Goal: Contribute content: Contribute content

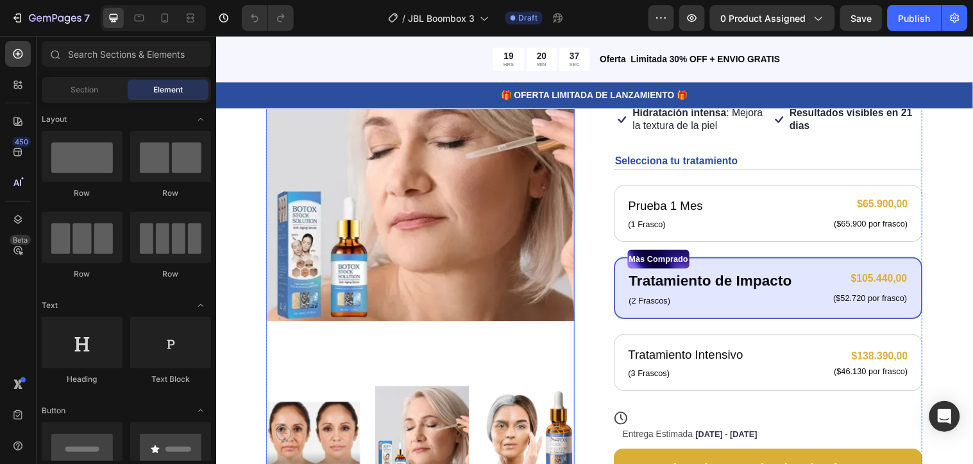
scroll to position [71, 0]
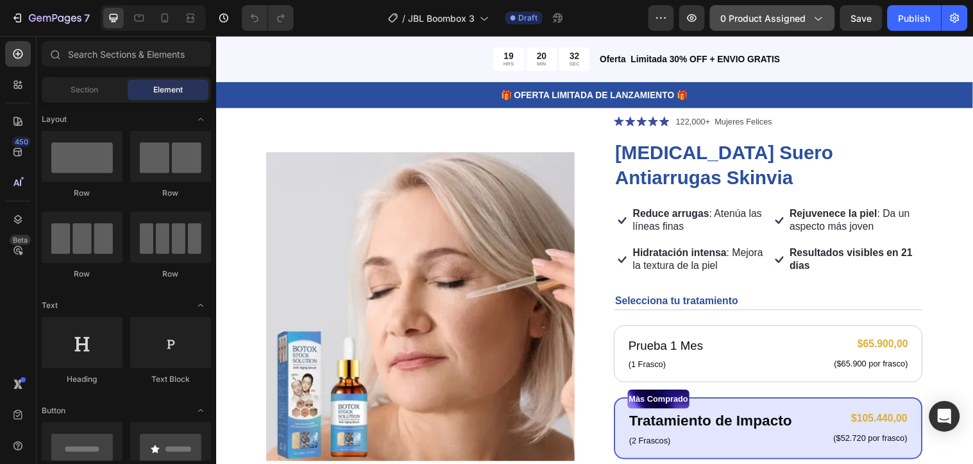
click at [794, 17] on span "0 product assigned" at bounding box center [763, 18] width 85 height 13
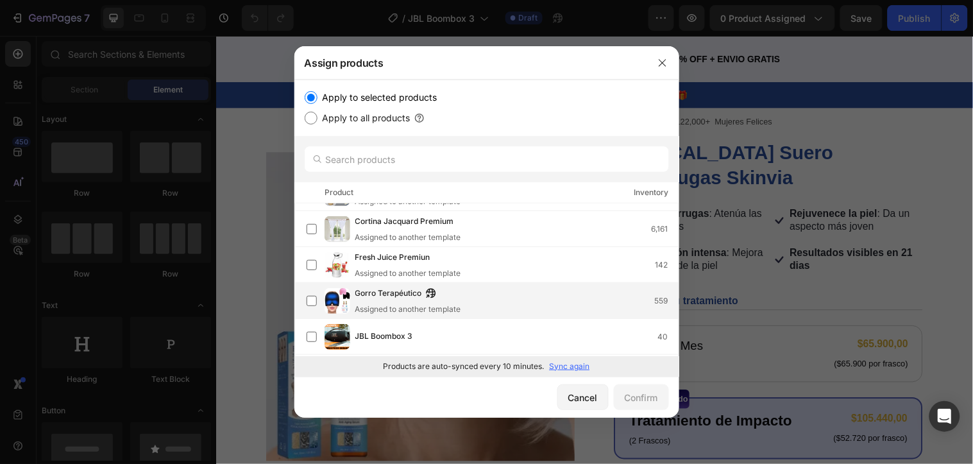
scroll to position [495, 0]
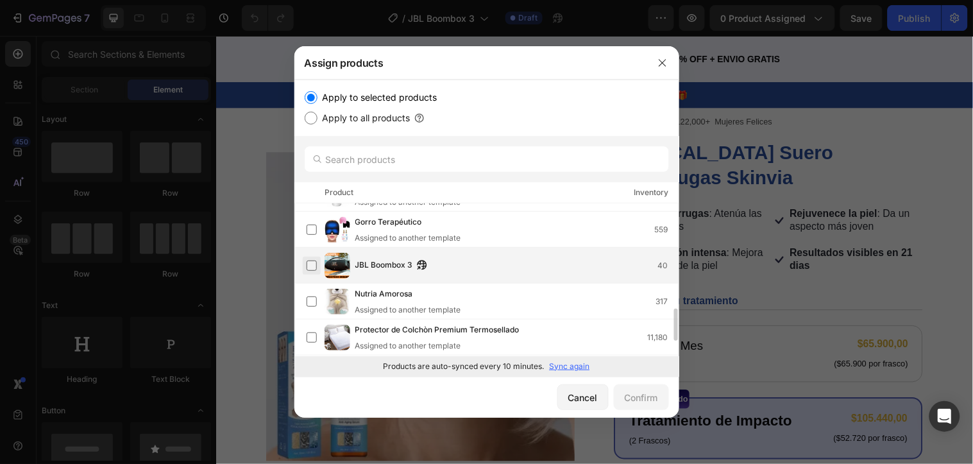
click at [314, 267] on label at bounding box center [312, 265] width 10 height 10
click at [629, 396] on div "Confirm" at bounding box center [641, 397] width 33 height 13
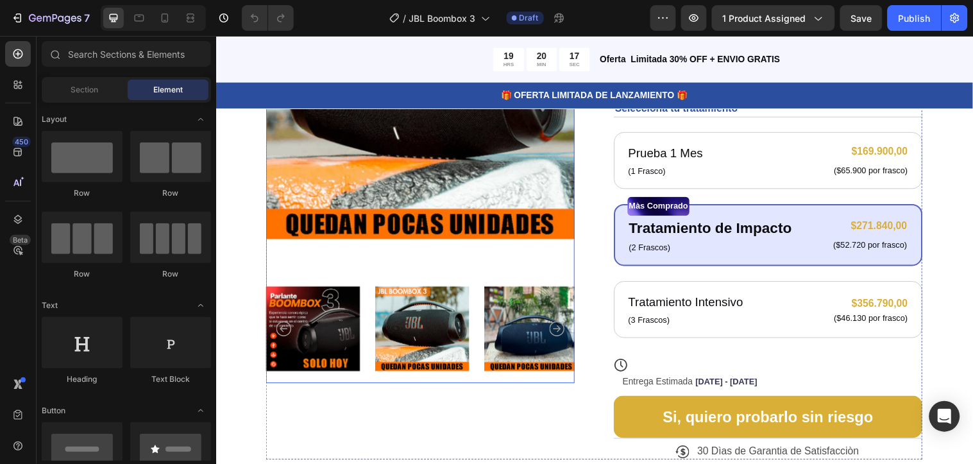
scroll to position [214, 0]
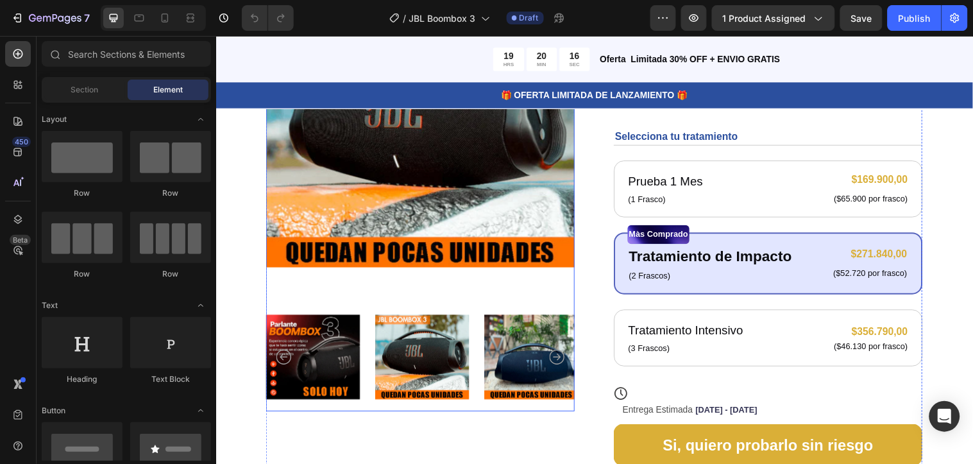
click at [313, 354] on img at bounding box center [315, 362] width 96 height 110
click at [489, 349] on img at bounding box center [537, 362] width 96 height 110
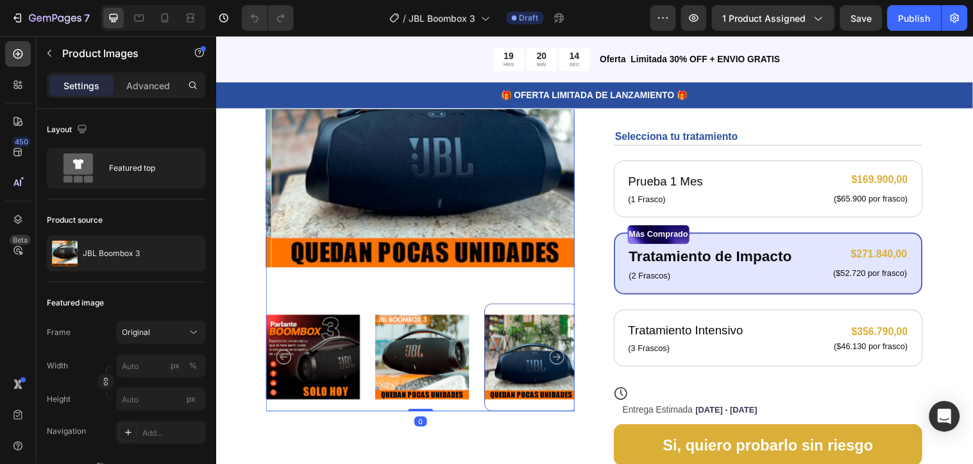
click at [515, 350] on div at bounding box center [537, 362] width 96 height 110
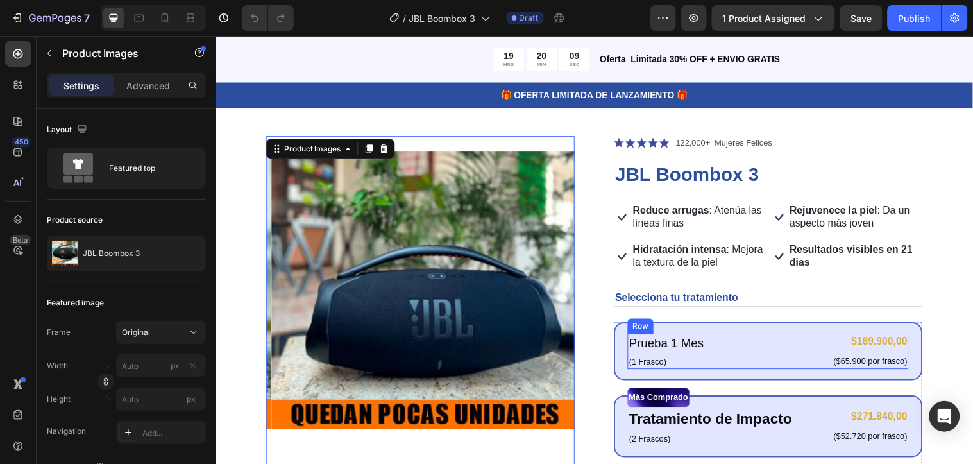
scroll to position [32, 0]
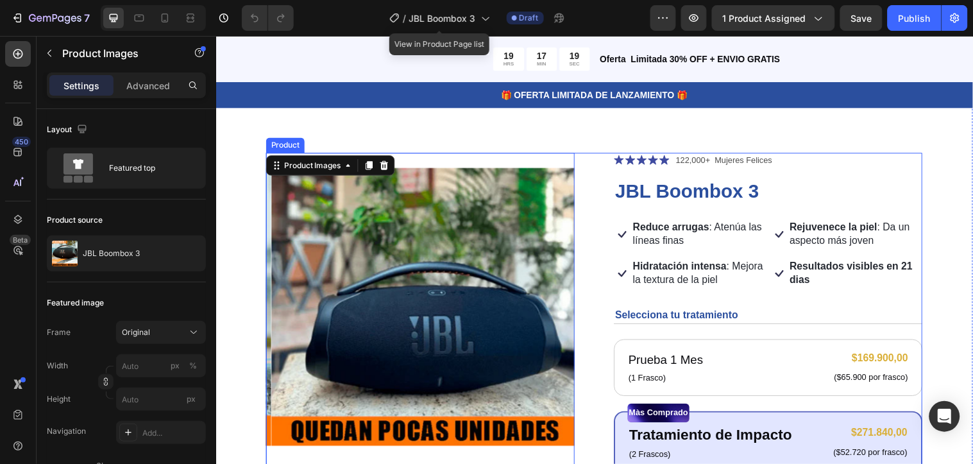
click at [610, 196] on div "Product Images 0 Icon Icon Icon Icon Icon Icon List 122,000+ Mujeres Felices Te…" at bounding box center [600, 415] width 667 height 522
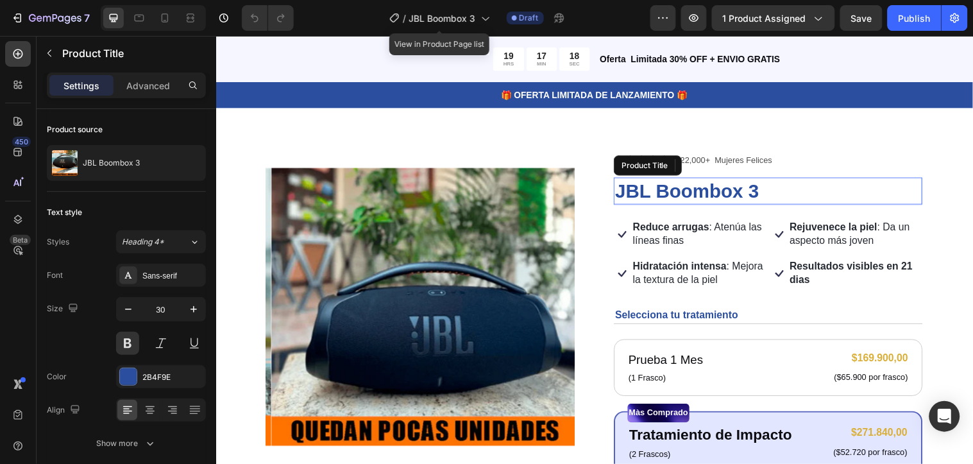
click at [634, 198] on h1 "JBL Boombox 3" at bounding box center [777, 193] width 314 height 28
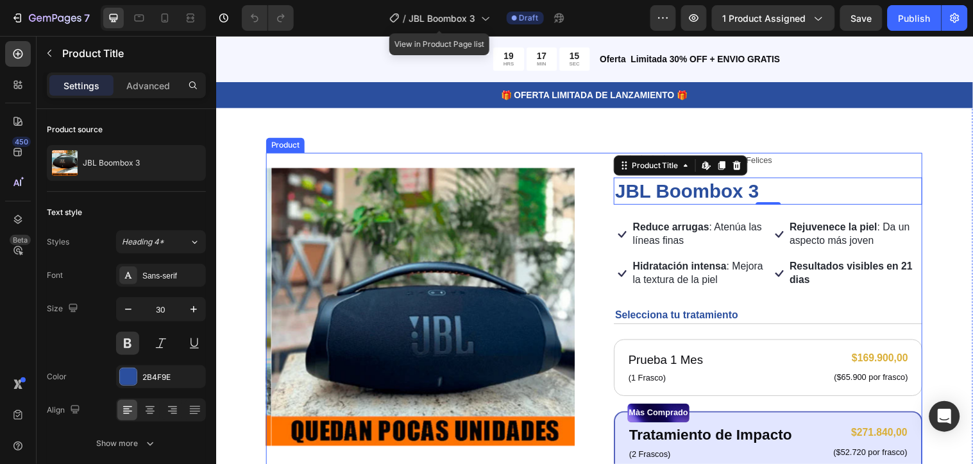
click at [820, 289] on div "Resultados visibles en 21 dias" at bounding box center [866, 277] width 137 height 30
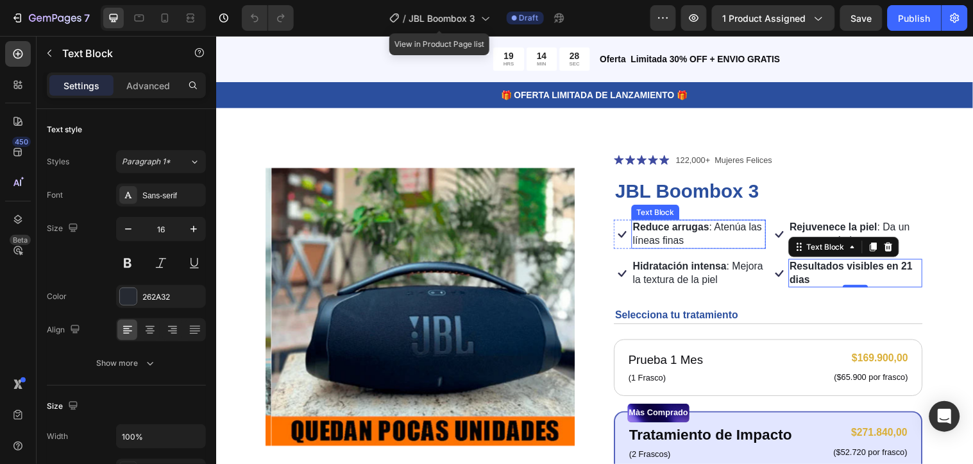
click at [708, 243] on p "Reduce arrugas : Atenúa las líneas finas" at bounding box center [707, 236] width 134 height 27
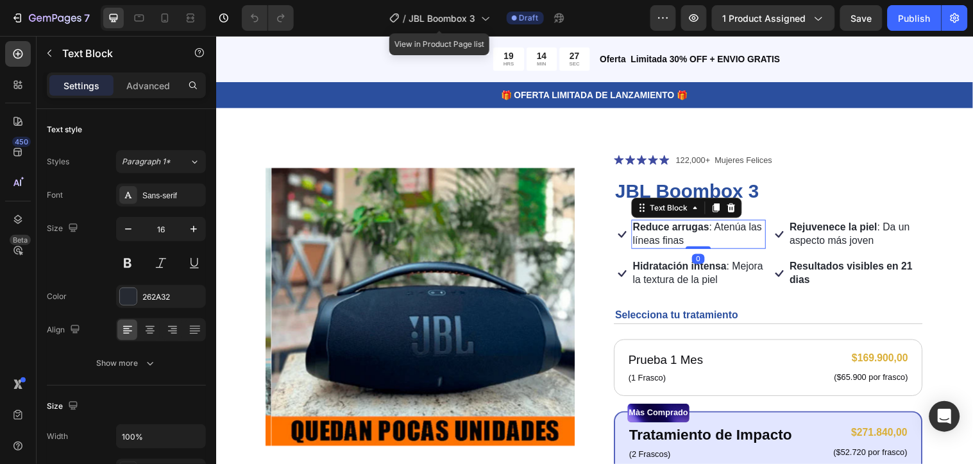
click at [712, 242] on p "Reduce arrugas : Atenúa las líneas finas" at bounding box center [707, 236] width 134 height 27
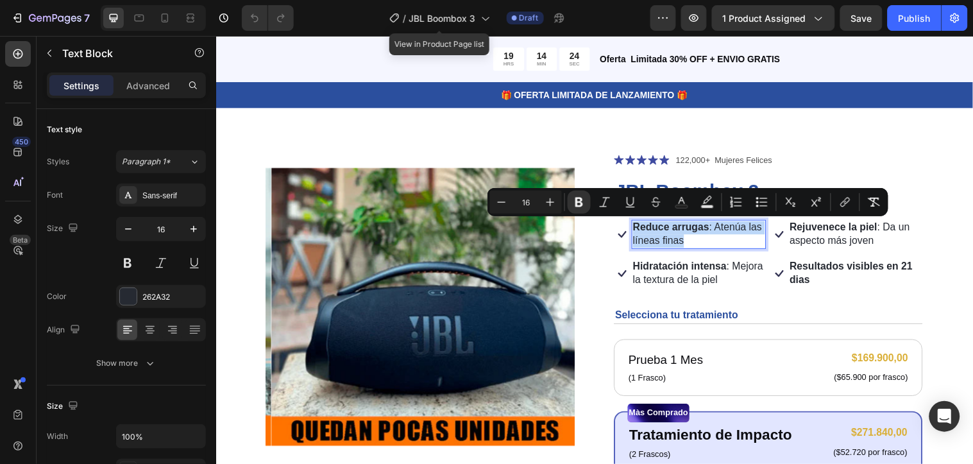
drag, startPoint x: 712, startPoint y: 242, endPoint x: 636, endPoint y: 231, distance: 75.9
click at [640, 231] on p "Reduce arrugas : Atenúa las líneas finas" at bounding box center [707, 236] width 134 height 27
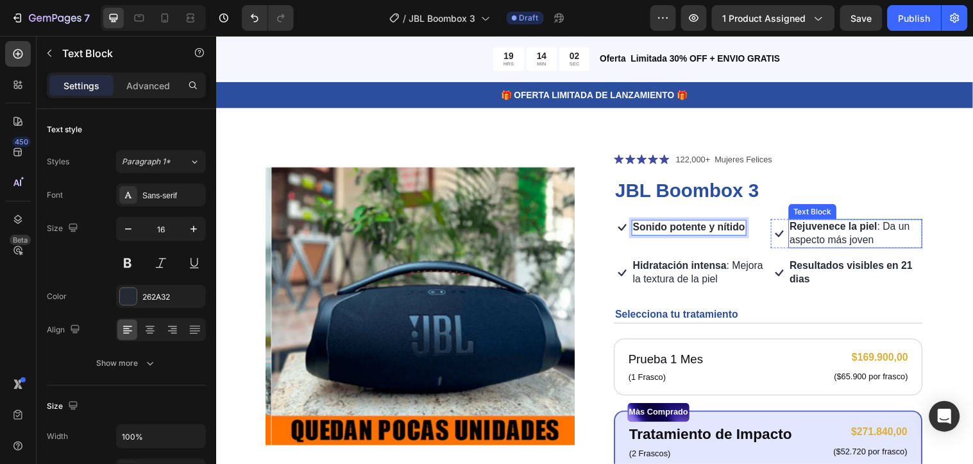
click at [885, 241] on p "Rejuvenece la piel : Da un aspecto más joven" at bounding box center [866, 236] width 134 height 27
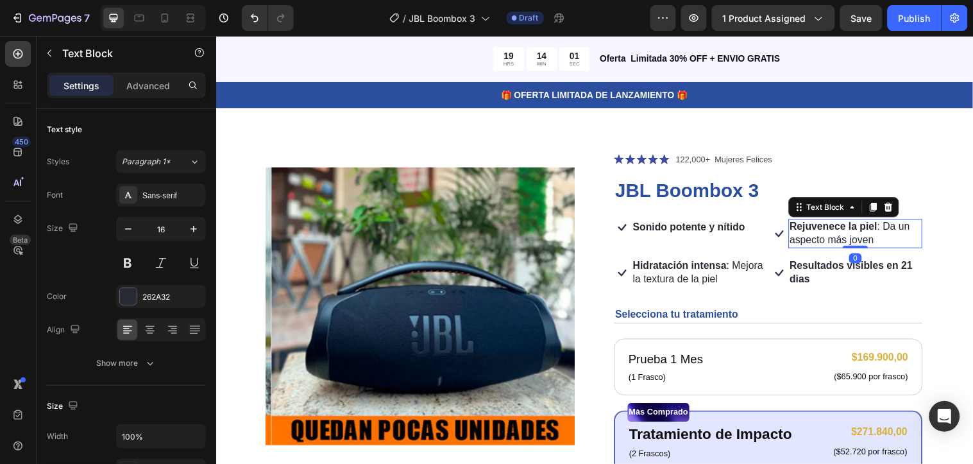
click at [885, 241] on p "Rejuvenece la piel : Da un aspecto más joven" at bounding box center [866, 236] width 134 height 27
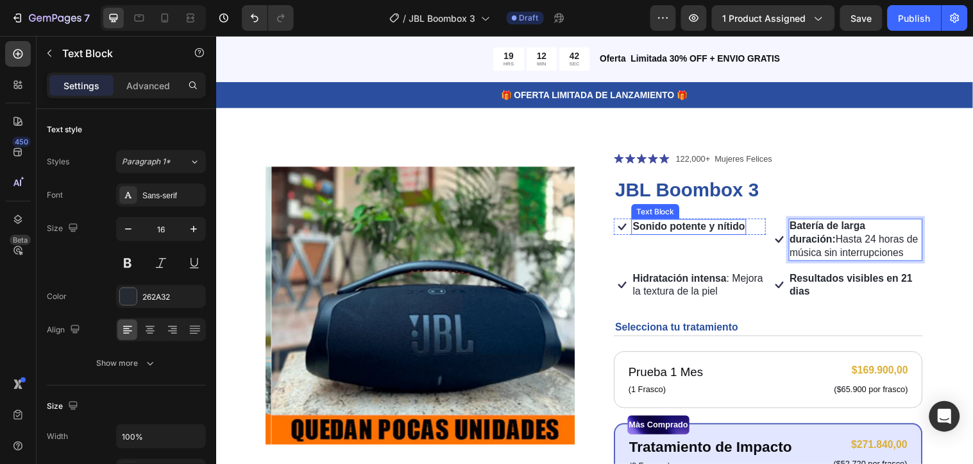
click at [749, 227] on div "Sonido potente y nítido" at bounding box center [696, 229] width 117 height 16
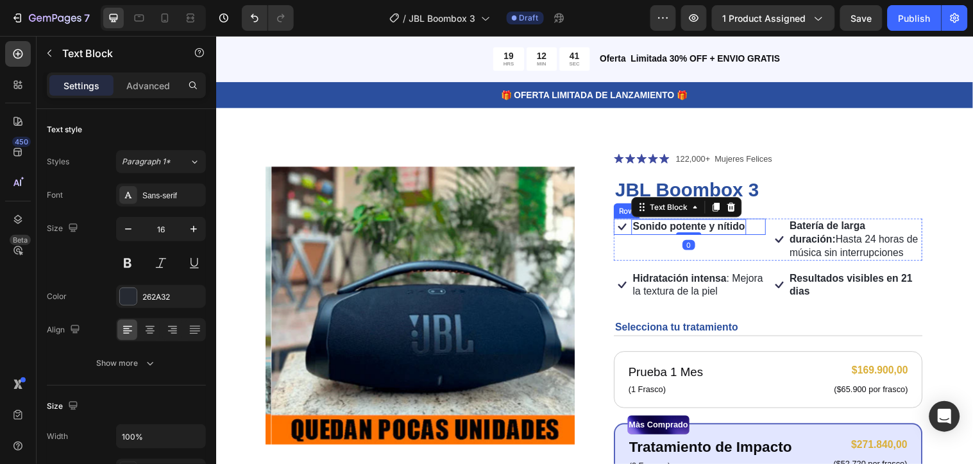
click at [749, 227] on div "Icon Sonido potente y nítido Text Block 0 Row" at bounding box center [697, 229] width 155 height 17
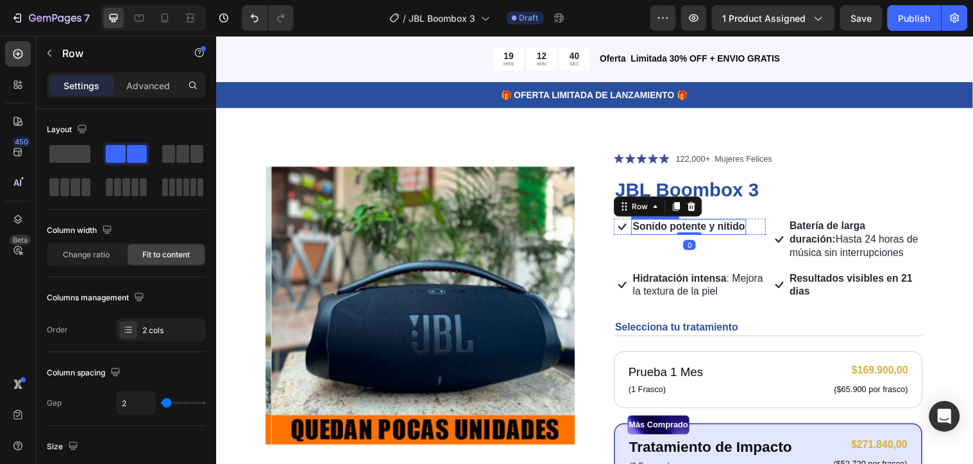
drag, startPoint x: 747, startPoint y: 226, endPoint x: 754, endPoint y: 226, distance: 7.1
click at [747, 225] on strong "Sonido potente y nítido" at bounding box center [697, 228] width 114 height 11
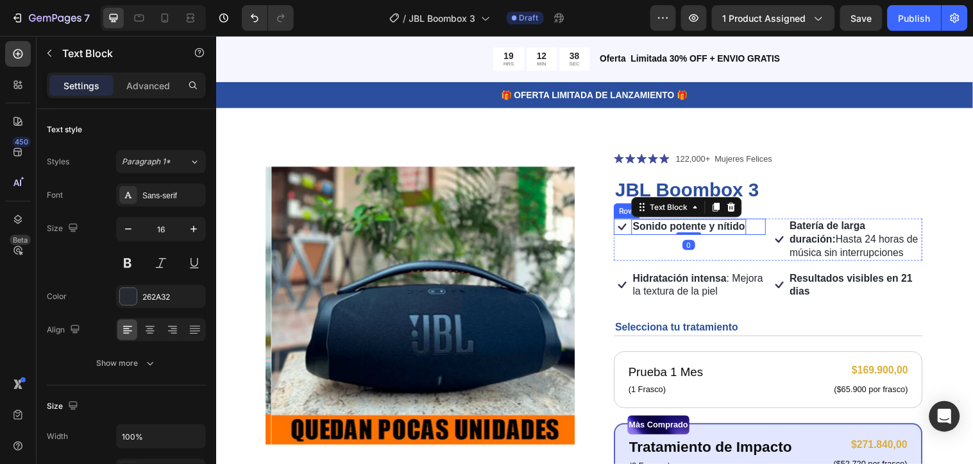
click at [751, 226] on div "Icon Sonido potente y nítido Text Block 0 Row" at bounding box center [697, 229] width 155 height 17
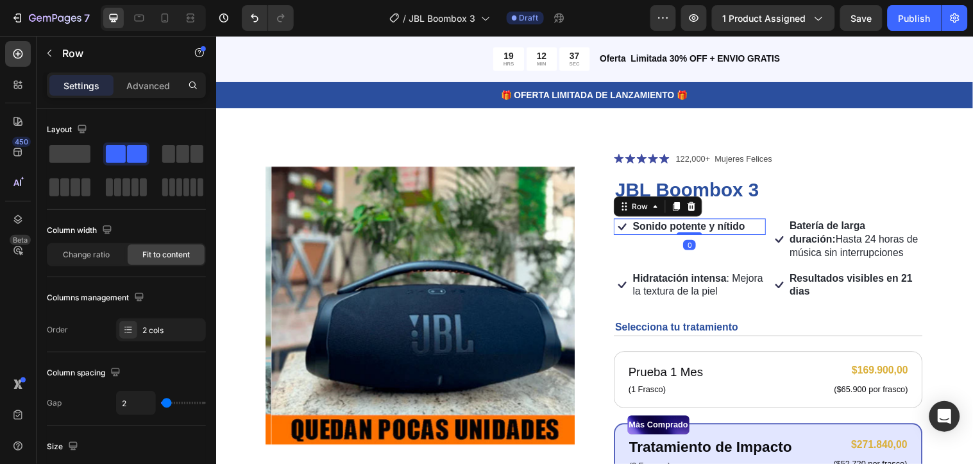
click at [753, 226] on div "Icon Sonido potente y nítido Text Block Row 0" at bounding box center [697, 229] width 155 height 17
click at [746, 227] on strong "Sonido potente y nítido" at bounding box center [697, 228] width 114 height 11
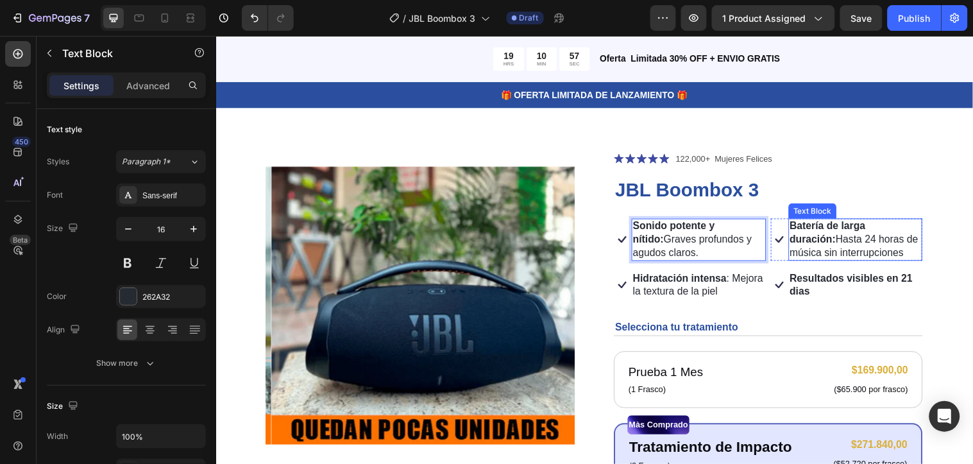
click at [880, 253] on p "Batería de larga duración: Hasta 24 horas de música sin interrupciones" at bounding box center [866, 242] width 134 height 40
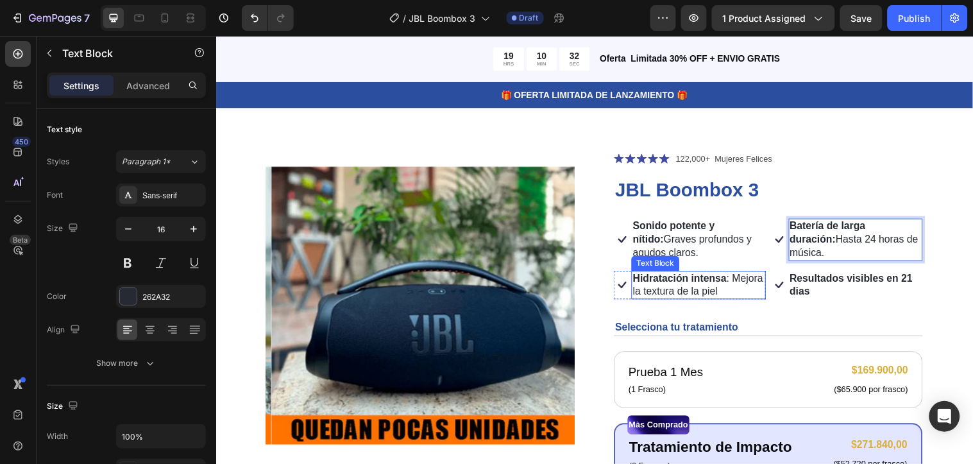
click at [758, 300] on p "Hidratación intensa : Mejora la textura de la piel" at bounding box center [707, 288] width 134 height 27
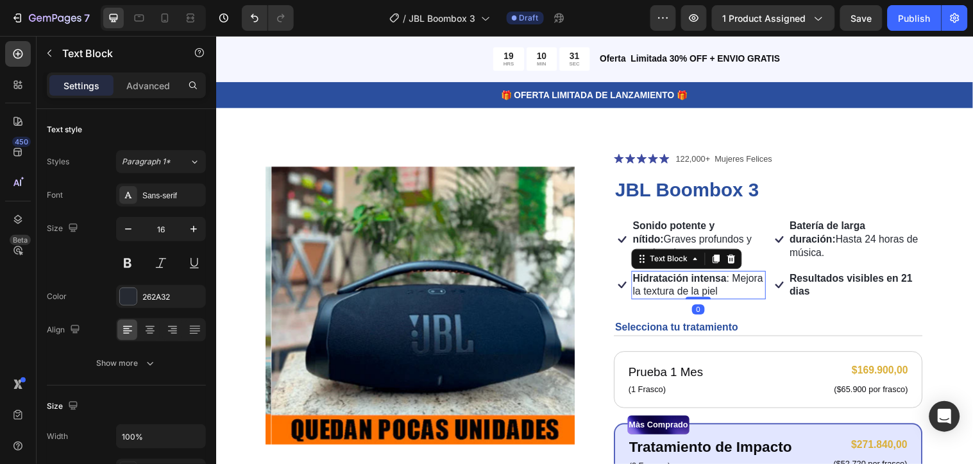
click at [758, 297] on p "Hidratación intensa : Mejora la textura de la piel" at bounding box center [707, 288] width 134 height 27
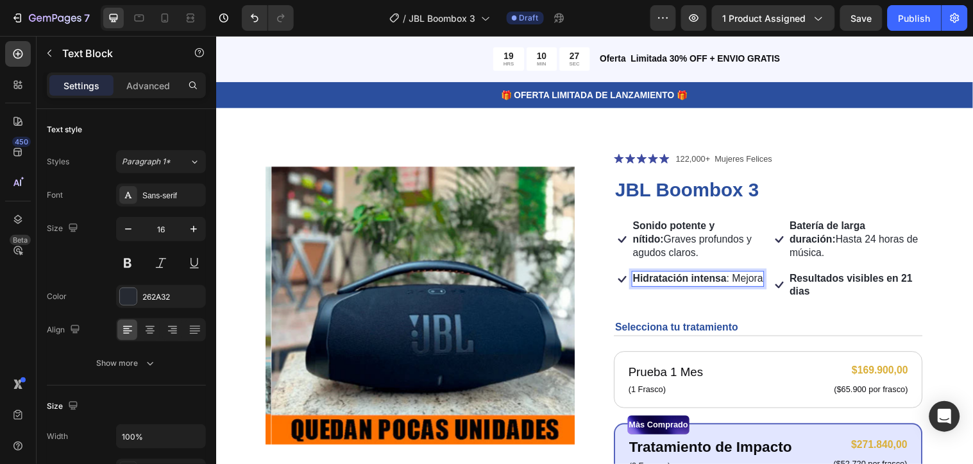
scroll to position [34, 0]
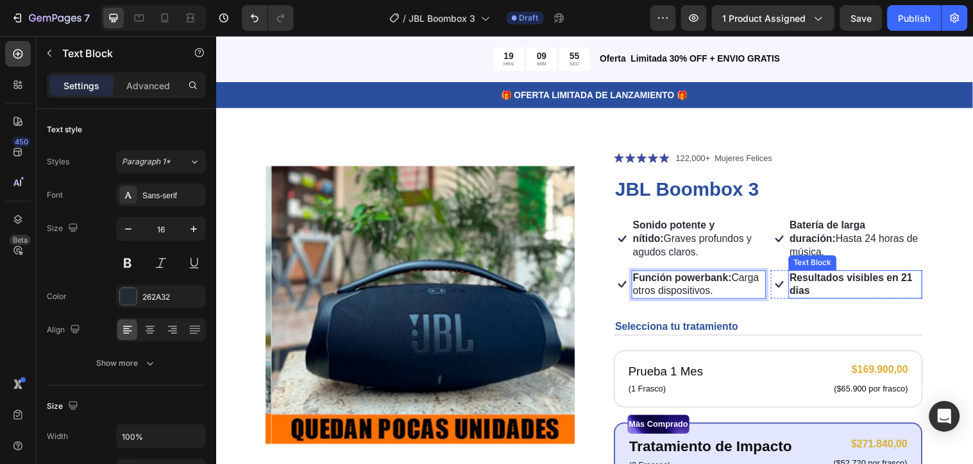
click at [810, 285] on strong "Resultados visibles en 21 dias" at bounding box center [861, 287] width 125 height 24
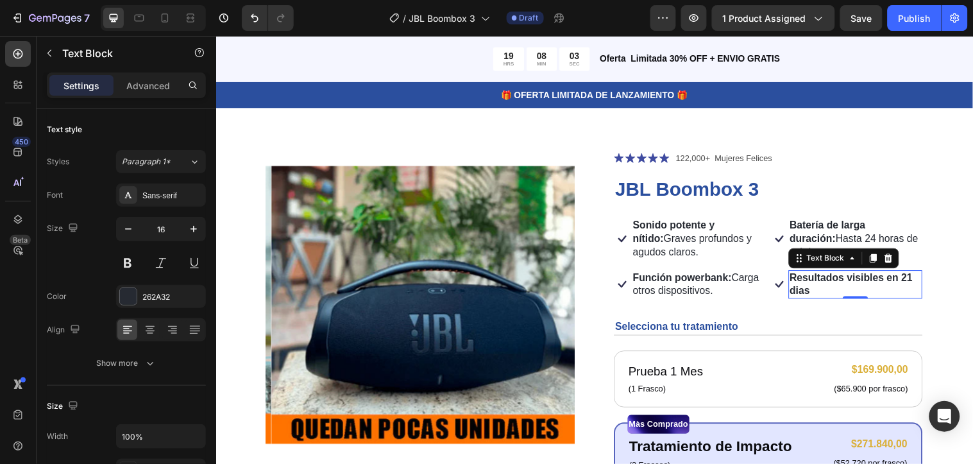
click at [824, 291] on p "Resultados visibles en 21 dias" at bounding box center [866, 288] width 134 height 27
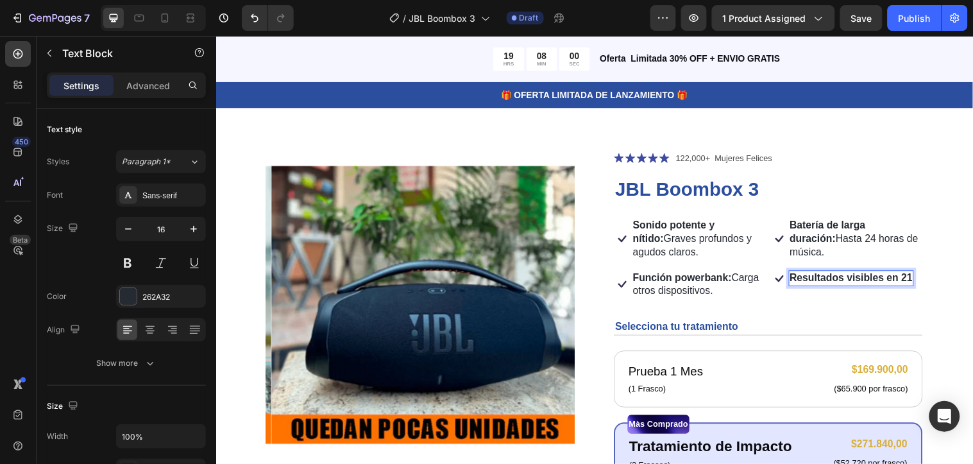
scroll to position [35, 0]
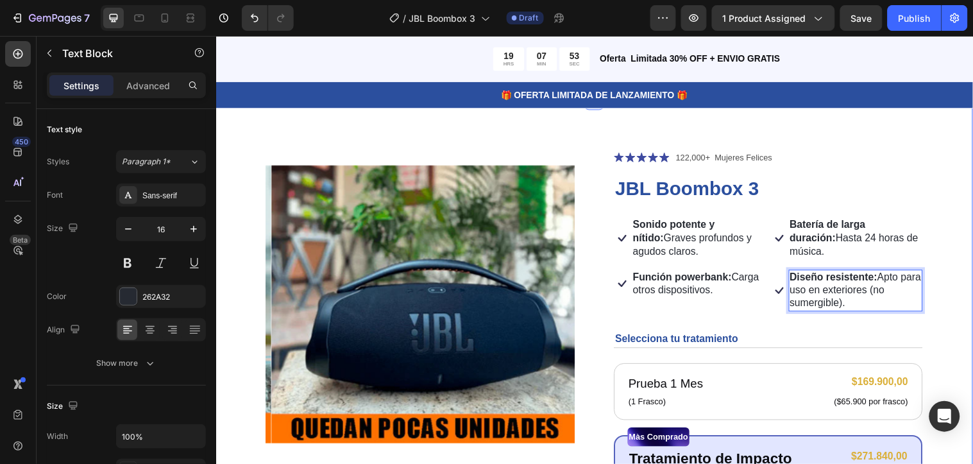
click at [964, 315] on div "Product Images Icon Icon Icon Icon Icon Icon List 122,000+ Mujeres Felices Text…" at bounding box center [601, 432] width 770 height 664
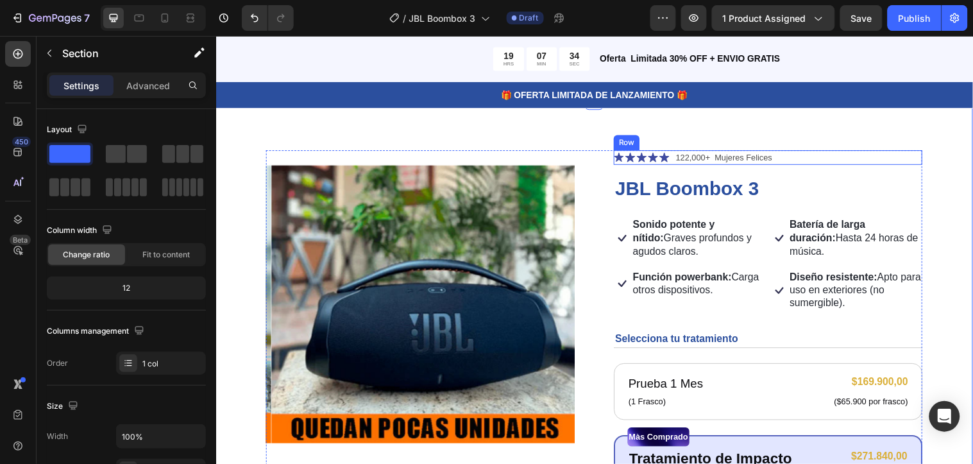
click at [792, 157] on div "Icon Icon Icon Icon Icon Icon List 122,000+ Mujeres Felices Text Block Row" at bounding box center [777, 158] width 314 height 15
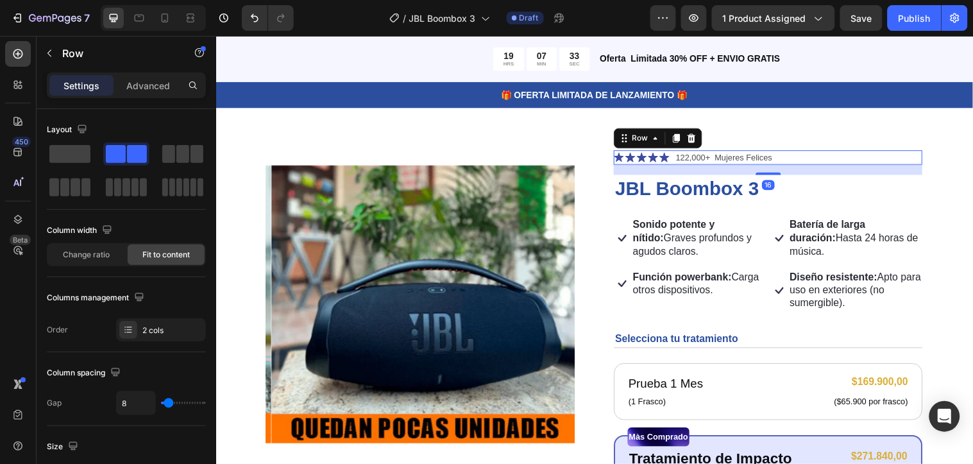
click at [784, 157] on div "Icon Icon Icon Icon Icon Icon List 122,000+ Mujeres Felices Text Block Row 16" at bounding box center [777, 158] width 314 height 15
click at [784, 158] on div "Icon Icon Icon Icon Icon Icon List 122,000+ Mujeres Felices Text Block Row 16" at bounding box center [777, 158] width 314 height 15
click at [784, 160] on div "Icon Icon Icon Icon Icon Icon List 122,000+ Mujeres Felices Text Block Row 16" at bounding box center [777, 158] width 314 height 15
click at [777, 157] on div "Icon Icon Icon Icon Icon Icon List 122,000+ Mujeres Felices Text Block Row 16" at bounding box center [777, 158] width 314 height 15
click at [522, 134] on div "Product Images Icon Icon Icon Icon Icon Icon List 122,000+ Mujeres Felices Text…" at bounding box center [601, 432] width 770 height 664
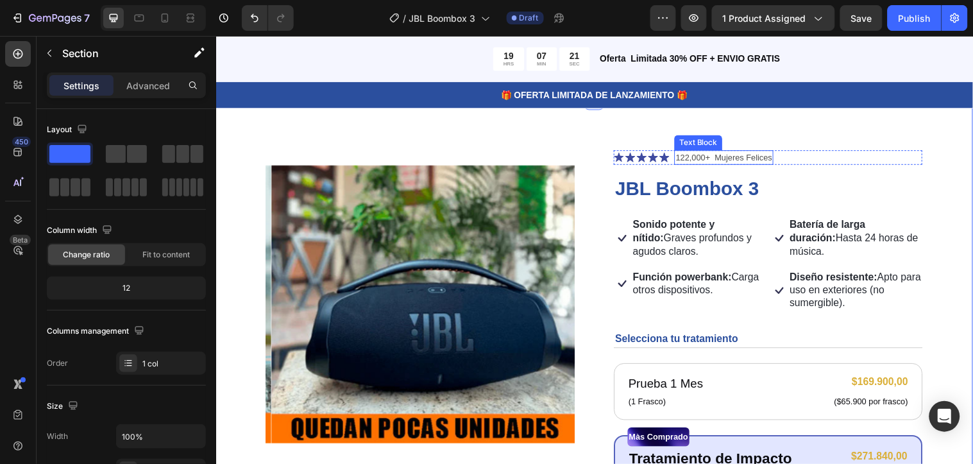
click at [737, 158] on p "122,000+ Mujeres Felices" at bounding box center [732, 159] width 98 height 13
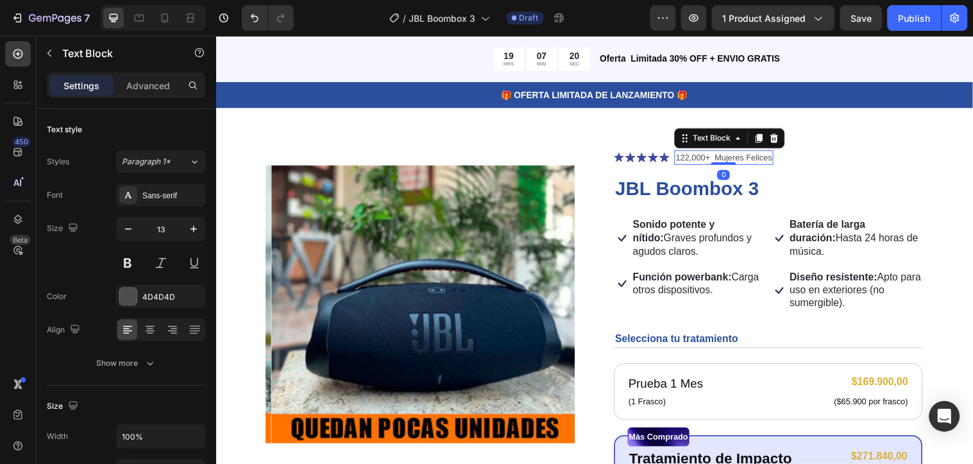
click at [771, 161] on p "122,000+ Mujeres Felices" at bounding box center [732, 159] width 98 height 13
click at [709, 160] on p "122,000+ Personas Felices" at bounding box center [735, 159] width 104 height 13
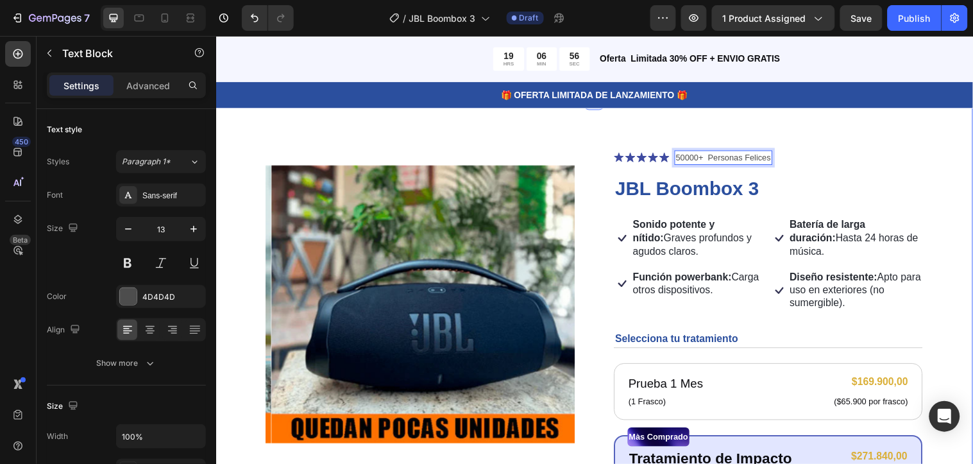
click at [794, 133] on div "Product Images Icon Icon Icon Icon Icon Icon List 50000+ Personas Felices Text …" at bounding box center [601, 432] width 770 height 664
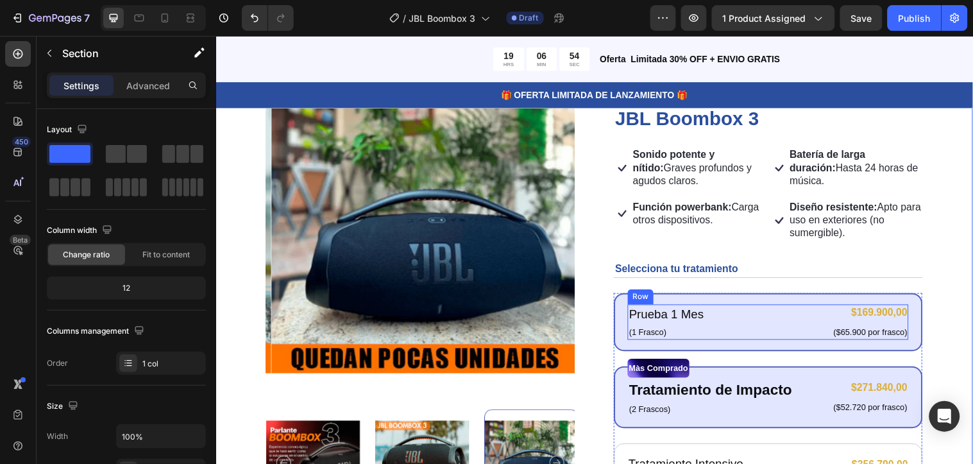
scroll to position [177, 0]
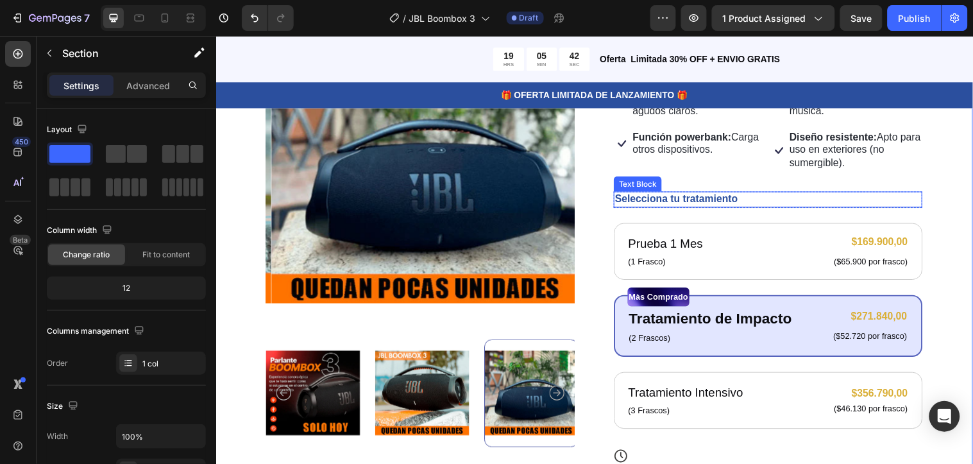
click at [749, 201] on div "Selecciona tu tratamiento" at bounding box center [777, 201] width 314 height 16
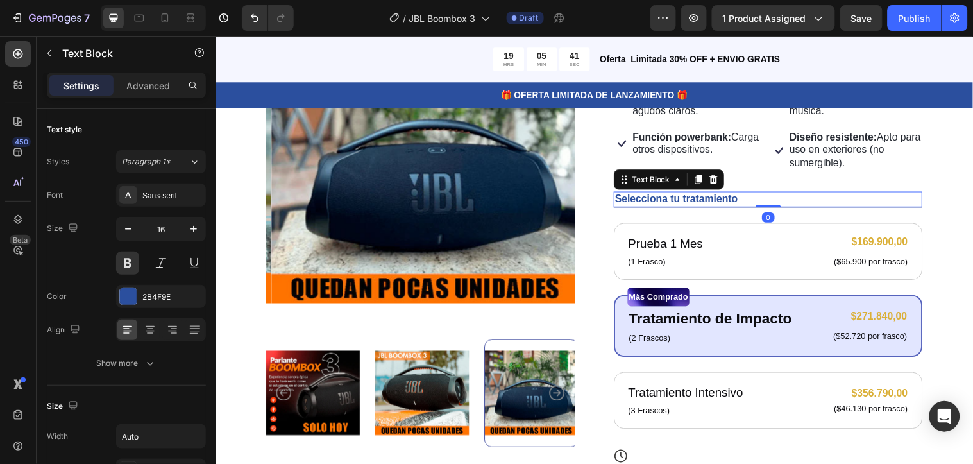
click at [748, 199] on div "Selecciona tu tratamiento" at bounding box center [777, 201] width 314 height 16
click at [745, 200] on div "Selecciona tu tratamiento" at bounding box center [777, 201] width 314 height 16
click at [742, 197] on div "Selecciona tu tratamiento" at bounding box center [777, 201] width 314 height 16
click at [751, 199] on div "Selecciona tu tratamiento" at bounding box center [777, 201] width 314 height 16
click at [948, 246] on div "Product Images Icon Icon Icon Icon Icon Icon List 50000+ Personas Felices Text …" at bounding box center [601, 290] width 770 height 664
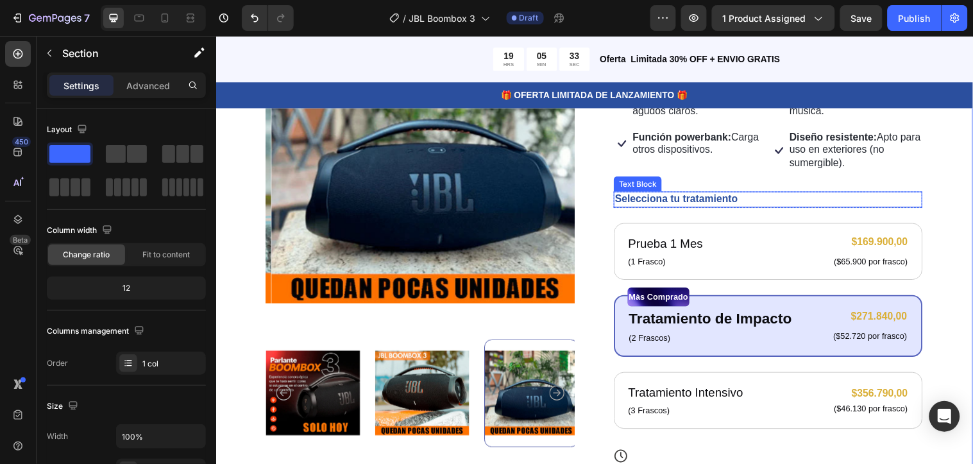
click at [752, 198] on div "Selecciona tu tratamiento" at bounding box center [777, 201] width 314 height 16
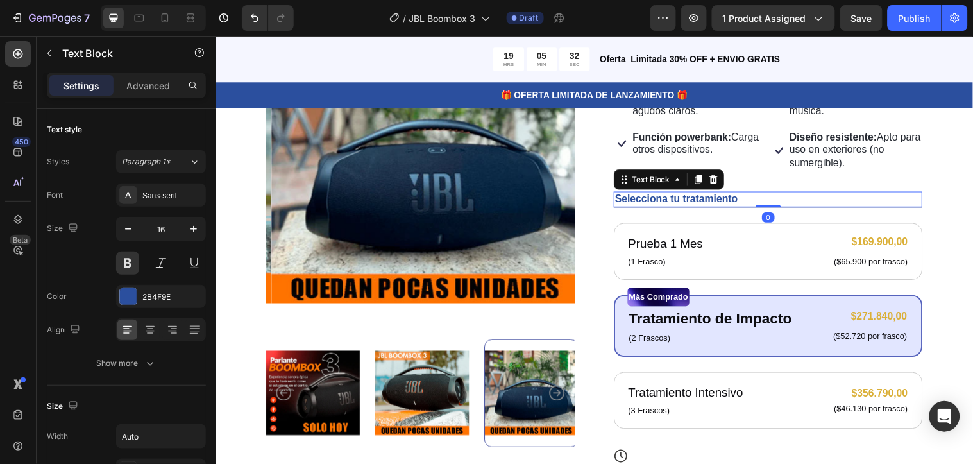
click at [749, 198] on div "Selecciona tu tratamiento" at bounding box center [777, 201] width 314 height 16
click at [736, 199] on p "Selecciona tu tratamiento" at bounding box center [684, 200] width 125 height 13
click at [745, 199] on div "Selecciona tu tratamiento" at bounding box center [777, 201] width 314 height 16
click at [744, 198] on div "Selecciona tu tratamiento" at bounding box center [777, 201] width 314 height 16
click at [739, 202] on p "Selecciona tu tratamiento" at bounding box center [684, 200] width 125 height 13
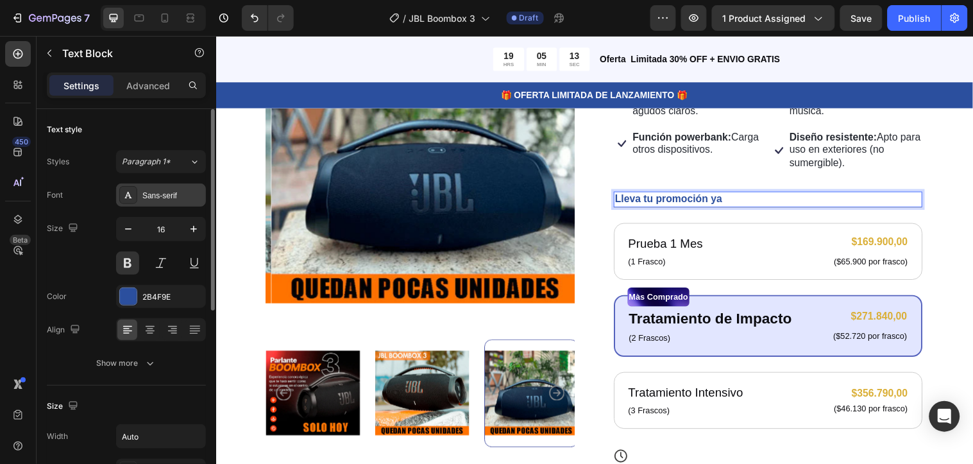
click at [166, 196] on div "Sans-serif" at bounding box center [172, 196] width 60 height 12
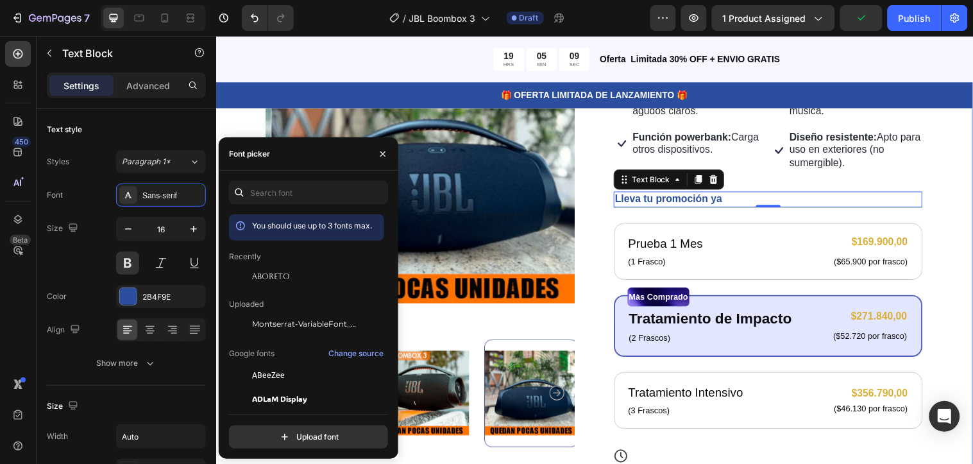
click at [967, 189] on div "Product Images Icon Icon Icon Icon Icon Icon List 50000+ Personas Felices Text …" at bounding box center [601, 290] width 770 height 664
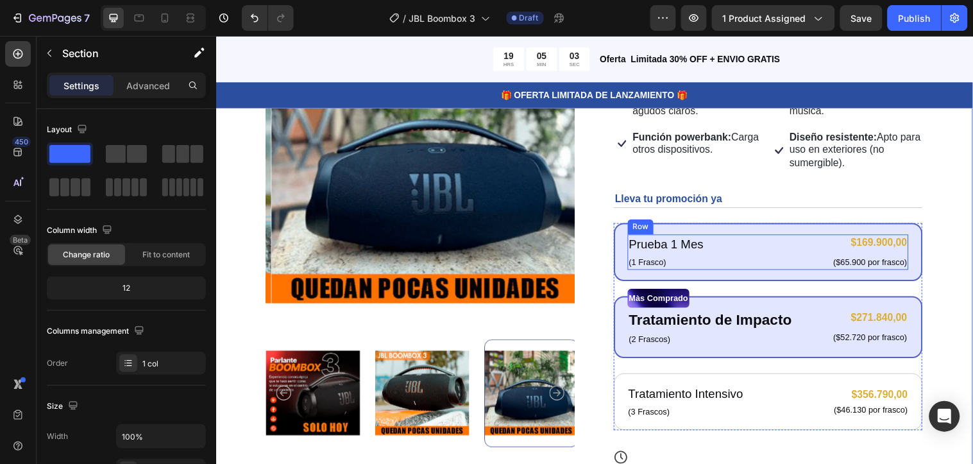
click at [751, 261] on div "Prueba 1 Mes Text Block (1 Frasco) Text Block $169.900,00 Product Price Product…" at bounding box center [778, 255] width 286 height 36
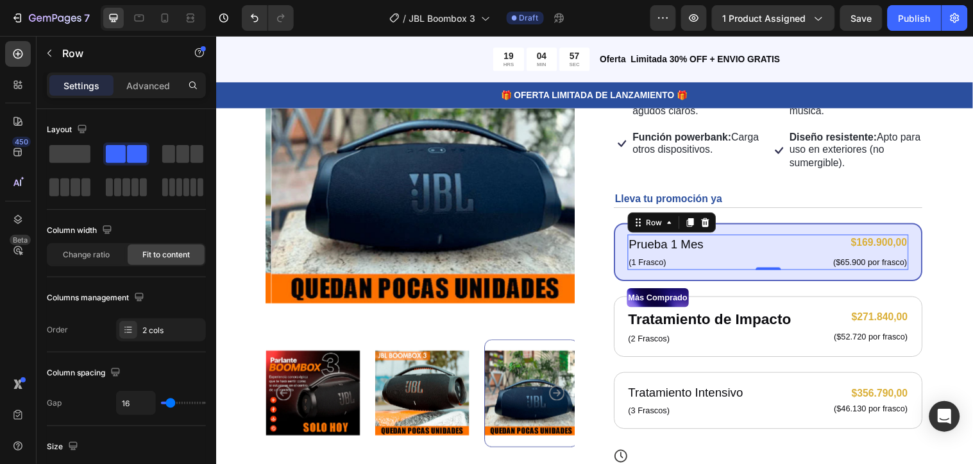
click at [724, 244] on div "Prueba 1 Mes Text Block (1 Frasco) Text Block $169.900,00 Product Price Product…" at bounding box center [778, 255] width 286 height 36
click at [698, 248] on p "Prueba 1 Mes" at bounding box center [674, 247] width 76 height 19
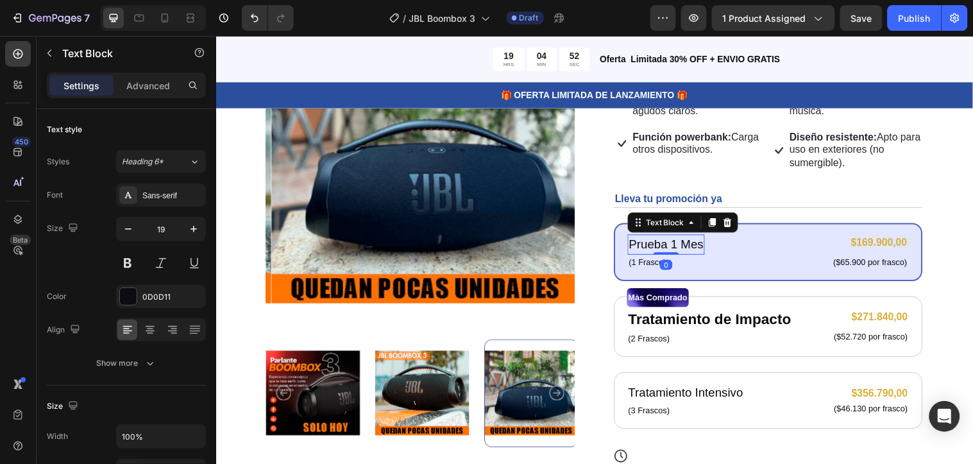
click at [703, 248] on p "Prueba 1 Mes" at bounding box center [674, 247] width 76 height 19
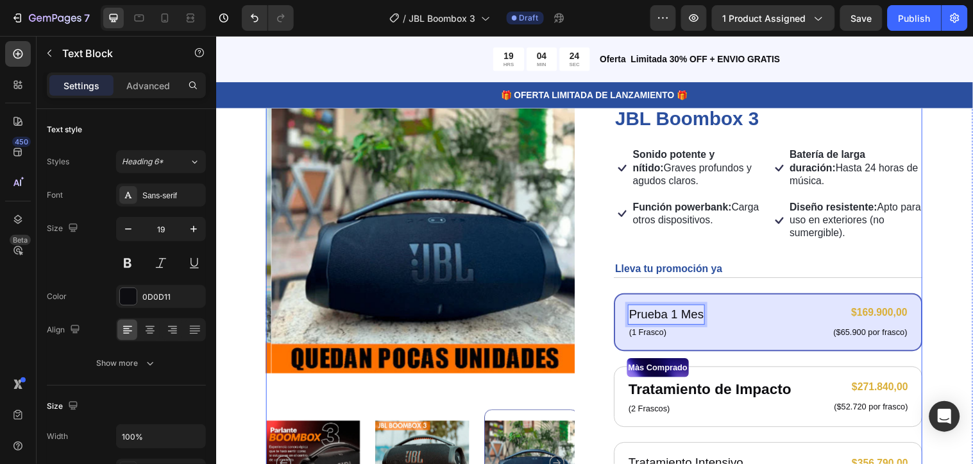
scroll to position [35, 0]
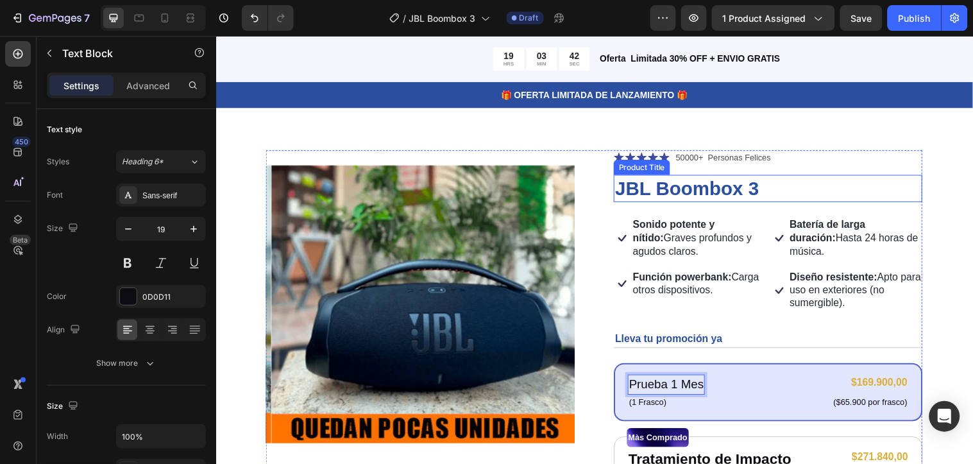
click at [776, 191] on h1 "JBL Boombox 3" at bounding box center [777, 190] width 314 height 28
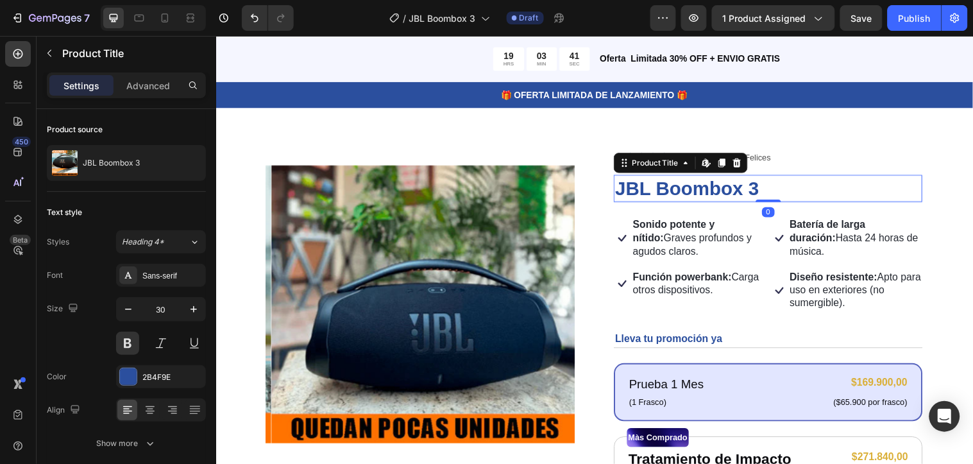
click at [771, 189] on h1 "JBL Boombox 3" at bounding box center [777, 190] width 314 height 28
click at [786, 188] on h1 "JBL Boombox 3" at bounding box center [777, 190] width 314 height 28
click at [769, 187] on h1 "JBL Boombox 3" at bounding box center [777, 190] width 314 height 28
click at [894, 140] on div "Product Images Icon Icon Icon Icon Icon Icon List 50000+ Personas Felices Text …" at bounding box center [601, 432] width 770 height 664
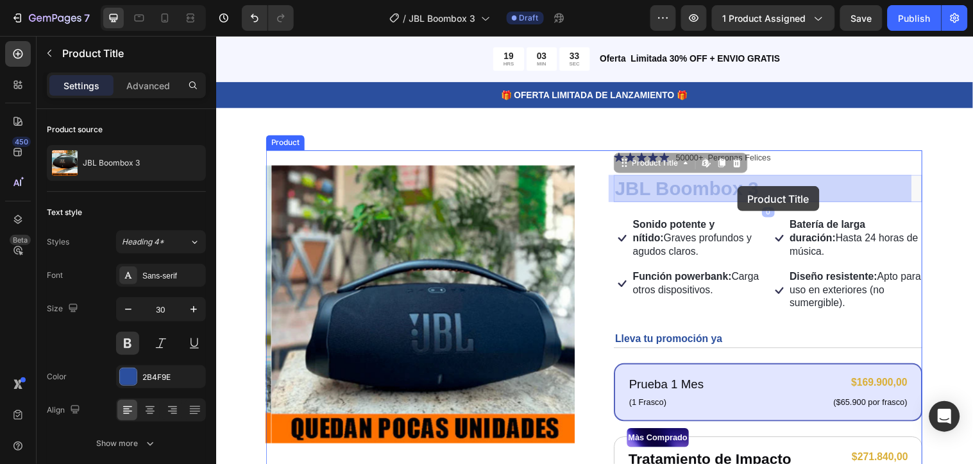
drag, startPoint x: 778, startPoint y: 191, endPoint x: 752, endPoint y: 188, distance: 26.5
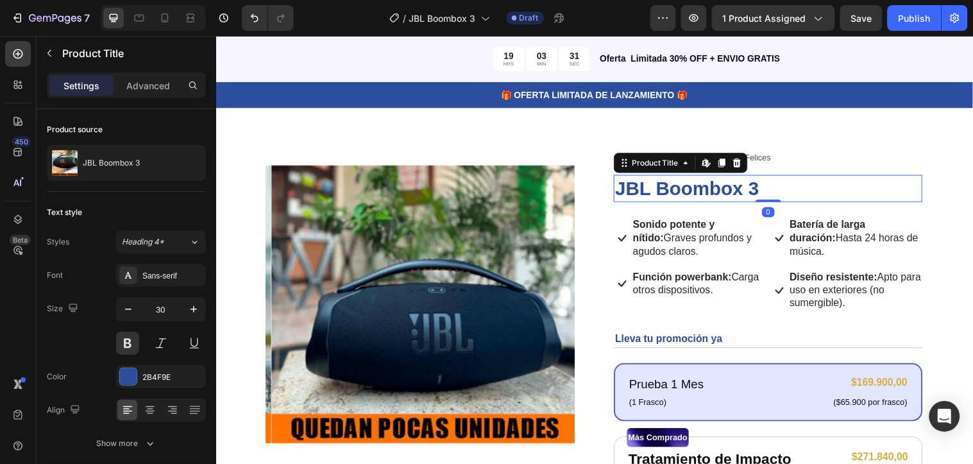
click at [776, 191] on h1 "JBL Boombox 3" at bounding box center [777, 190] width 314 height 28
click at [772, 188] on h1 "JBL Boombox 3" at bounding box center [777, 190] width 314 height 28
click at [701, 385] on p "Prueba 1 Mes" at bounding box center [674, 389] width 76 height 19
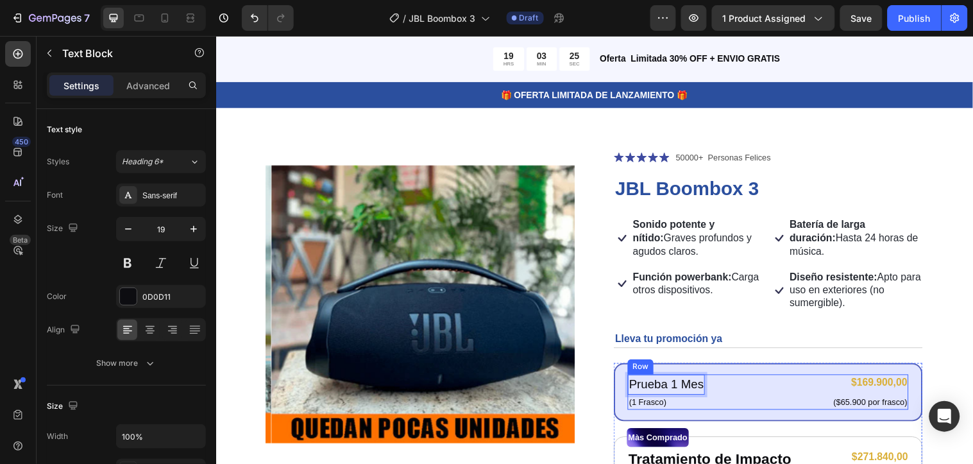
click at [707, 389] on div "Prueba 1 Mes Text Block 0 (1 Frasco) Text Block $169.900,00 Product Price Produ…" at bounding box center [778, 397] width 286 height 36
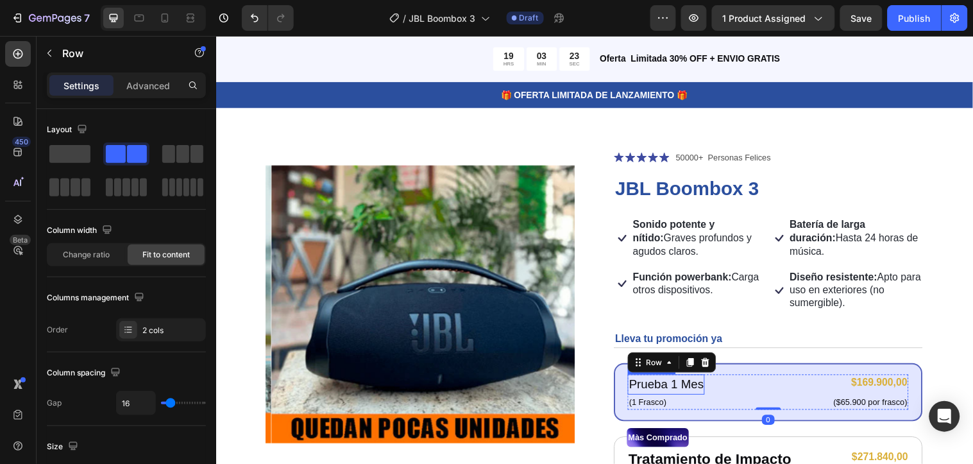
click at [701, 387] on p "Prueba 1 Mes" at bounding box center [674, 389] width 76 height 19
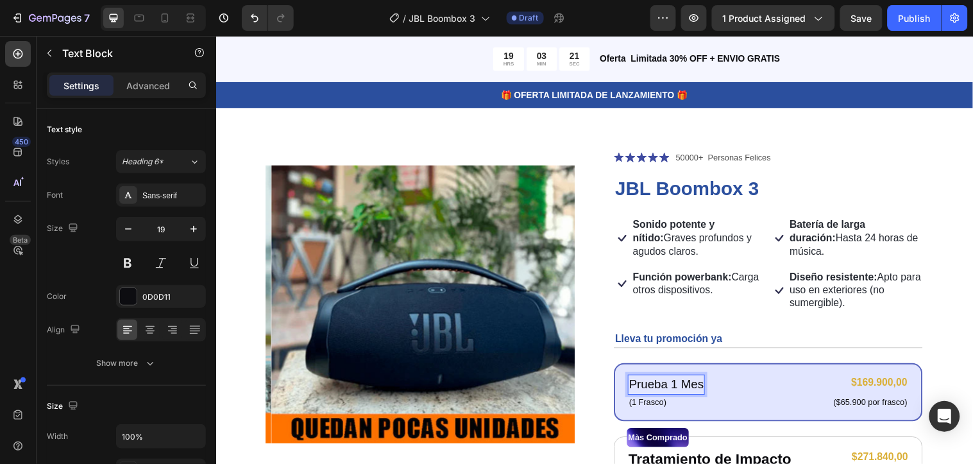
click at [704, 389] on p "Prueba 1 Mes" at bounding box center [674, 389] width 76 height 19
click at [663, 405] on p "(1 Frasco)" at bounding box center [700, 407] width 128 height 13
click at [675, 406] on p "(1 Frasco)" at bounding box center [700, 407] width 128 height 13
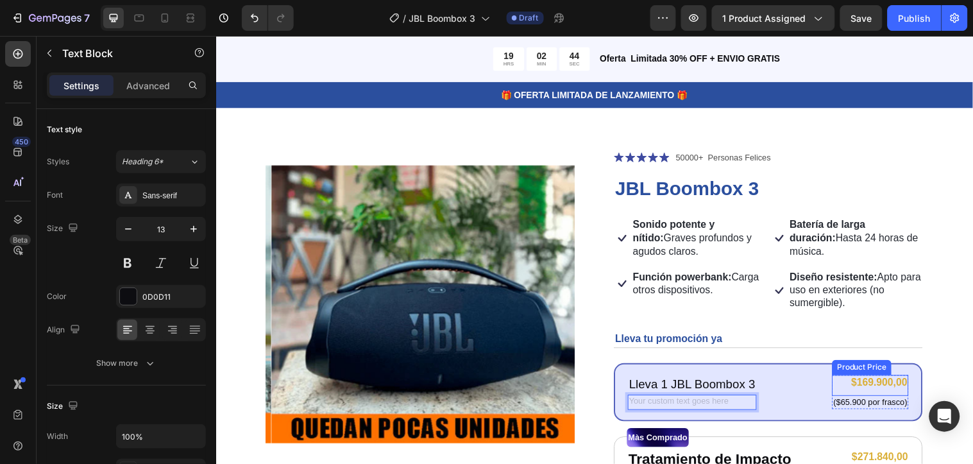
click at [889, 389] on div "$169.900,00" at bounding box center [881, 388] width 78 height 16
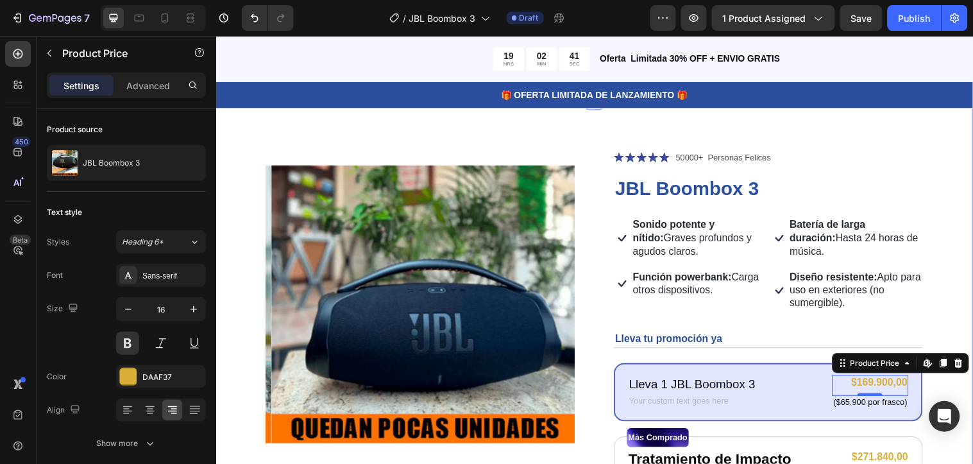
scroll to position [106, 0]
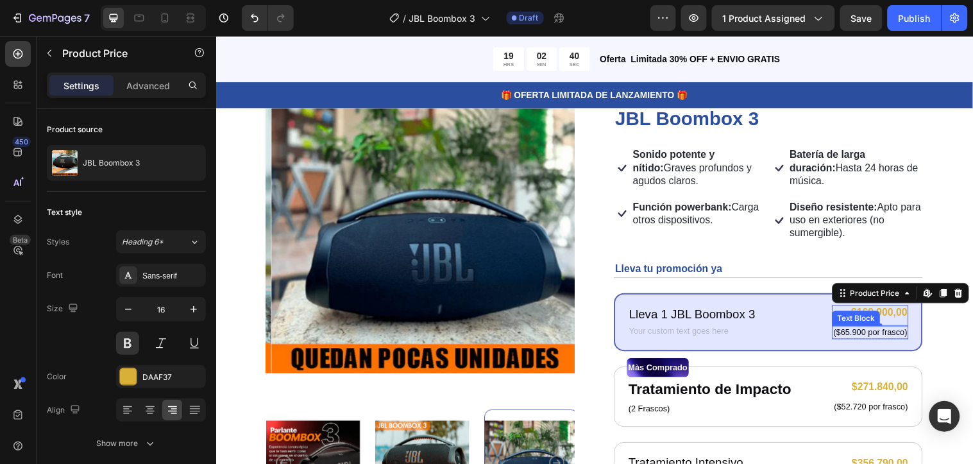
click at [857, 337] on p "($65.900 por frasco)" at bounding box center [881, 336] width 75 height 11
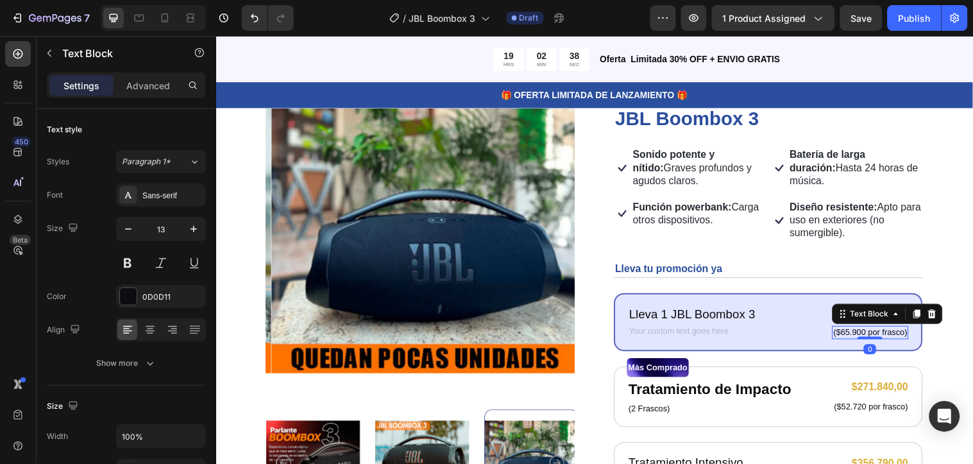
click at [908, 337] on p "($65.900 por frasco)" at bounding box center [881, 336] width 75 height 11
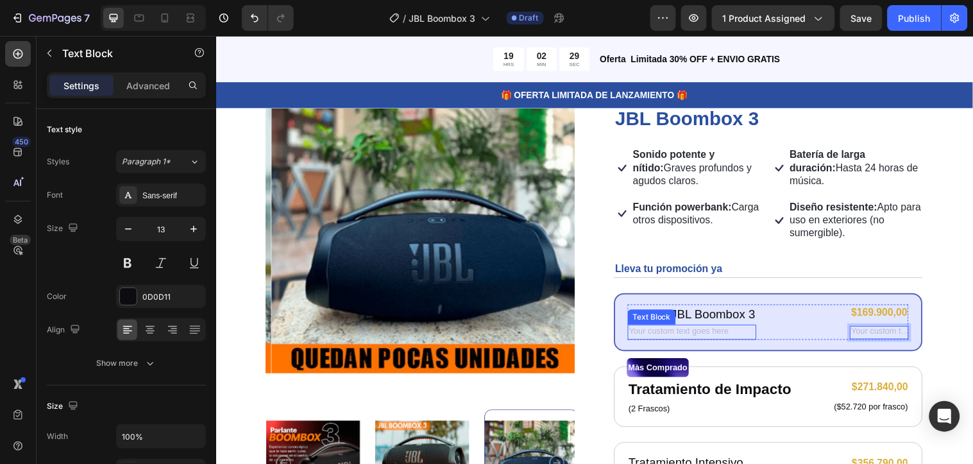
click at [678, 332] on div "Rich Text Editor. Editing area: main" at bounding box center [700, 335] width 131 height 15
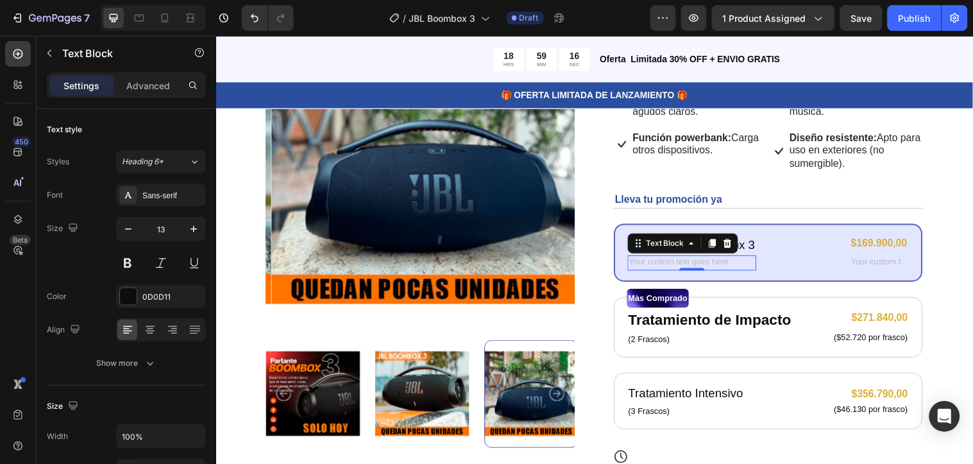
scroll to position [177, 0]
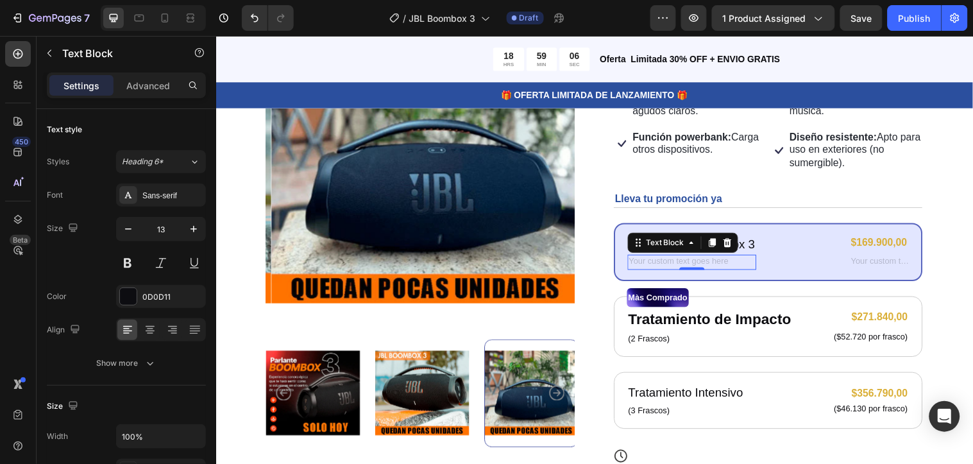
click at [726, 261] on div "Rich Text Editor. Editing area: main" at bounding box center [700, 264] width 131 height 15
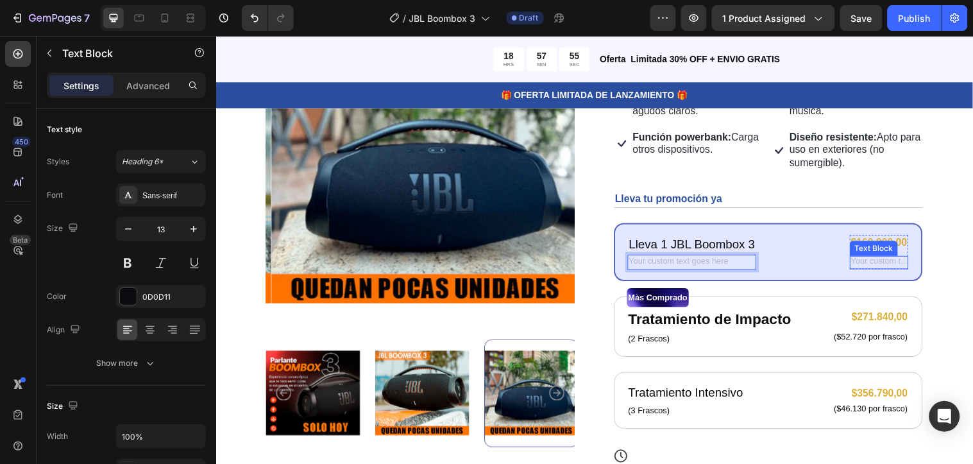
click at [891, 263] on div "Rich Text Editor. Editing area: main" at bounding box center [890, 265] width 60 height 13
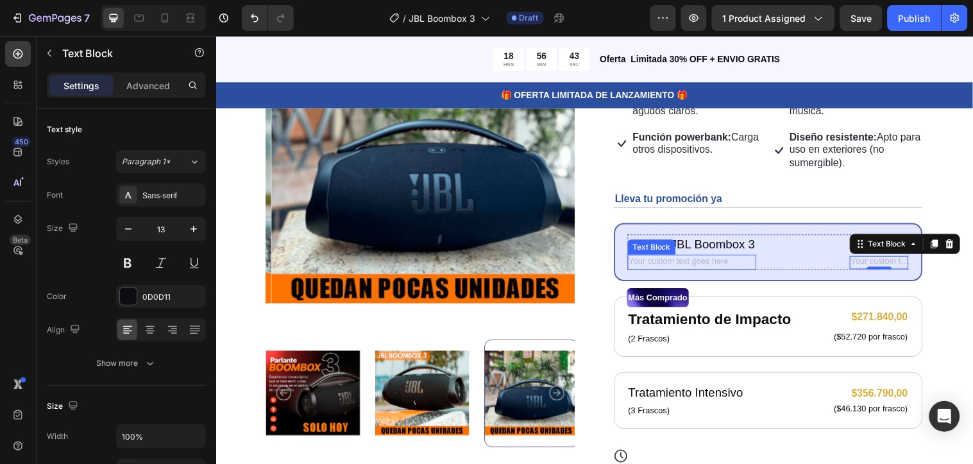
click at [692, 259] on div "Rich Text Editor. Editing area: main" at bounding box center [700, 264] width 131 height 15
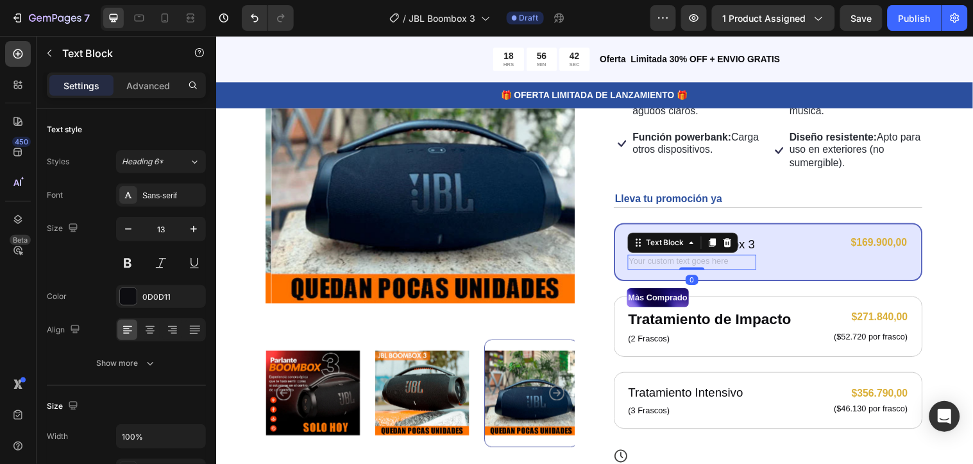
click at [721, 260] on div "Rich Text Editor. Editing area: main" at bounding box center [700, 264] width 131 height 15
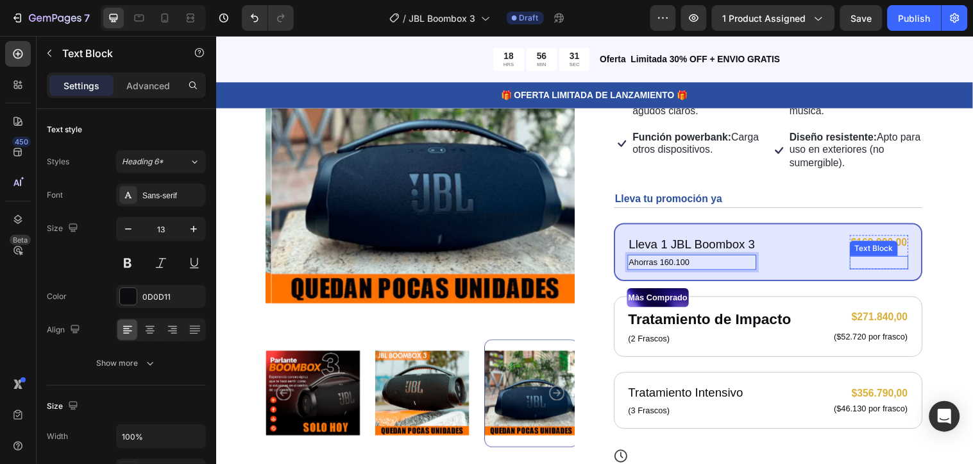
click at [864, 264] on p "Rich Text Editor. Editing area: main" at bounding box center [890, 265] width 57 height 11
click at [898, 264] on p "$330.000" at bounding box center [890, 265] width 57 height 11
click at [899, 260] on p "$330.000" at bounding box center [890, 265] width 57 height 11
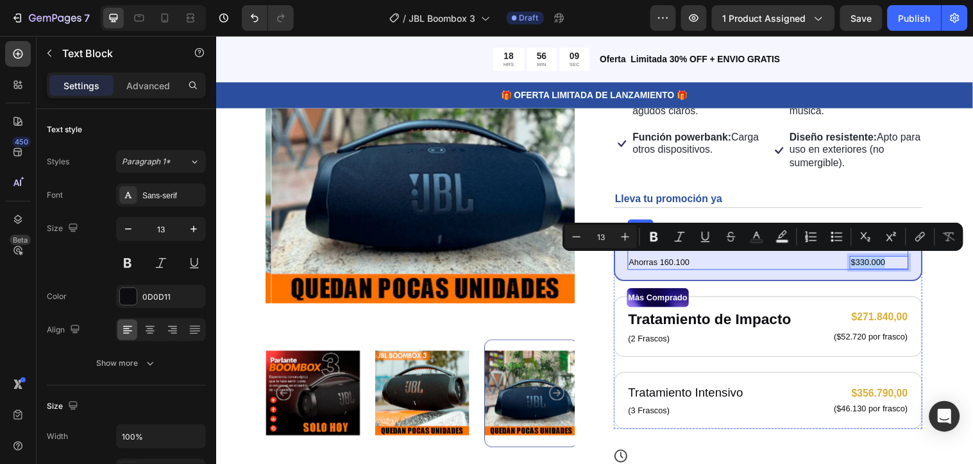
drag, startPoint x: 899, startPoint y: 259, endPoint x: 835, endPoint y: 259, distance: 63.5
click at [835, 259] on div "Lleva 1 JBL Boombox 3 Text Block Ahorras 160.100 Text Block $169.900,00 Product…" at bounding box center [778, 255] width 286 height 36
click at [957, 274] on div "Product Images Icon Icon Icon Icon Icon Icon List 50000+ Personas Felices Text …" at bounding box center [601, 290] width 770 height 664
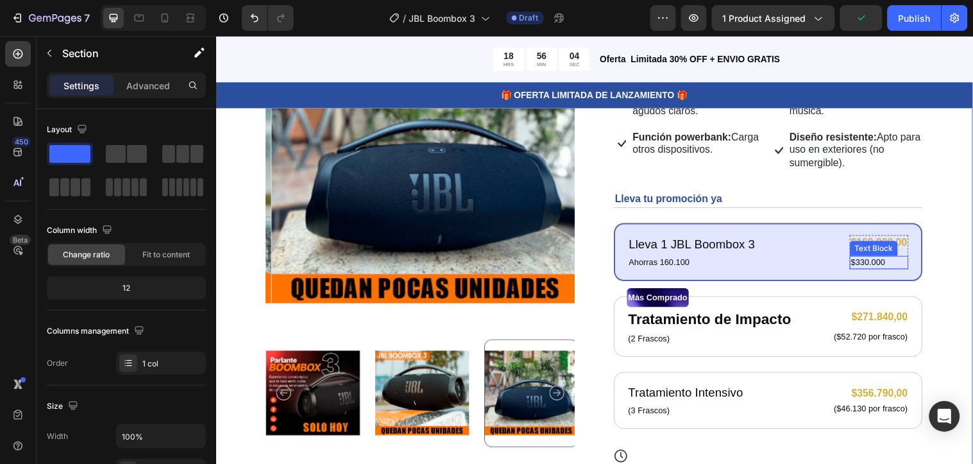
click at [891, 262] on p "$330.000" at bounding box center [890, 265] width 57 height 11
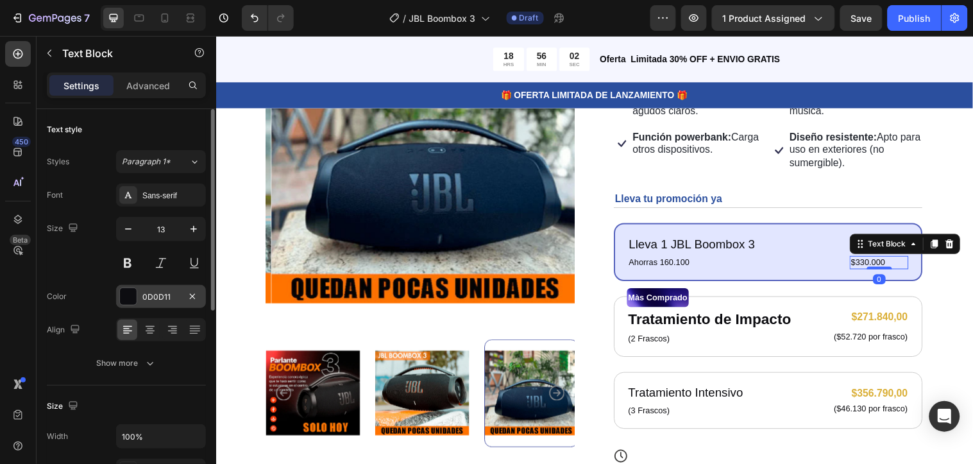
click at [126, 294] on div at bounding box center [128, 296] width 17 height 17
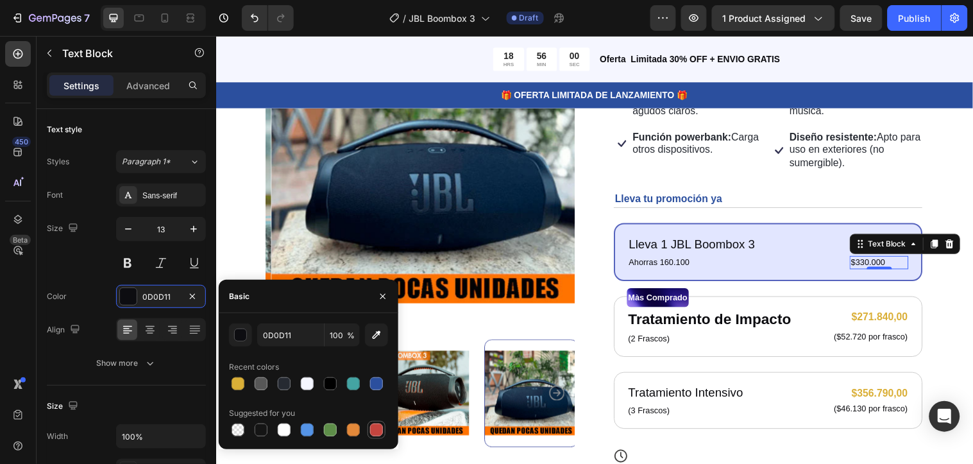
click at [380, 432] on div at bounding box center [376, 429] width 13 height 13
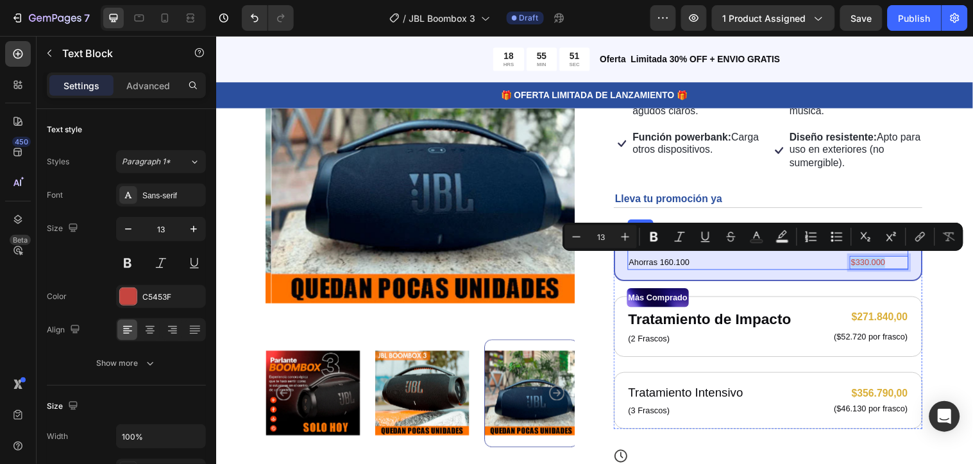
drag, startPoint x: 895, startPoint y: 260, endPoint x: 831, endPoint y: 266, distance: 63.7
click at [831, 266] on div "Lleva 1 JBL Boombox 3 Text Block Ahorras 160.100 Text Block $169.900,00 Product…" at bounding box center [778, 255] width 286 height 36
click at [654, 235] on icon "Editor contextual toolbar" at bounding box center [654, 236] width 13 height 13
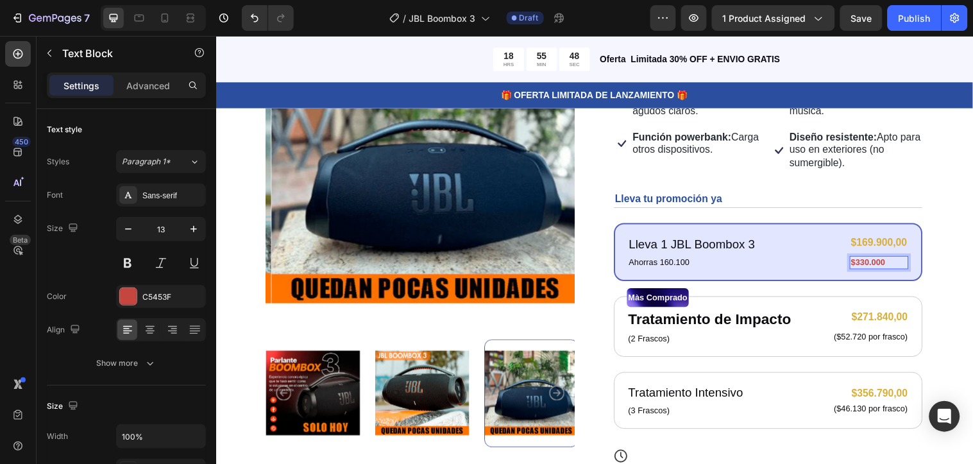
click at [898, 264] on p "$330.000" at bounding box center [890, 265] width 57 height 11
drag, startPoint x: 898, startPoint y: 259, endPoint x: 831, endPoint y: 264, distance: 67.6
click at [831, 264] on div "Lleva 1 JBL Boombox 3 Text Block Ahorras 160.100 Text Block $169.900,00 Product…" at bounding box center [778, 255] width 286 height 36
click at [895, 263] on p "$330.000" at bounding box center [890, 265] width 57 height 11
drag, startPoint x: 895, startPoint y: 263, endPoint x: 850, endPoint y: 266, distance: 45.0
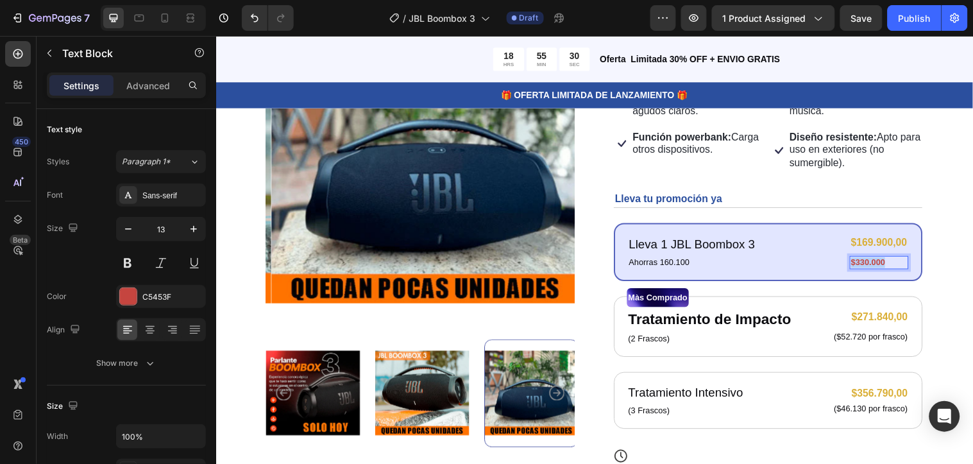
click at [860, 266] on div "$330.000" at bounding box center [890, 265] width 60 height 13
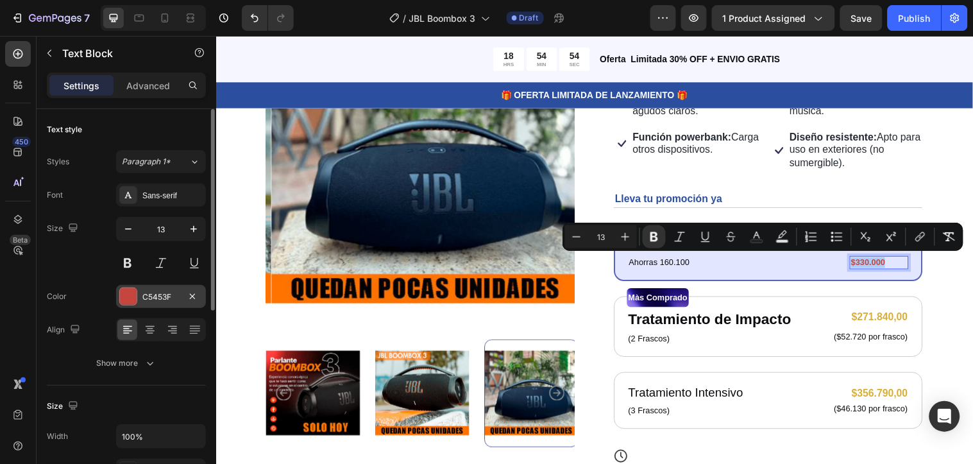
click at [137, 289] on div at bounding box center [128, 296] width 18 height 18
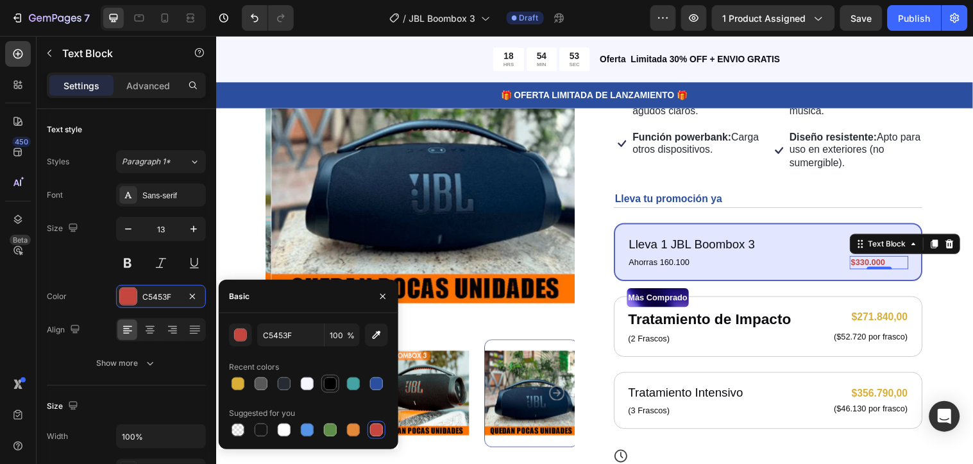
click at [329, 379] on div at bounding box center [330, 383] width 13 height 13
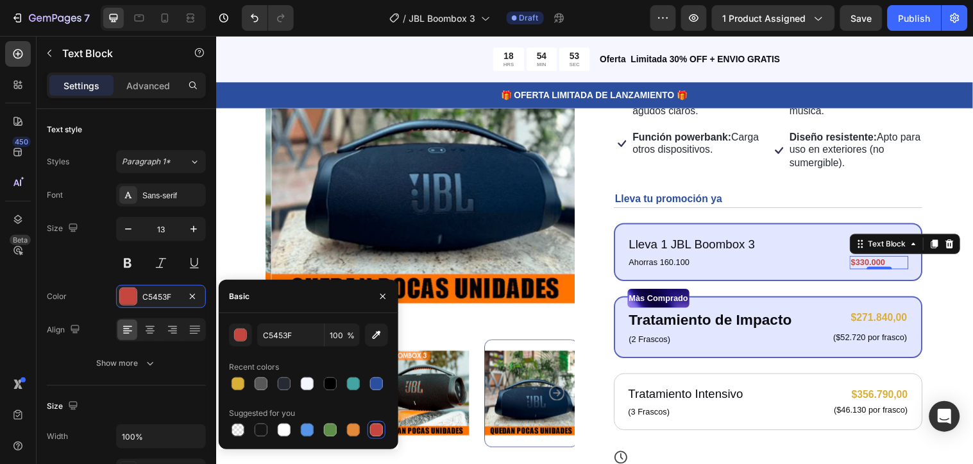
type input "000000"
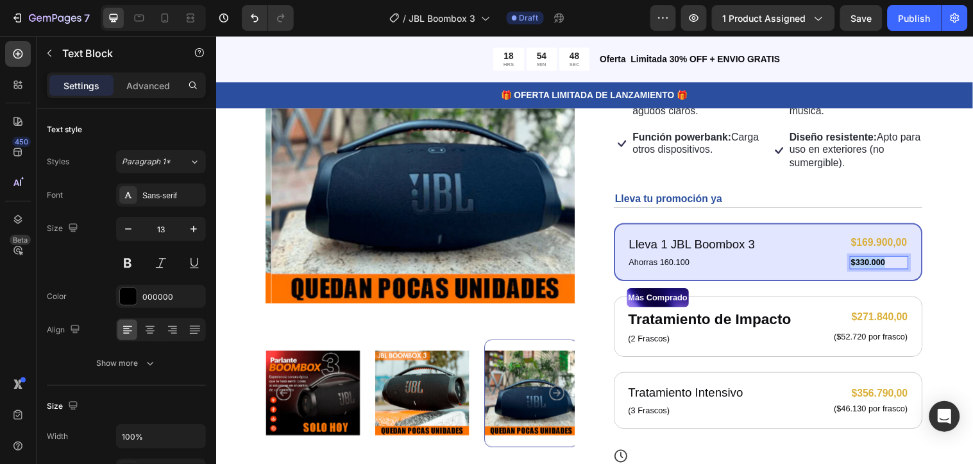
drag, startPoint x: 864, startPoint y: 259, endPoint x: 849, endPoint y: 261, distance: 14.9
click at [849, 261] on div "Lleva 1 JBL Boombox 3 Text Block Ahorras 160.100 Text Block $169.900,00 Product…" at bounding box center [778, 255] width 286 height 36
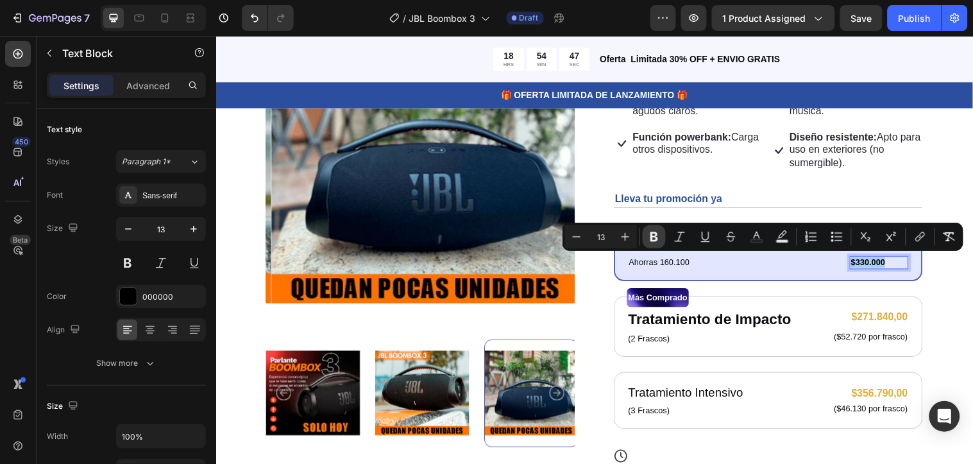
click at [655, 232] on icon "Editor contextual toolbar" at bounding box center [654, 236] width 13 height 13
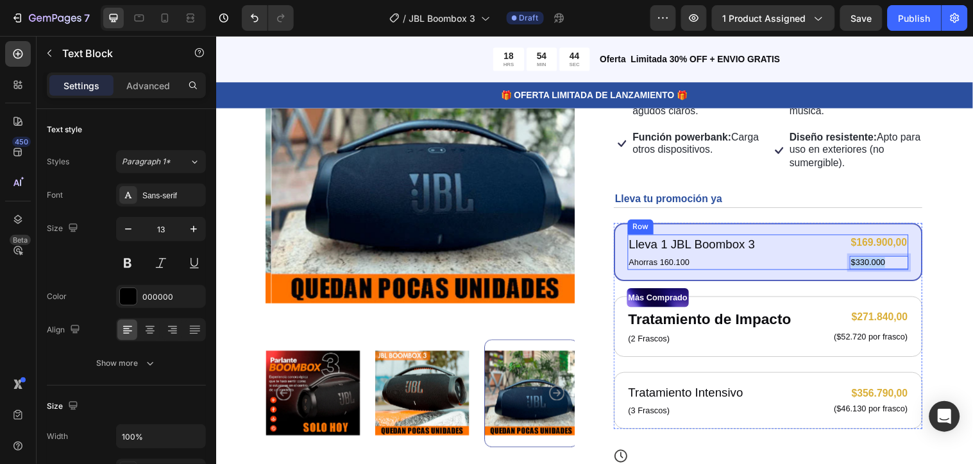
drag, startPoint x: 893, startPoint y: 262, endPoint x: 843, endPoint y: 266, distance: 50.1
click at [843, 266] on div "Lleva 1 JBL Boombox 3 Text Block Ahorras 160.100 Text Block $169.900,00 Product…" at bounding box center [778, 255] width 286 height 36
click at [901, 260] on p "$330.000" at bounding box center [890, 265] width 57 height 11
drag, startPoint x: 892, startPoint y: 262, endPoint x: 842, endPoint y: 262, distance: 50.0
click at [842, 262] on div "Lleva 1 JBL Boombox 3 Text Block Ahorras 160.100 Text Block $169.900,00 Product…" at bounding box center [778, 255] width 286 height 36
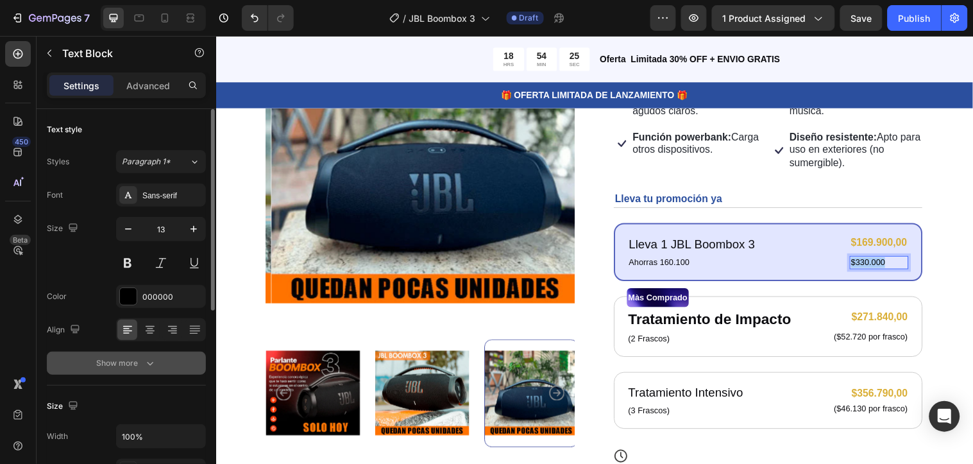
click at [145, 362] on icon "button" at bounding box center [150, 363] width 13 height 13
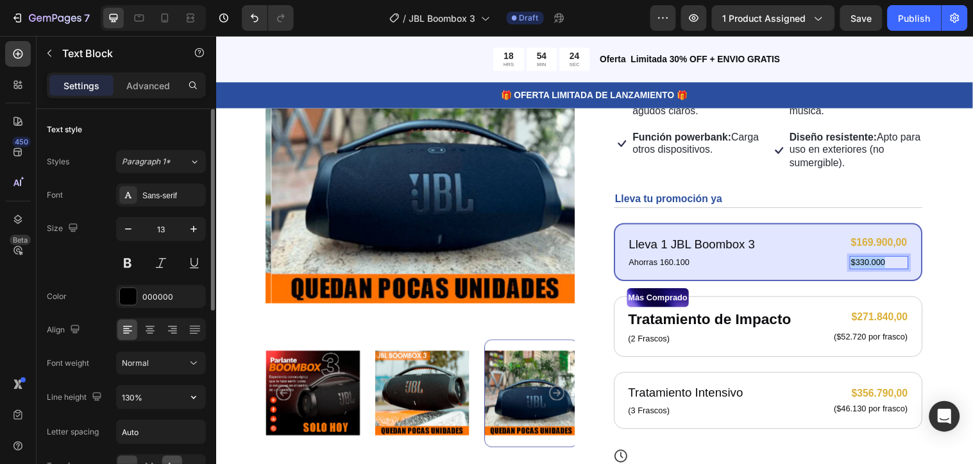
scroll to position [142, 0]
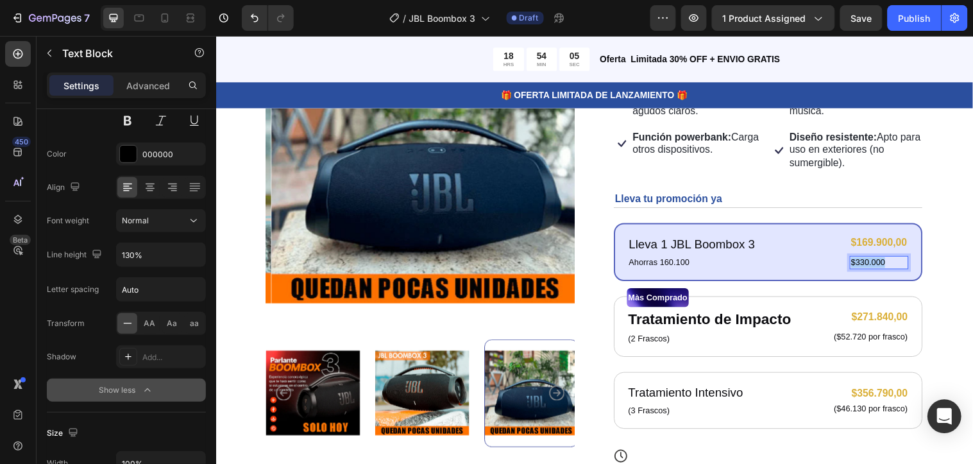
click at [941, 413] on icon "Open Intercom Messenger" at bounding box center [944, 416] width 15 height 17
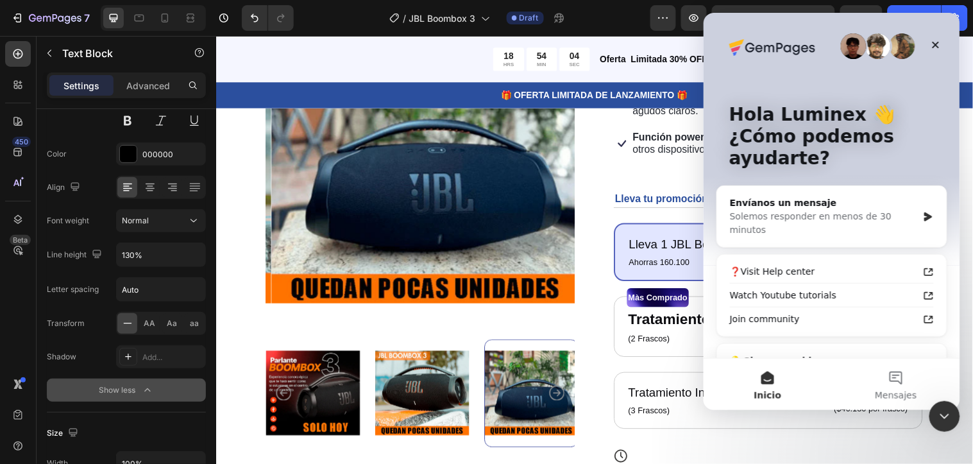
scroll to position [0, 0]
click at [894, 370] on button "Mensajes" at bounding box center [895, 383] width 128 height 51
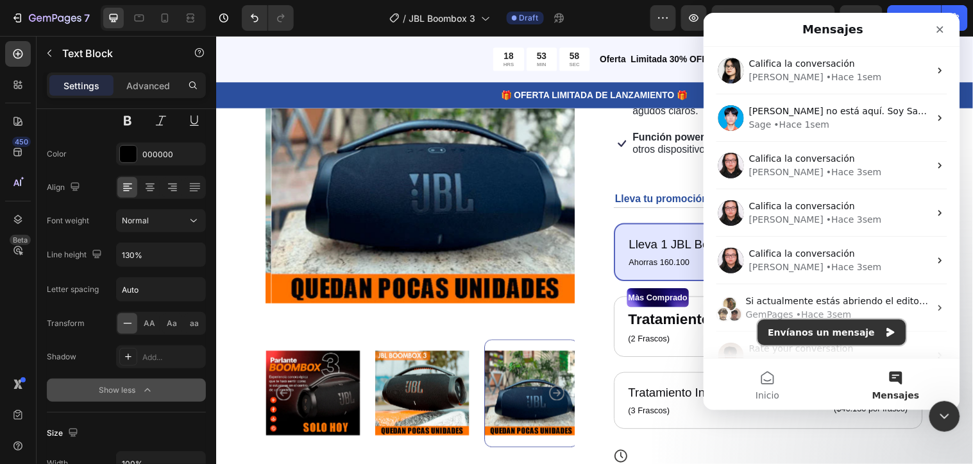
click at [823, 338] on button "Envíanos un mensaje" at bounding box center [832, 332] width 148 height 26
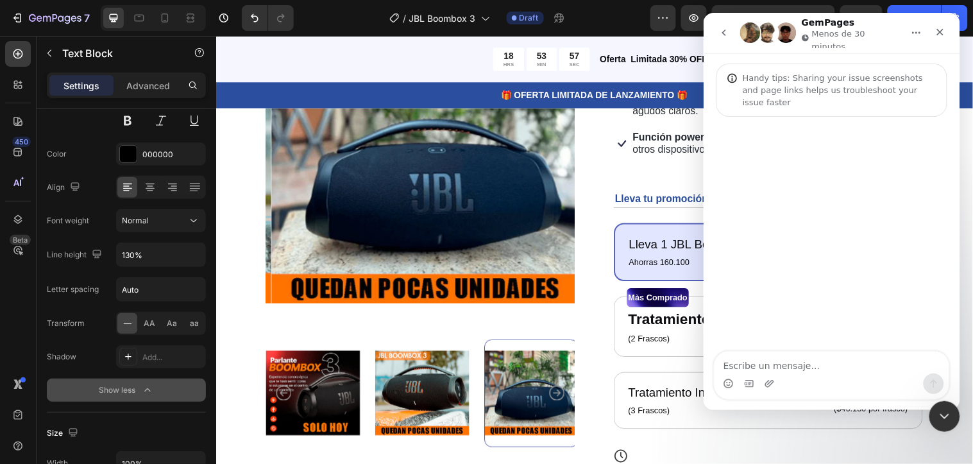
click at [776, 364] on textarea "Escribe un mensaje..." at bounding box center [831, 362] width 235 height 22
type textarea "Hola"
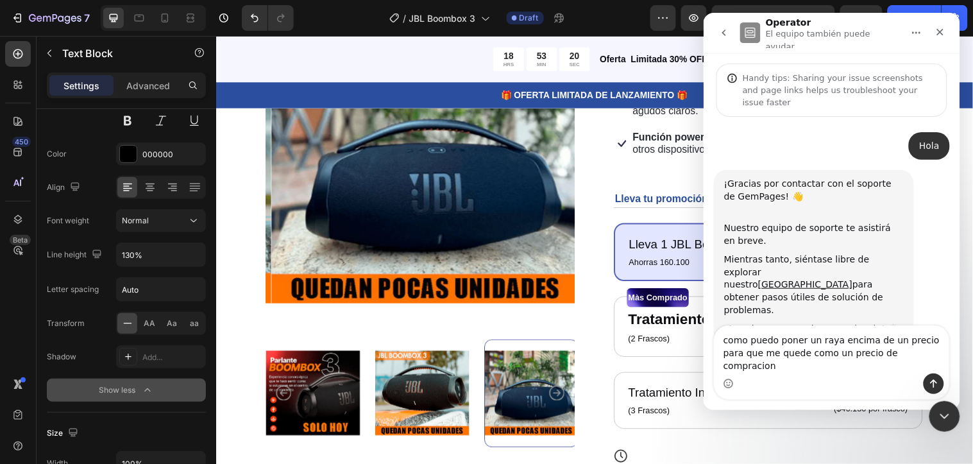
type textarea "como puedo poner un raya encima de un precio para que me quede como un precio d…"
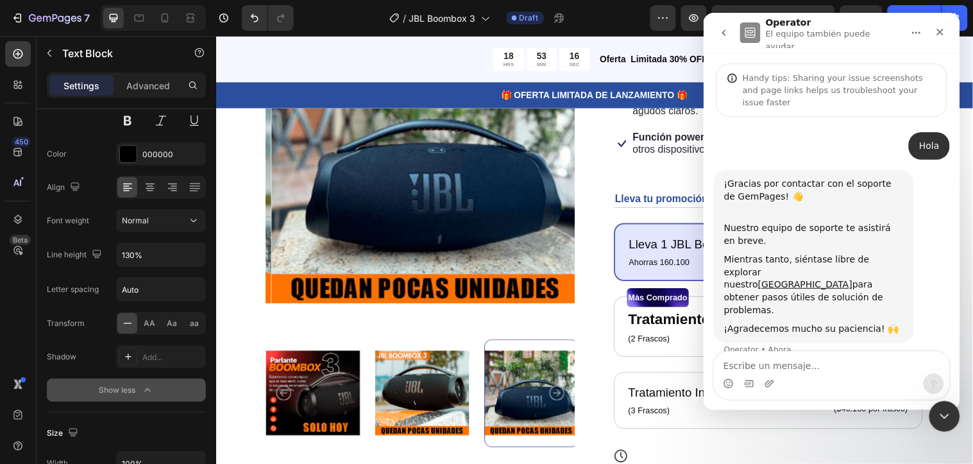
scroll to position [39, 0]
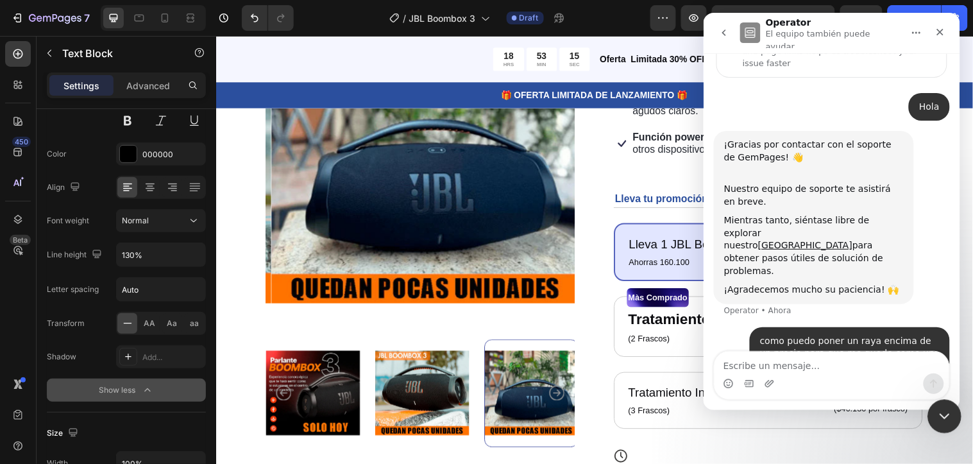
click at [948, 414] on icon "Cerrar Intercom Messenger" at bounding box center [942, 414] width 15 height 15
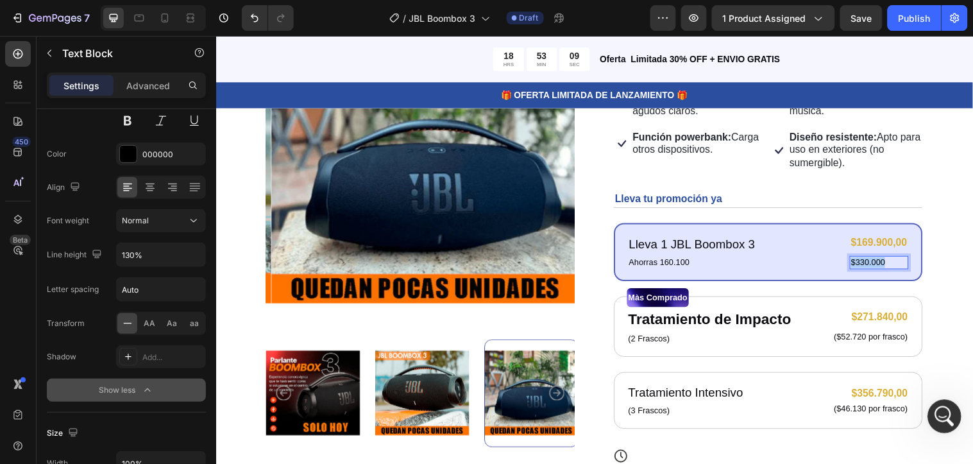
click at [947, 425] on div "Abrir Intercom Messenger" at bounding box center [942, 414] width 42 height 42
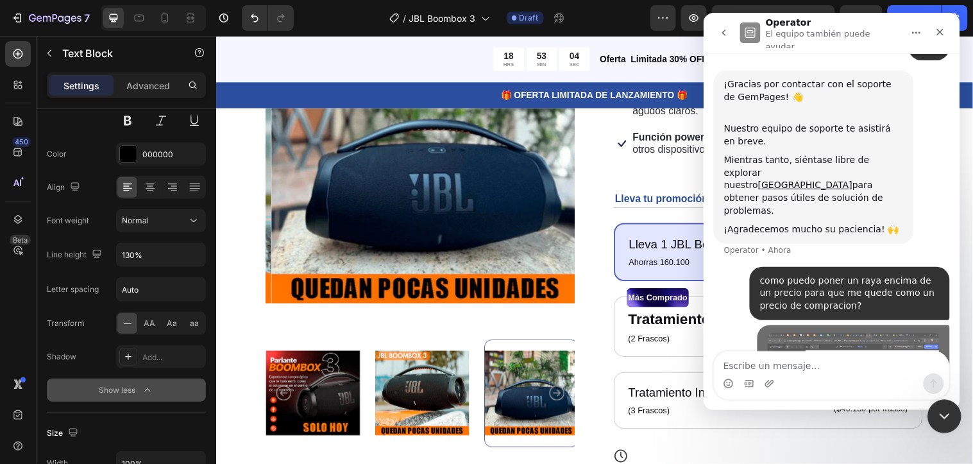
scroll to position [152, 0]
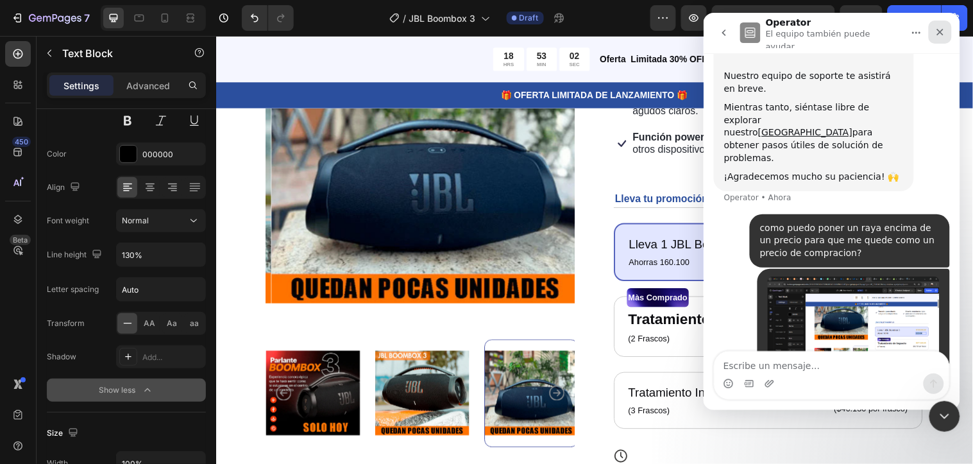
click at [935, 30] on icon "Cerrar" at bounding box center [940, 31] width 10 height 10
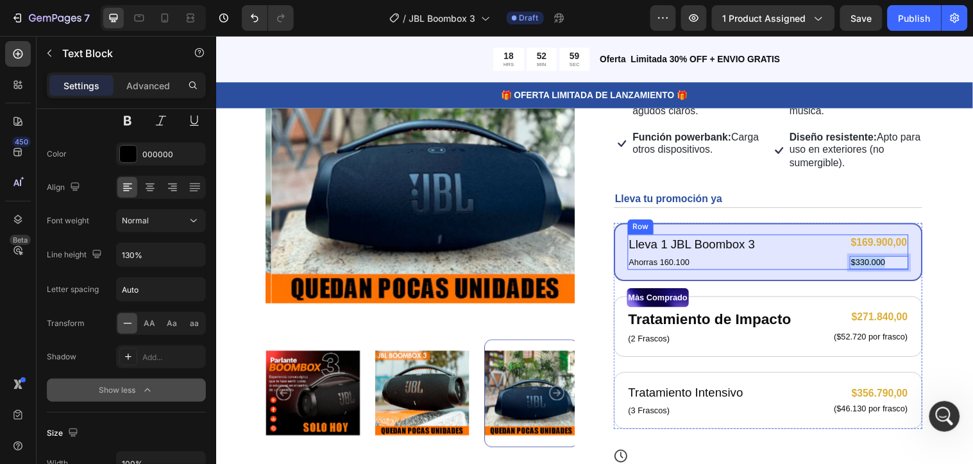
click at [767, 243] on div "Lleva 1 JBL Boombox 3 Text Block Ahorras 160.100 Text Block $169.900,00 Product…" at bounding box center [778, 255] width 286 height 36
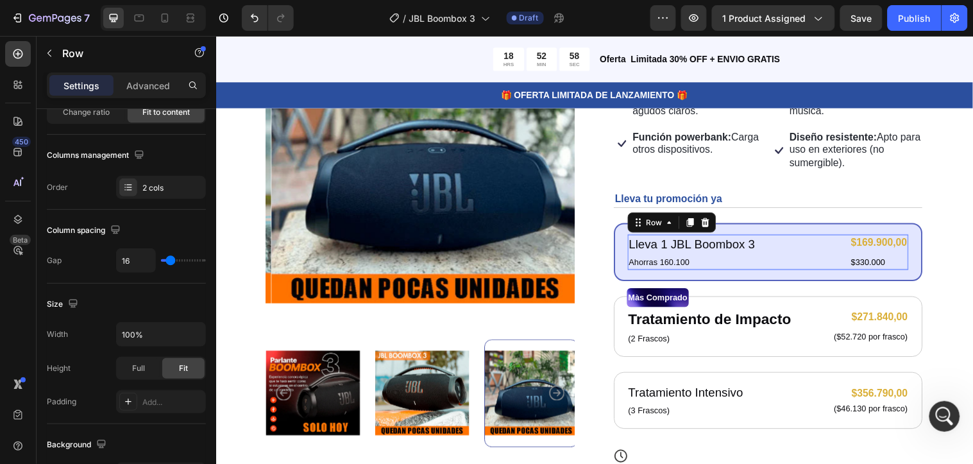
scroll to position [0, 0]
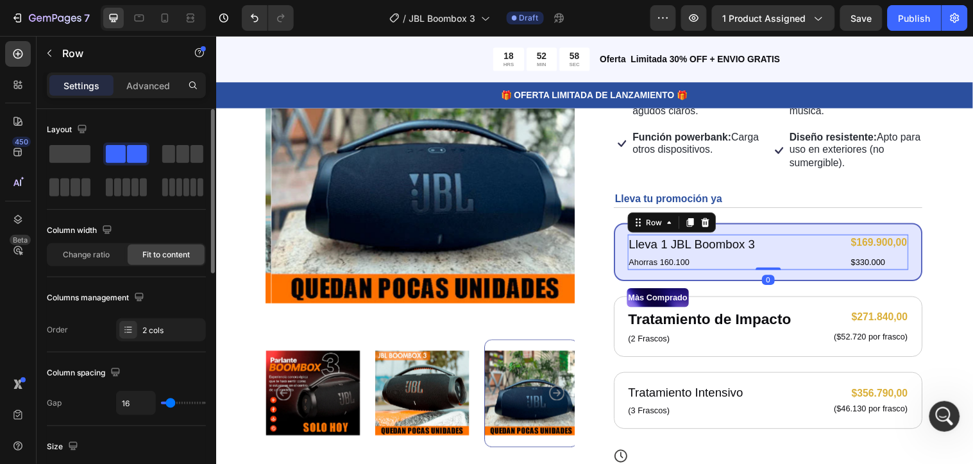
click at [765, 244] on div "Lleva 1 JBL Boombox 3 Text Block Ahorras 160.100 Text Block $169.900,00 Product…" at bounding box center [778, 255] width 286 height 36
click at [758, 249] on p "Lleva 1 JBL Boombox 3" at bounding box center [700, 247] width 128 height 19
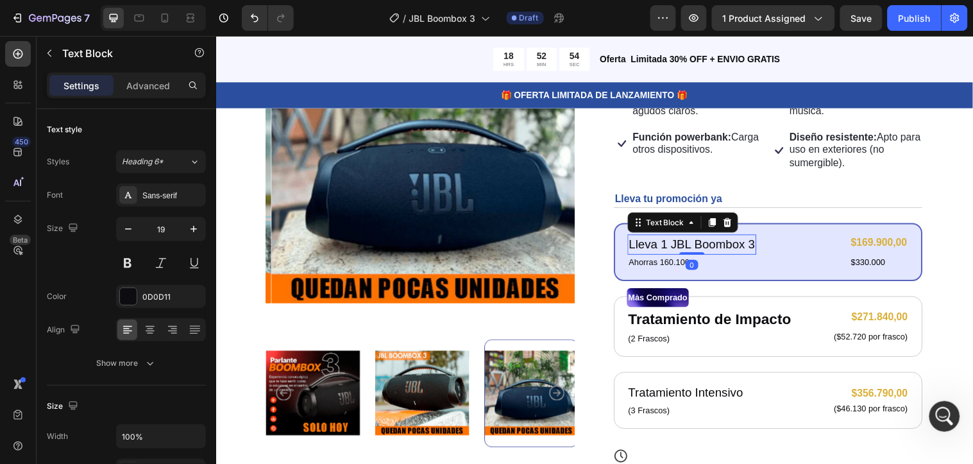
click at [758, 248] on div "Lleva 1 JBL Boombox 3" at bounding box center [700, 247] width 131 height 21
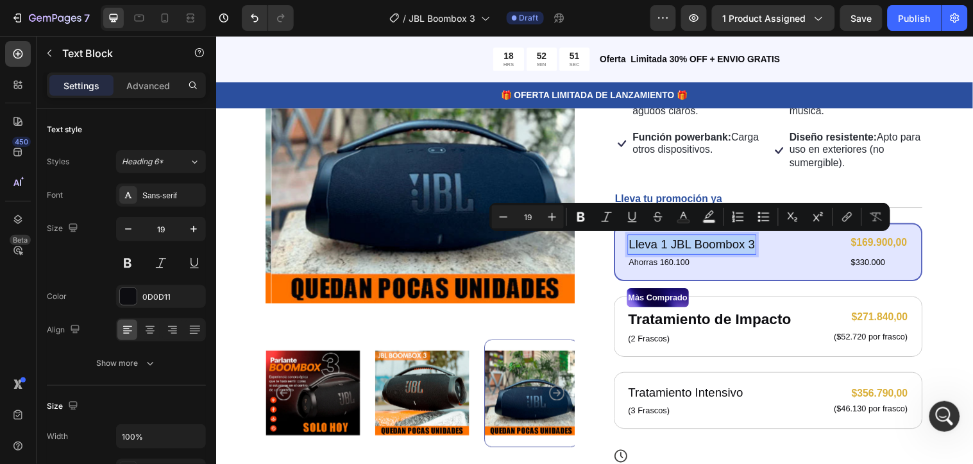
drag, startPoint x: 758, startPoint y: 247, endPoint x: 630, endPoint y: 243, distance: 127.7
click at [636, 243] on p "Lleva 1 JBL Boombox 3" at bounding box center [700, 247] width 128 height 19
click at [582, 217] on icon "Editor contextual toolbar" at bounding box center [581, 217] width 8 height 10
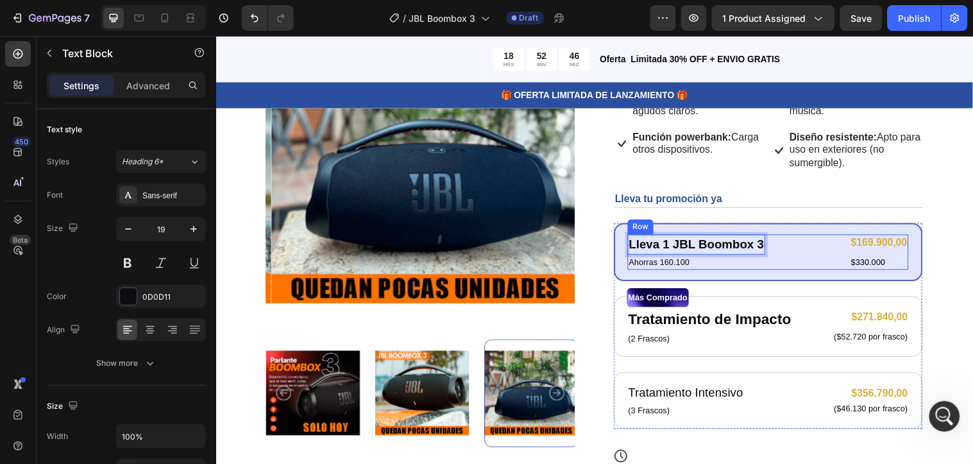
click at [769, 248] on div "Lleva 1 JBL Boombox 3 Text Block 0 Ahorras 160.100 Text Block $169.900,00 Produ…" at bounding box center [778, 255] width 286 height 36
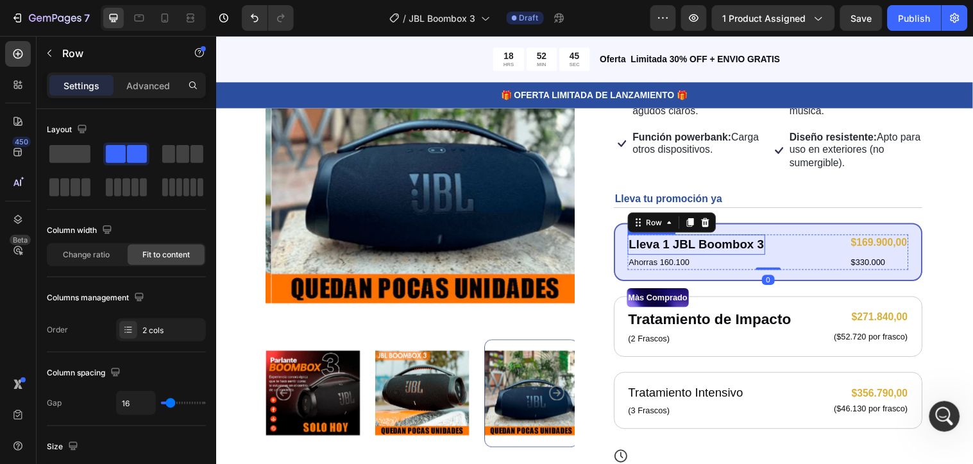
click at [765, 247] on strong "Lleva 1 JBL Boombox 3" at bounding box center [704, 246] width 137 height 13
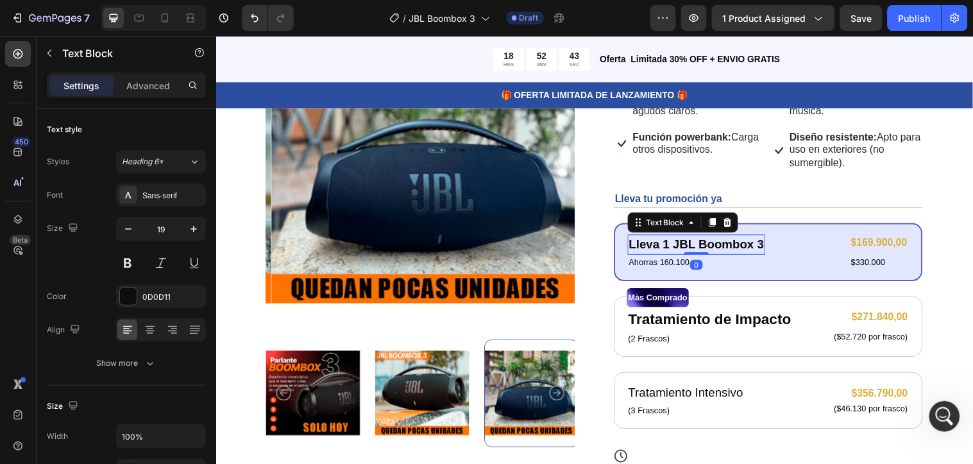
click at [768, 246] on div "Lleva 1 JBL Boombox 3" at bounding box center [705, 247] width 140 height 21
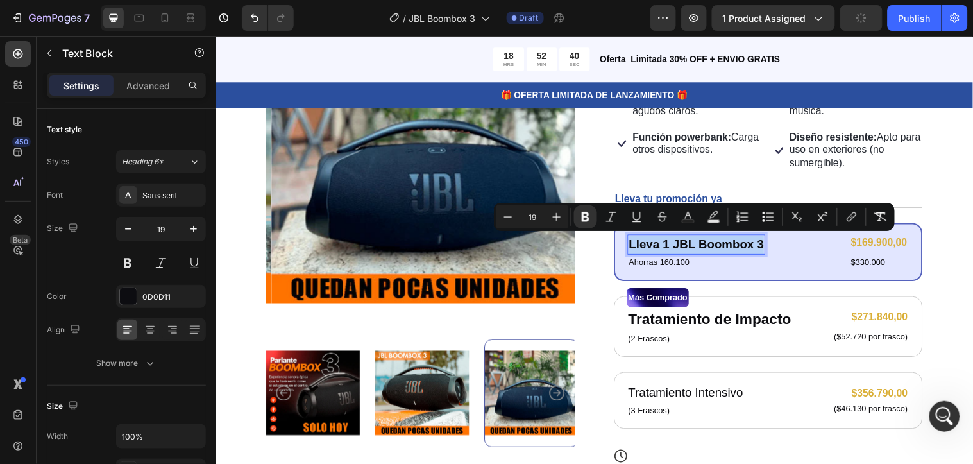
drag, startPoint x: 767, startPoint y: 244, endPoint x: 631, endPoint y: 240, distance: 136.1
click at [635, 240] on div "Lleva 1 JBL Boombox 3" at bounding box center [705, 247] width 140 height 21
click at [513, 216] on icon "Editor contextual toolbar" at bounding box center [508, 216] width 13 height 13
click at [511, 215] on icon "Editor contextual toolbar" at bounding box center [508, 216] width 13 height 13
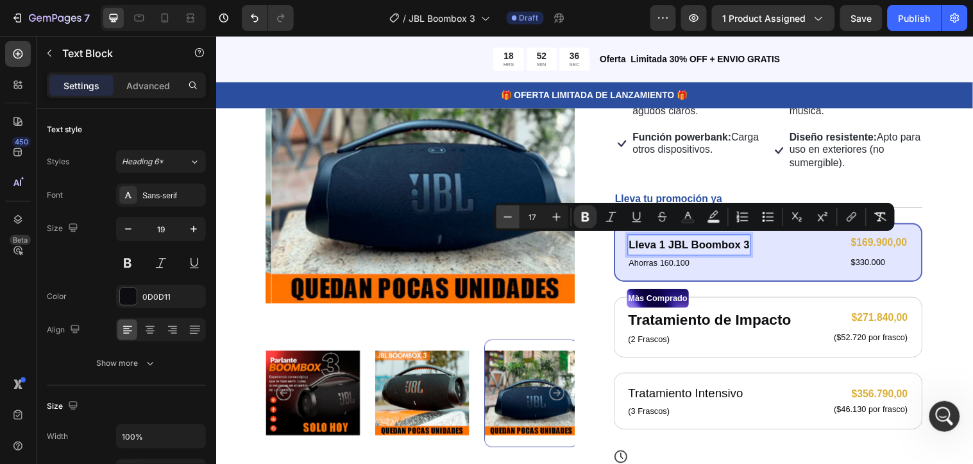
type input "16"
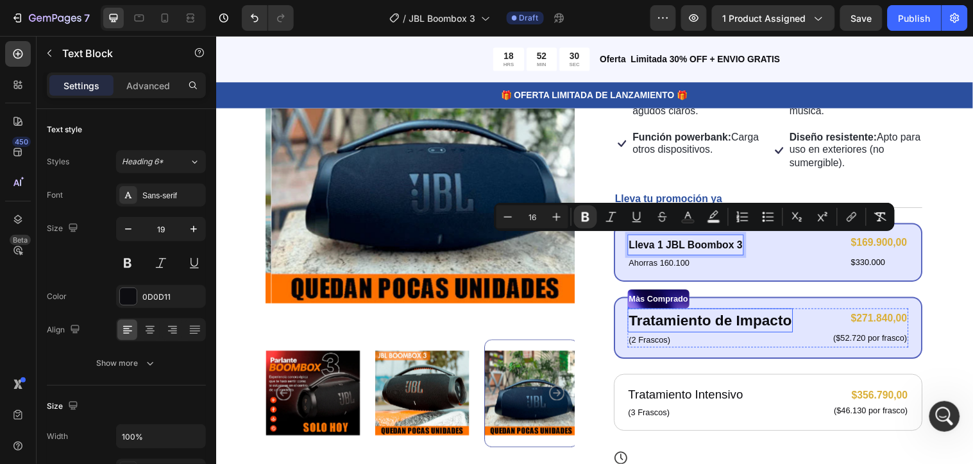
click at [796, 323] on p "Tratamiento de Impacto" at bounding box center [719, 324] width 166 height 22
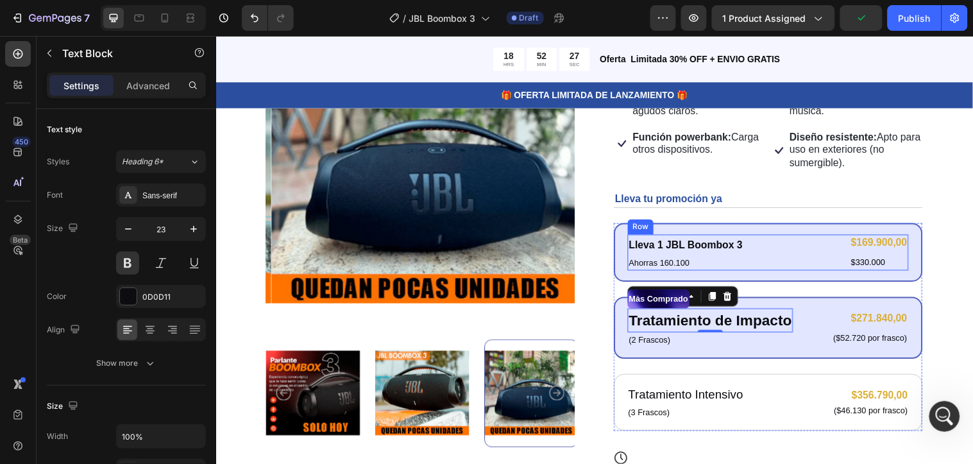
click at [747, 246] on div "Lleva 1 JBL Boombox 3 Text Block Ahorras 160.100 Text Block $169.900,00 Product…" at bounding box center [778, 255] width 286 height 37
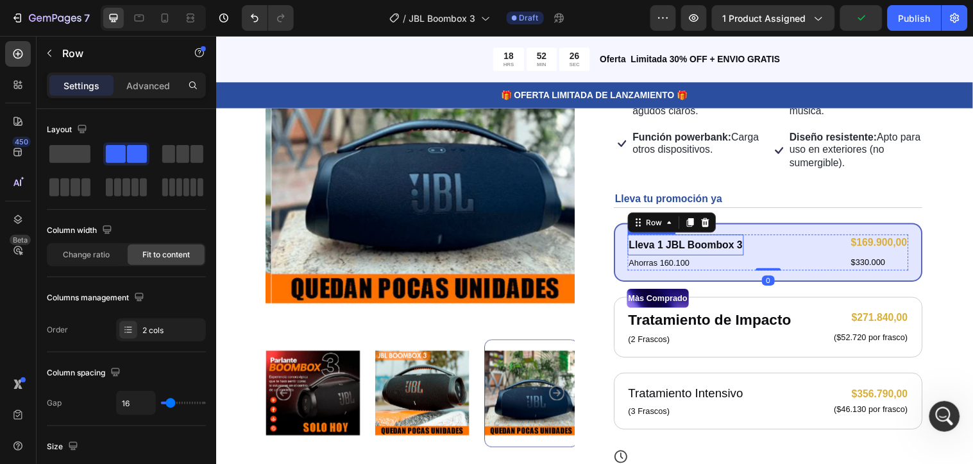
click at [746, 248] on div "Lleva 1 JBL Boombox 3" at bounding box center [694, 248] width 118 height 22
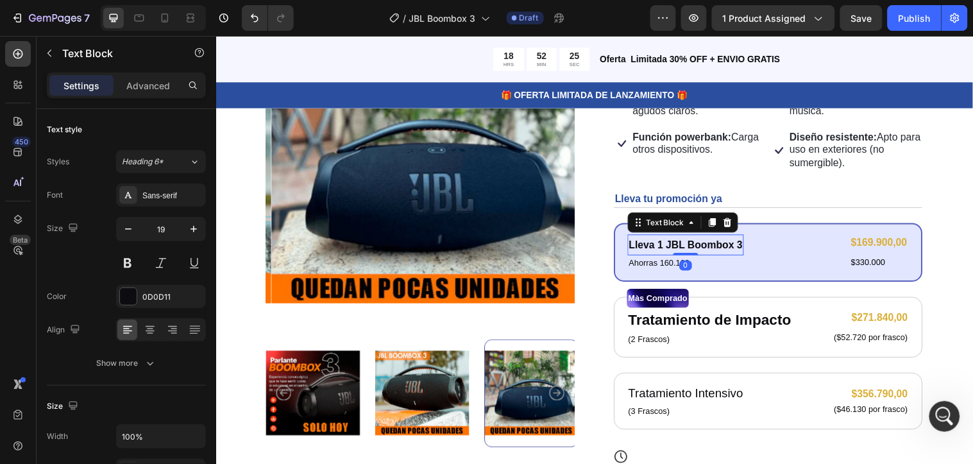
click at [746, 248] on div "Lleva 1 JBL Boombox 3" at bounding box center [694, 248] width 118 height 22
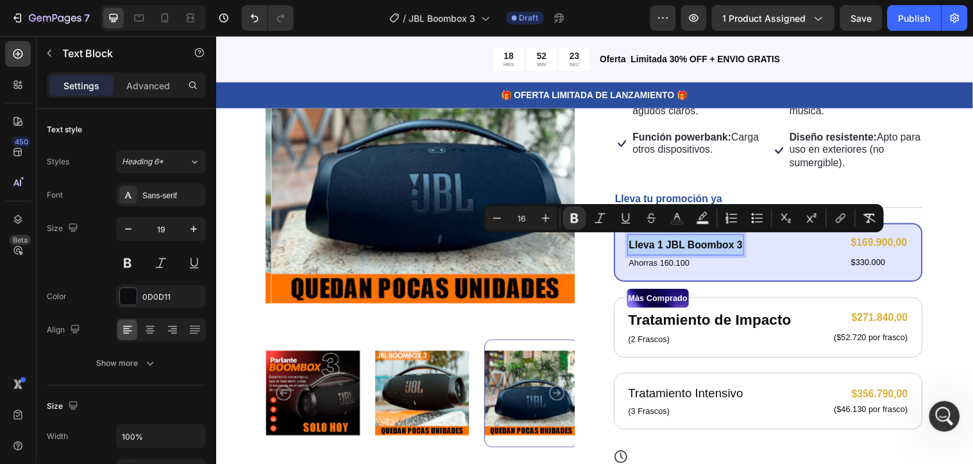
drag, startPoint x: 746, startPoint y: 248, endPoint x: 629, endPoint y: 243, distance: 116.2
click at [635, 243] on div "Lleva 1 JBL Boombox 3" at bounding box center [694, 248] width 118 height 22
copy strong "Lleva 1 JBL Boombox 3"
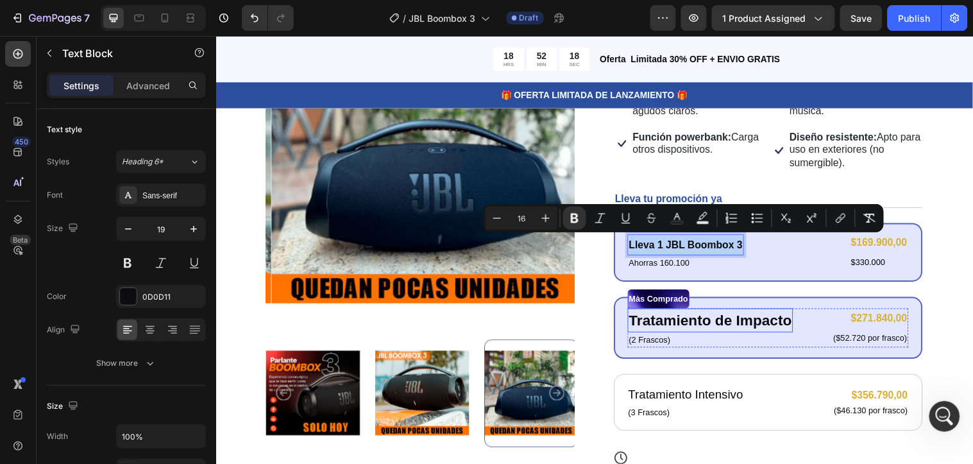
click at [794, 327] on p "Tratamiento de Impacto" at bounding box center [719, 324] width 166 height 22
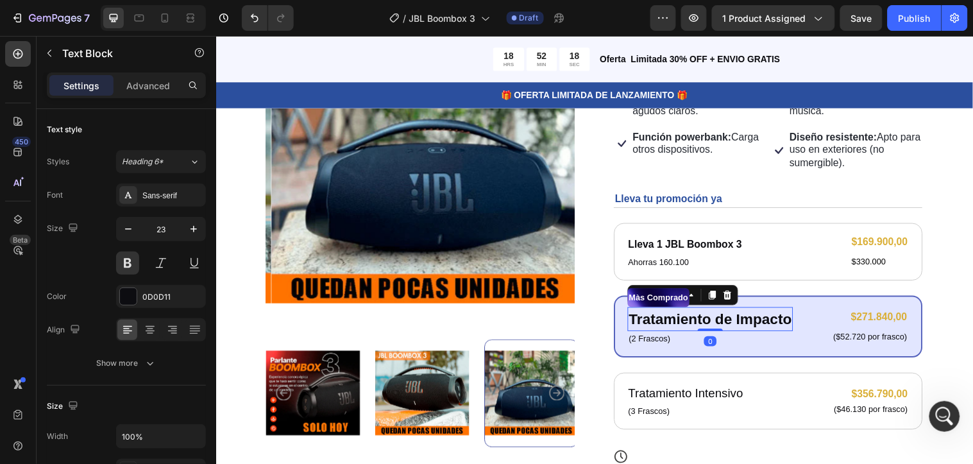
click at [792, 325] on p "Tratamiento de Impacto" at bounding box center [719, 323] width 166 height 22
click at [794, 327] on p "Tratamiento de Impacto" at bounding box center [719, 323] width 166 height 22
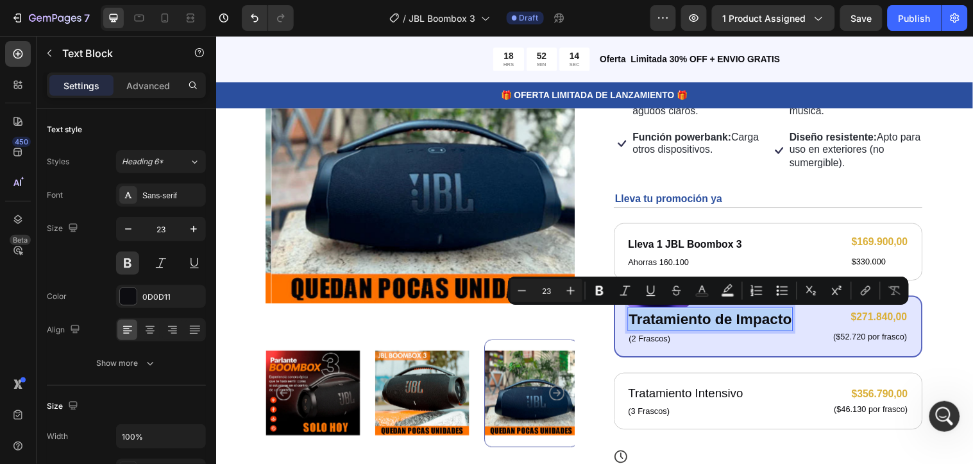
drag, startPoint x: 794, startPoint y: 325, endPoint x: 633, endPoint y: 320, distance: 161.1
click at [636, 320] on p "Tratamiento de Impacto" at bounding box center [719, 323] width 166 height 22
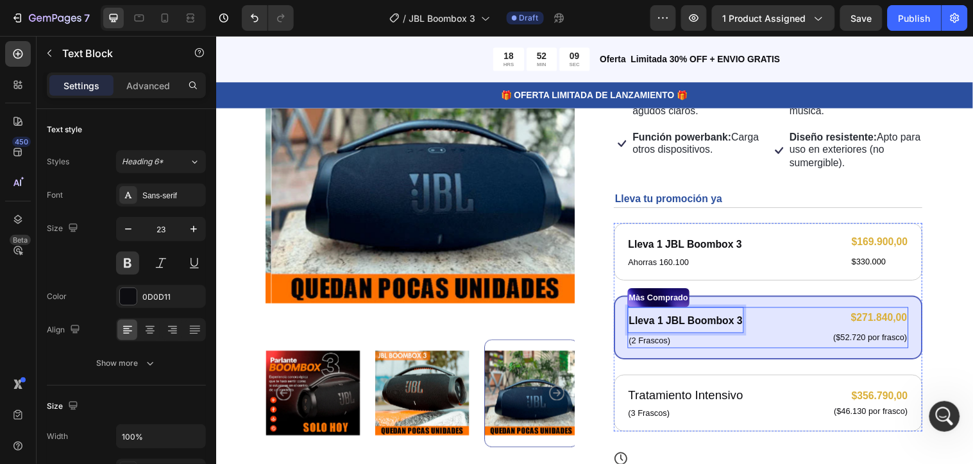
click at [784, 332] on div "Lleva 1 JBL Boombox 3 Text Block 0 (2 Frascos) Text Block $271.840,00 Product P…" at bounding box center [778, 332] width 286 height 42
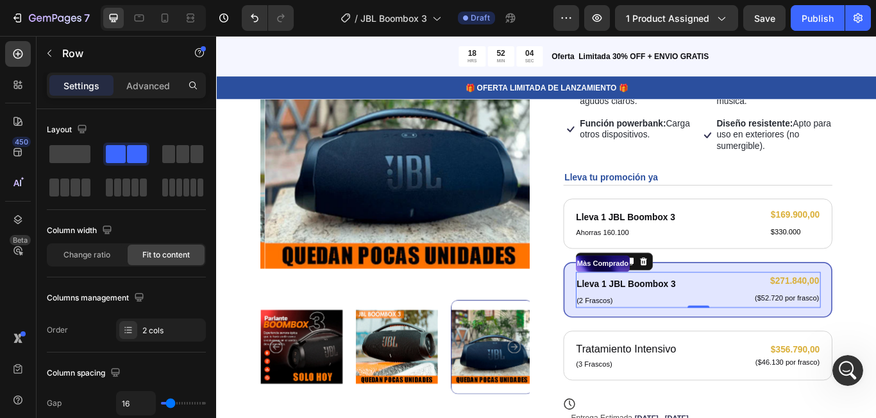
scroll to position [198, 0]
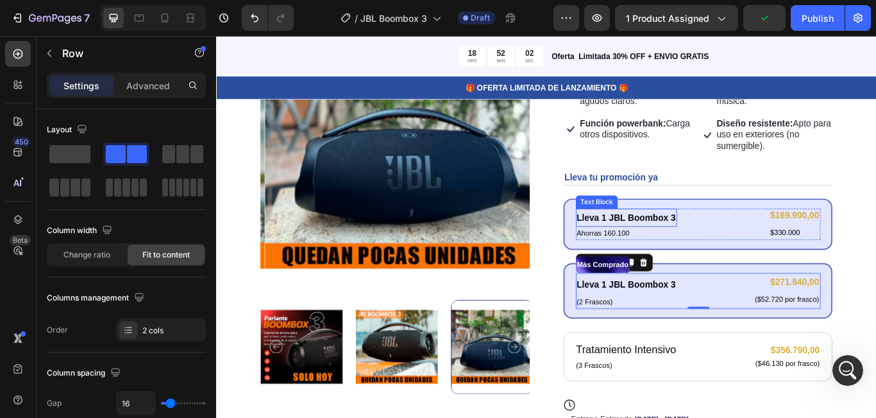
click at [729, 249] on strong "Lleva 1 JBL Boombox 3" at bounding box center [693, 247] width 115 height 11
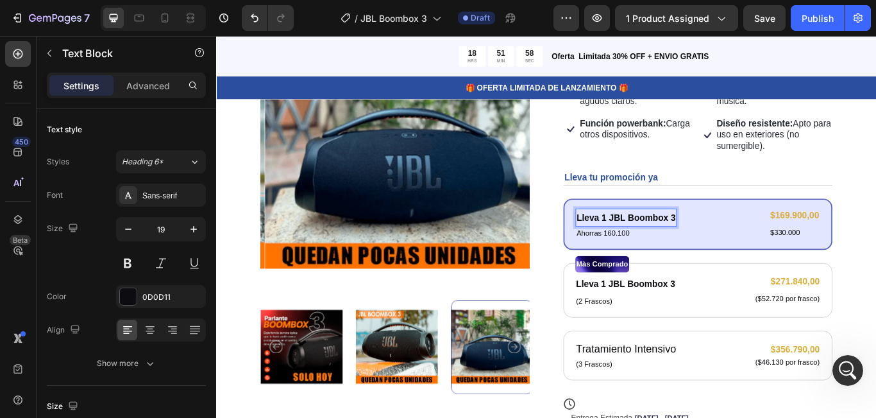
click at [746, 250] on strong "Lleva 1 JBL Boombox 3" at bounding box center [693, 247] width 115 height 11
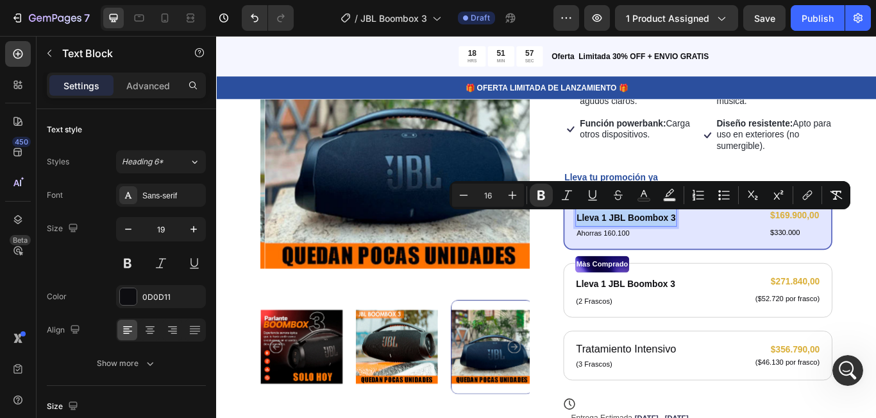
drag, startPoint x: 746, startPoint y: 249, endPoint x: 629, endPoint y: 246, distance: 116.2
click at [635, 246] on div "Lleva 1 JBL Boombox 3" at bounding box center [694, 248] width 118 height 22
click at [732, 325] on strong "Lleva 1 JBL Boombox 3" at bounding box center [693, 325] width 115 height 11
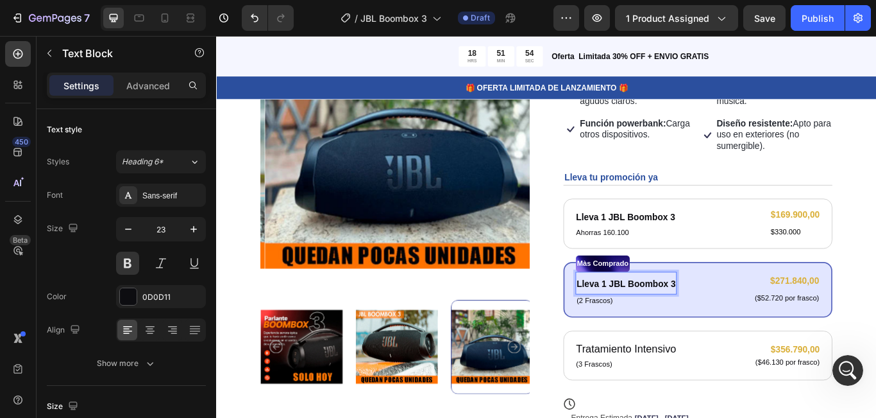
click at [746, 325] on strong "Lleva 1 JBL Boombox 3" at bounding box center [693, 324] width 115 height 11
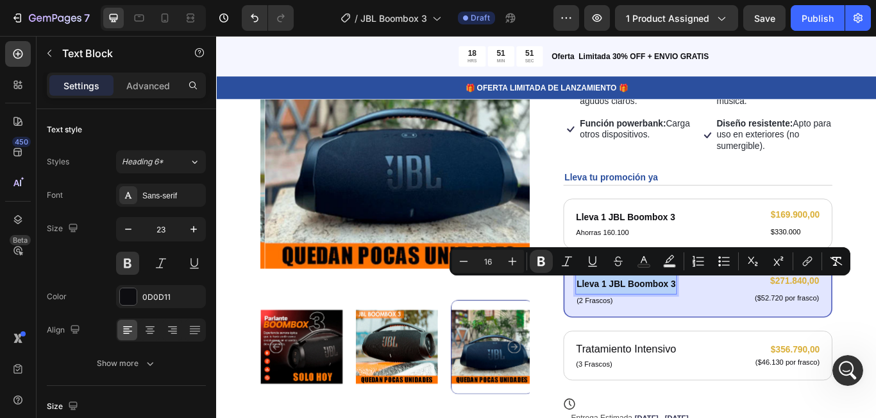
drag, startPoint x: 746, startPoint y: 325, endPoint x: 633, endPoint y: 327, distance: 112.3
click at [636, 327] on strong "Lleva 1 JBL Boombox 3" at bounding box center [693, 324] width 115 height 11
click at [665, 321] on strong "Lleva 1 JBL Boombox 3" at bounding box center [693, 324] width 115 height 11
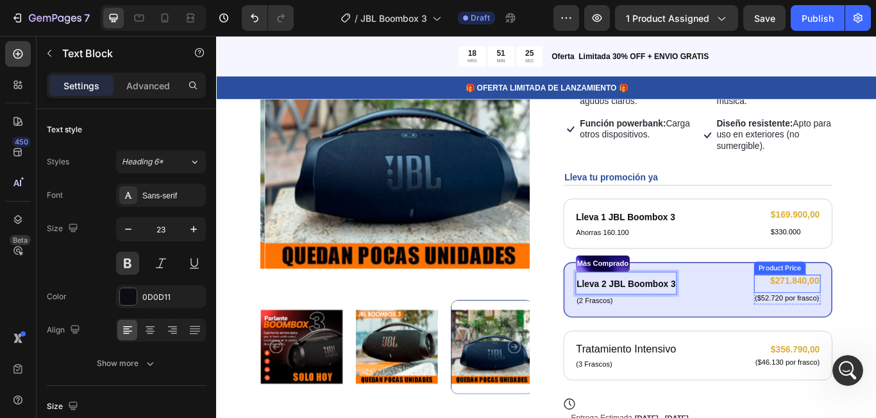
click at [903, 322] on div "$271.840,00" at bounding box center [882, 322] width 78 height 16
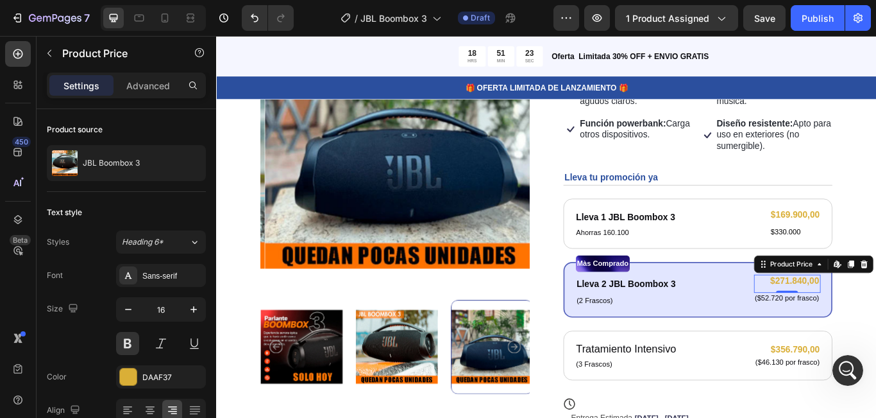
click at [910, 323] on div "$271.840,00" at bounding box center [882, 322] width 78 height 16
click at [910, 322] on div "$271.840,00" at bounding box center [882, 322] width 78 height 16
click at [907, 321] on div "$271.840,00" at bounding box center [882, 322] width 78 height 16
click at [908, 321] on div "$271.840,00" at bounding box center [882, 322] width 78 height 16
click at [883, 318] on div "$271.840,00" at bounding box center [882, 322] width 78 height 16
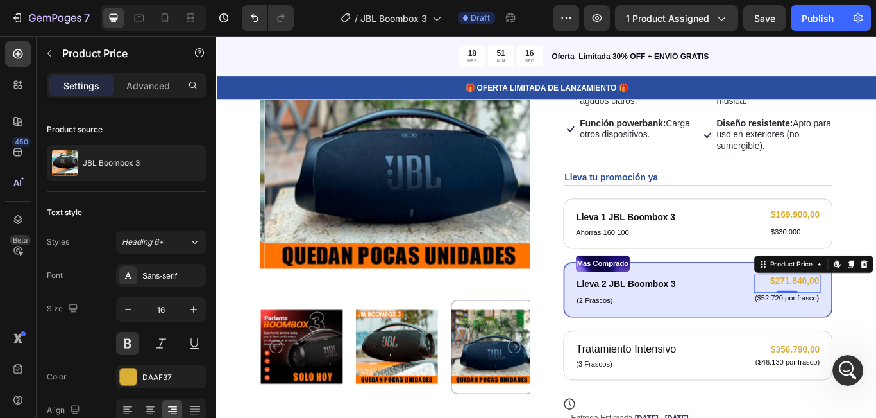
click at [905, 321] on div "$271.840,00" at bounding box center [882, 322] width 78 height 16
click at [899, 318] on div "$271.840,00" at bounding box center [882, 322] width 78 height 16
click at [896, 323] on div "$271.840,00" at bounding box center [882, 322] width 78 height 16
click at [756, 339] on div "Lleva 2 JBL Boombox 3 Text Block (2 Frascos) Text Block $271.840,00 Product Pri…" at bounding box center [778, 332] width 286 height 42
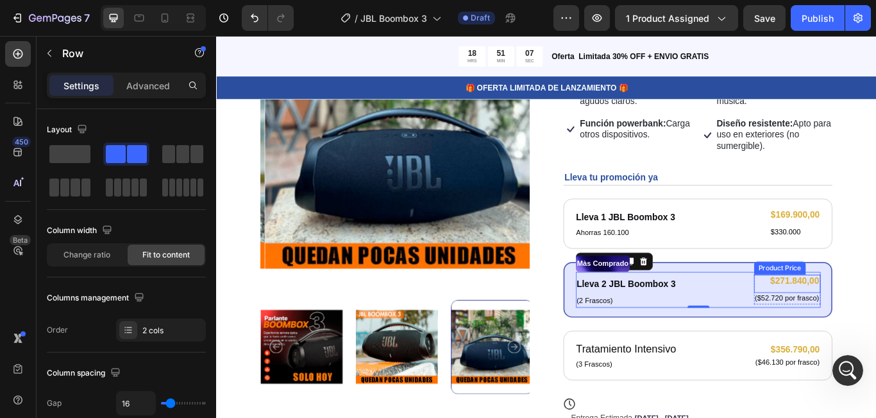
click at [888, 321] on div "$271.840,00" at bounding box center [882, 322] width 78 height 16
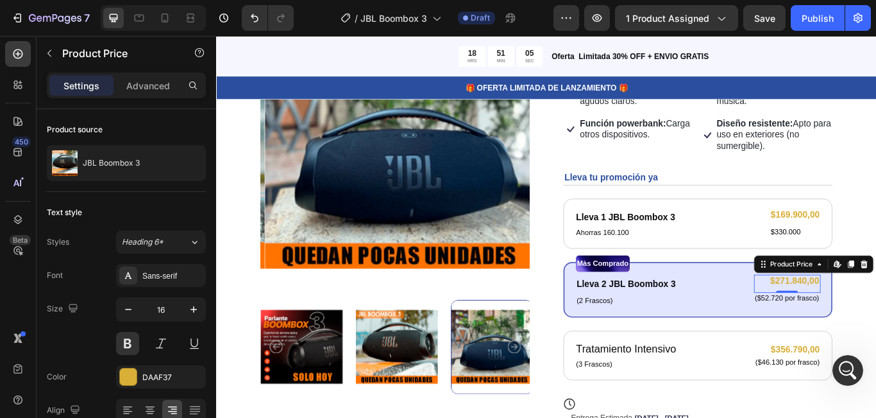
click at [908, 321] on div "$271.840,00" at bounding box center [882, 322] width 78 height 16
click at [906, 321] on div "$271.840,00" at bounding box center [882, 322] width 78 height 16
click at [897, 321] on div "$271.840,00" at bounding box center [882, 322] width 78 height 16
click at [845, 300] on div "Màs Comprado" at bounding box center [778, 300] width 286 height 19
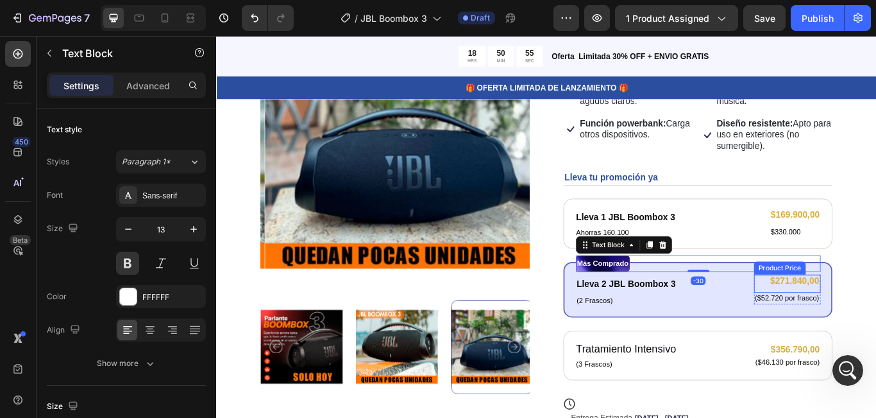
click at [882, 321] on div "$271.840,00" at bounding box center [882, 322] width 78 height 16
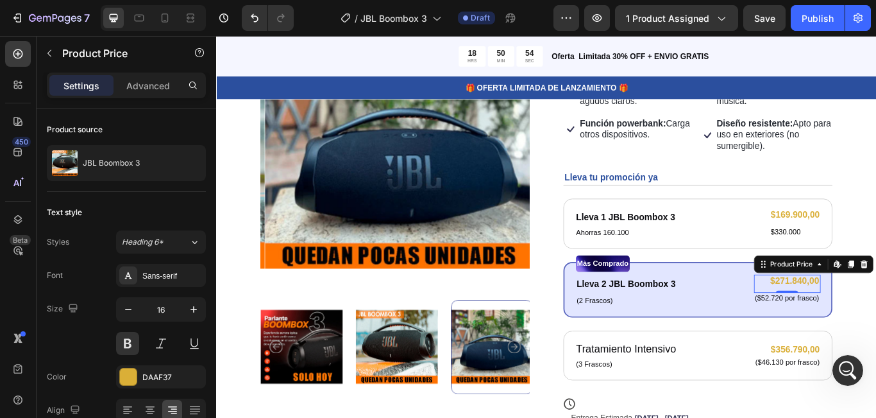
click at [906, 323] on div "$271.840,00" at bounding box center [882, 322] width 78 height 16
click at [864, 321] on div "$271.840,00" at bounding box center [882, 322] width 78 height 16
click at [902, 322] on div "$271.840,00" at bounding box center [882, 322] width 78 height 16
click at [897, 325] on div "$271.840,00" at bounding box center [882, 322] width 78 height 16
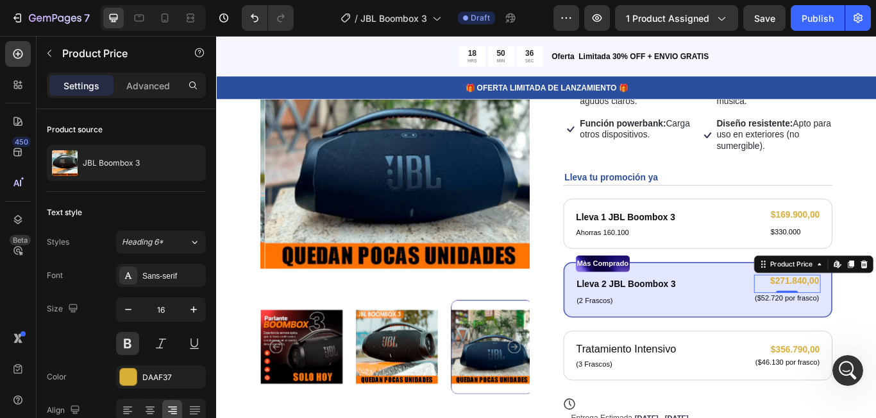
click at [907, 322] on div "$271.840,00" at bounding box center [882, 322] width 78 height 16
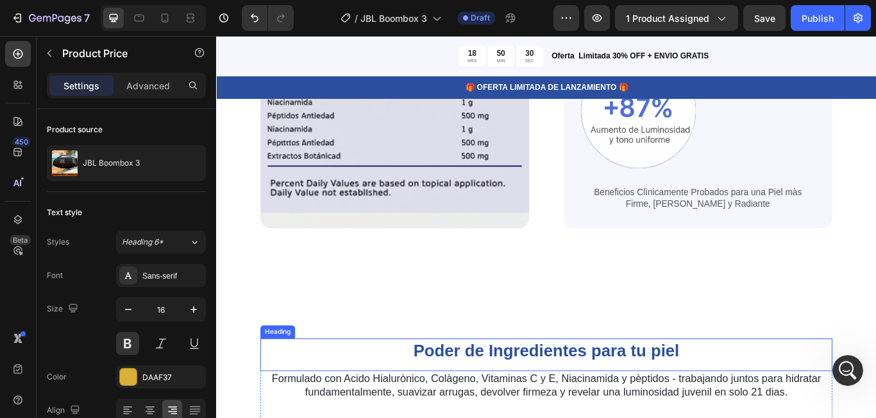
scroll to position [807, 0]
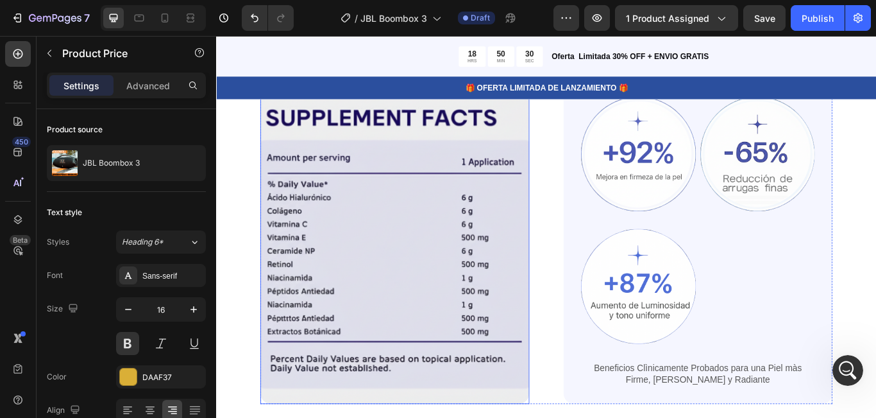
click at [393, 345] on img at bounding box center [425, 275] width 314 height 379
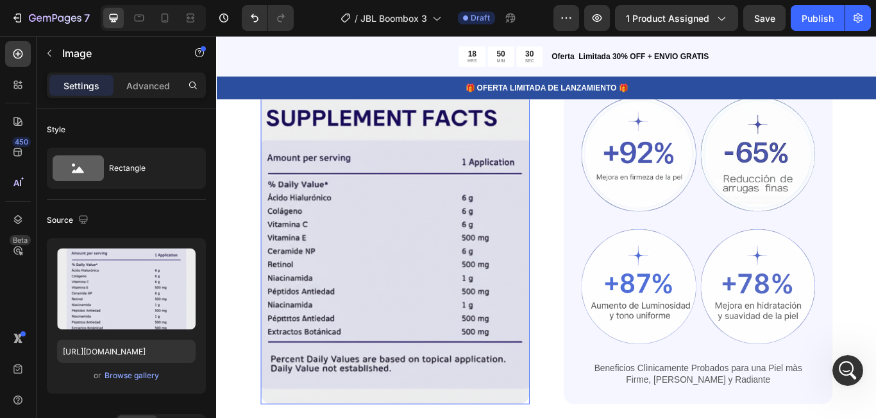
scroll to position [563, 0]
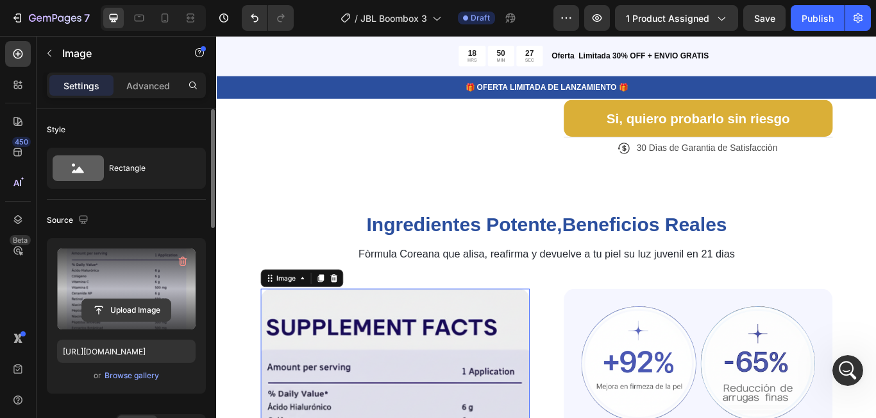
click at [116, 309] on input "file" at bounding box center [126, 310] width 89 height 22
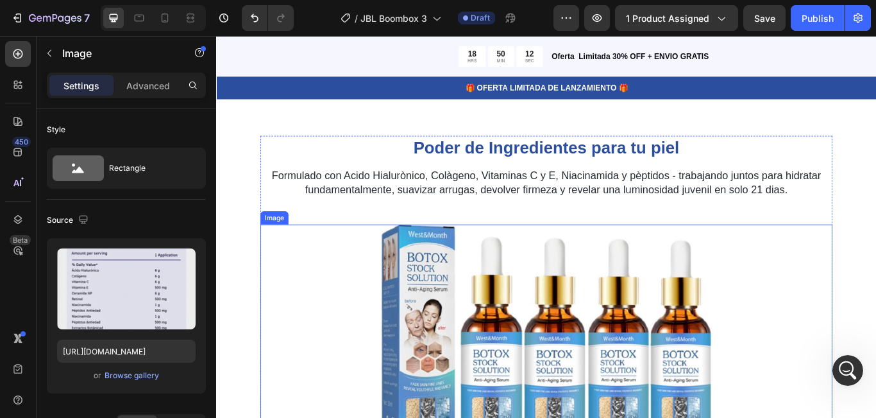
scroll to position [1333, 0]
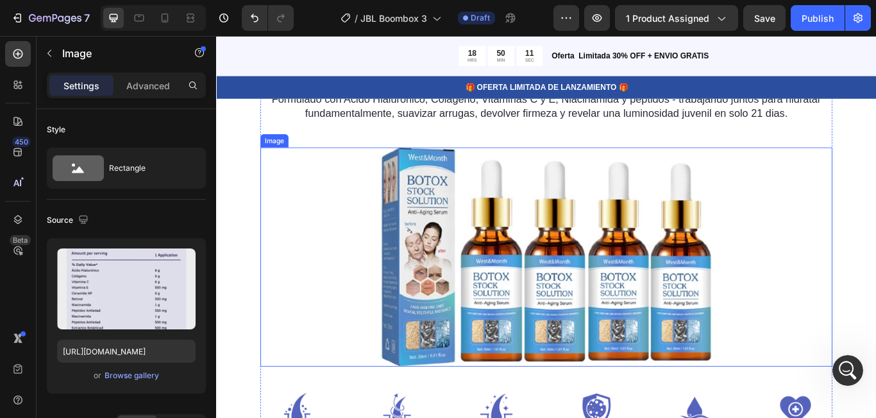
click at [538, 295] on img at bounding box center [601, 293] width 385 height 255
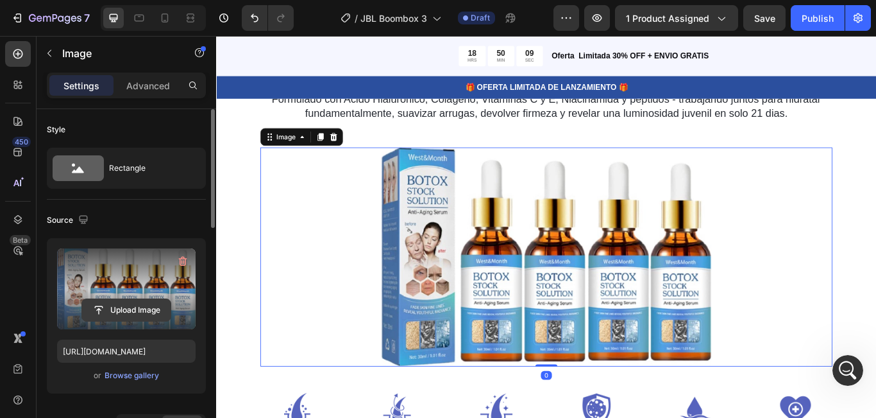
click at [123, 307] on input "file" at bounding box center [126, 310] width 89 height 22
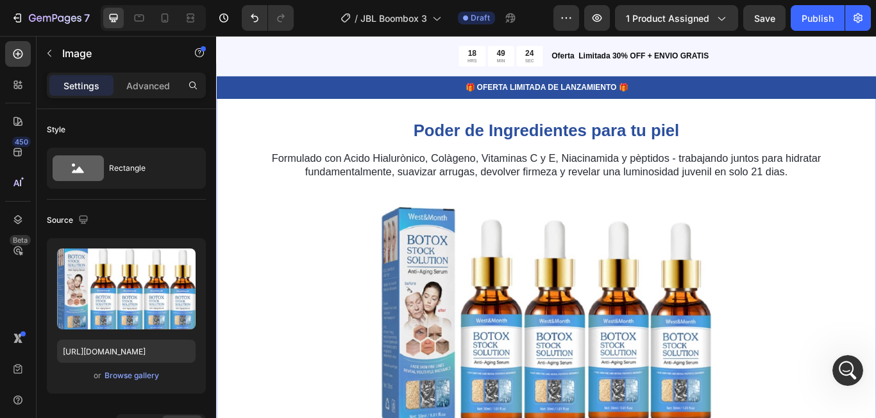
scroll to position [733, 0]
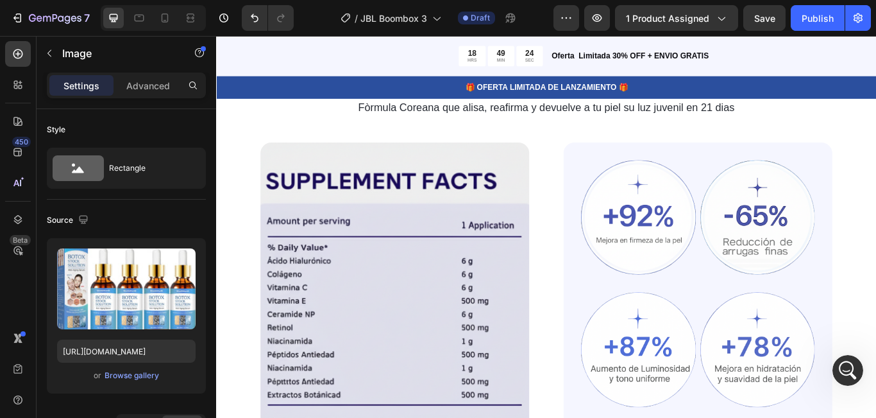
click at [411, 334] on img at bounding box center [425, 349] width 314 height 379
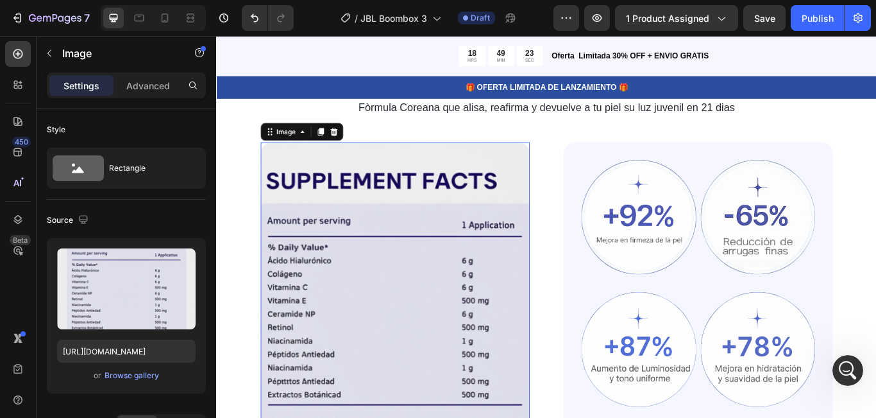
scroll to position [691, 0]
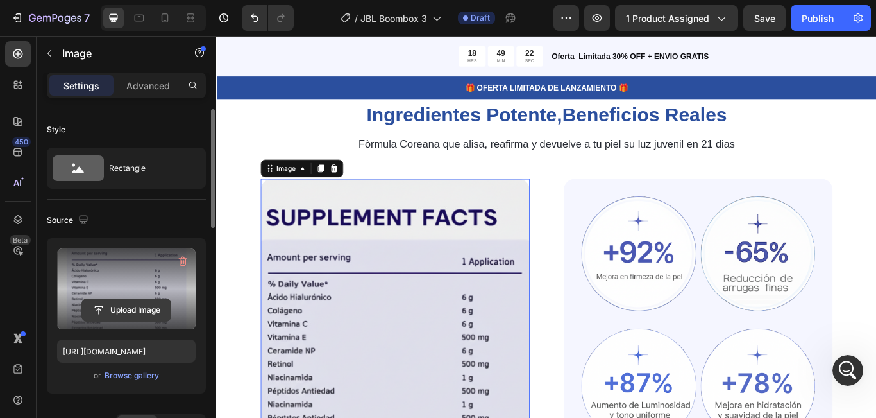
click at [118, 307] on input "file" at bounding box center [126, 310] width 89 height 22
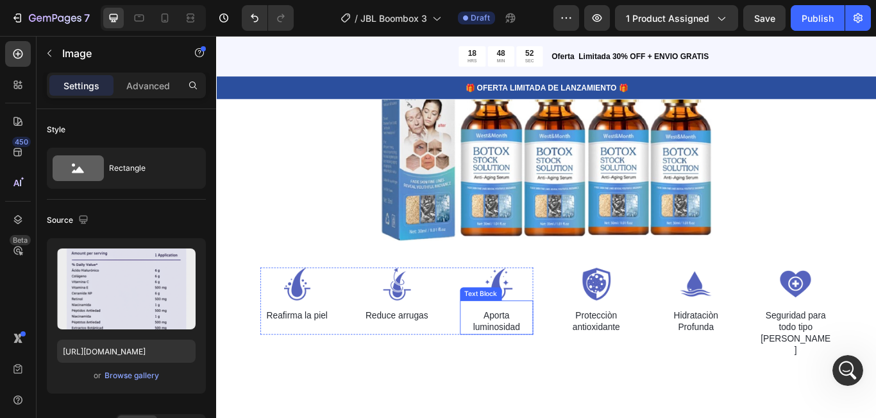
scroll to position [1461, 0]
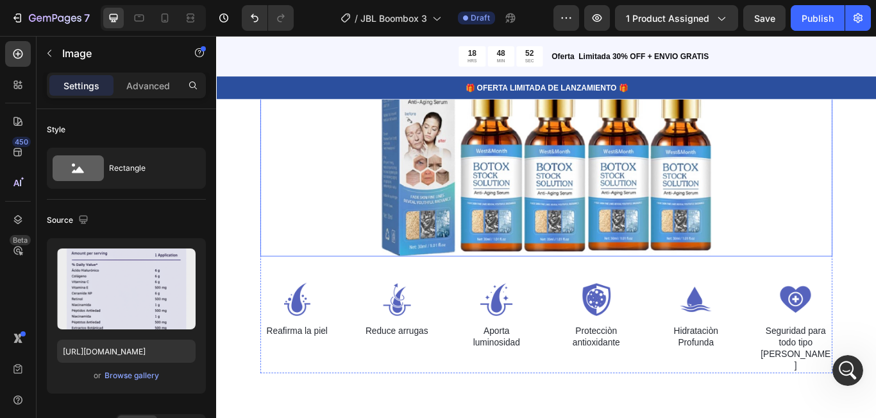
click at [543, 235] on img at bounding box center [601, 164] width 385 height 255
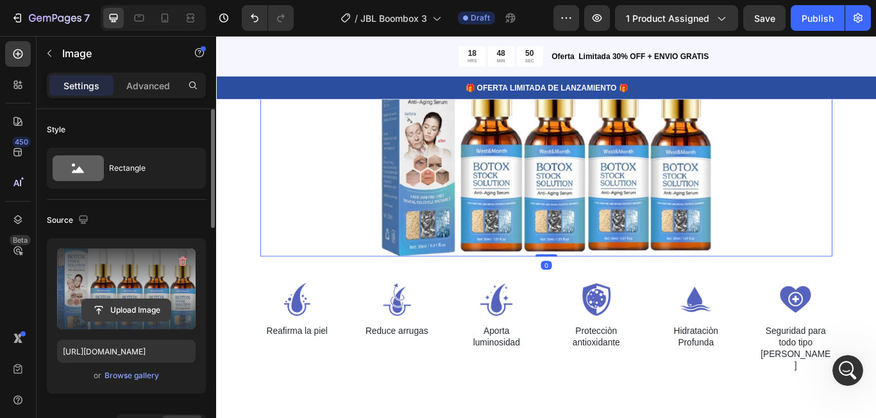
click at [123, 308] on input "file" at bounding box center [126, 310] width 89 height 22
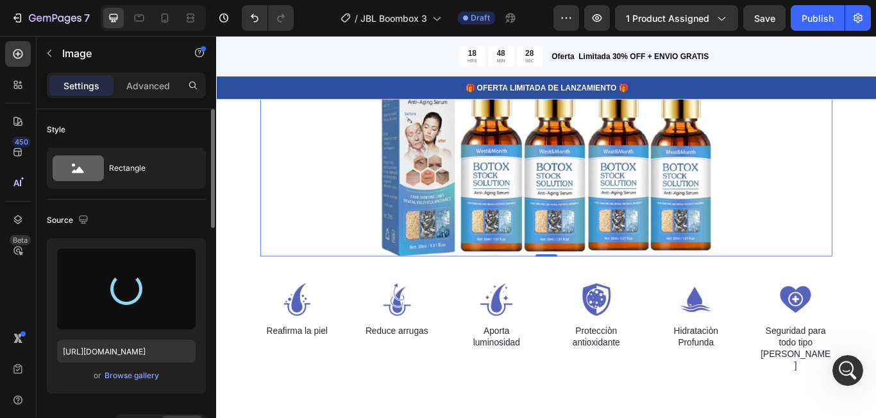
type input "https://cdn.shopify.com/s/files/1/0943/9648/1849/files/gempages_570079786332849…"
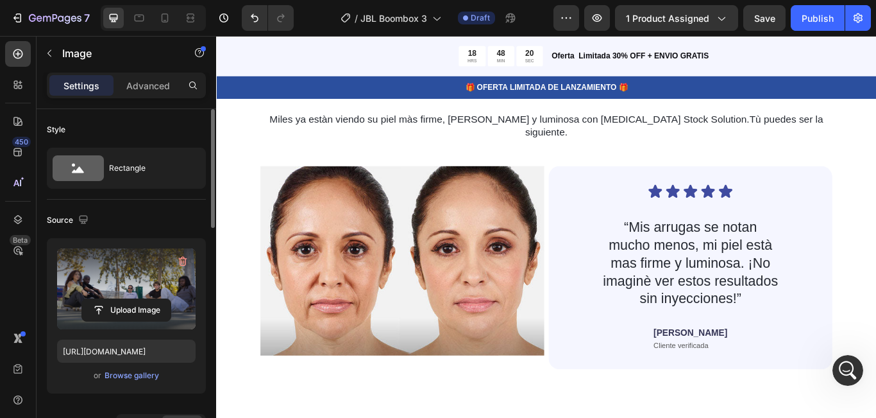
scroll to position [2487, 0]
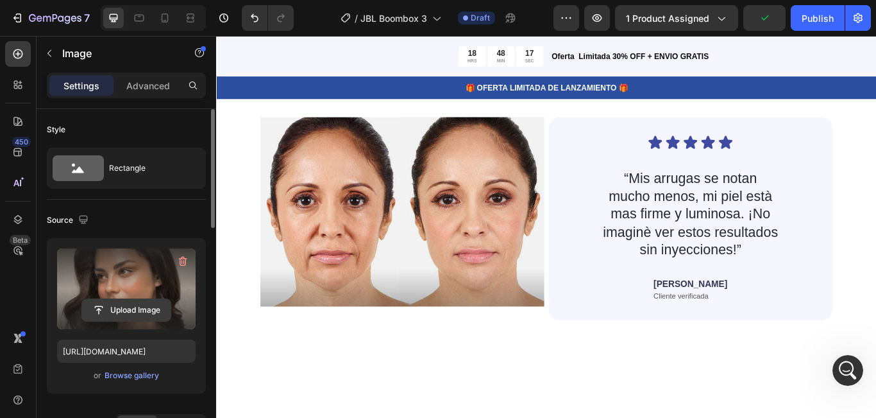
click at [121, 302] on input "file" at bounding box center [126, 310] width 89 height 22
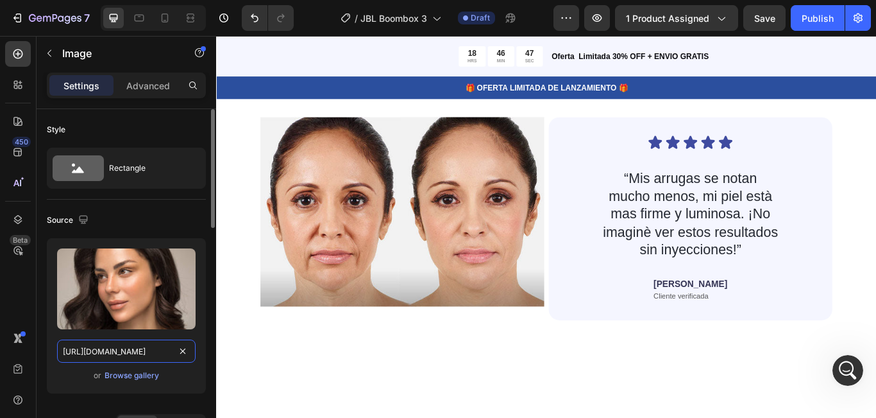
click at [163, 352] on input "https://cdn.shopify.com/s/files/1/0943/9648/1849/files/gempages_570079786332849…" at bounding box center [126, 350] width 139 height 23
paste input "text"
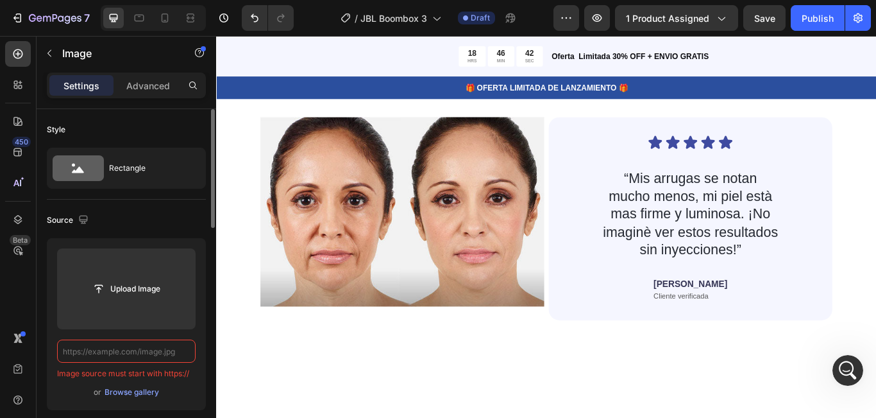
paste input "text"
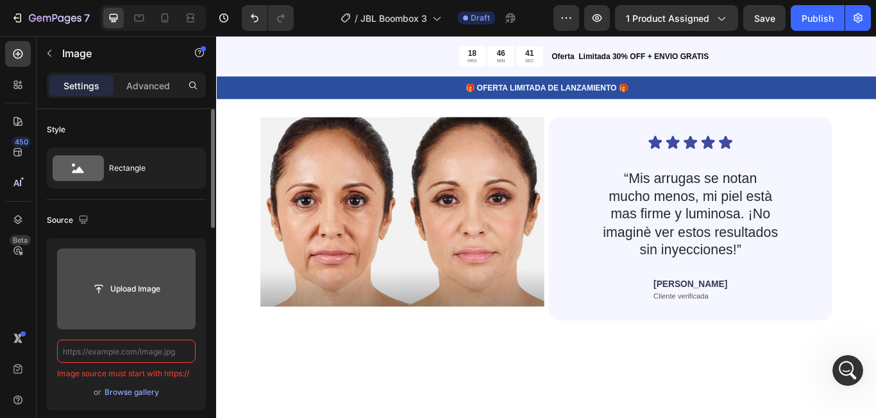
type input "https://cdn.shopify.com/s/files/1/0943/9648/1849/files/gempages_570079786332849…"
click at [99, 293] on input "file" at bounding box center [126, 289] width 89 height 22
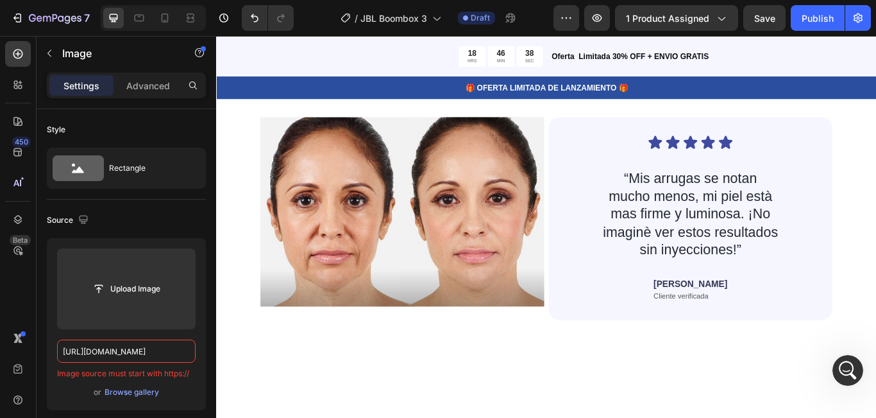
click at [144, 389] on div "Browse gallery" at bounding box center [132, 392] width 55 height 12
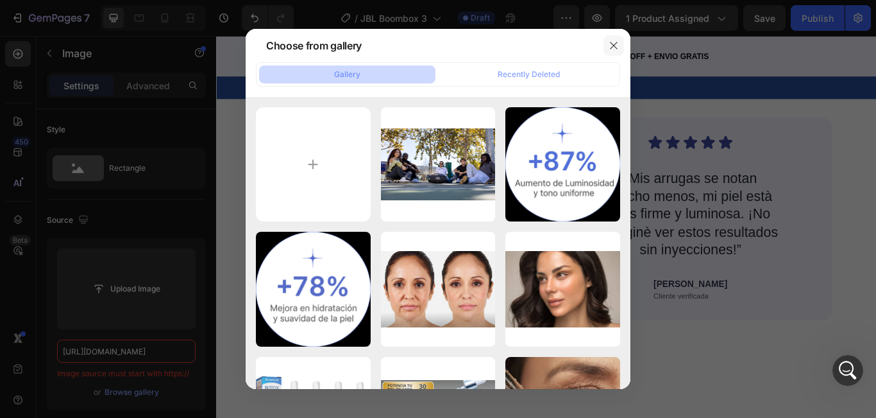
click at [615, 40] on icon "button" at bounding box center [614, 45] width 10 height 10
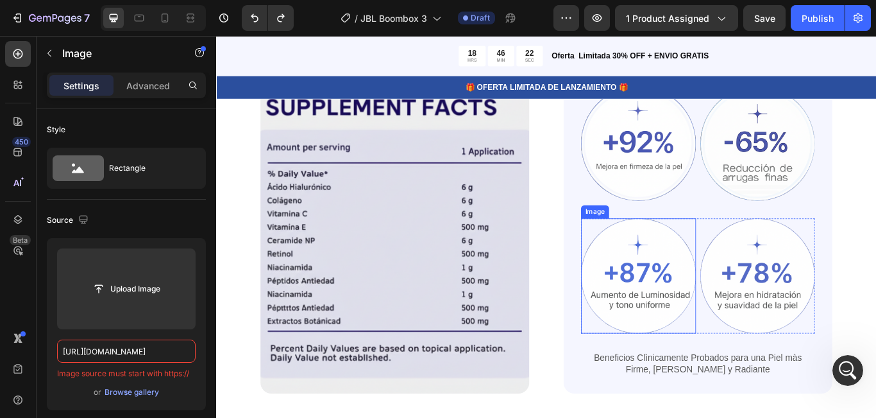
scroll to position [815, 0]
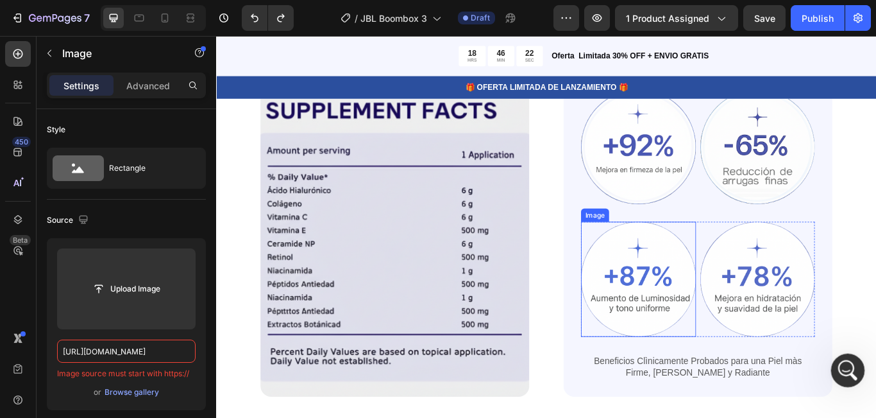
click at [846, 370] on icon "Abrir Intercom Messenger" at bounding box center [846, 368] width 9 height 10
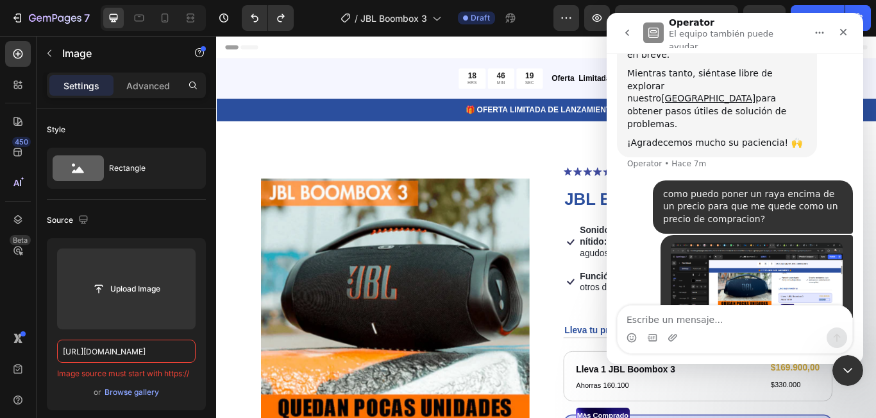
scroll to position [198, 0]
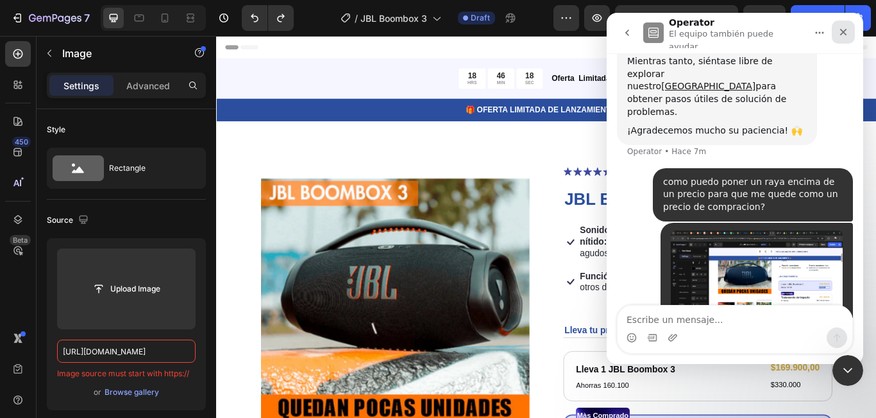
click at [850, 25] on div "Cerrar" at bounding box center [843, 32] width 23 height 23
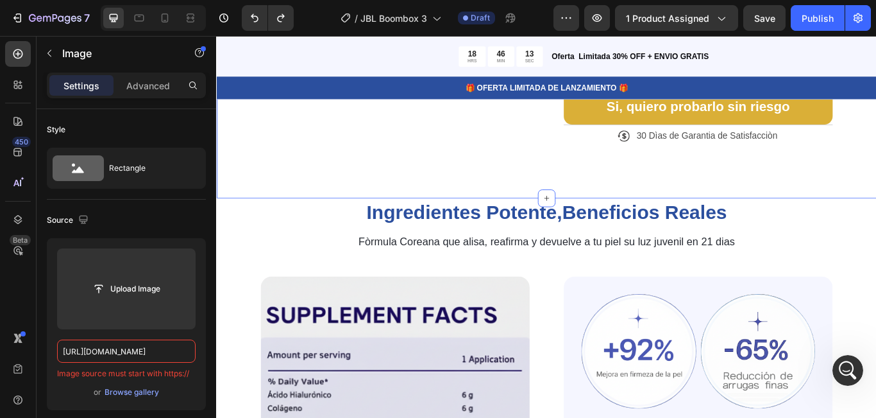
scroll to position [642, 0]
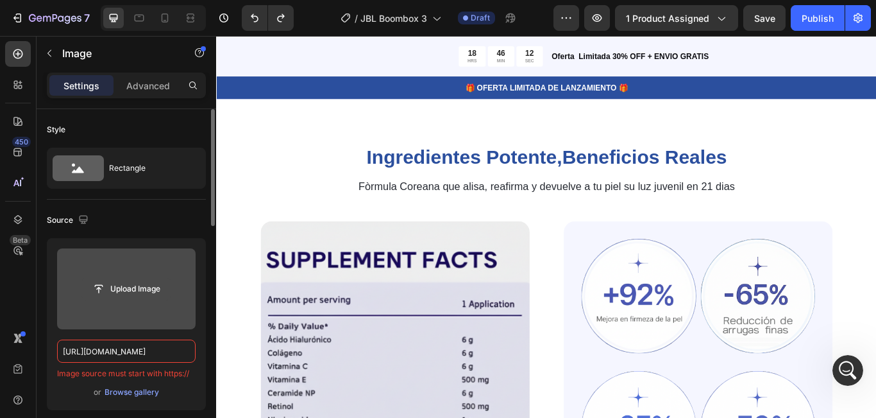
click at [147, 289] on input "file" at bounding box center [126, 289] width 89 height 22
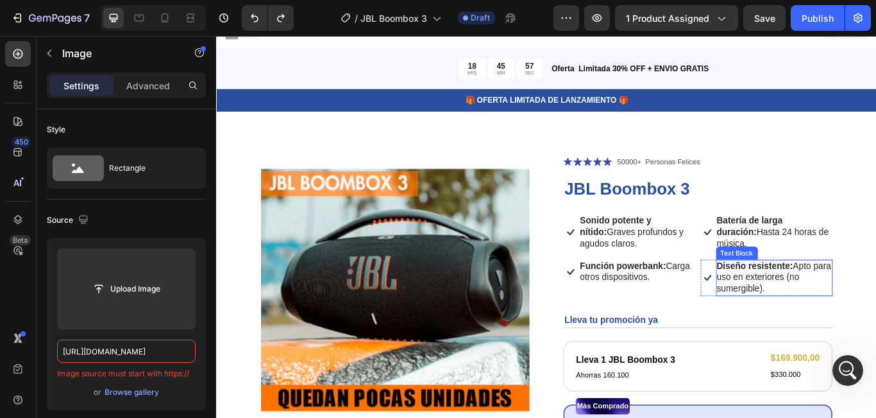
scroll to position [0, 0]
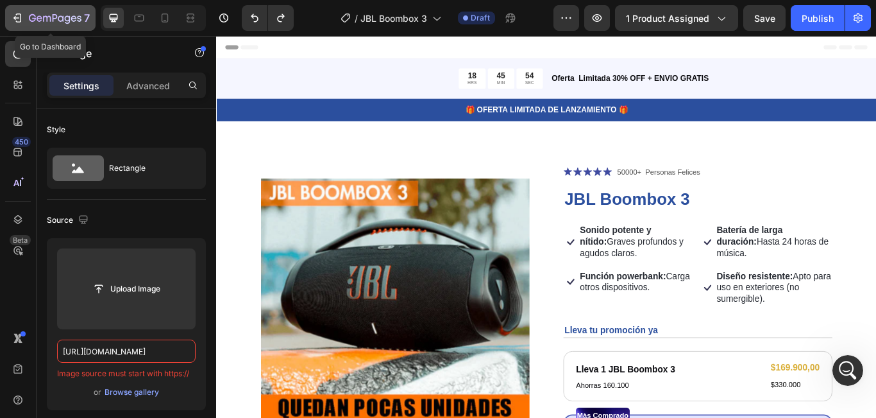
click at [43, 18] on icon "button" at bounding box center [47, 19] width 8 height 6
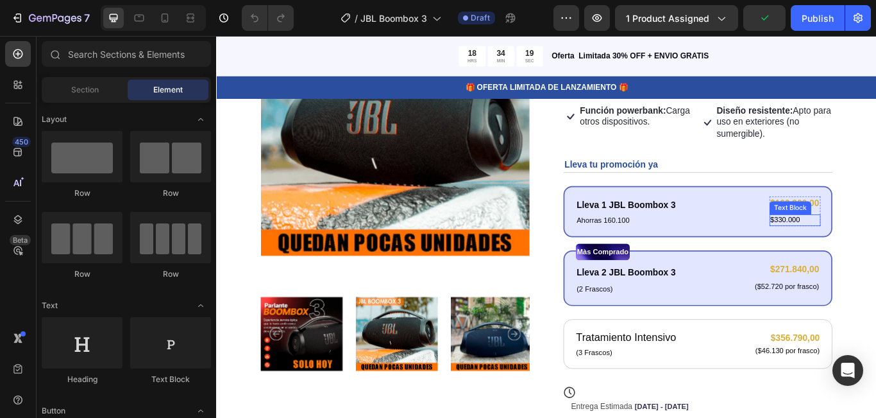
click at [876, 249] on p "$330.000" at bounding box center [890, 250] width 57 height 11
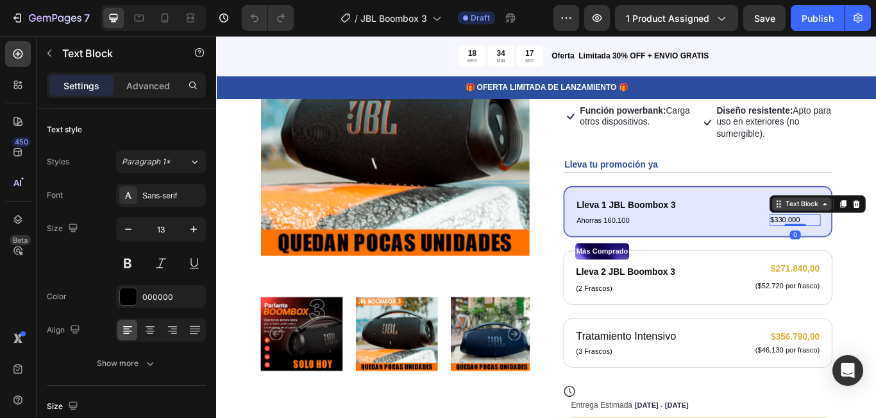
click at [867, 232] on icon at bounding box center [872, 231] width 10 height 10
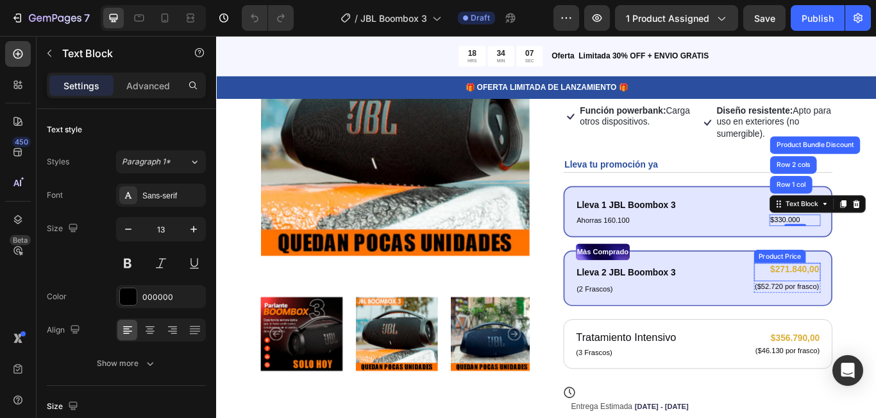
click at [876, 301] on div "$271.840,00" at bounding box center [882, 308] width 78 height 16
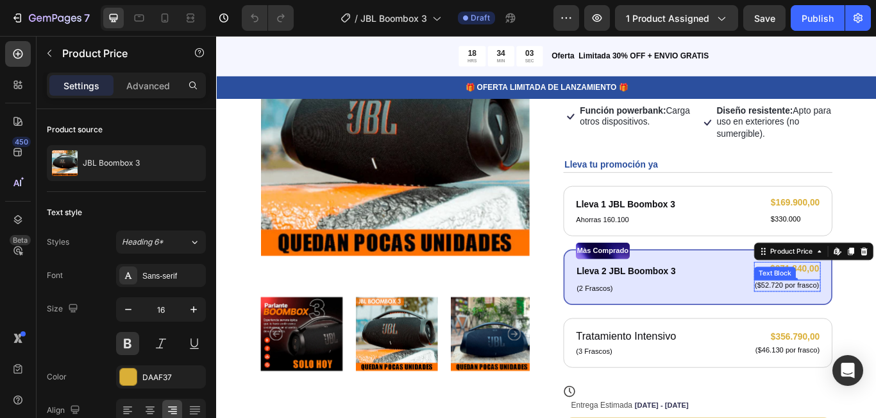
click at [876, 329] on p "($52.720 por frasco)" at bounding box center [881, 326] width 75 height 11
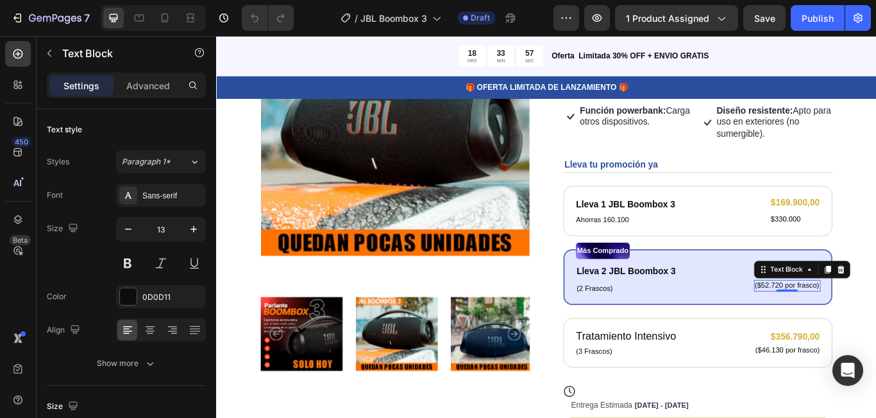
click at [848, 325] on p "($52.720 por frasco)" at bounding box center [881, 326] width 75 height 11
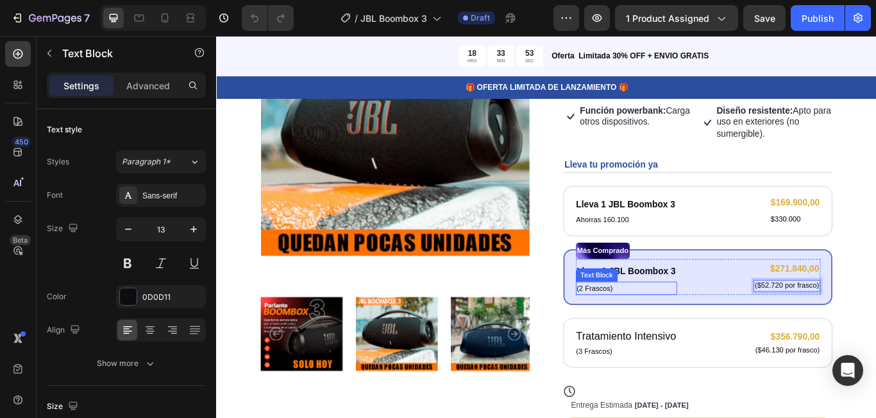
click at [681, 327] on p "(2 Frascos)" at bounding box center [693, 329] width 115 height 13
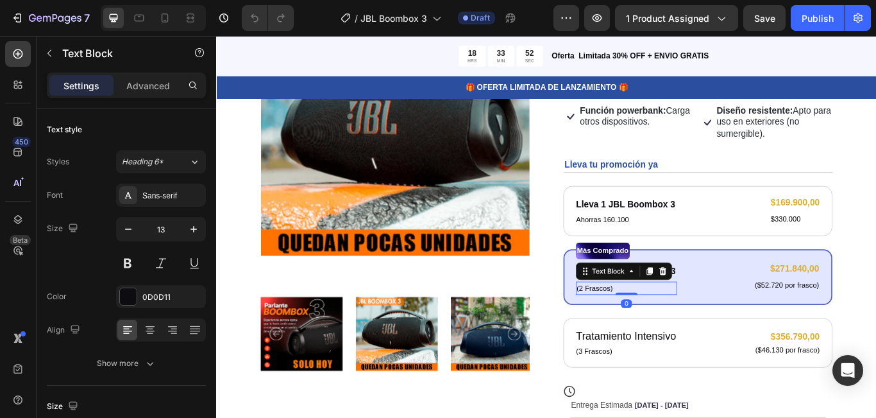
click at [669, 331] on p "(2 Frascos)" at bounding box center [693, 329] width 115 height 13
click at [685, 334] on p "(2 Frascos)" at bounding box center [693, 329] width 115 height 13
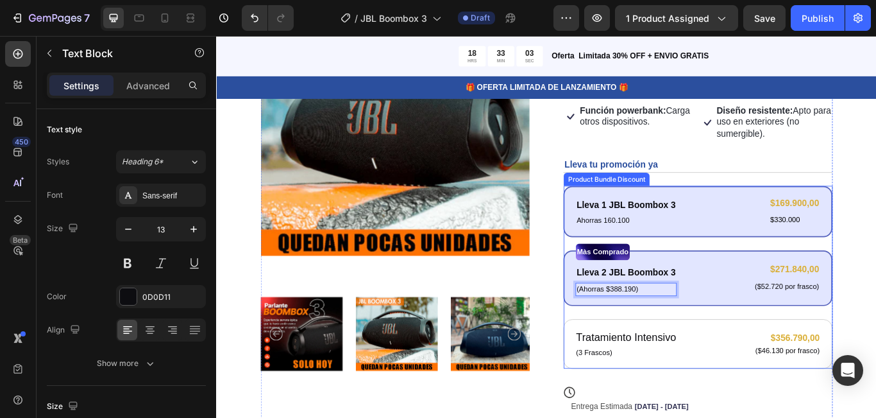
scroll to position [194, 0]
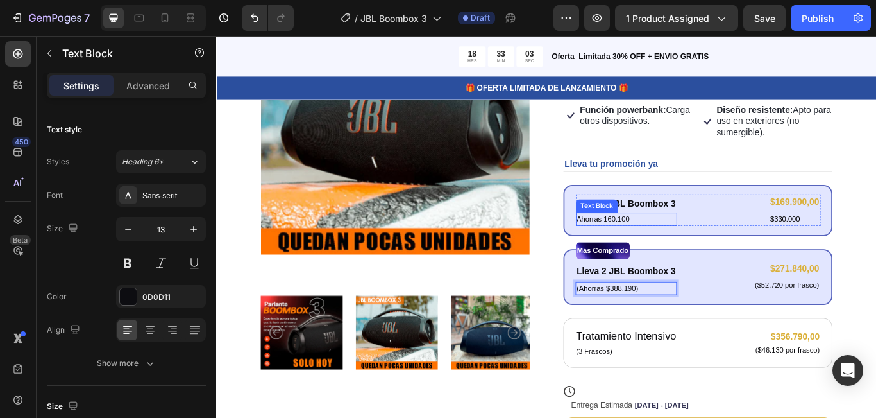
click at [691, 252] on p "Ahorras 160.100" at bounding box center [693, 249] width 115 height 13
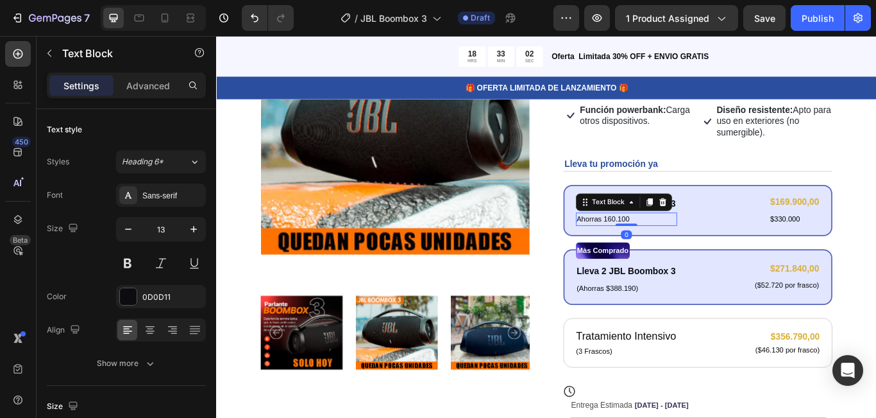
click at [705, 249] on p "Ahorras 160.100" at bounding box center [693, 249] width 115 height 13
click at [636, 255] on p "Ahorras 160.100)" at bounding box center [693, 249] width 115 height 13
click at [636, 251] on p "Ahorras 160.100)" at bounding box center [693, 249] width 115 height 13
click at [636, 250] on p "Ahorras 160.100)" at bounding box center [693, 249] width 115 height 13
click at [876, 325] on p "($52.720 por frasco)" at bounding box center [881, 326] width 75 height 11
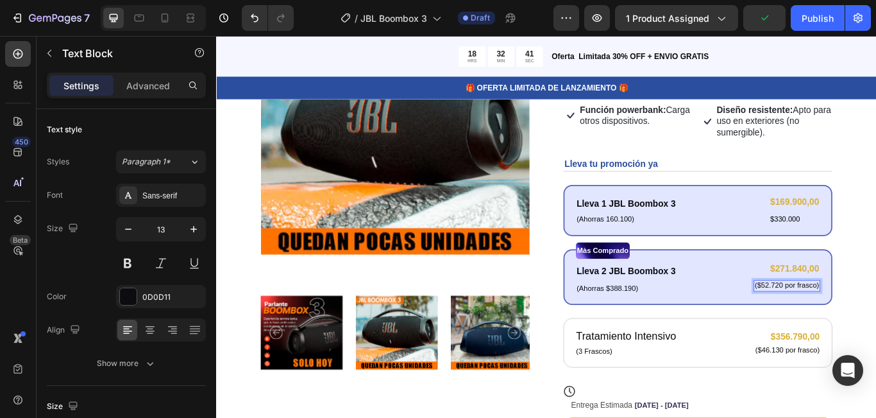
click at [876, 326] on p "($52.720 por frasco)" at bounding box center [881, 326] width 75 height 11
click at [748, 309] on div "Lleva 2 JBL Boombox 3" at bounding box center [694, 309] width 118 height 27
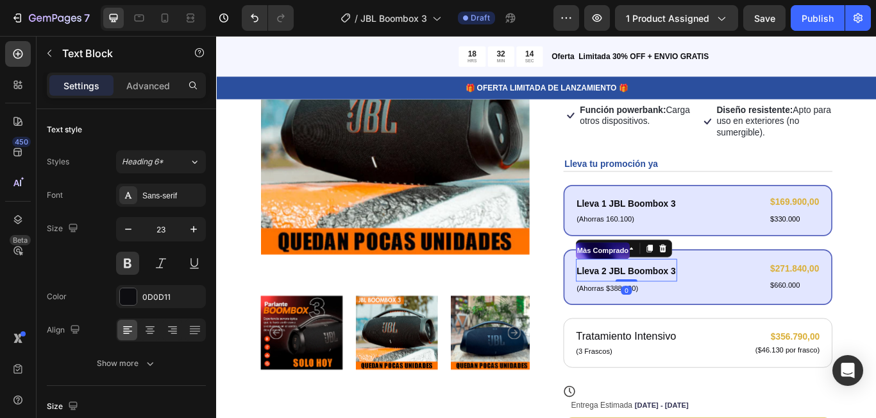
click at [748, 309] on div "Lleva 2 JBL Boombox 3" at bounding box center [694, 309] width 118 height 27
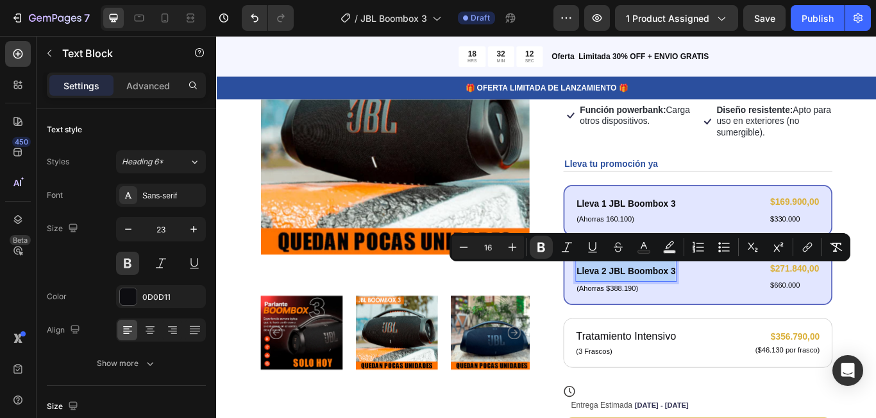
drag, startPoint x: 748, startPoint y: 309, endPoint x: 633, endPoint y: 312, distance: 114.9
click at [635, 312] on div "Lleva 2 JBL Boombox 3" at bounding box center [694, 309] width 118 height 27
copy strong "Lleva 2 JBL Boombox 3"
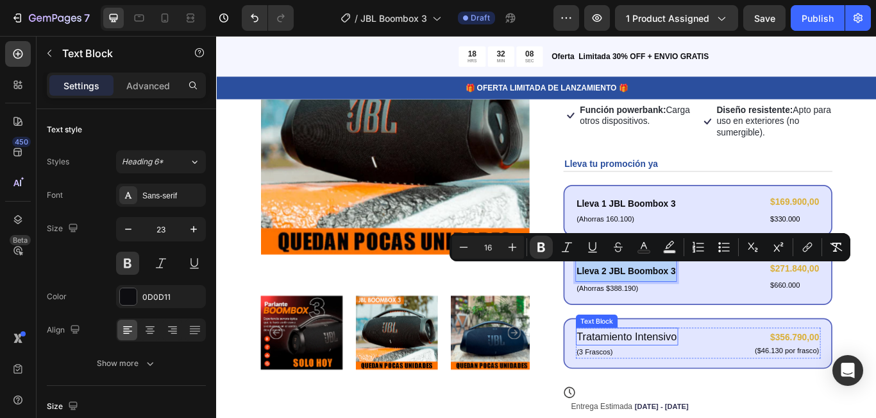
click at [748, 389] on p "Tratamiento Intensivo" at bounding box center [694, 386] width 117 height 19
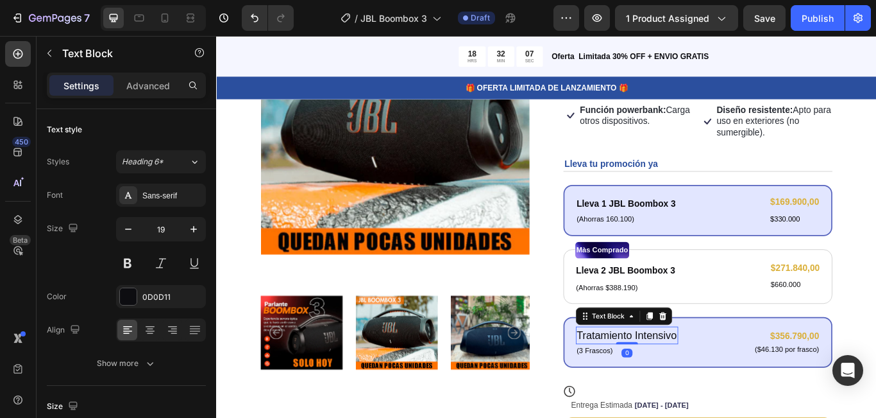
click at [749, 385] on p "Tratamiento Intensivo" at bounding box center [694, 385] width 117 height 19
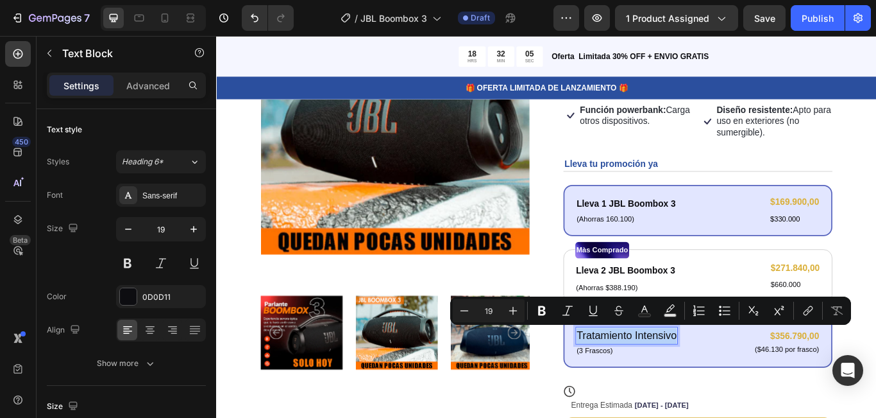
drag, startPoint x: 749, startPoint y: 385, endPoint x: 633, endPoint y: 377, distance: 116.4
click at [636, 377] on p "Tratamiento Intensivo" at bounding box center [694, 385] width 117 height 19
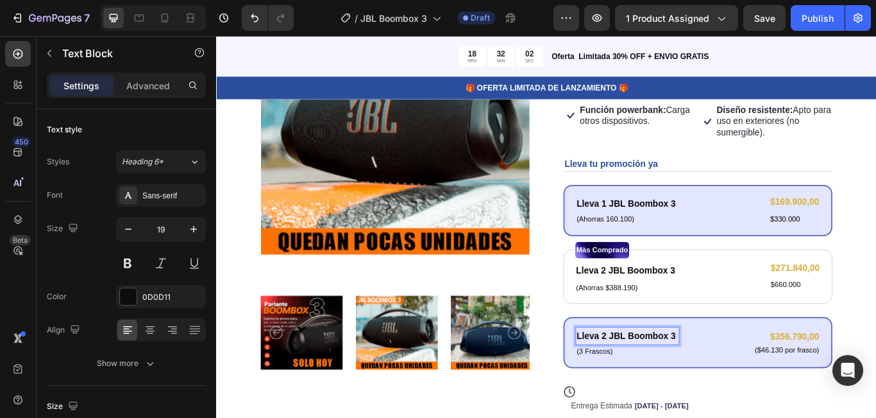
click at [665, 385] on strong "Lleva 2 JBL Boombox 3" at bounding box center [693, 385] width 115 height 11
drag, startPoint x: 891, startPoint y: 386, endPoint x: 901, endPoint y: 388, distance: 11.2
click at [876, 386] on div "$356.790,00" at bounding box center [882, 386] width 78 height 18
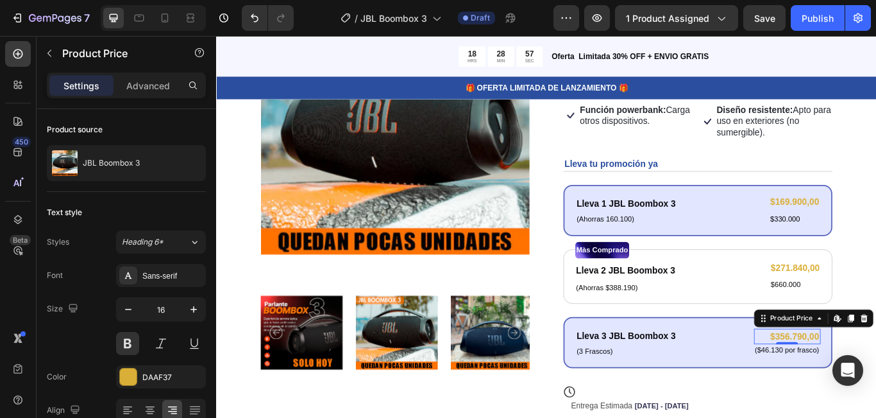
click at [876, 383] on div "$356.790,00" at bounding box center [882, 386] width 78 height 18
click at [876, 385] on div "$356.790,00" at bounding box center [882, 386] width 78 height 18
click at [876, 386] on div "$356.790,00" at bounding box center [882, 386] width 78 height 18
click at [876, 383] on div "$356.790,00" at bounding box center [882, 386] width 78 height 18
click at [876, 304] on div "$271.840,00" at bounding box center [892, 306] width 60 height 16
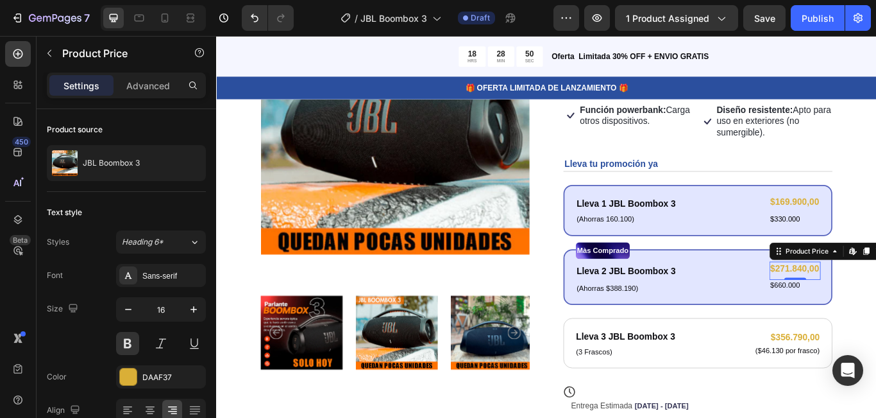
click at [876, 304] on div "$271.840,00" at bounding box center [891, 307] width 60 height 16
click at [868, 305] on div "$271.840,00" at bounding box center [891, 307] width 60 height 16
click at [861, 305] on div "$271.840,00" at bounding box center [891, 307] width 60 height 16
click at [876, 307] on div "$271.840,00" at bounding box center [891, 307] width 60 height 16
click at [876, 303] on div "$271.840,00" at bounding box center [891, 307] width 60 height 16
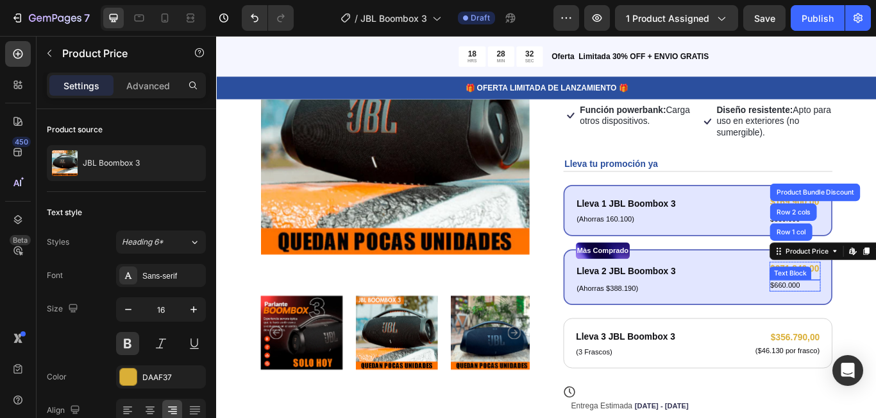
click at [876, 311] on div "Text Block" at bounding box center [886, 313] width 44 height 12
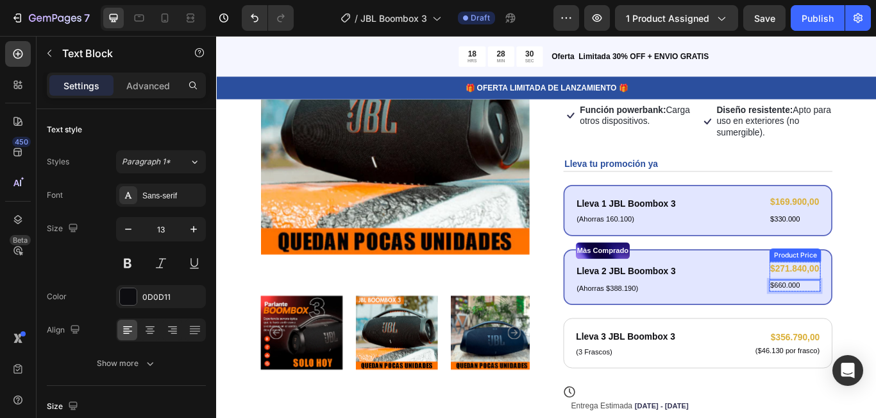
click at [876, 304] on div "$271.840,00" at bounding box center [891, 307] width 60 height 16
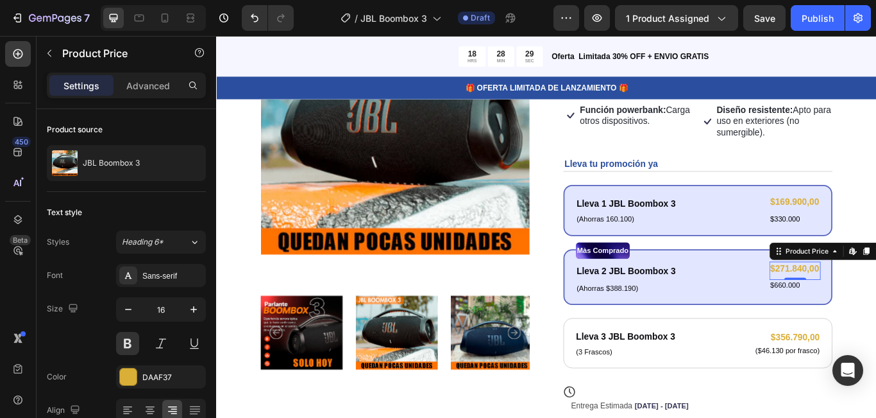
click at [876, 305] on div "$271.840,00" at bounding box center [891, 307] width 60 height 16
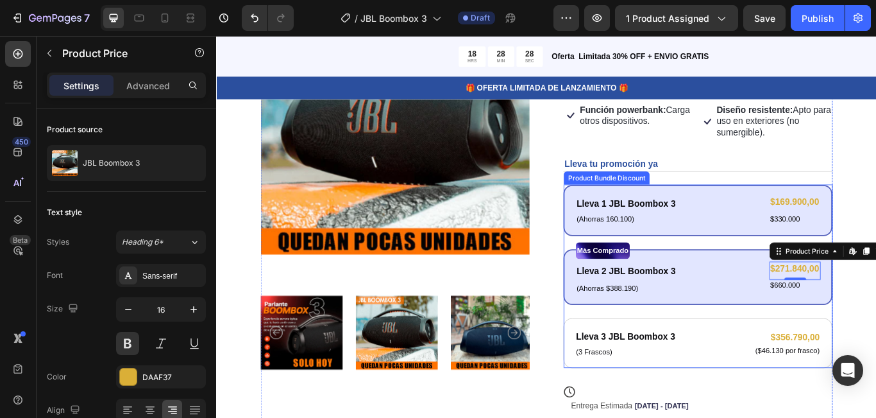
click at [876, 321] on div "Product Images Icon Icon Icon Icon Icon Icon List 50000+ Personas Felices Text …" at bounding box center [601, 276] width 770 height 669
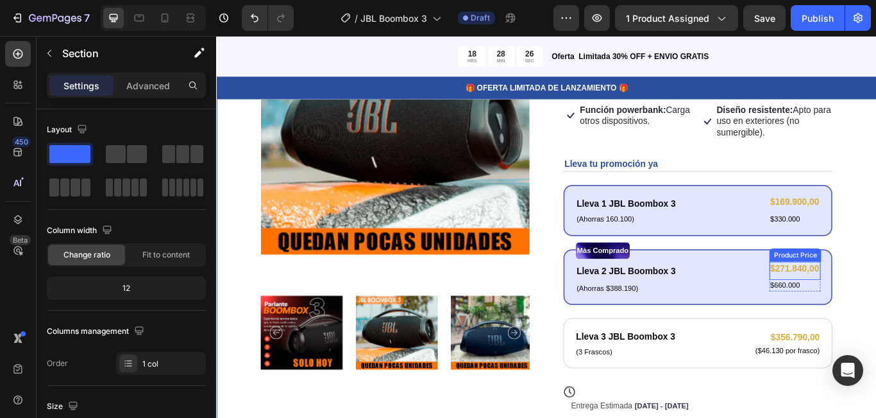
click at [866, 302] on div "$271.840,00" at bounding box center [891, 307] width 60 height 16
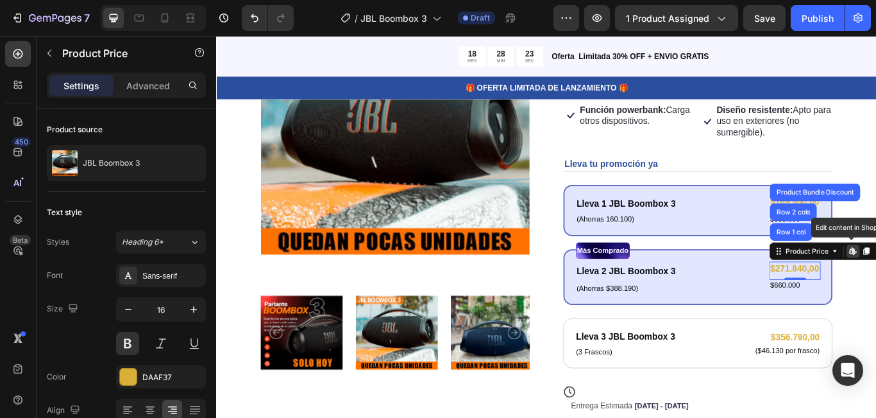
click at [876, 302] on div "$271.840,00" at bounding box center [891, 307] width 60 height 16
click at [876, 318] on div "Product Images Icon Icon Icon Icon Icon Icon List 50000+ Personas Felices Text …" at bounding box center [601, 276] width 770 height 669
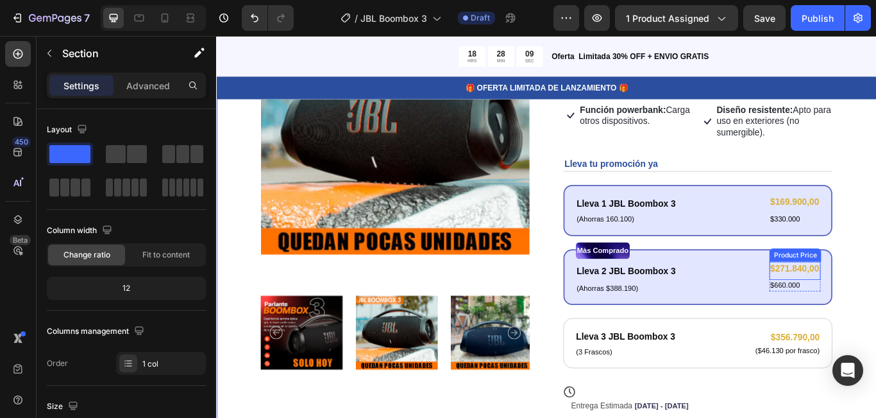
click at [876, 307] on div "$271.840,00" at bounding box center [891, 307] width 60 height 16
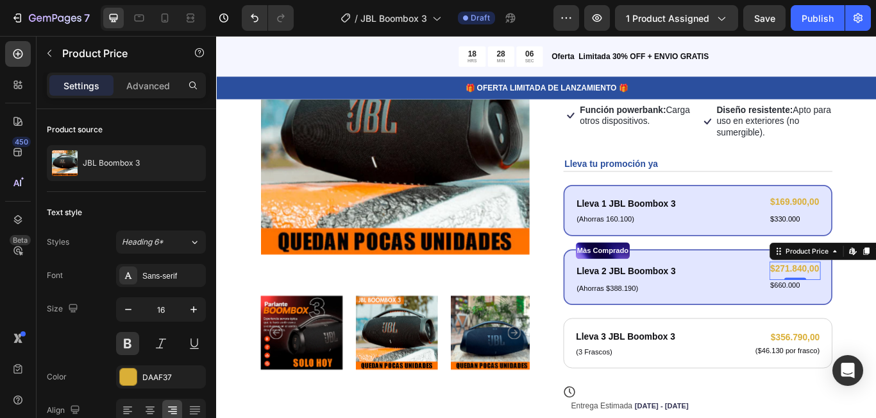
click at [864, 301] on div "$271.840,00" at bounding box center [891, 307] width 60 height 16
click at [163, 85] on p "Advanced" at bounding box center [148, 85] width 44 height 13
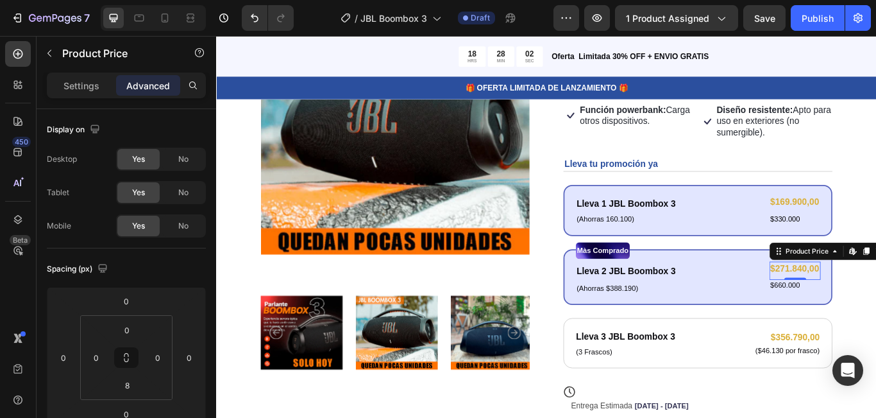
click at [867, 303] on div "$271.840,00" at bounding box center [891, 307] width 60 height 16
click at [81, 77] on div "Settings" at bounding box center [81, 85] width 64 height 21
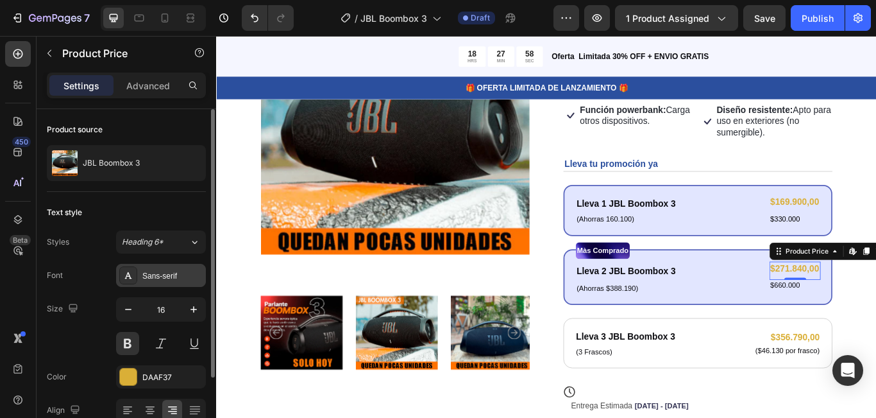
click at [167, 276] on div "Sans-serif" at bounding box center [172, 276] width 60 height 12
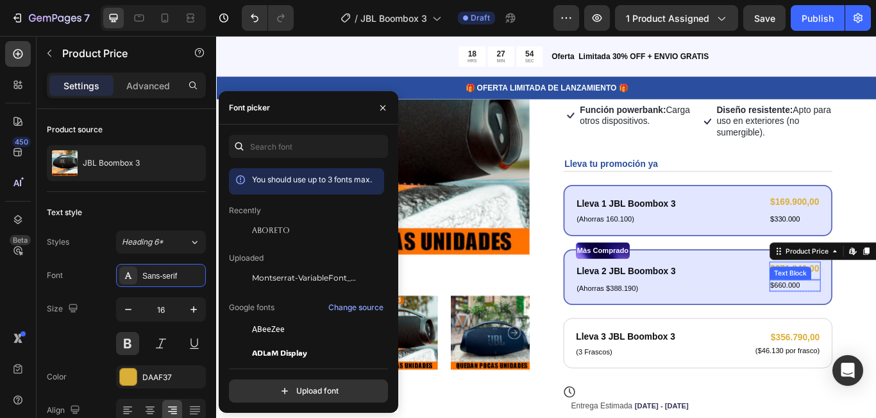
click at [876, 305] on div "Text Block" at bounding box center [885, 312] width 49 height 15
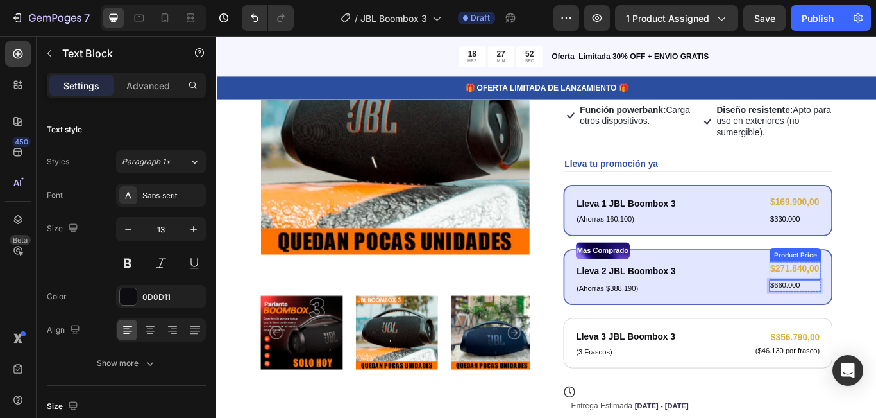
click at [865, 305] on div "$271.840,00" at bounding box center [891, 307] width 60 height 16
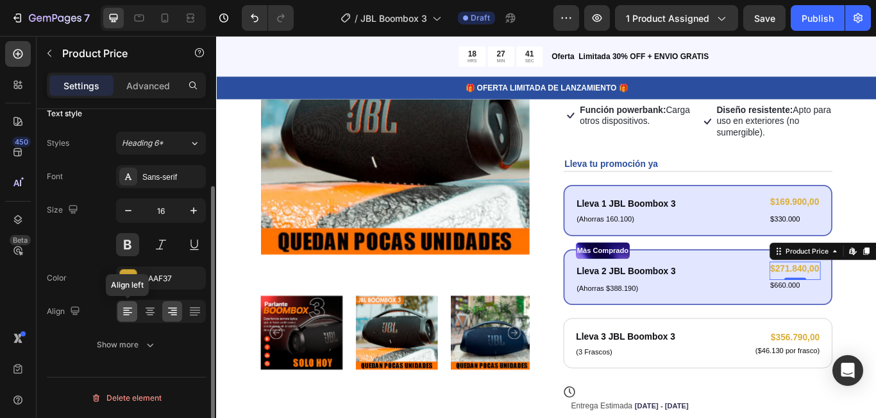
scroll to position [0, 0]
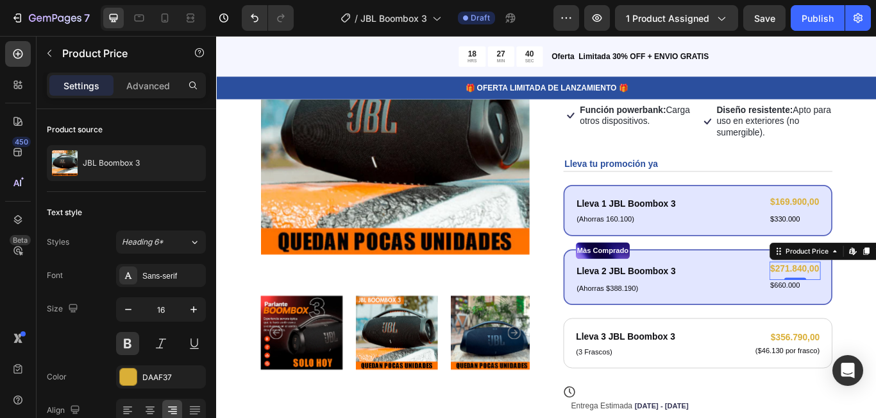
click at [876, 303] on div "$271.840,00" at bounding box center [891, 307] width 60 height 16
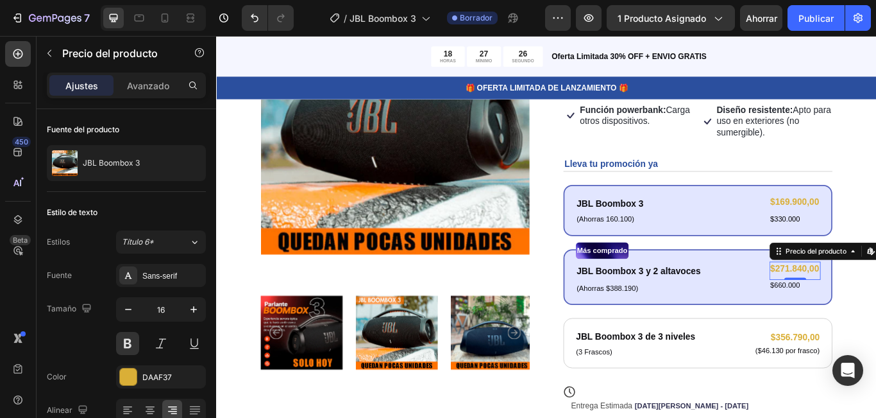
click at [876, 302] on font "$271.840,00" at bounding box center [890, 306] width 57 height 11
click at [876, 301] on font "$271.840,00" at bounding box center [890, 306] width 57 height 11
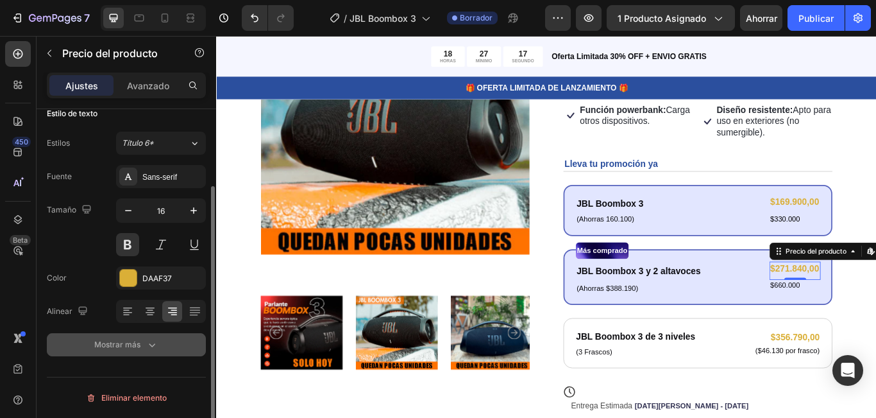
click at [154, 346] on icon "button" at bounding box center [152, 344] width 13 height 13
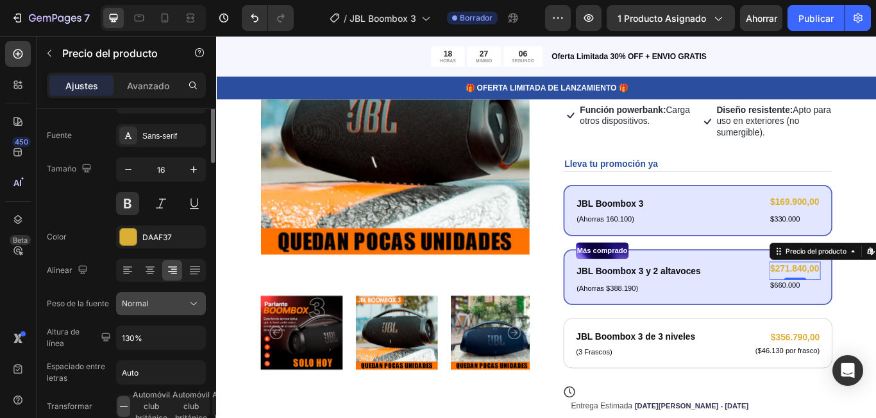
scroll to position [0, 0]
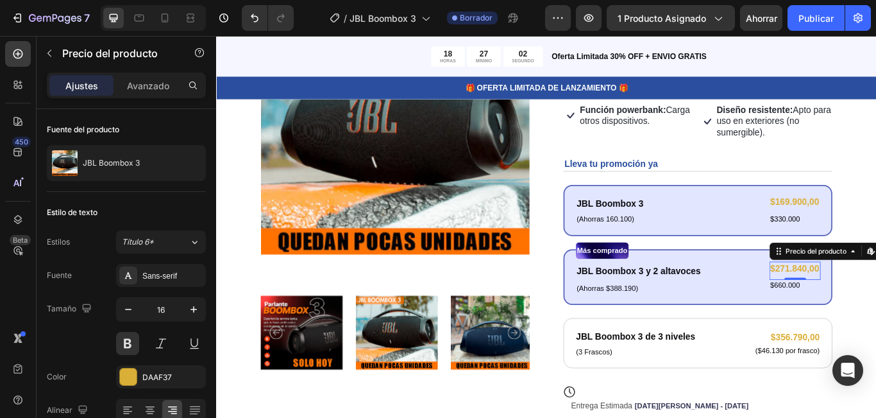
click at [876, 309] on font "$271.840,00" at bounding box center [890, 306] width 57 height 11
click at [876, 308] on font "$271.840,00" at bounding box center [890, 306] width 57 height 11
click at [842, 377] on div "Abrir Intercom Messenger" at bounding box center [848, 371] width 34 height 34
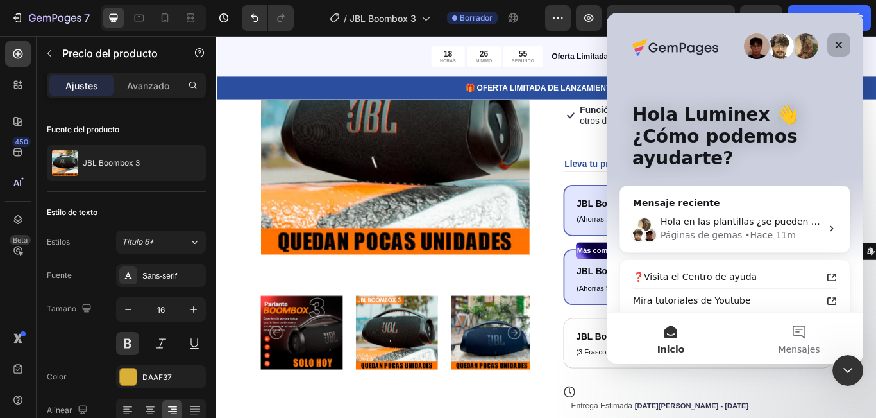
click at [840, 40] on icon "Cerrar" at bounding box center [839, 45] width 10 height 10
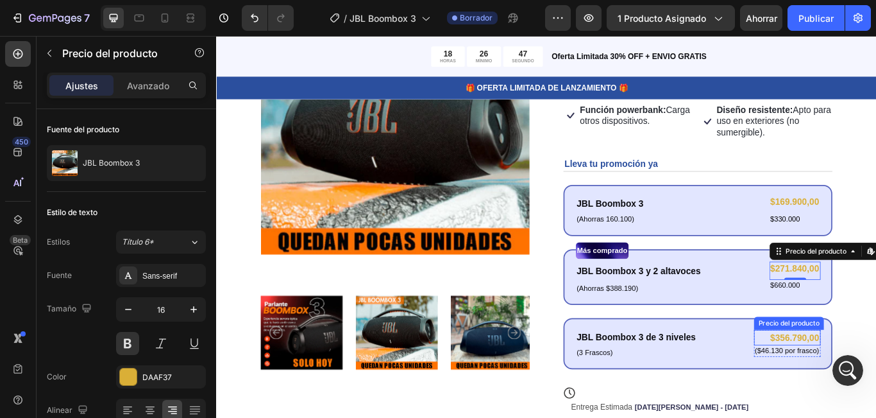
click at [870, 390] on div "$356.790,00 Precio del producto Precio del producto" at bounding box center [882, 388] width 78 height 18
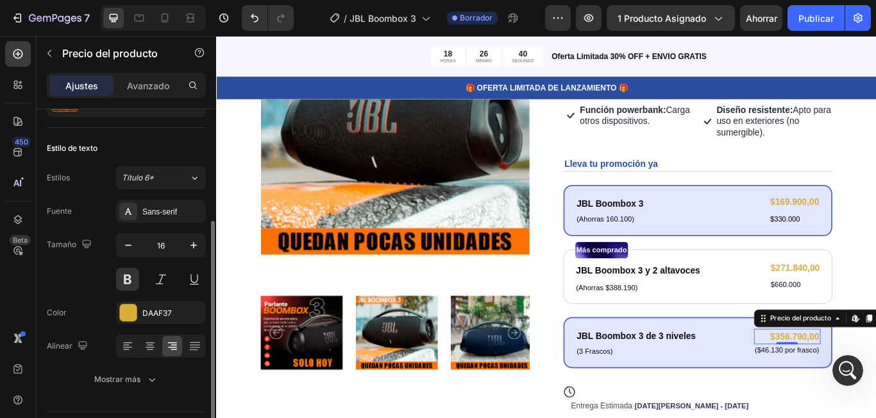
scroll to position [99, 0]
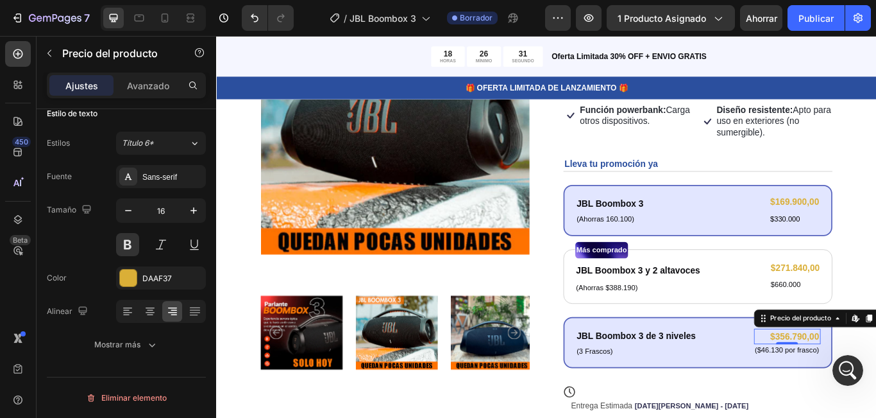
click at [73, 86] on font "Ajustes" at bounding box center [81, 85] width 33 height 11
click at [155, 82] on font "Avanzado" at bounding box center [148, 85] width 42 height 11
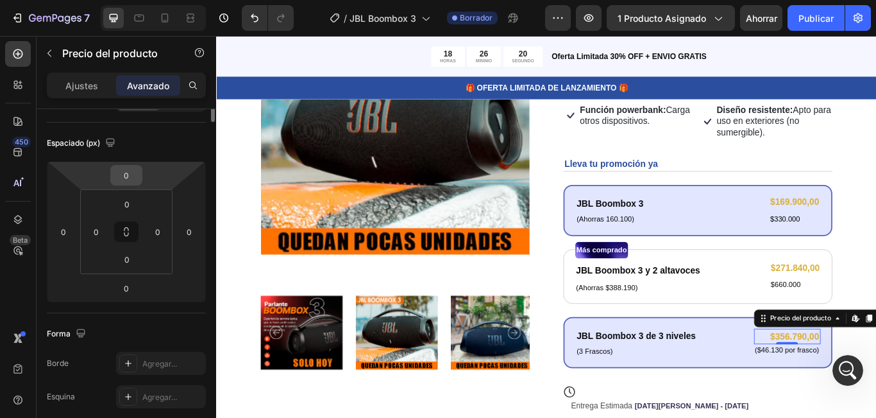
scroll to position [0, 0]
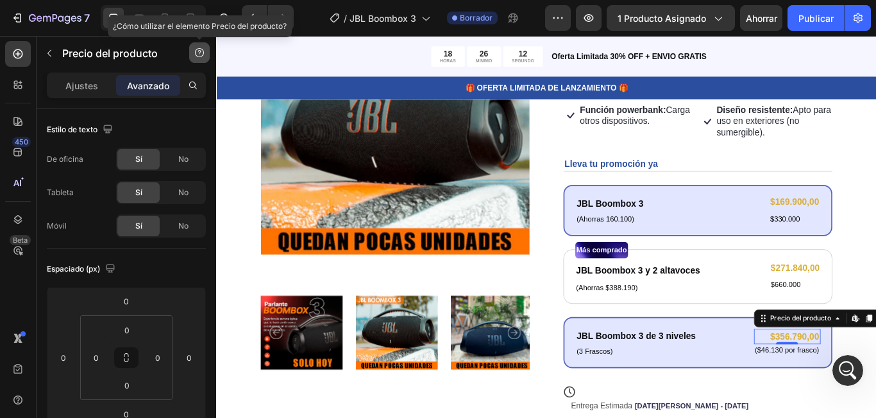
click at [200, 47] on button "button" at bounding box center [199, 52] width 21 height 21
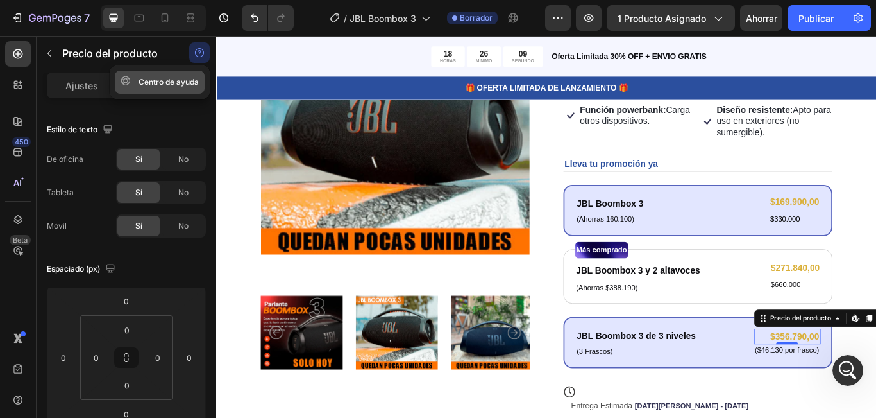
click at [170, 79] on font "Centro de ayuda" at bounding box center [169, 82] width 60 height 10
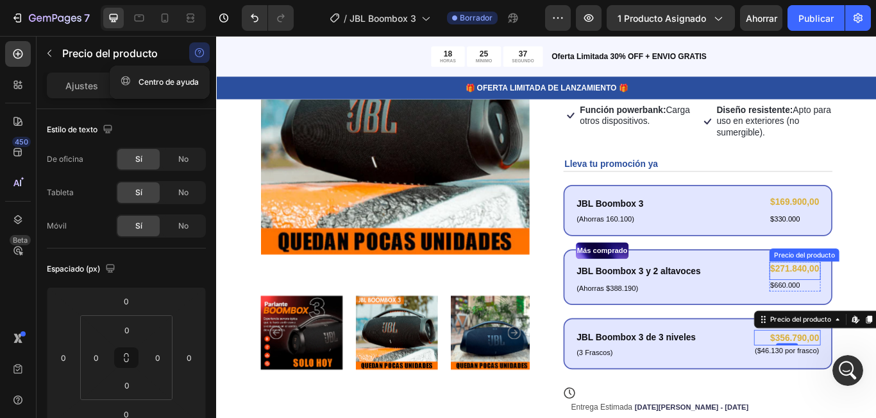
click at [876, 302] on font "$271.840,00" at bounding box center [890, 306] width 57 height 11
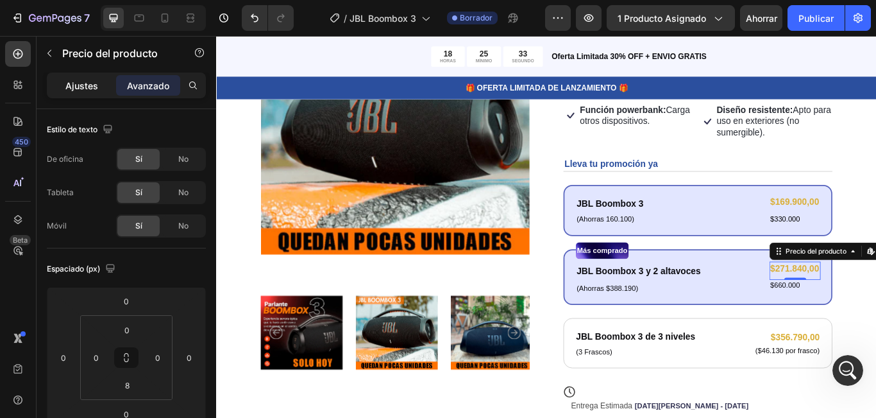
click at [80, 93] on div "Ajustes" at bounding box center [81, 85] width 64 height 21
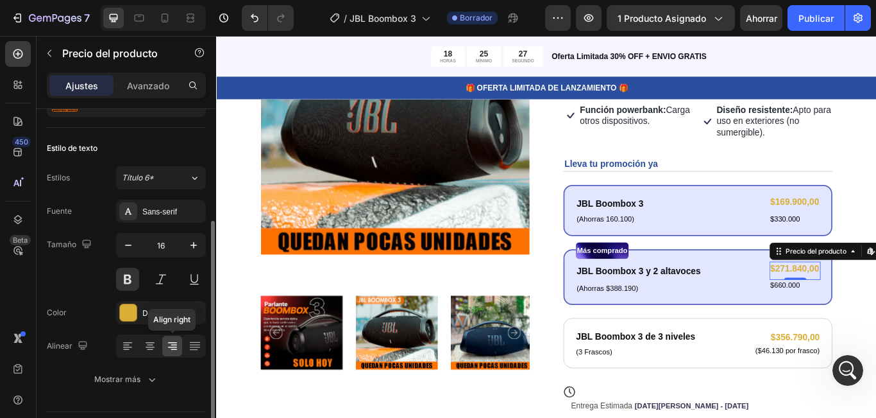
scroll to position [99, 0]
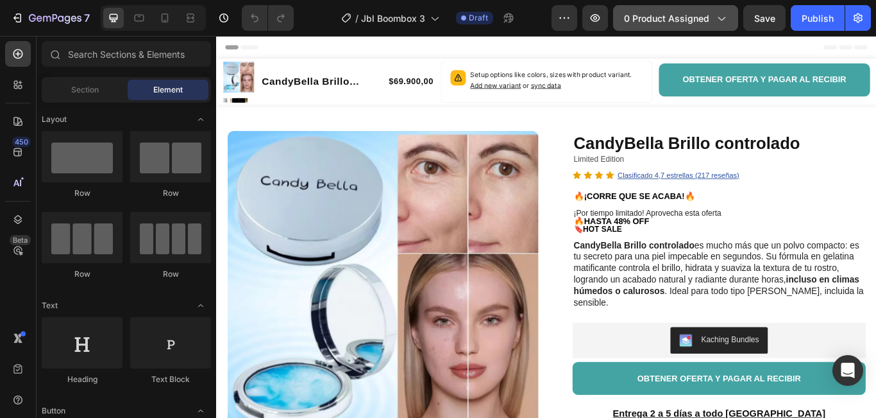
click at [687, 22] on span "0 product assigned" at bounding box center [666, 18] width 85 height 13
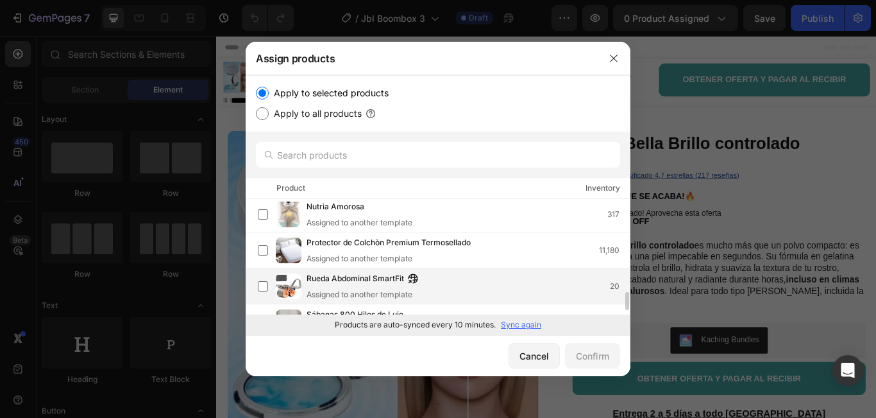
scroll to position [603, 0]
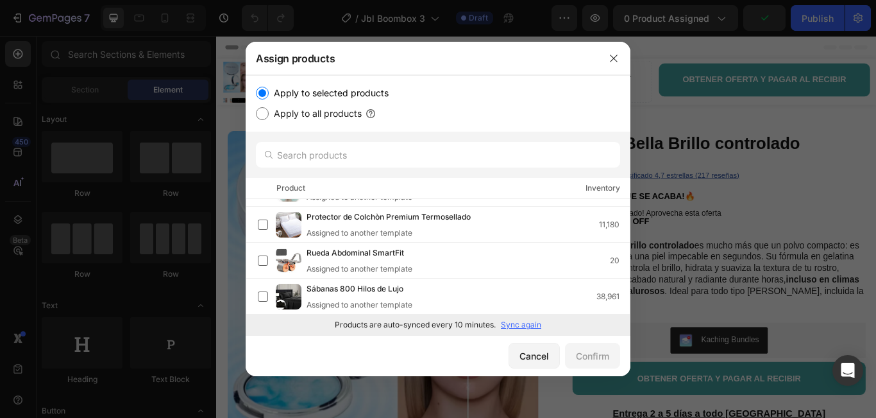
click at [518, 327] on p "Sync again" at bounding box center [521, 325] width 40 height 12
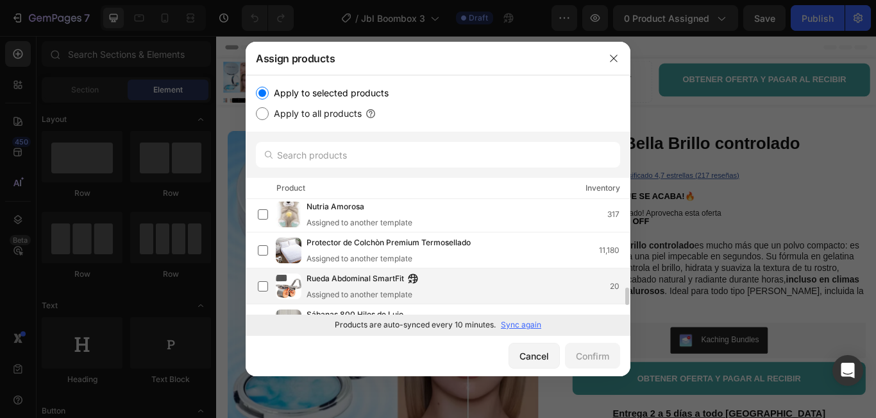
scroll to position [513, 0]
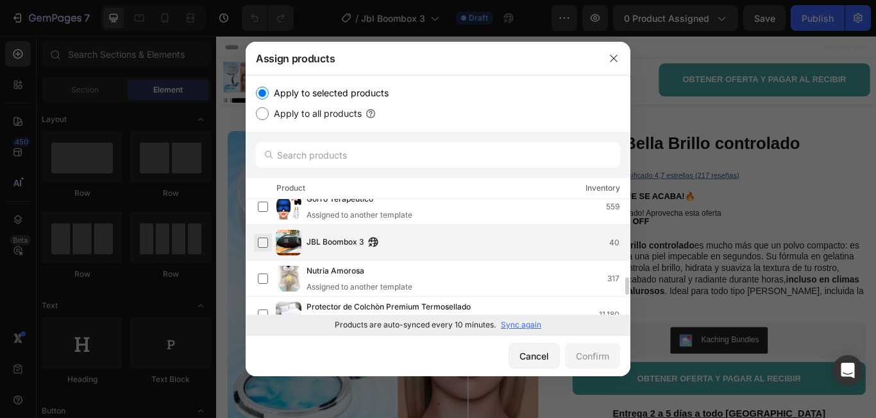
click at [264, 241] on label at bounding box center [263, 242] width 10 height 10
click at [589, 349] on div "Confirm" at bounding box center [592, 355] width 33 height 13
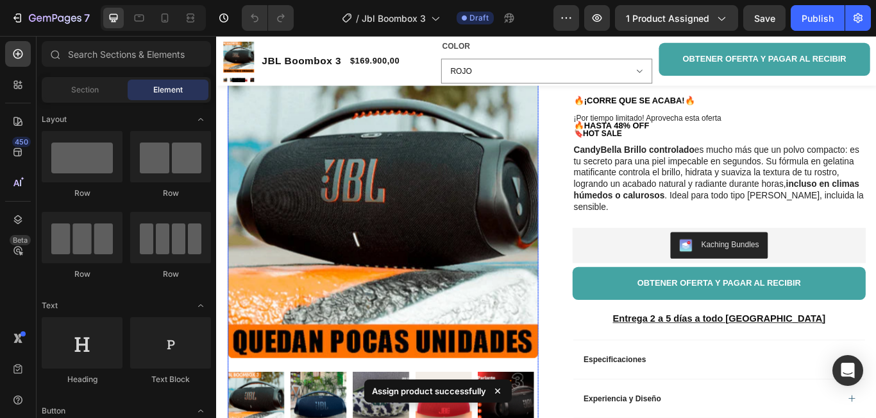
scroll to position [0, 0]
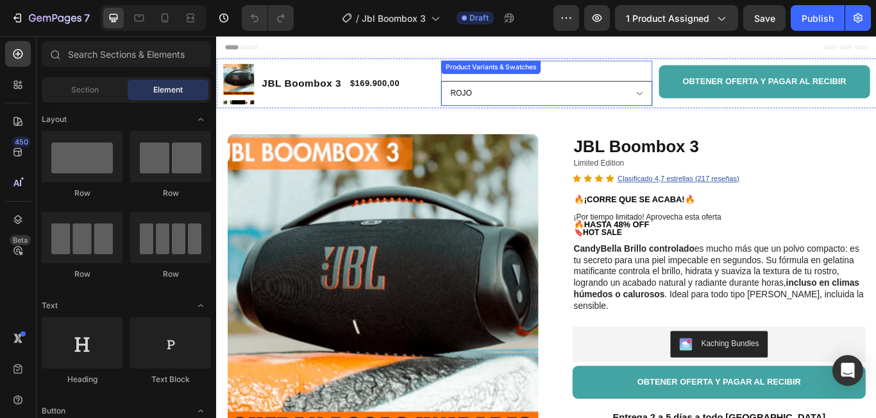
click at [706, 107] on select "ROJO NEGRO CAMUFLADO AZUL" at bounding box center [601, 103] width 246 height 29
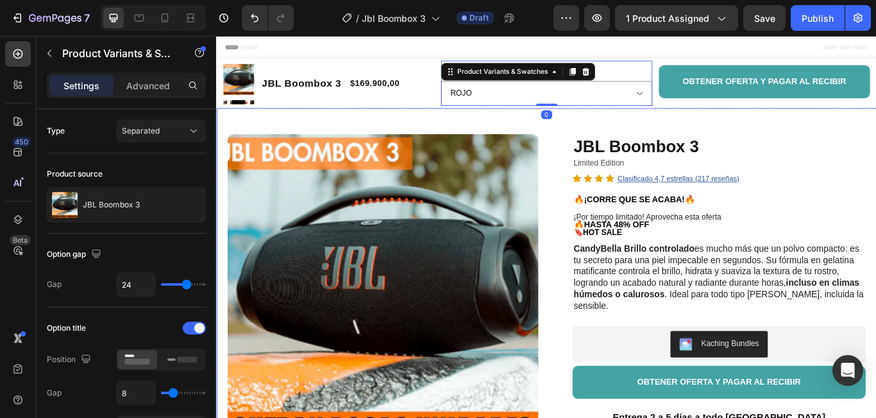
click at [816, 141] on div "Product Images Row JBL Boombox 3 Product Title Limited Edition Text Block Icon …" at bounding box center [601, 414] width 770 height 588
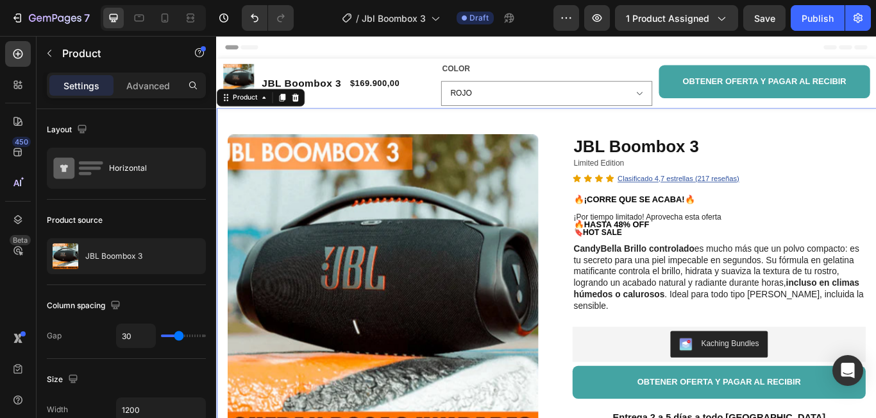
click at [246, 130] on div "Product Images Row JBL Boombox 3 Product Title Limited Edition Text Block Icon …" at bounding box center [601, 414] width 770 height 588
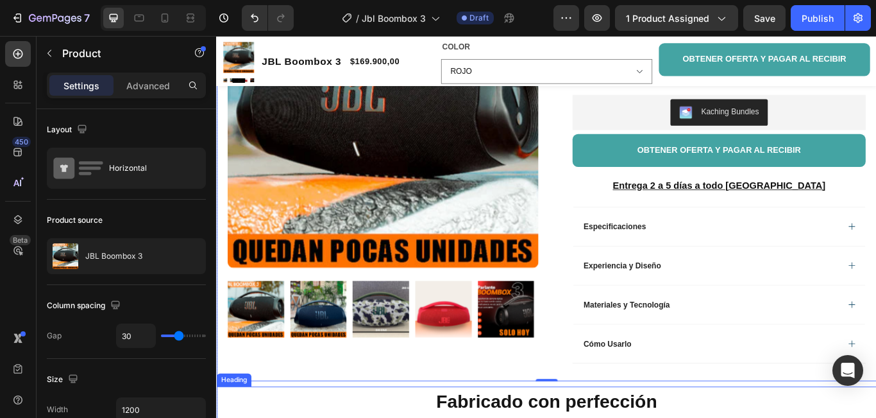
scroll to position [257, 0]
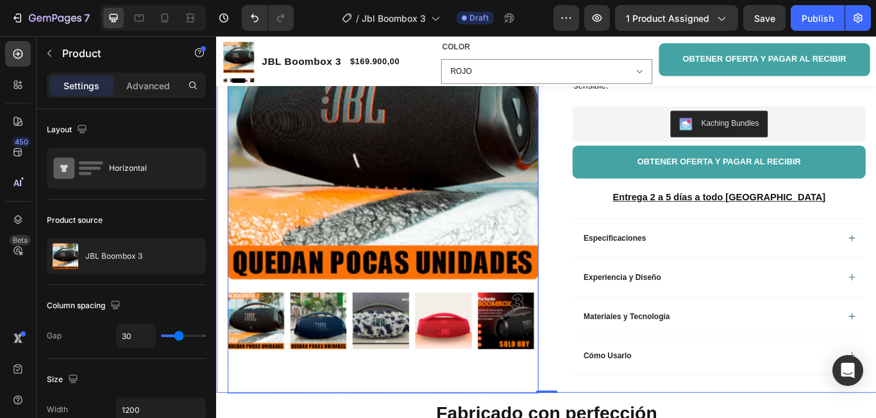
click at [329, 370] on img at bounding box center [335, 368] width 66 height 66
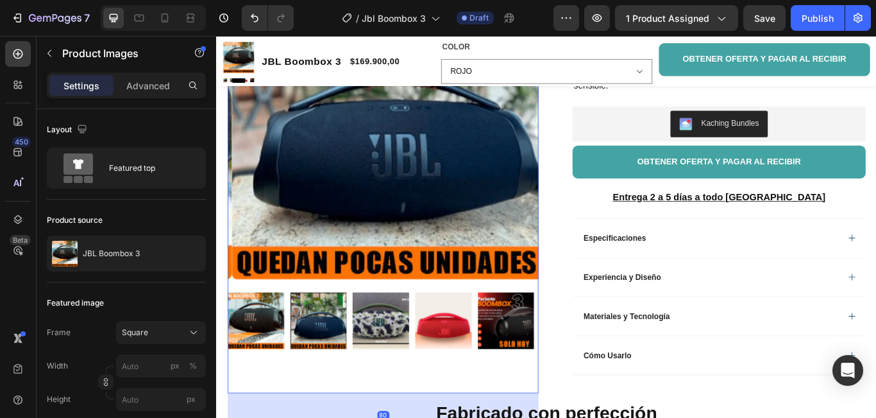
click at [409, 380] on img at bounding box center [408, 368] width 66 height 66
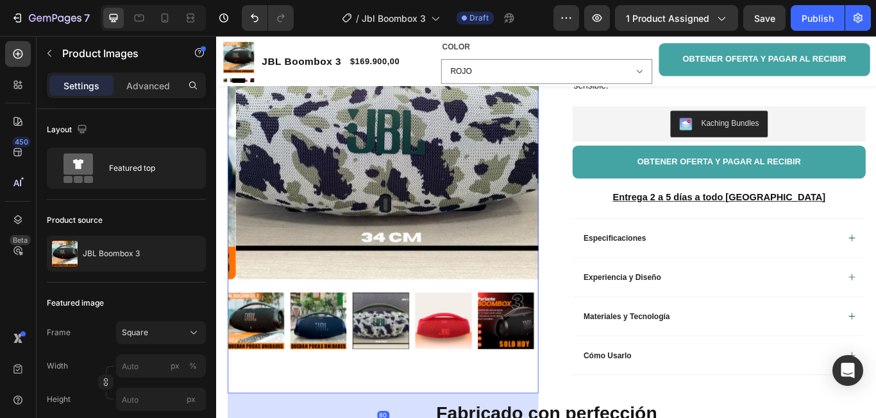
click at [474, 359] on img at bounding box center [481, 368] width 66 height 66
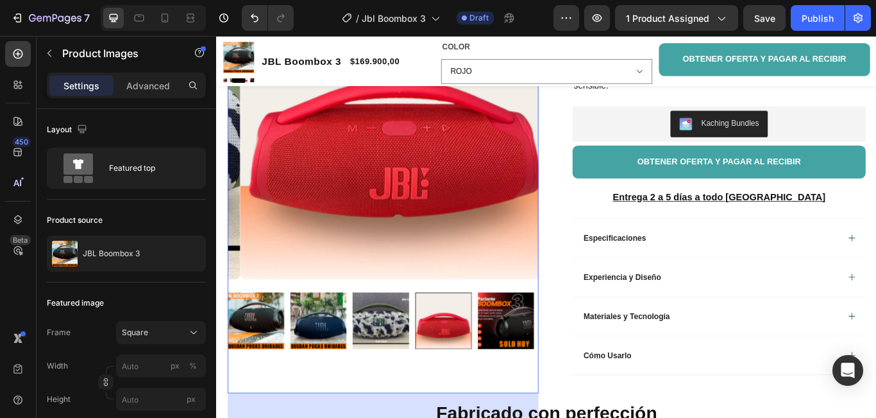
click at [561, 374] on img at bounding box center [554, 368] width 66 height 66
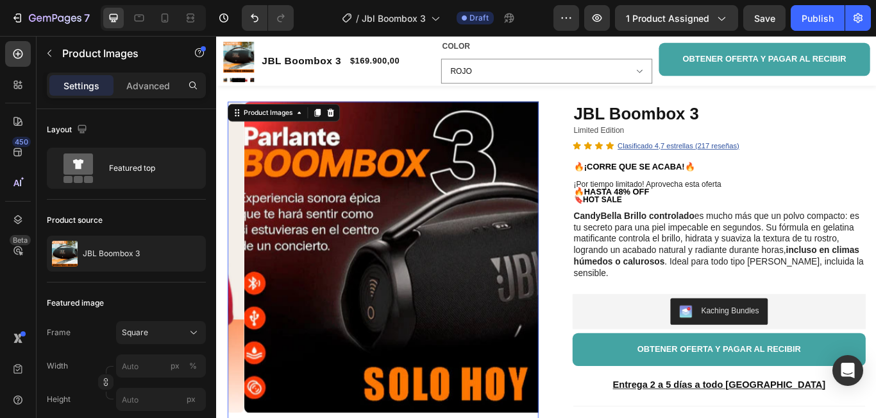
scroll to position [64, 0]
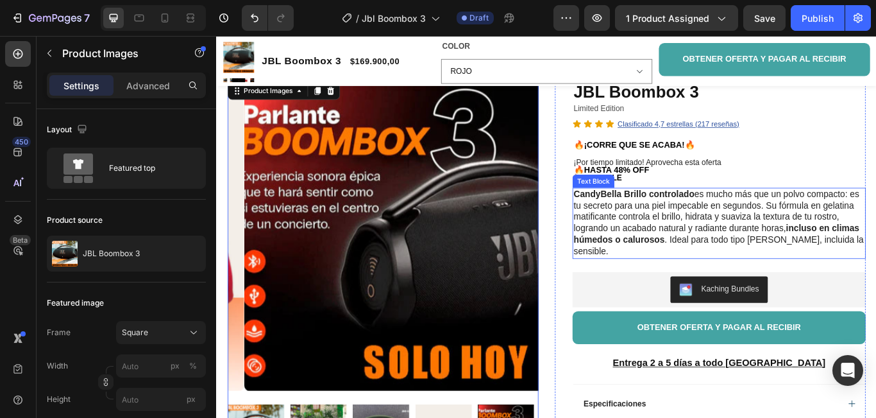
click at [685, 280] on p "CandyBella Brillo controlado es mucho más que un polvo compacto: es tu secreto …" at bounding box center [802, 254] width 339 height 80
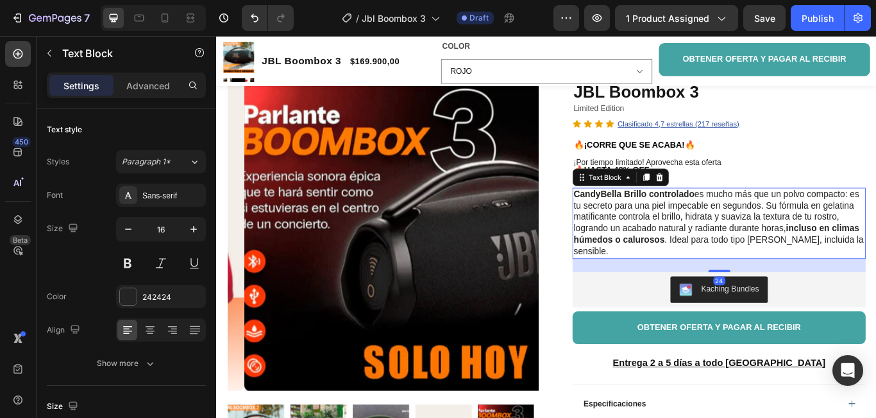
click at [678, 284] on p "CandyBella Brillo controlado es mucho más que un polvo compacto: es tu secreto …" at bounding box center [802, 254] width 339 height 80
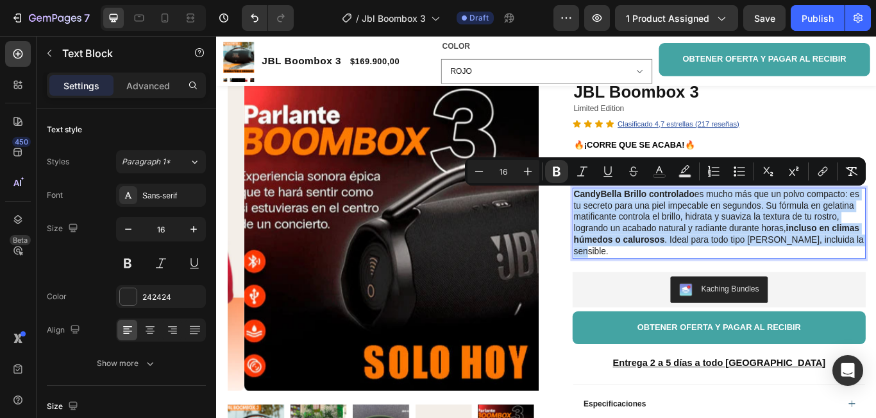
drag, startPoint x: 678, startPoint y: 284, endPoint x: 627, endPoint y: 223, distance: 79.7
click at [631, 223] on div "CandyBella Brillo controlado es mucho más que un polvo compacto: es tu secreto …" at bounding box center [802, 253] width 342 height 83
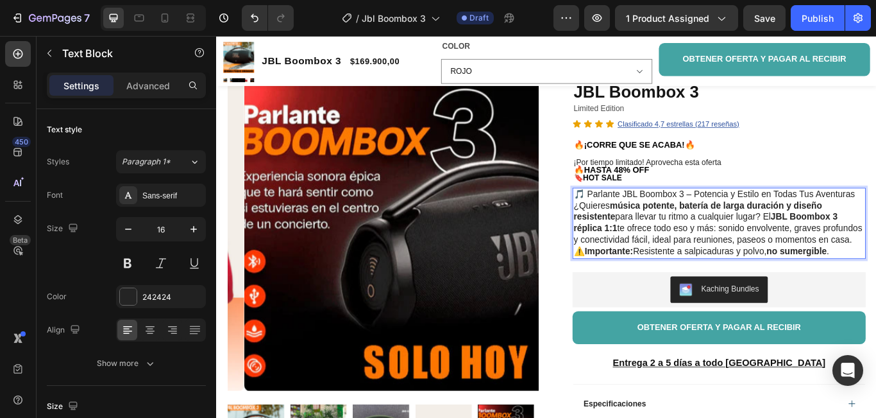
click at [876, 294] on p "⚠️ Importante: Resistente a salpicaduras y polvo, no sumergible ." at bounding box center [802, 286] width 339 height 13
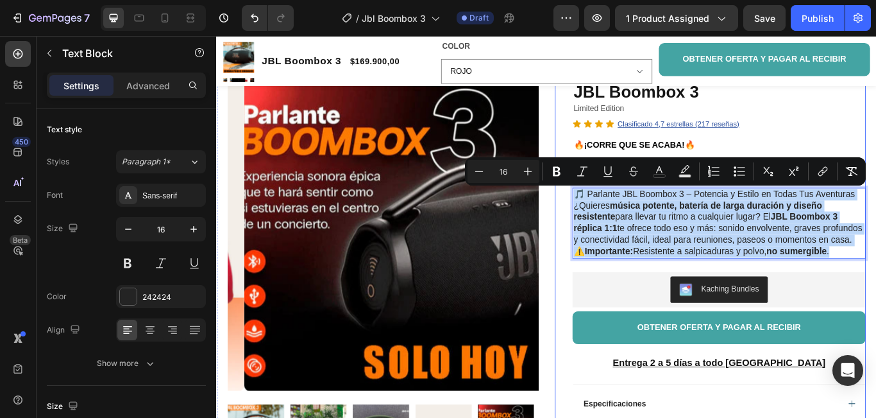
drag, startPoint x: 940, startPoint y: 296, endPoint x: 618, endPoint y: 219, distance: 330.4
click at [618, 219] on div "JBL Boombox 3 Product Title Limited Edition Text Block Icon Icon Icon Icon Clas…" at bounding box center [792, 366] width 362 height 558
click at [618, 336] on div "JBL Boombox 3 Product Title Limited Edition Text Block Icon Icon Icon Icon Clas…" at bounding box center [792, 366] width 362 height 558
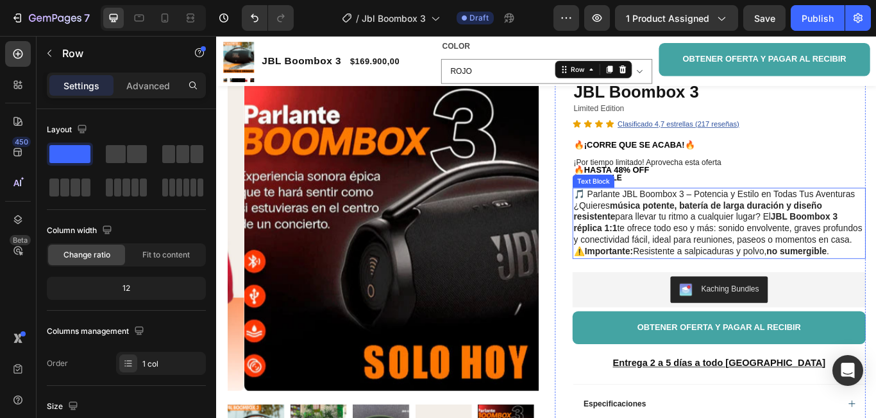
click at [695, 280] on p "¿Quieres música potente, batería de larga duración y diseño resistente para lle…" at bounding box center [802, 253] width 339 height 53
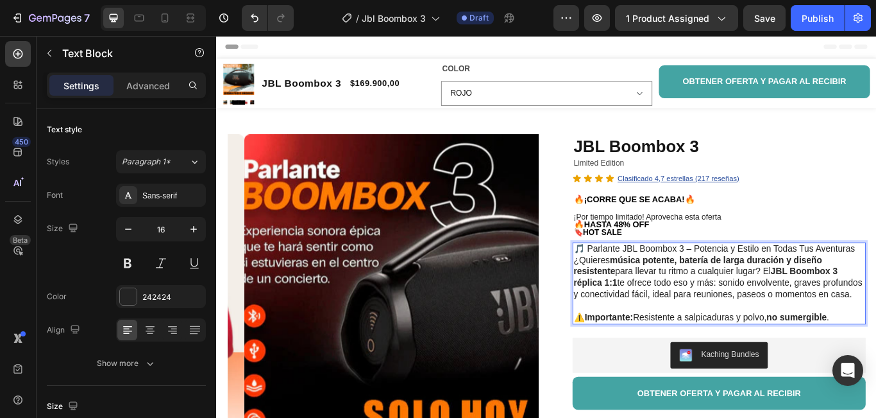
scroll to position [0, 0]
click at [653, 183] on span "Limited Edition" at bounding box center [662, 183] width 59 height 10
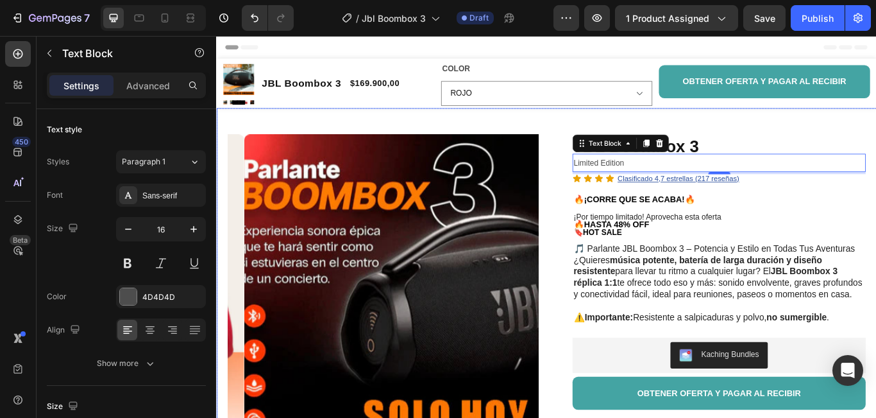
click at [825, 130] on div "Product Images Row JBL Boombox 3 Product Title Limited Edition Text Block 4 Ico…" at bounding box center [601, 421] width 770 height 602
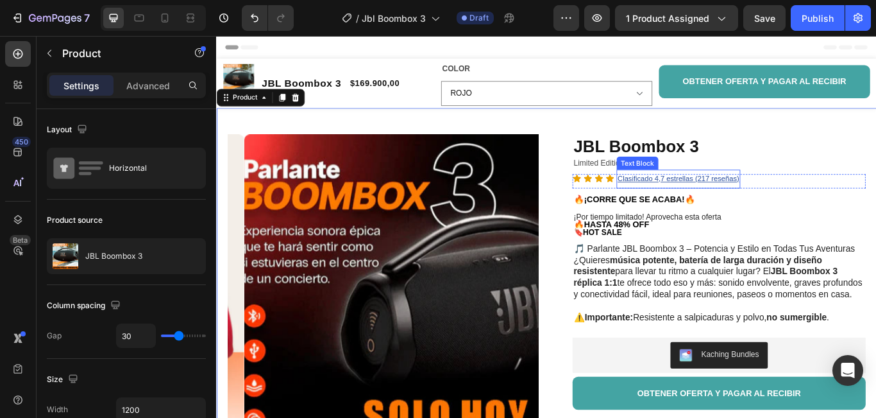
click at [791, 203] on u "Clasificado 4,7 estrellas (217 reseñas)" at bounding box center [755, 203] width 142 height 10
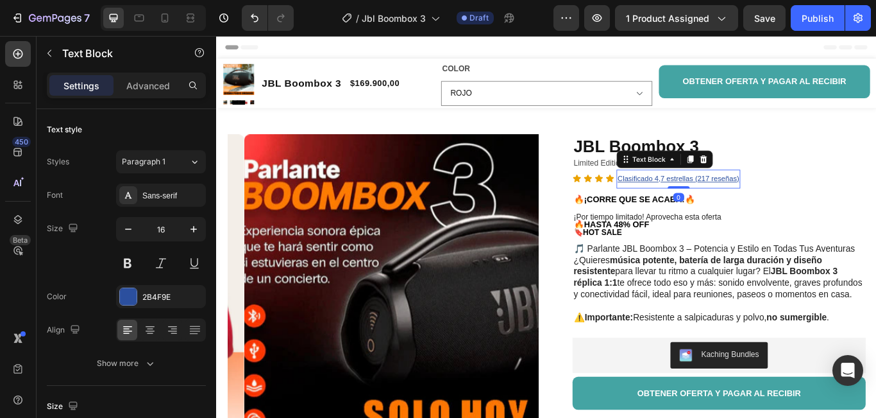
click at [809, 201] on u "Clasificado 4,7 estrellas (217 reseñas)" at bounding box center [755, 203] width 142 height 10
click at [787, 201] on u "Clasificado 4,7 estrellas (217 reseñas)" at bounding box center [755, 203] width 142 height 10
click at [735, 203] on u "Clasificado 4,7 estrellas (2171 reseñas)" at bounding box center [757, 203] width 146 height 10
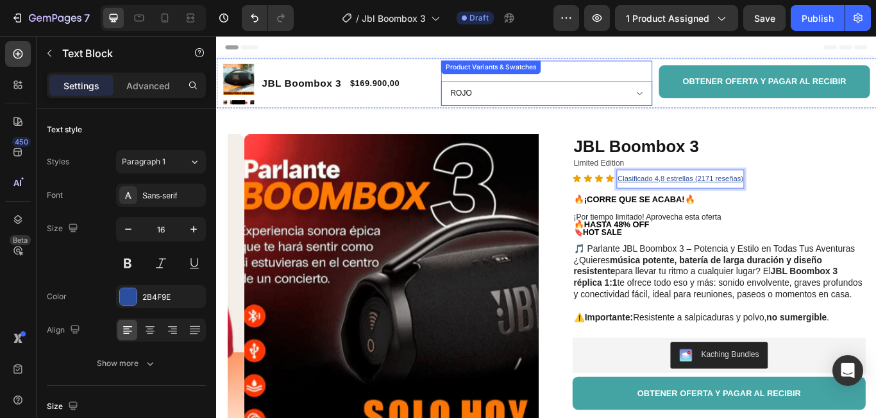
click at [620, 69] on div "COLOR ROJO NEGRO CAMUFLADO AZUL" at bounding box center [601, 91] width 246 height 53
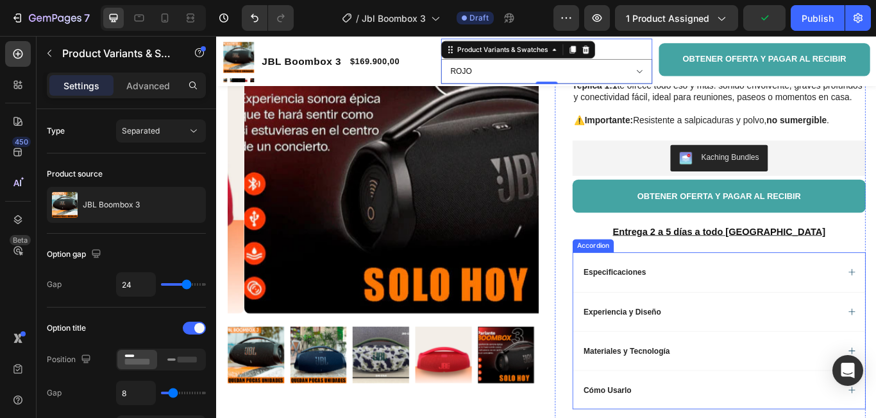
scroll to position [257, 0]
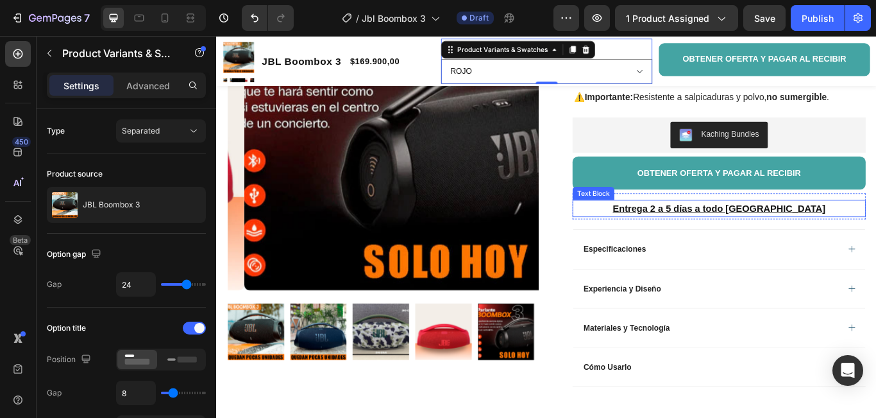
click at [803, 243] on u "Entrega 2 a 5 días a todo [GEOGRAPHIC_DATA]" at bounding box center [802, 237] width 248 height 12
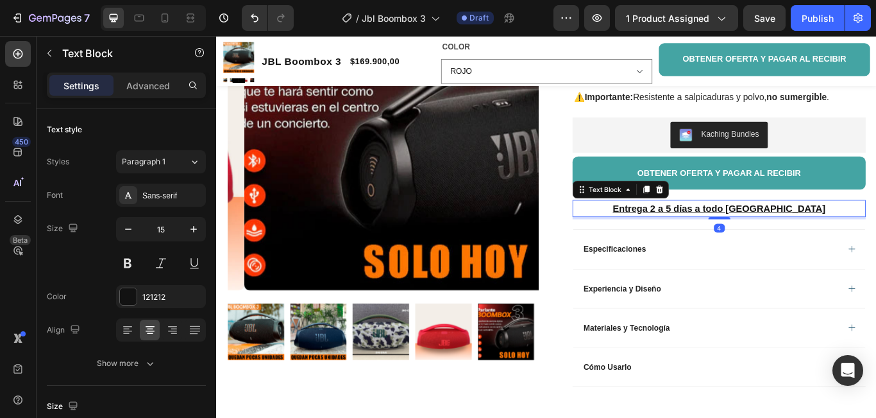
click at [876, 246] on p "Entrega 2 a 5 días a todo [GEOGRAPHIC_DATA]" at bounding box center [802, 236] width 339 height 17
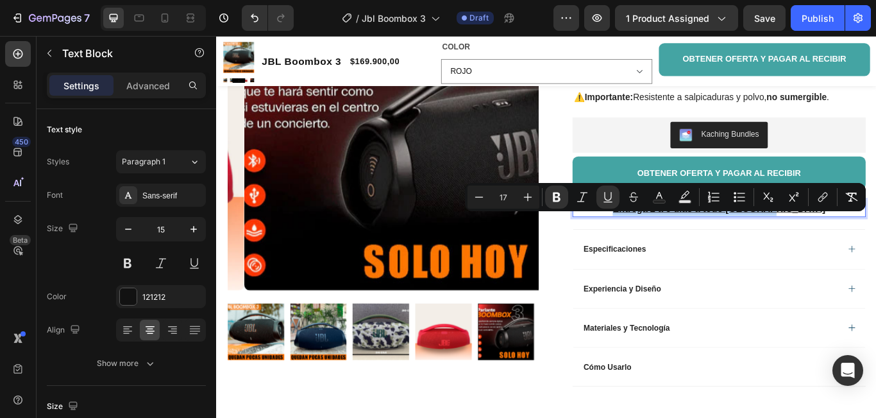
drag, startPoint x: 894, startPoint y: 248, endPoint x: 704, endPoint y: 244, distance: 190.6
click at [704, 244] on p "Entrega 2 a 5 días a todo [GEOGRAPHIC_DATA]" at bounding box center [802, 236] width 339 height 17
click at [529, 199] on icon "Editor contextual toolbar" at bounding box center [528, 197] width 13 height 13
type input "18"
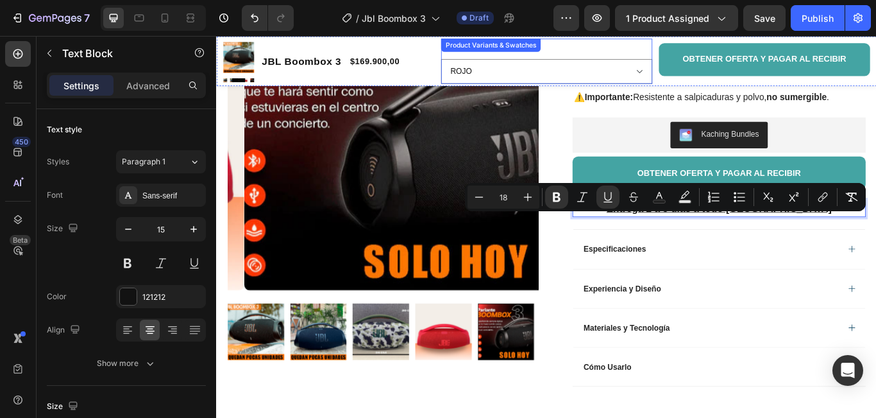
click at [613, 53] on div "COLOR ROJO NEGRO CAMUFLADO AZUL" at bounding box center [601, 64] width 246 height 53
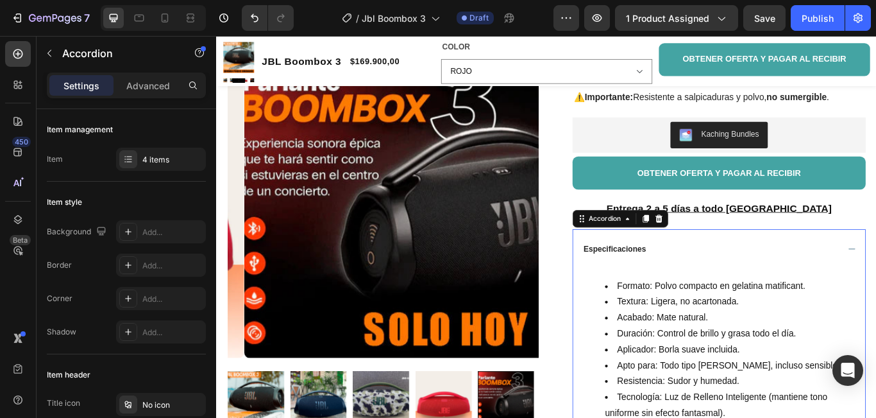
scroll to position [385, 0]
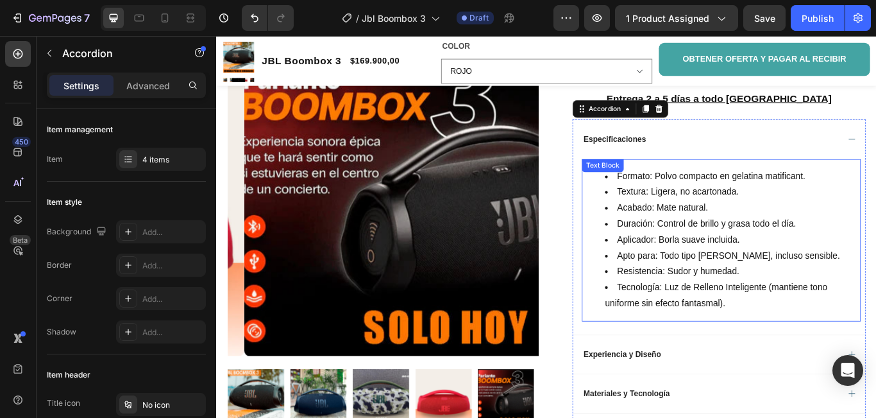
click at [817, 357] on li "Tecnología: Luz de Relleno Inteligente (mantiene tono uniforme sin efecto fanta…" at bounding box center [817, 338] width 297 height 37
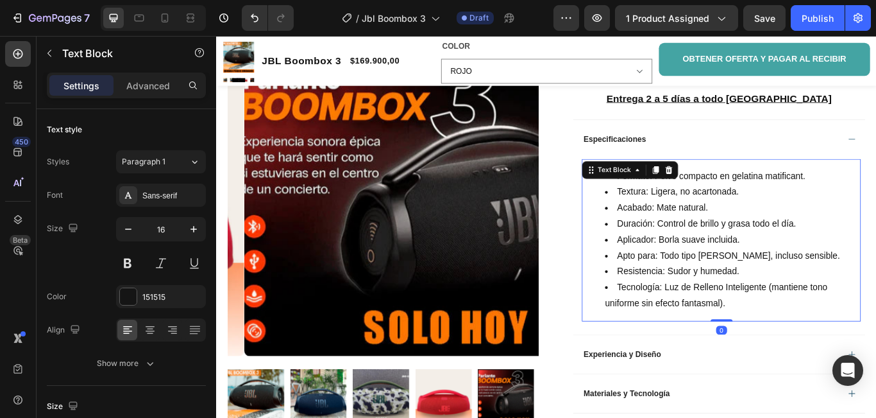
click at [813, 357] on li "Tecnología: Luz de Relleno Inteligente (mantiene tono uniforme sin efecto fanta…" at bounding box center [817, 338] width 297 height 37
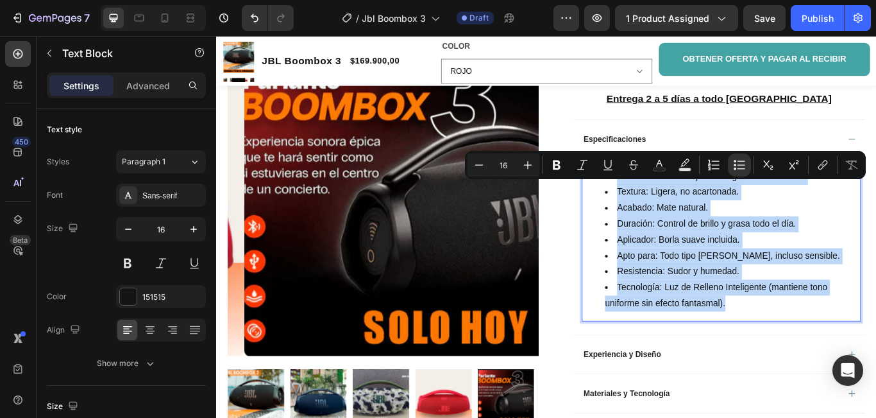
drag, startPoint x: 817, startPoint y: 361, endPoint x: 646, endPoint y: 209, distance: 228.6
click at [646, 209] on ul "Formato: Polvo compacto en gelatina matificant. Textura: Ligera, no acartonada.…" at bounding box center [805, 274] width 323 height 166
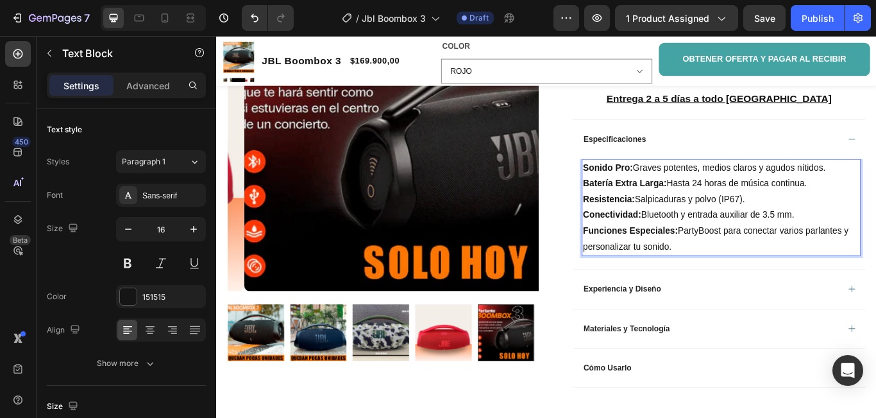
click at [755, 291] on p "Funciones Especiales: PartyBoost para conectar varios parlantes y personalizar …" at bounding box center [805, 272] width 323 height 37
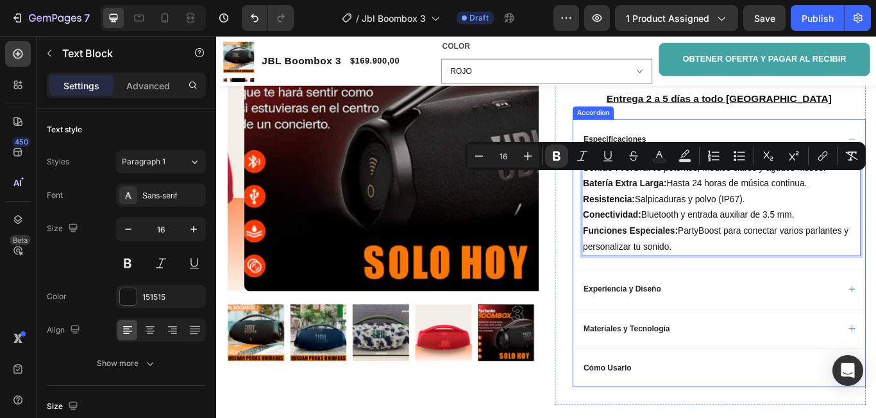
drag, startPoint x: 755, startPoint y: 292, endPoint x: 629, endPoint y: 201, distance: 155.8
click at [632, 201] on div "Sonido Pro: Graves potentes, medios claros y agudos nítidos. Batería Extra Larg…" at bounding box center [802, 243] width 341 height 129
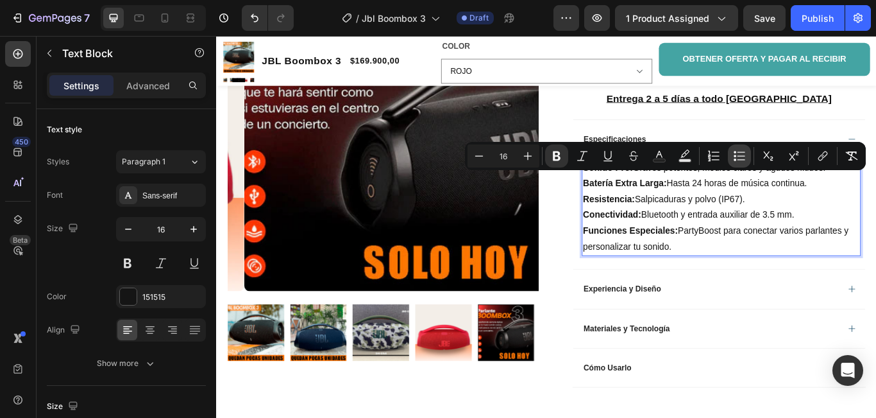
click at [746, 158] on icon "Editor contextual toolbar" at bounding box center [739, 155] width 13 height 13
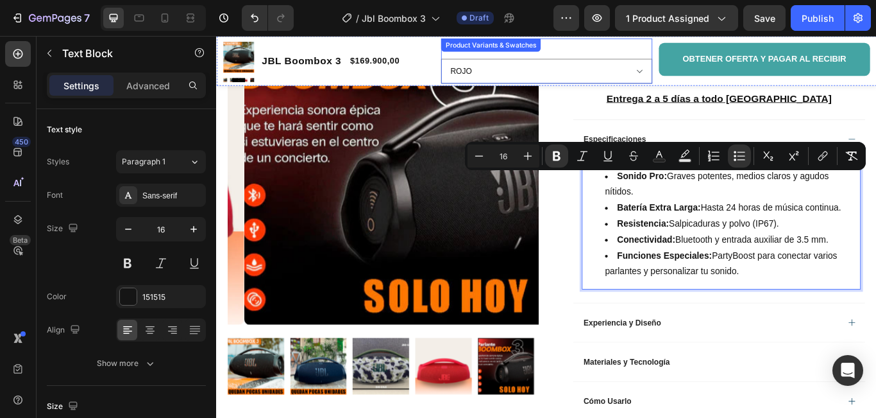
click at [652, 53] on div "COLOR ROJO NEGRO CAMUFLADO AZUL" at bounding box center [601, 64] width 246 height 53
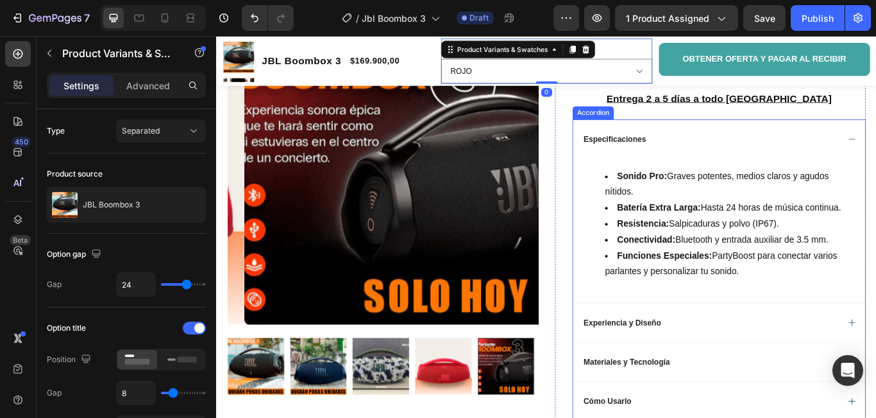
click at [876, 167] on div "Especificaciones" at bounding box center [802, 156] width 341 height 46
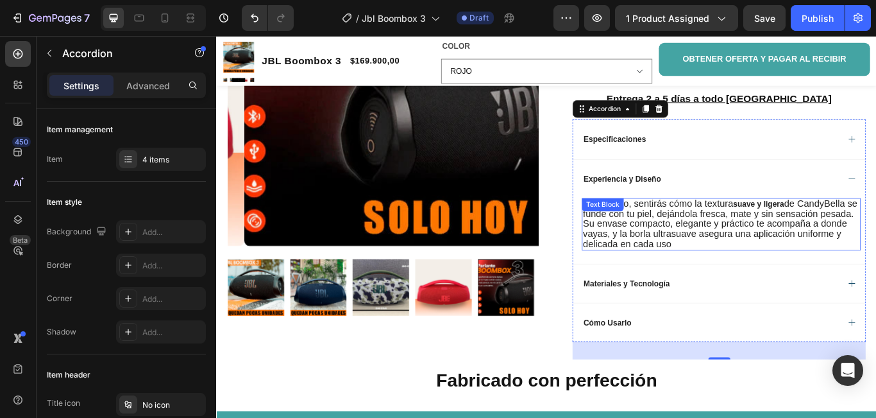
click at [815, 284] on p "Al aplicarlo, sentirás cómo la textura suave y ligera de CandyBella se funde co…" at bounding box center [805, 255] width 323 height 58
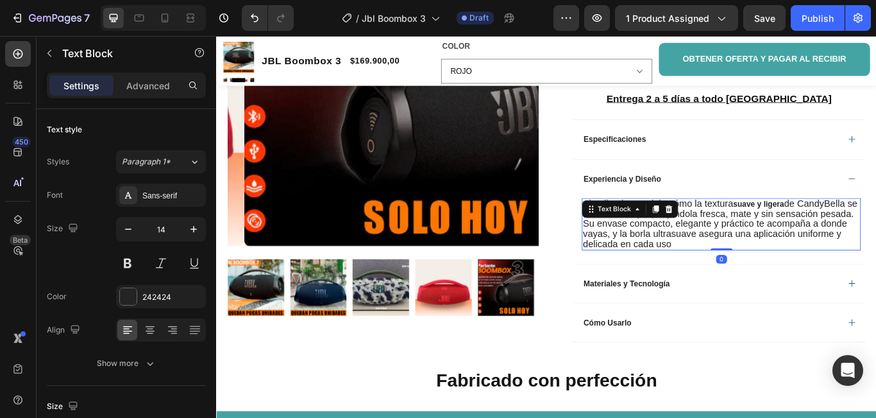
click at [814, 284] on p "Al aplicarlo, sentirás cómo la textura suave y ligera de CandyBella se funde co…" at bounding box center [805, 255] width 323 height 58
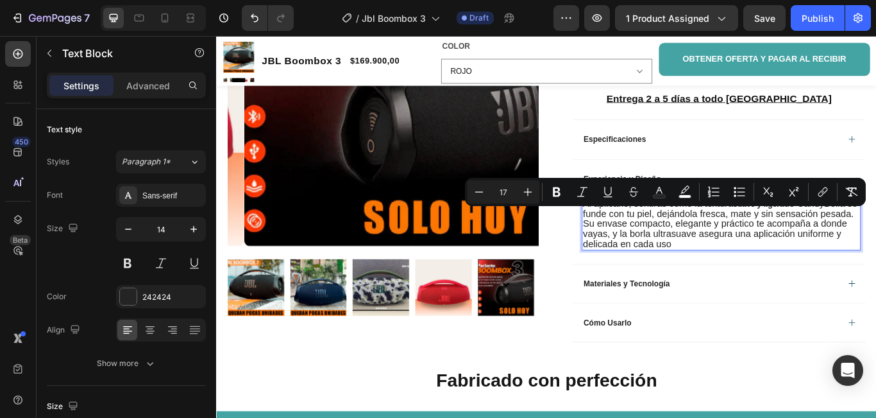
drag, startPoint x: 814, startPoint y: 289, endPoint x: 638, endPoint y: 243, distance: 181.6
click at [644, 243] on p "Al aplicarlo, sentirás cómo la textura suave y ligera de CandyBella se funde co…" at bounding box center [805, 255] width 323 height 58
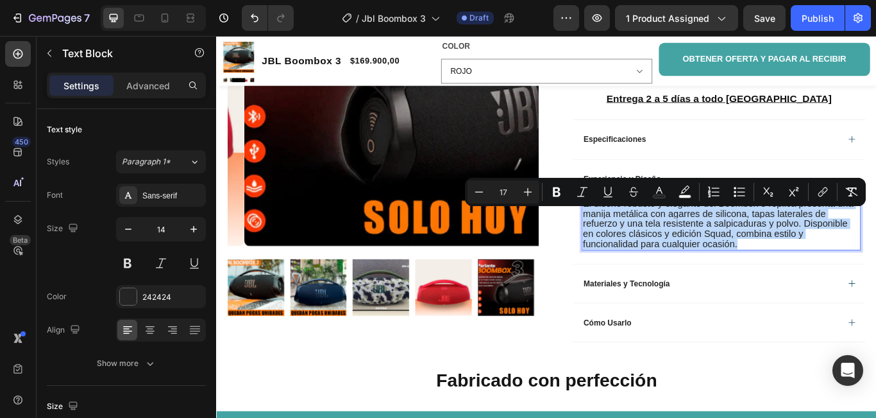
drag, startPoint x: 803, startPoint y: 287, endPoint x: 638, endPoint y: 241, distance: 171.9
click at [644, 241] on p "El diseño robusto y elegante del Boombox 3 réplica presenta una manija metálica…" at bounding box center [805, 255] width 323 height 58
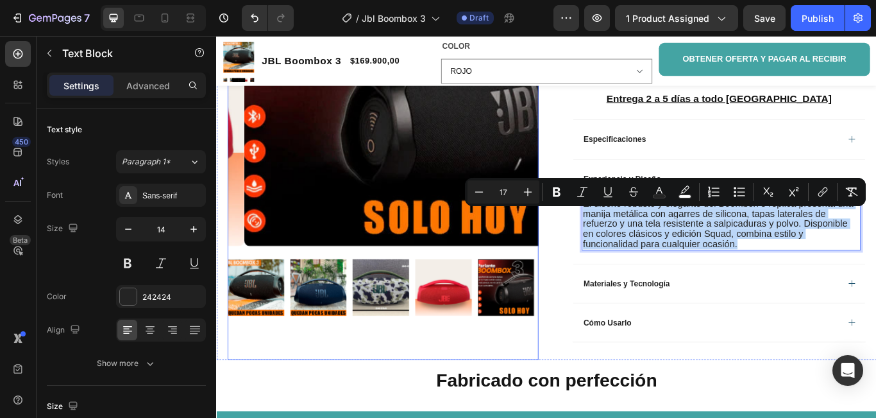
drag, startPoint x: 402, startPoint y: 402, endPoint x: 412, endPoint y: 404, distance: 10.4
click at [402, 402] on div "Product Images" at bounding box center [410, 166] width 362 height 495
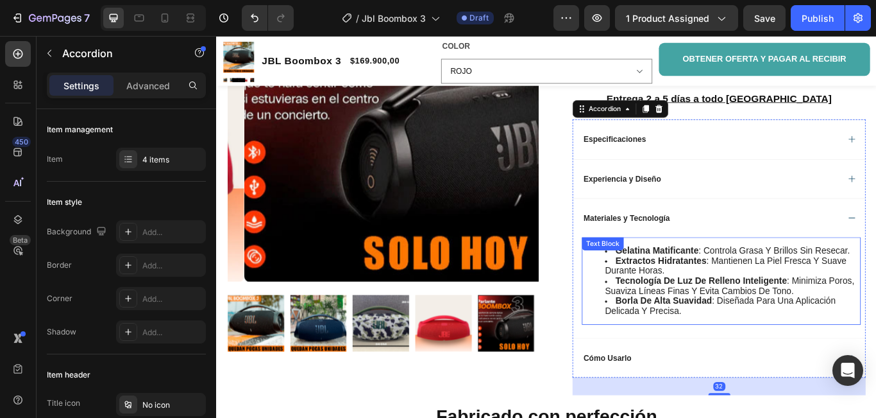
click at [758, 362] on li "borla de alta suavidad : diseñada para una aplicación delicada y precisa." at bounding box center [817, 350] width 297 height 23
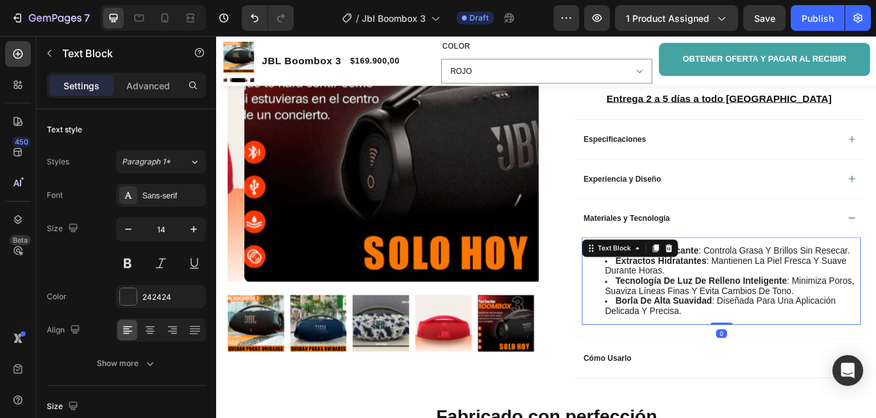
click at [759, 362] on li "borla de alta suavidad : diseñada para una aplicación delicada y precisa." at bounding box center [817, 350] width 297 height 23
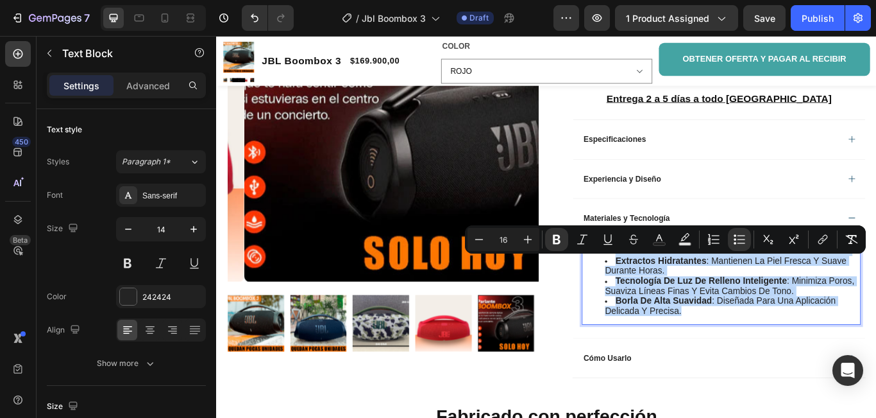
drag, startPoint x: 759, startPoint y: 371, endPoint x: 649, endPoint y: 300, distance: 131.3
click at [649, 300] on ul "gelatina matificante : controla grasa y brillos sin resecar. extractos hidratan…" at bounding box center [805, 320] width 323 height 81
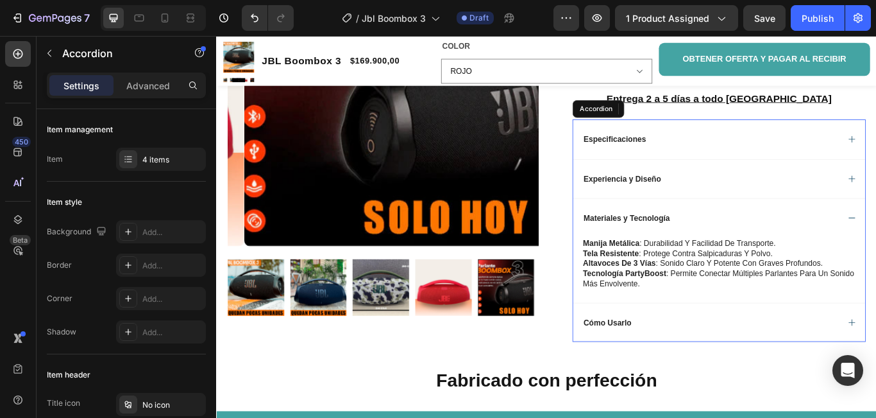
drag, startPoint x: 712, startPoint y: 349, endPoint x: 712, endPoint y: 341, distance: 8.4
click at [712, 343] on div "Manija metálica : Durabilidad y facilidad de transporte. Tela resistente : Prot…" at bounding box center [802, 308] width 341 height 76
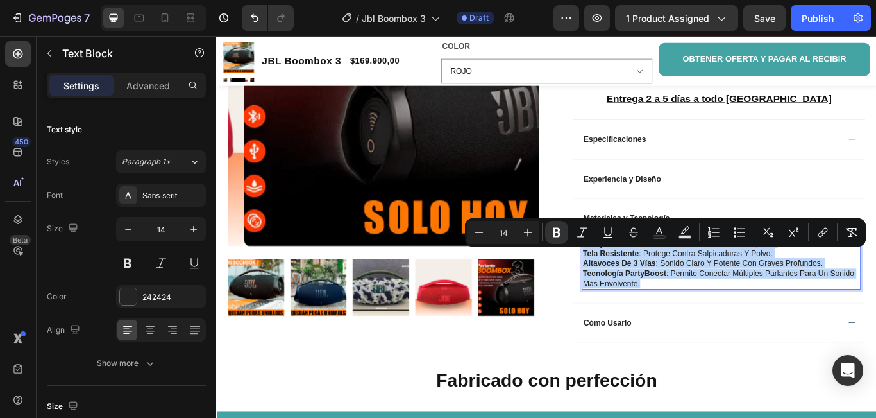
drag, startPoint x: 681, startPoint y: 331, endPoint x: 640, endPoint y: 288, distance: 59.0
click at [642, 288] on div "Manija metálica : Durabilidad y facilidad de transporte. Tela resistente : Prot…" at bounding box center [804, 300] width 325 height 61
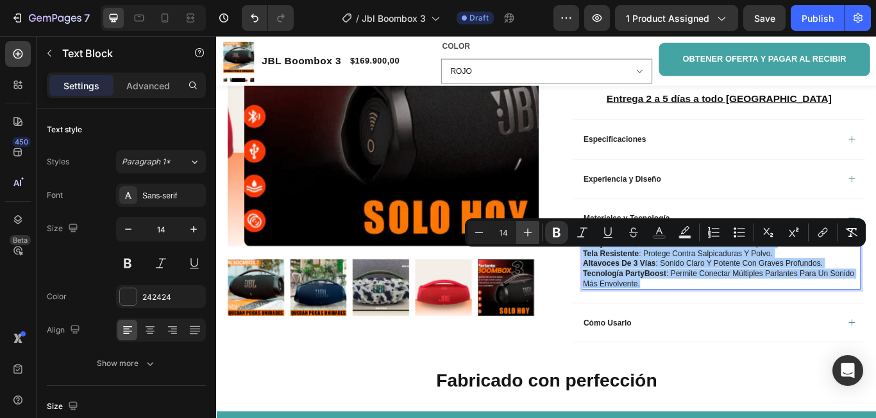
click at [529, 233] on icon "Editor contextual toolbar" at bounding box center [528, 232] width 13 height 13
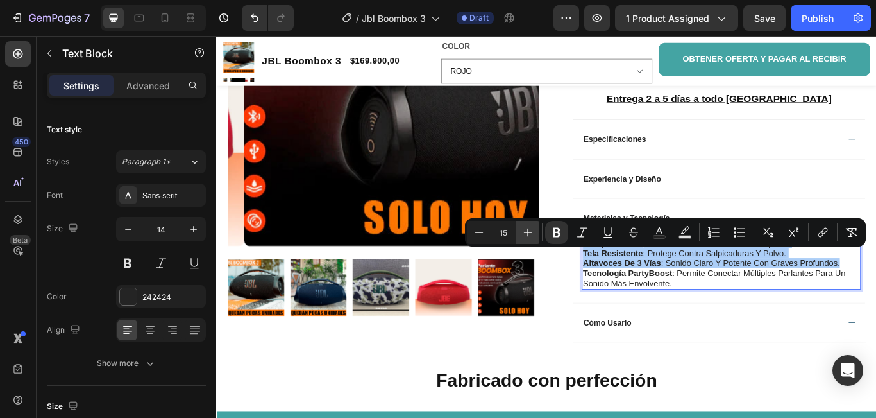
click at [529, 233] on icon "Editor contextual toolbar" at bounding box center [528, 232] width 13 height 13
type input "16"
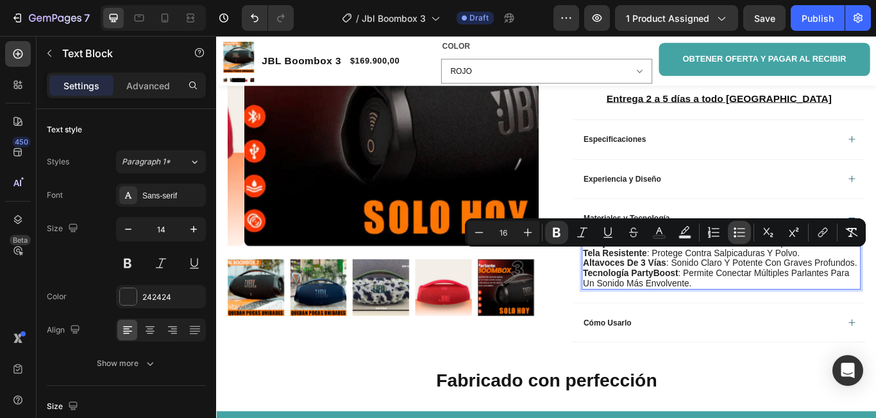
click at [738, 231] on icon "Editor contextual toolbar" at bounding box center [739, 232] width 13 height 13
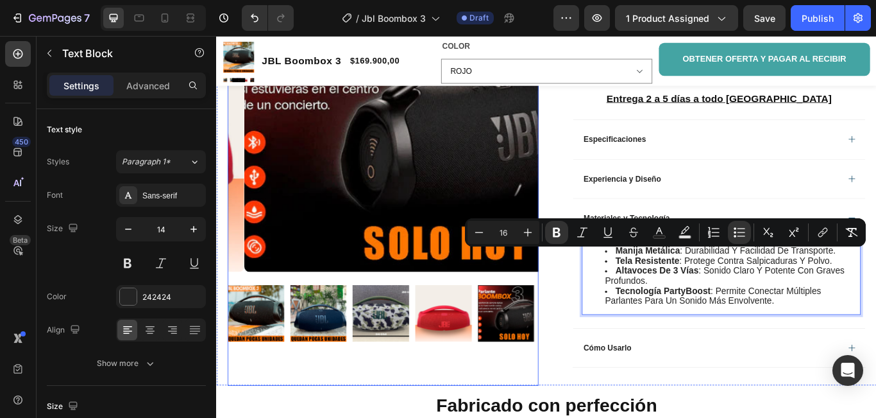
click at [469, 417] on div "Product Images" at bounding box center [410, 195] width 362 height 495
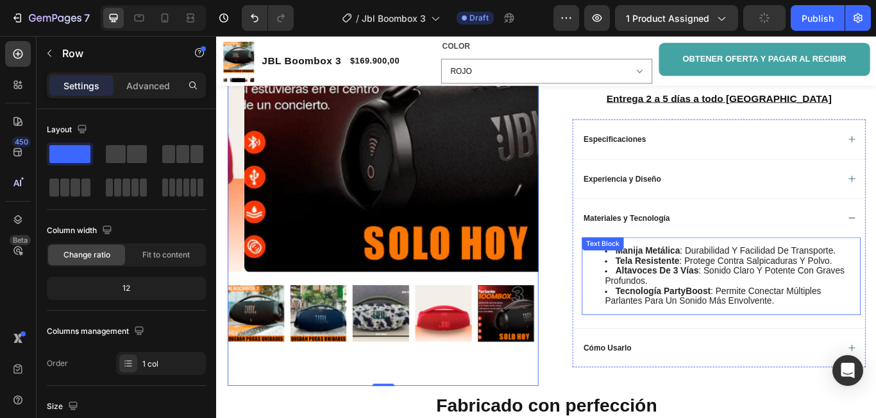
click at [871, 350] on li "Tecnología PartyBoost : Permite conectar múltiples parlantes para un sonido más…" at bounding box center [817, 338] width 297 height 23
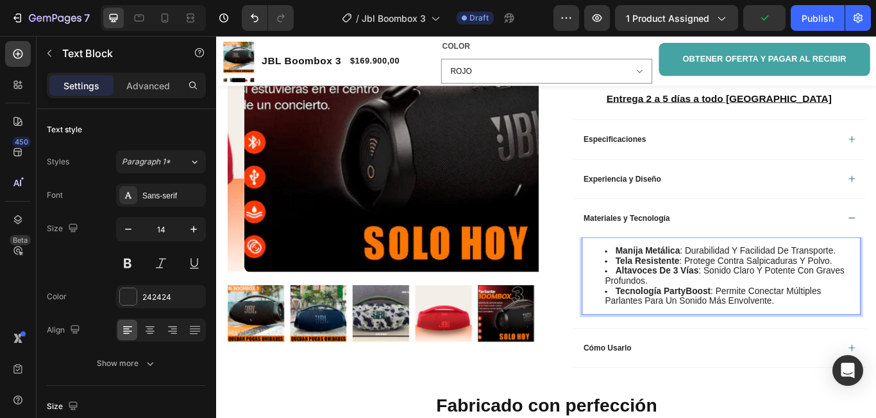
click at [869, 350] on li "Tecnología PartyBoost : Permite conectar múltiples parlantes para un sonido más…" at bounding box center [817, 338] width 297 height 23
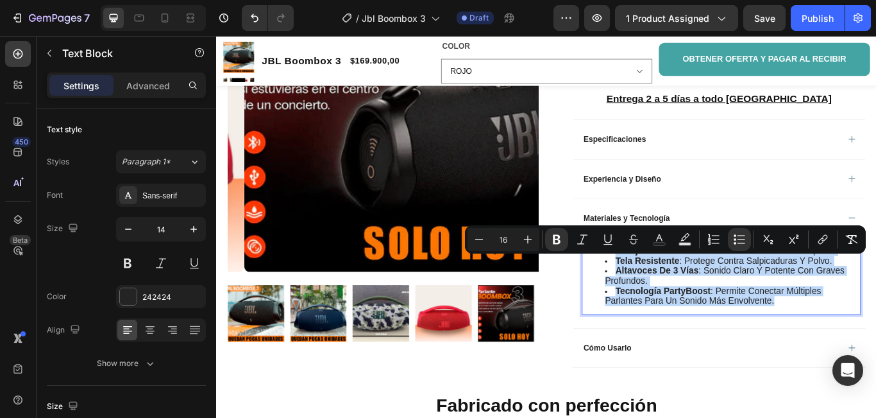
drag, startPoint x: 865, startPoint y: 357, endPoint x: 655, endPoint y: 298, distance: 217.9
click at [655, 298] on ul "Manija metálica : Durabilidad y facilidad de transporte. Tela resistente : Prot…" at bounding box center [805, 315] width 323 height 70
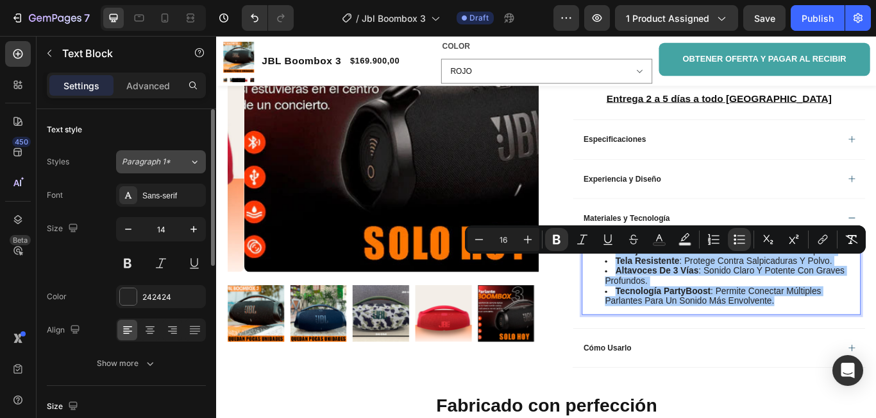
click at [194, 160] on icon at bounding box center [194, 161] width 11 height 13
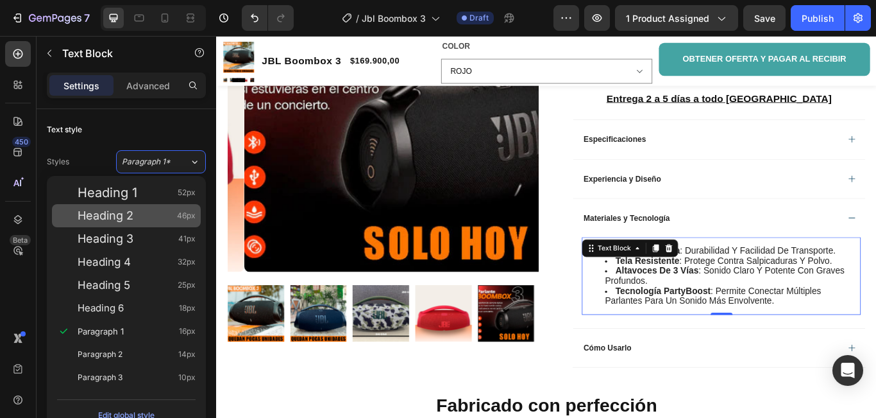
click at [117, 217] on span "Heading 2" at bounding box center [106, 215] width 56 height 13
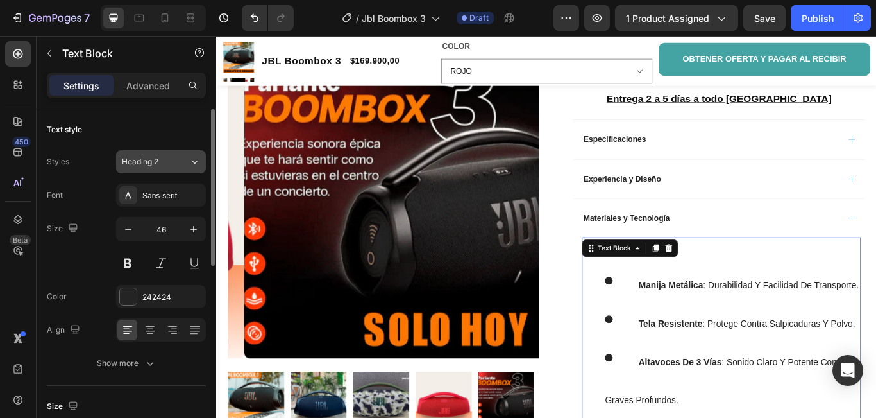
click at [194, 155] on icon at bounding box center [194, 161] width 11 height 13
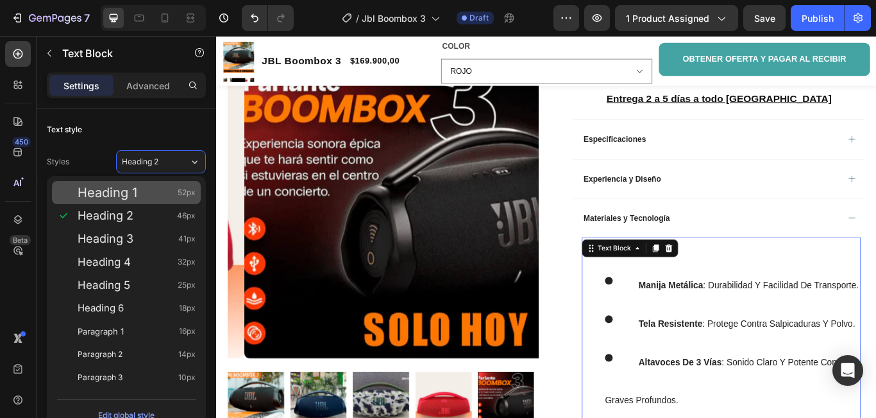
click at [122, 190] on span "Heading 1" at bounding box center [108, 192] width 60 height 13
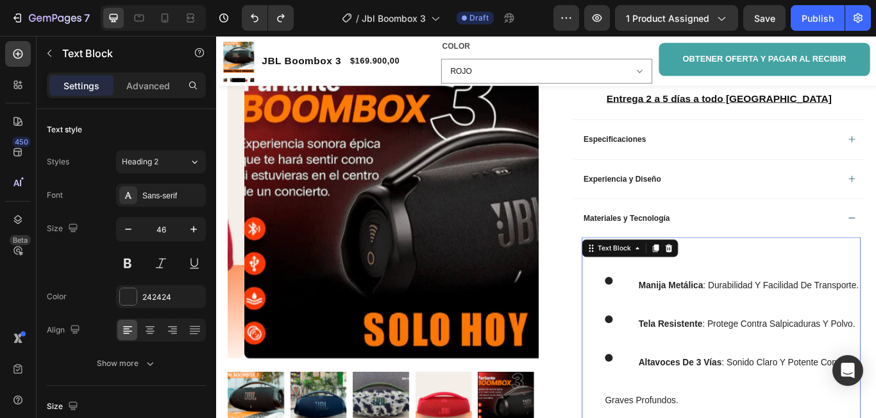
type input "14"
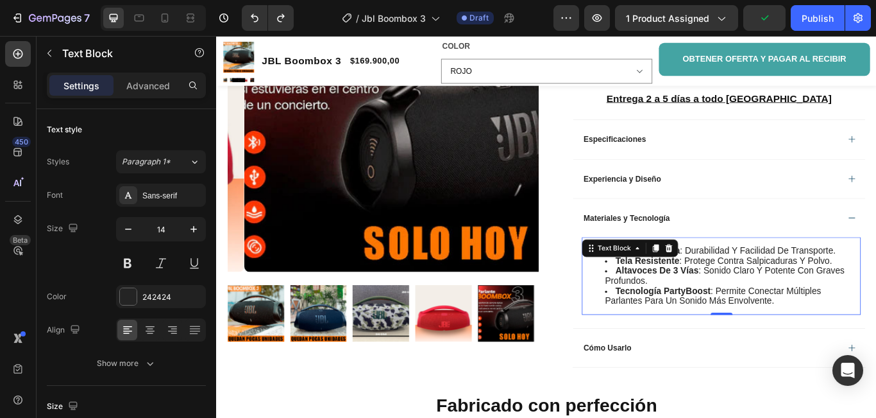
click at [830, 361] on div "Manija metálica : Durabilidad y facilidad de transporte. Tela resistente : Prot…" at bounding box center [804, 315] width 325 height 90
click at [874, 350] on li "Tecnología PartyBoost : Permite conectar múltiples parlantes para un sonido más…" at bounding box center [817, 338] width 297 height 23
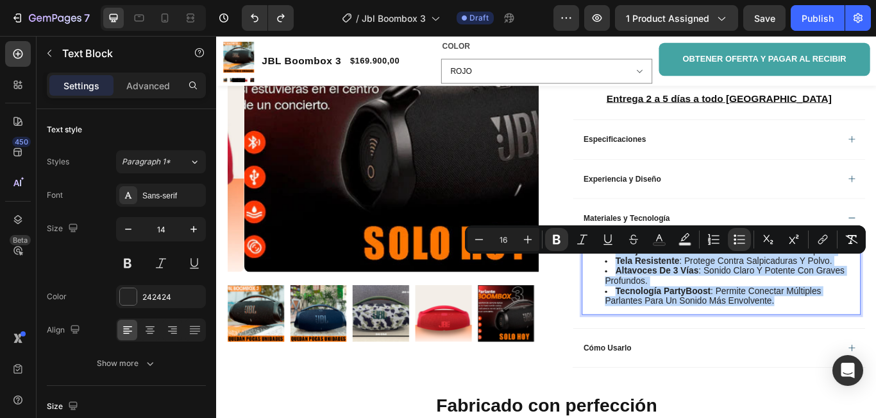
drag, startPoint x: 842, startPoint y: 357, endPoint x: 658, endPoint y: 290, distance: 196.1
click at [658, 290] on div "Manija metálica : Durabilidad y facilidad de transporte. Tela resistente : Prot…" at bounding box center [804, 315] width 325 height 90
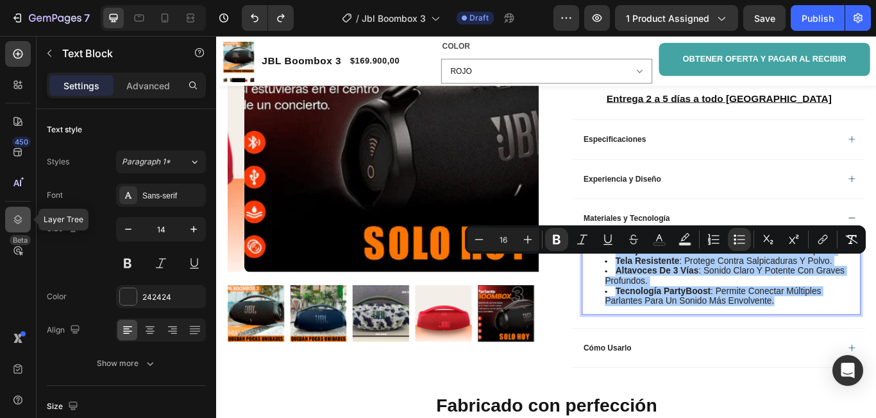
click at [19, 218] on icon at bounding box center [18, 219] width 13 height 13
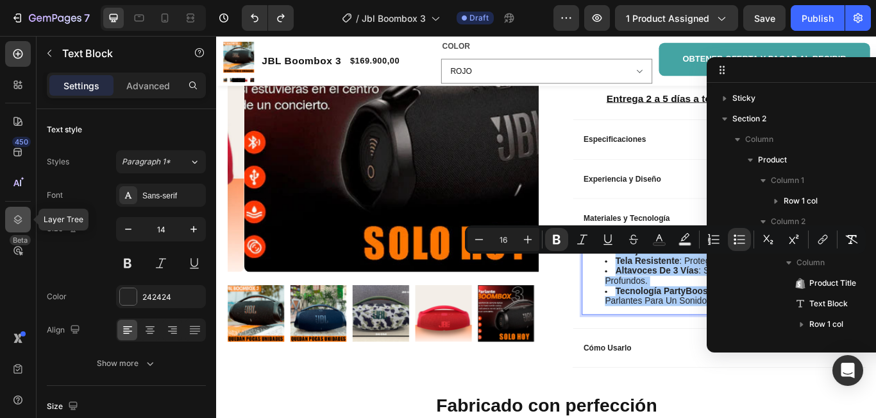
scroll to position [436, 0]
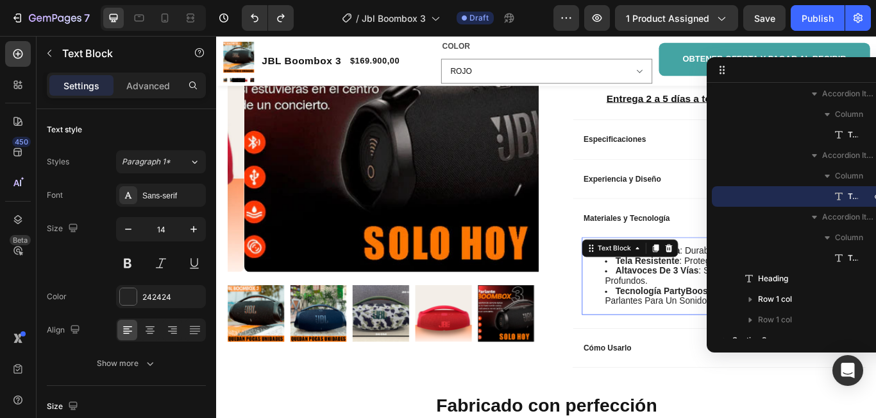
click at [317, 13] on div "/ Jbl Boombox 3 Draft" at bounding box center [429, 18] width 250 height 26
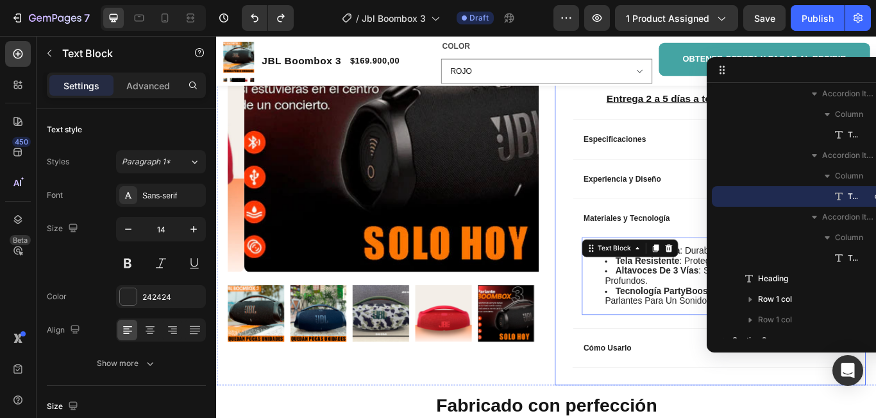
click at [809, 417] on div "JBL Boombox 3 Product Title Limited Edition Text Block Icon Icon Icon Icon Clas…" at bounding box center [802, 104] width 342 height 677
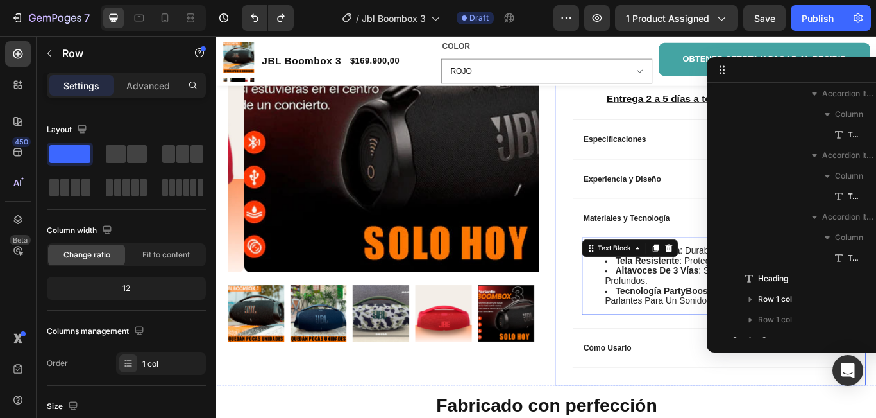
scroll to position [46, 0]
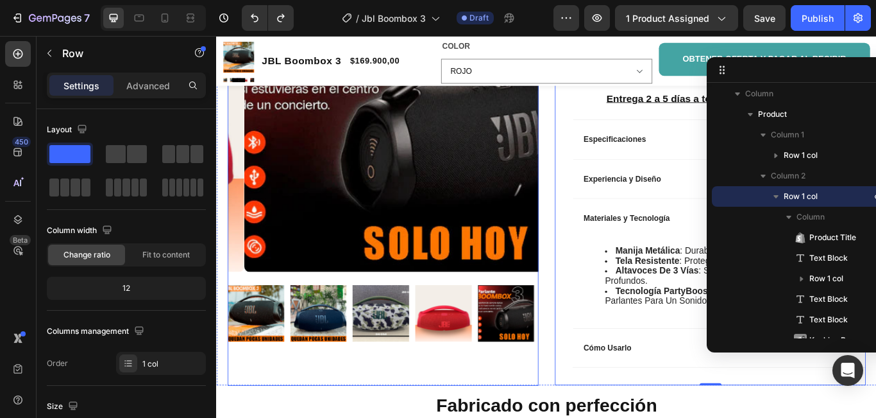
click at [291, 417] on div "Product Images" at bounding box center [410, 195] width 362 height 495
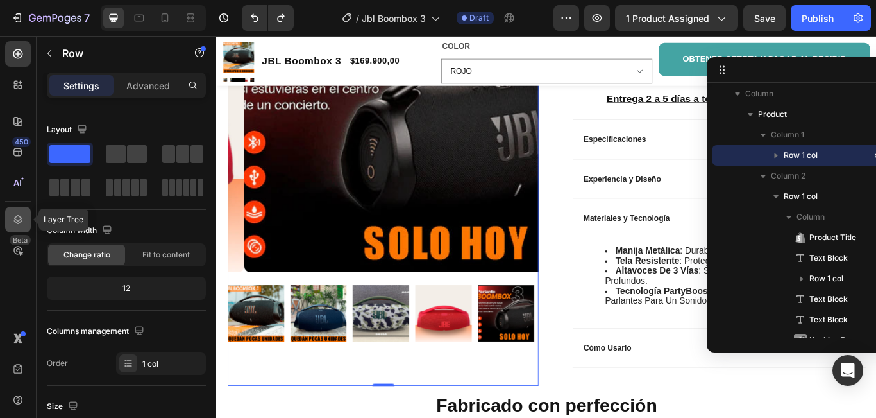
click at [14, 221] on icon at bounding box center [18, 219] width 8 height 9
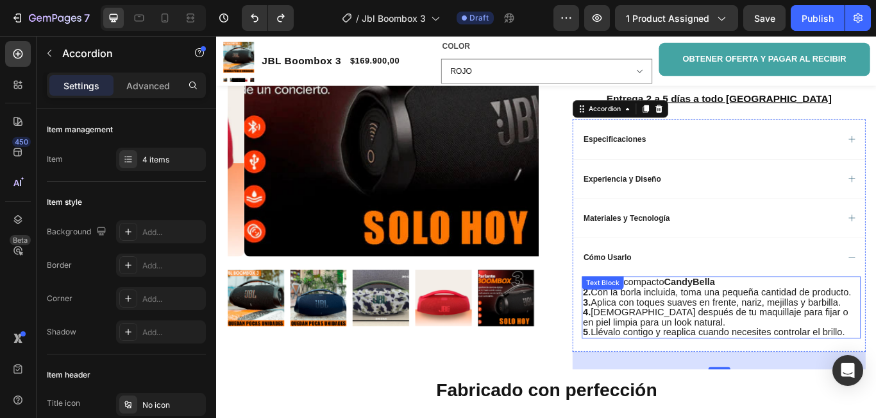
click at [876, 387] on p "5 .Llévalo contigo y reaplica cuando necesites controlar el brillo." at bounding box center [805, 381] width 323 height 12
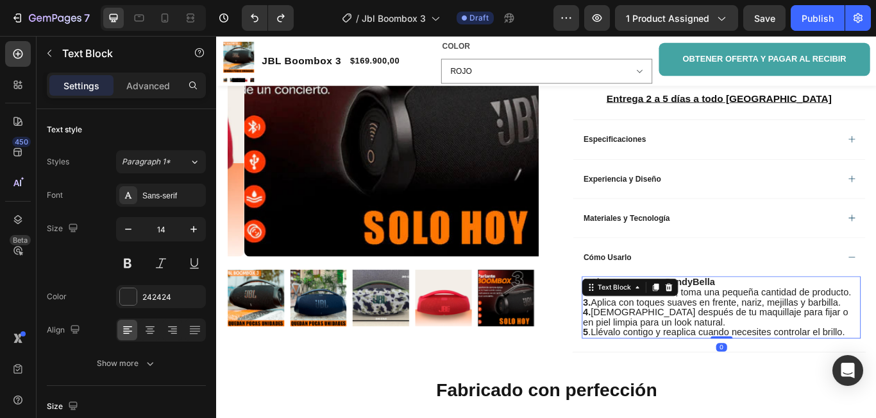
click at [876, 387] on p "5 .Llévalo contigo y reaplica cuando necesites controlar el brillo." at bounding box center [805, 381] width 323 height 12
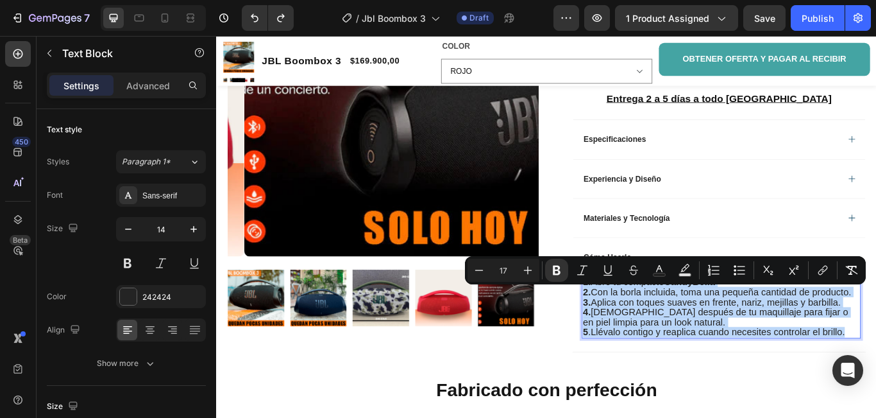
drag, startPoint x: 949, startPoint y: 393, endPoint x: 638, endPoint y: 337, distance: 316.1
click at [642, 337] on div "1. Abre tu compacto CandyBella 2. Con la borla incluida, toma una pequeña canti…" at bounding box center [804, 352] width 325 height 72
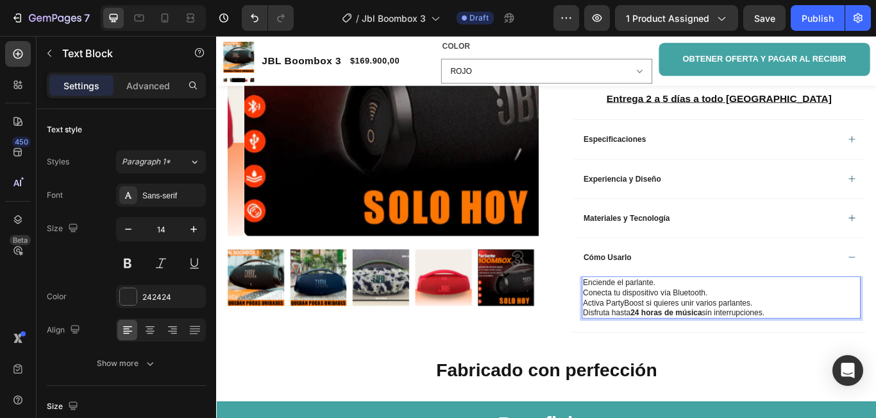
click at [863, 352] on p "Activa PartyBoost si quieres unir varios parlantes." at bounding box center [805, 347] width 323 height 12
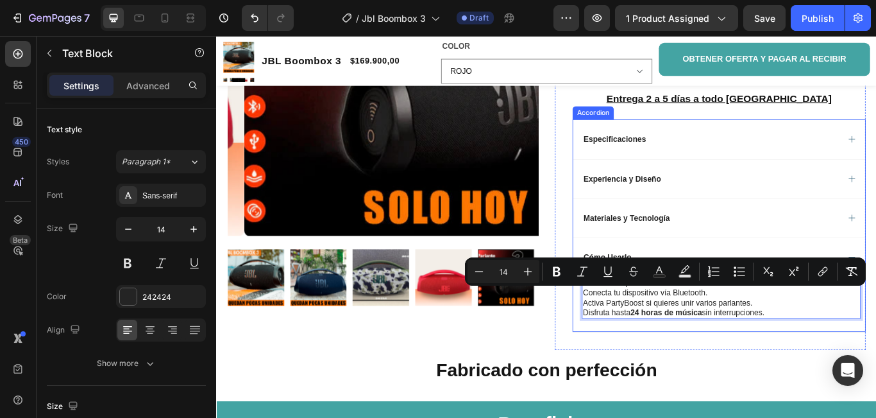
drag, startPoint x: 863, startPoint y: 366, endPoint x: 629, endPoint y: 339, distance: 235.1
click at [632, 339] on div "Enciende el parlante. Conecta tu dispositivo vía Bluetooth. Activa PartyBoost s…" at bounding box center [802, 348] width 341 height 65
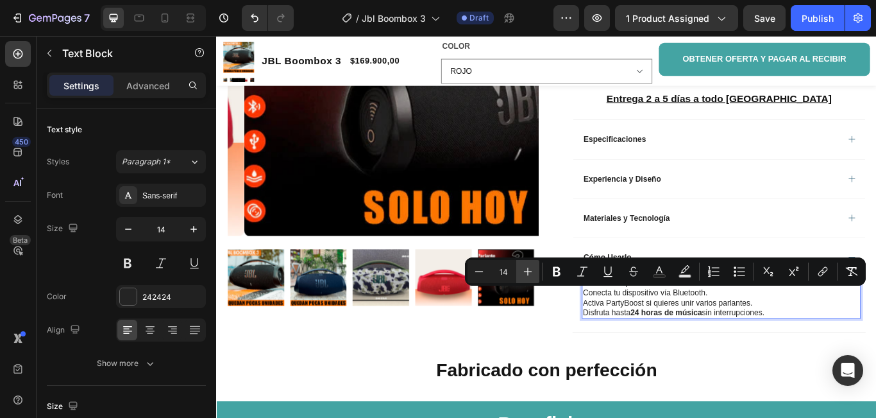
click at [533, 270] on icon "Editor contextual toolbar" at bounding box center [528, 271] width 13 height 13
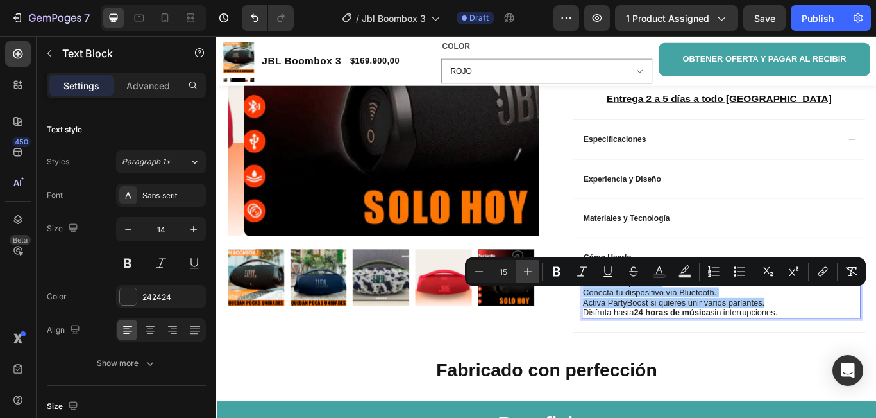
click at [533, 270] on icon "Editor contextual toolbar" at bounding box center [528, 271] width 13 height 13
type input "16"
click at [716, 275] on icon "Editor contextual toolbar" at bounding box center [714, 271] width 13 height 13
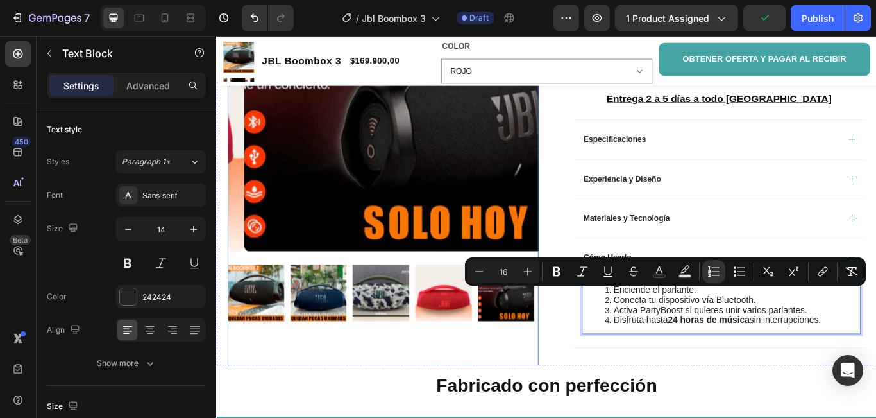
click at [507, 413] on div "Product Images" at bounding box center [410, 171] width 362 height 495
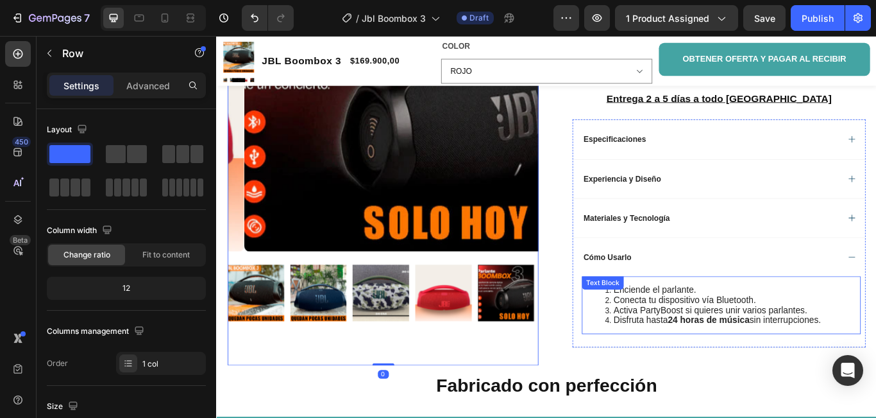
click at [670, 346] on div "Enciende el parlante. Conecta tu dispositivo vía Bluetooth. Activa PartyBoost s…" at bounding box center [804, 349] width 325 height 67
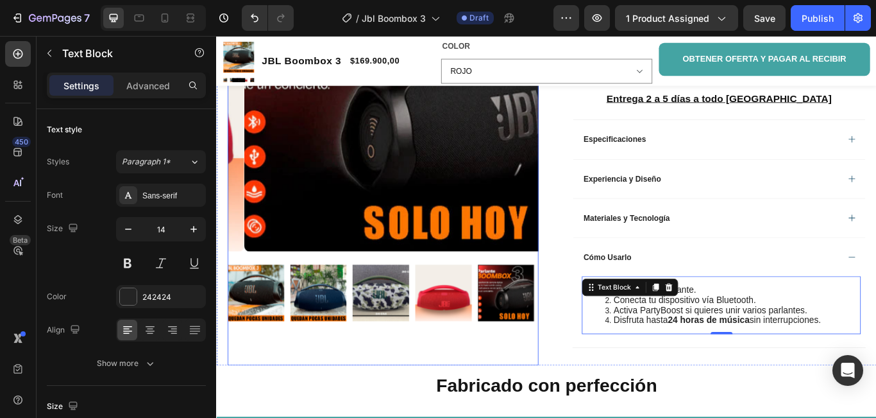
click at [525, 402] on div "Product Images" at bounding box center [410, 171] width 362 height 495
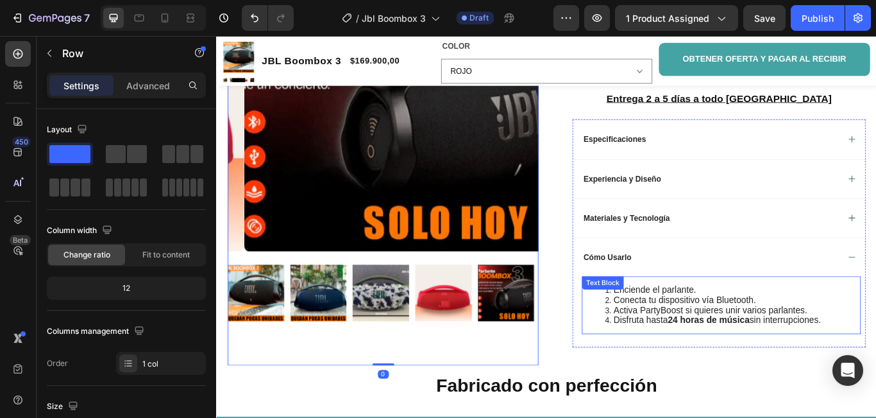
click at [674, 346] on div "Enciende el parlante. Conecta tu dispositivo vía Bluetooth. Activa PartyBoost s…" at bounding box center [804, 349] width 325 height 67
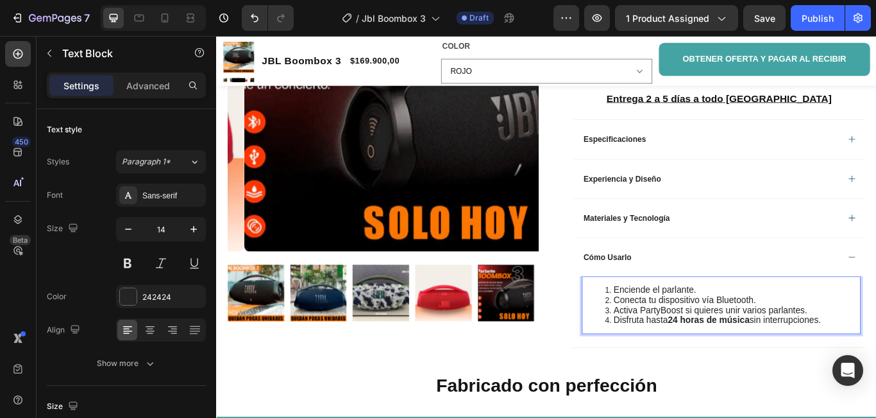
click at [679, 337] on span "Enciende el parlante." at bounding box center [727, 331] width 96 height 11
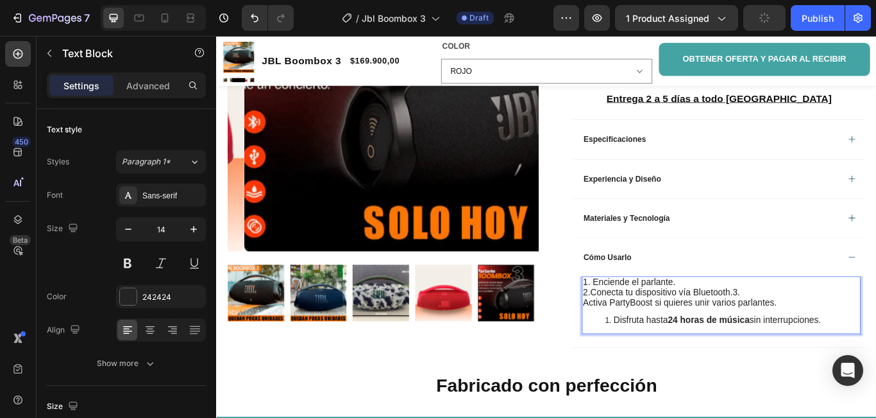
click at [826, 340] on p "2.Conecta tu dispositivo vía Bluetooth.3." at bounding box center [805, 334] width 323 height 12
click at [644, 352] on span "Activa PartyBoost si quieres unir varios parlantes." at bounding box center [757, 346] width 226 height 11
drag, startPoint x: 645, startPoint y: 352, endPoint x: 659, endPoint y: 363, distance: 17.7
click at [645, 339] on span "2.Conecta tu dispositivo vía Bluetooth." at bounding box center [731, 333] width 175 height 11
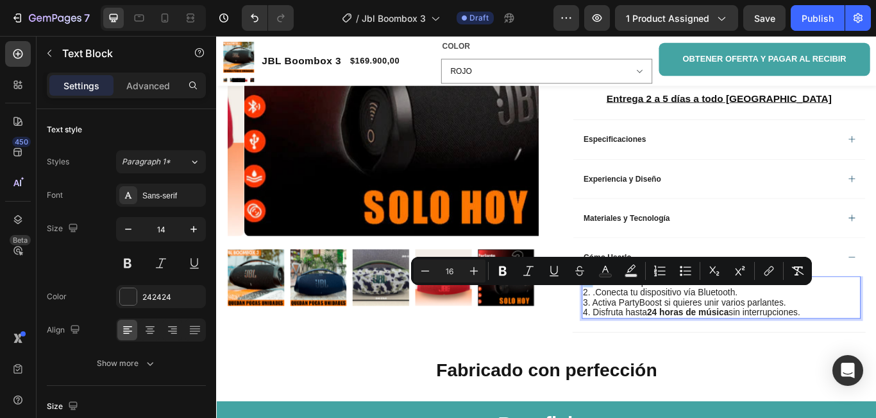
drag, startPoint x: 651, startPoint y: 335, endPoint x: 638, endPoint y: 336, distance: 12.2
click at [644, 328] on span "1. Enciende el parlante." at bounding box center [698, 322] width 108 height 11
drag, startPoint x: 409, startPoint y: 309, endPoint x: 499, endPoint y: 270, distance: 97.7
click at [499, 270] on icon "Editor contextual toolbar" at bounding box center [503, 270] width 13 height 13
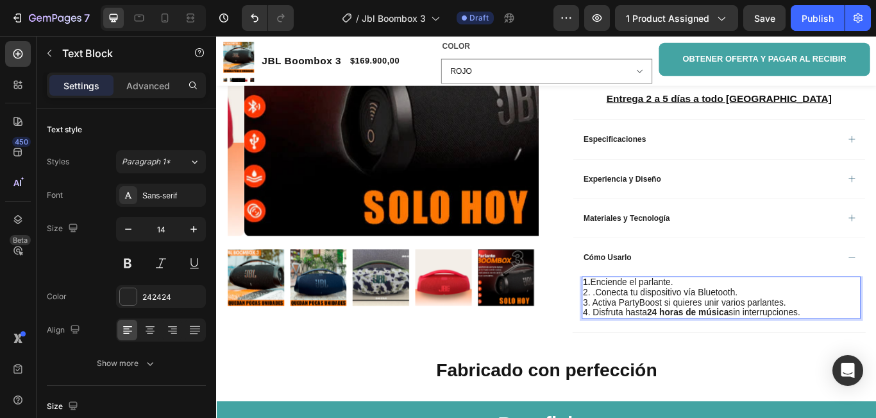
click at [654, 339] on span "2. .Conecta tu dispositivo vía Bluetooth." at bounding box center [734, 333] width 180 height 11
click at [650, 339] on span "2. Conecta tu dispositivo vía Bluetooth." at bounding box center [733, 333] width 178 height 11
drag, startPoint x: 650, startPoint y: 350, endPoint x: 640, endPoint y: 350, distance: 10.3
click at [644, 339] on span "2. Conecta tu dispositivo vía Bluetooth." at bounding box center [733, 333] width 178 height 11
click at [656, 352] on span "3. Activa PartyBoost si quieres unir varios parlantes." at bounding box center [762, 346] width 237 height 11
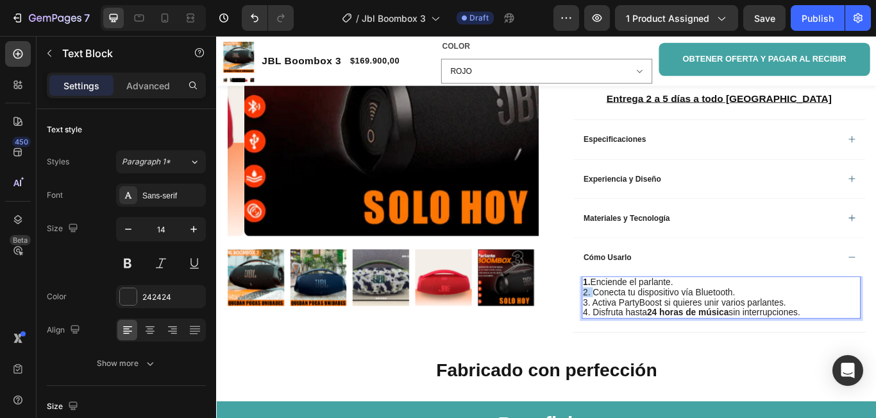
click at [644, 339] on span "2. Conecta tu dispositivo vía Bluetooth." at bounding box center [733, 333] width 178 height 11
click at [646, 339] on span "2. Conecta tu dispositivo vía Bluetooth." at bounding box center [733, 333] width 178 height 11
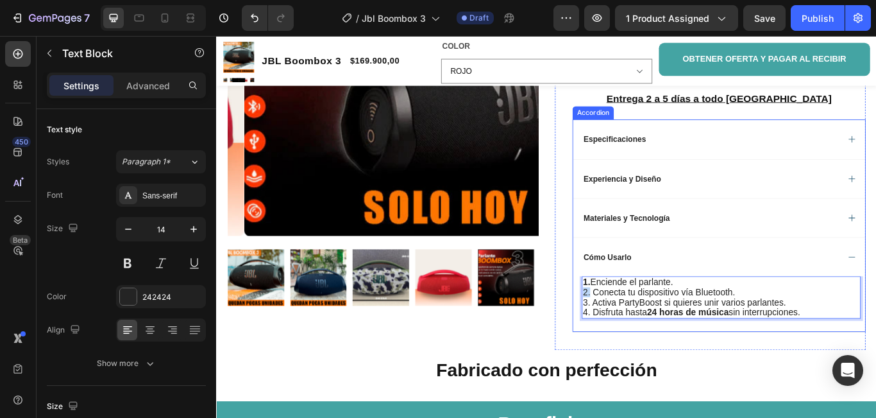
drag, startPoint x: 647, startPoint y: 348, endPoint x: 633, endPoint y: 346, distance: 14.3
click at [633, 346] on div "1. Enciende el parlante. 2. Conecta tu dispositivo vía Bluetooth. 3. Activa Par…" at bounding box center [802, 348] width 341 height 65
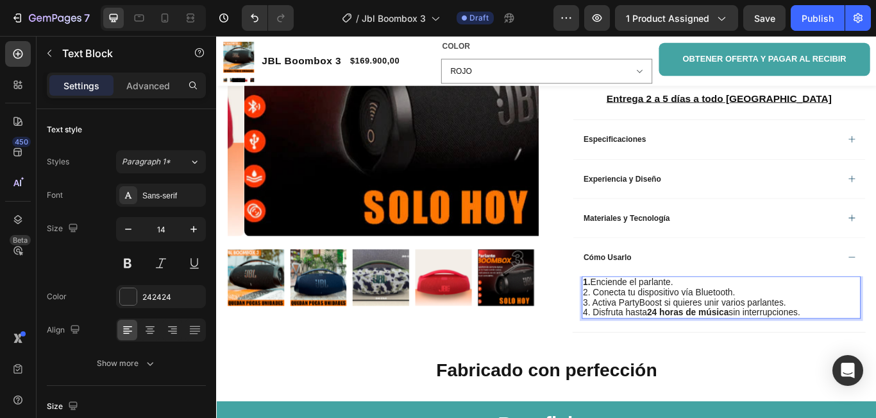
click at [647, 352] on span "3. Activa PartyBoost si quieres unir varios parlantes." at bounding box center [762, 346] width 237 height 11
click at [651, 352] on span "3. Activa PartyBoost si quieres unir varios parlantes." at bounding box center [762, 346] width 237 height 11
drag, startPoint x: 651, startPoint y: 361, endPoint x: 638, endPoint y: 357, distance: 12.6
click at [644, 352] on span "3. Activa PartyBoost si quieres unir varios parlantes." at bounding box center [762, 346] width 237 height 11
click at [649, 363] on span "4. Disfruta hasta 24 horas de música sin interrupciones." at bounding box center [770, 357] width 253 height 11
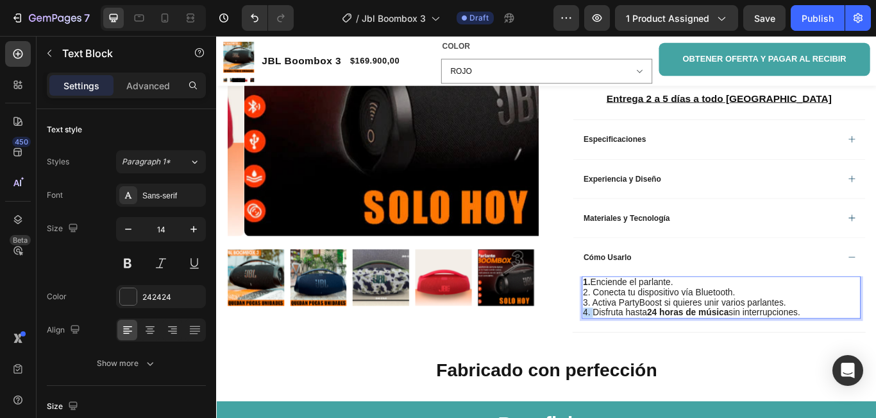
drag, startPoint x: 649, startPoint y: 371, endPoint x: 640, endPoint y: 370, distance: 8.4
click at [644, 363] on span "4. Disfruta hasta 24 horas de música sin interrupciones." at bounding box center [770, 357] width 253 height 11
click at [535, 402] on div "Product Images" at bounding box center [410, 153] width 362 height 495
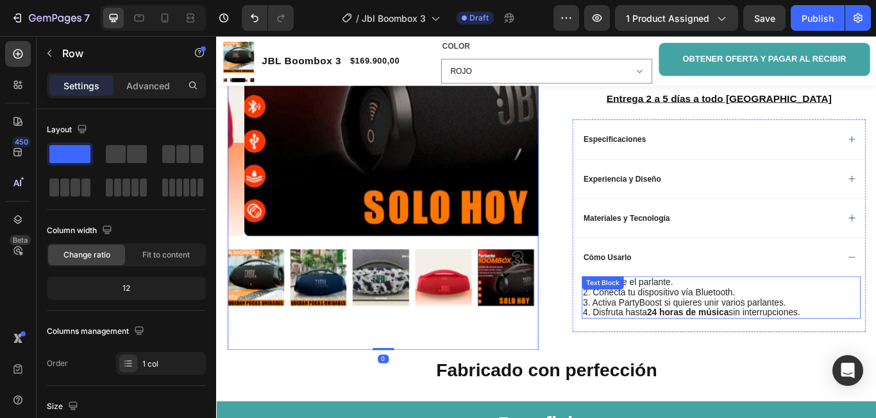
click at [647, 349] on div "1. Enciende el parlante. 2. Conecta tu dispositivo vía Bluetooth. 3. Activa Par…" at bounding box center [804, 340] width 325 height 49
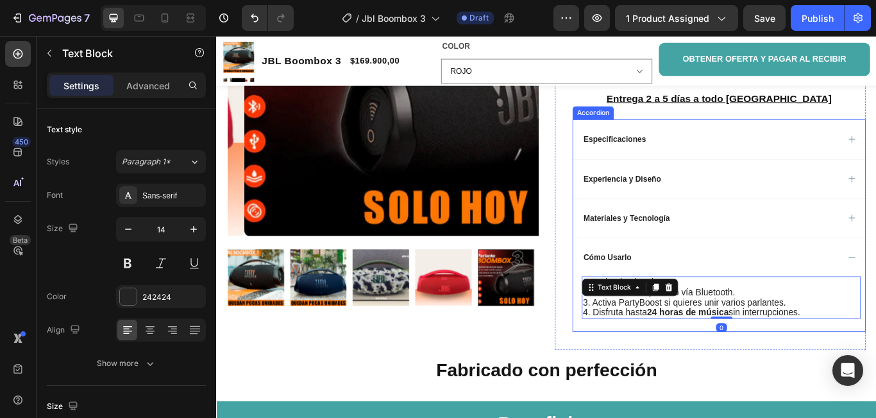
click at [732, 301] on div "Cómo Usarlo" at bounding box center [792, 293] width 300 height 15
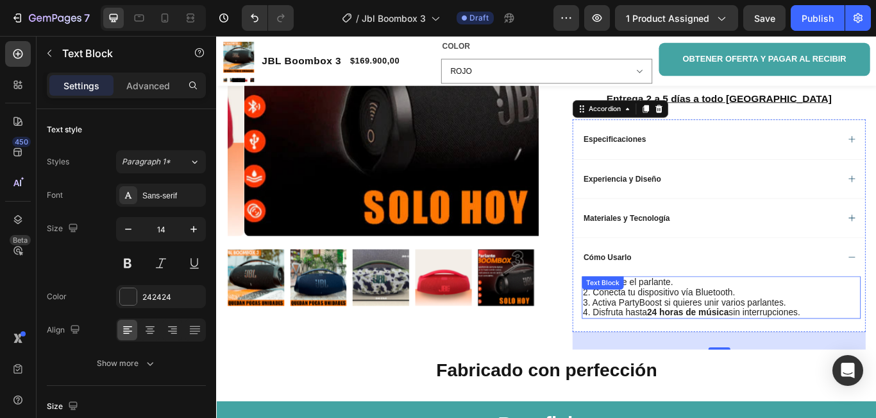
click at [651, 348] on div "1. Enciende el parlante. 2. Conecta tu dispositivo vía Bluetooth. 3. Activa Par…" at bounding box center [804, 340] width 325 height 49
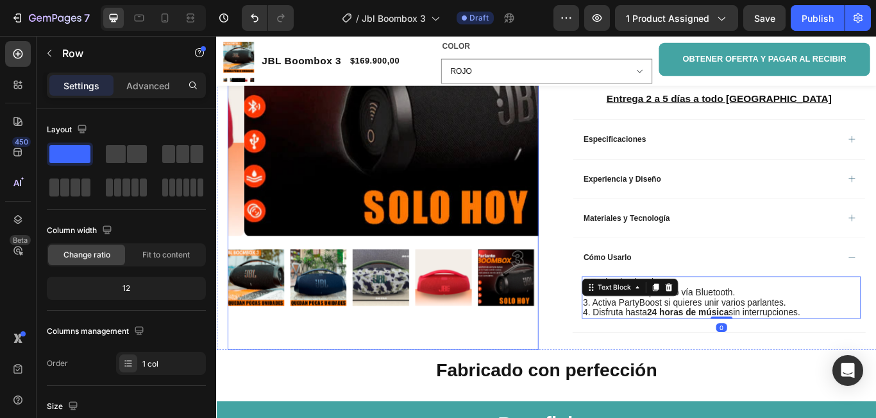
click at [494, 395] on div "Product Images" at bounding box center [410, 153] width 362 height 495
click at [649, 348] on div "1. Enciende el parlante. 2. Conecta tu dispositivo vía Bluetooth. 3. Activa Par…" at bounding box center [804, 340] width 325 height 49
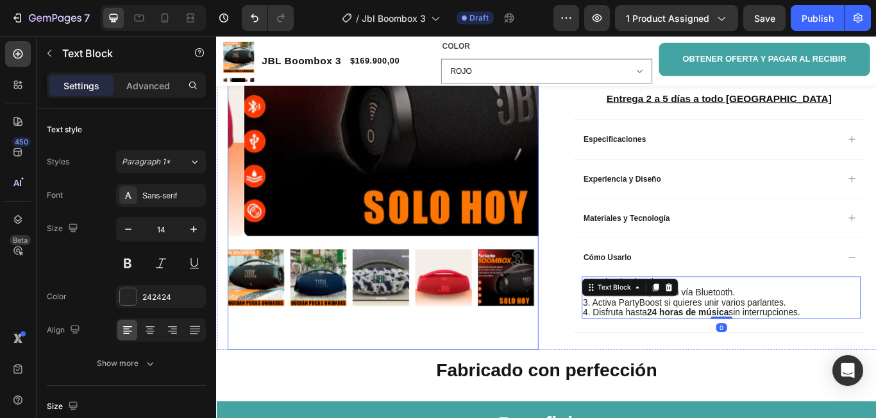
click at [527, 401] on div "Product Images" at bounding box center [410, 153] width 362 height 495
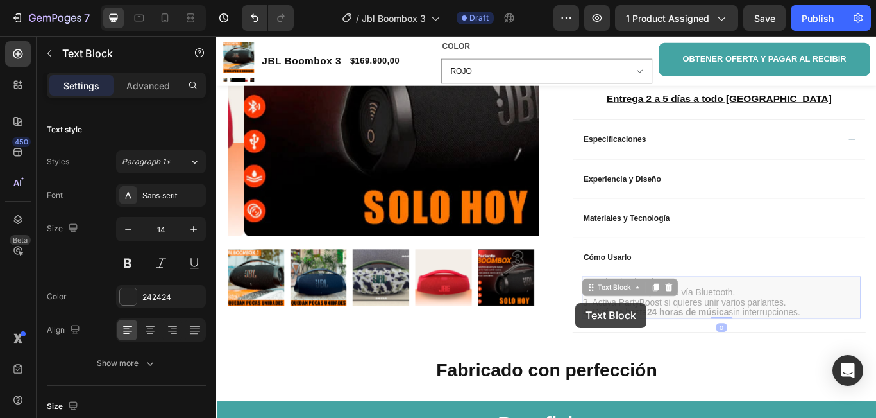
drag, startPoint x: 647, startPoint y: 350, endPoint x: 635, endPoint y: 347, distance: 12.5
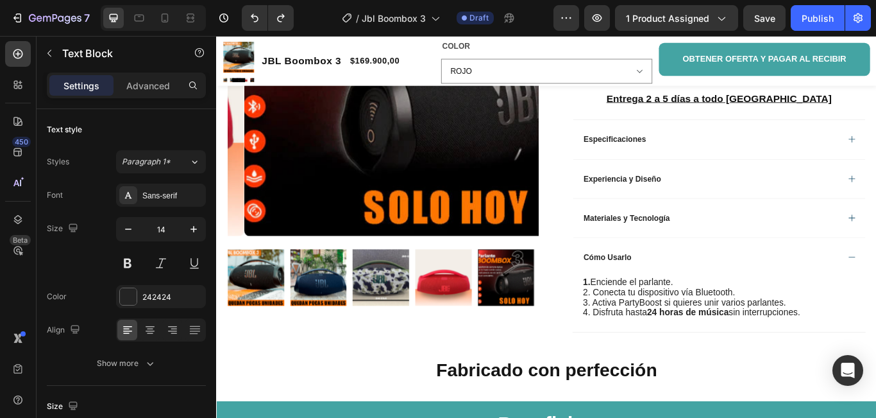
click at [649, 352] on div "1. Enciende el parlante. 2. Conecta tu dispositivo vía Bluetooth. 3. Activa Par…" at bounding box center [804, 340] width 325 height 49
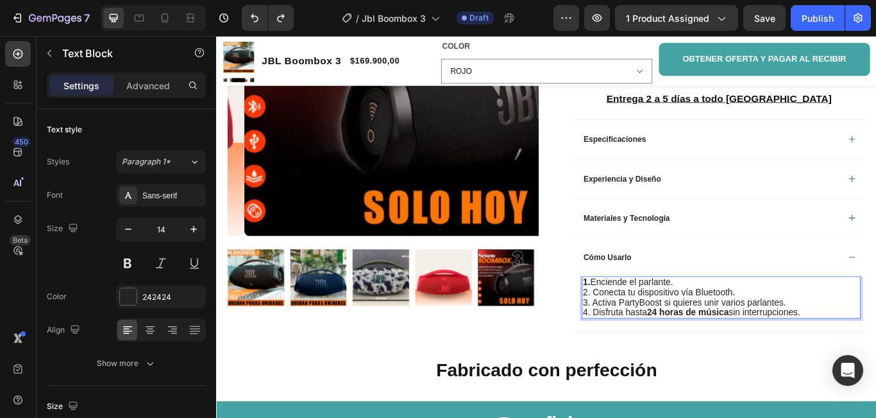
click at [649, 339] on span "2. Conecta tu dispositivo vía Bluetooth." at bounding box center [733, 333] width 178 height 11
click at [647, 339] on span "2. Conecta tu dispositivo vía Bluetooth." at bounding box center [733, 333] width 178 height 11
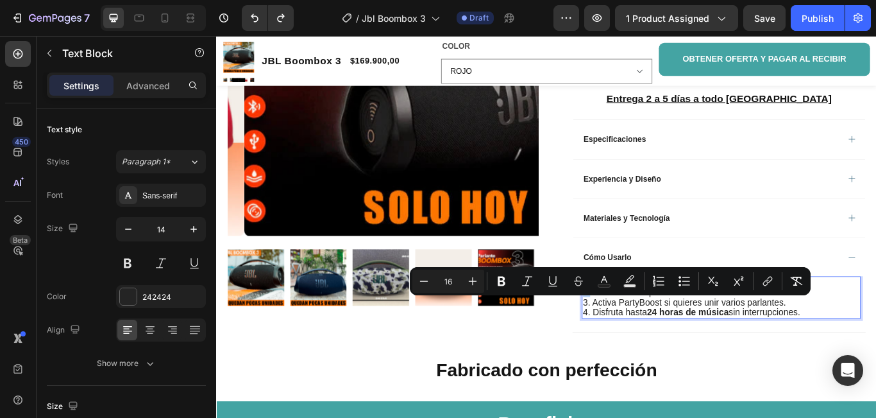
click at [644, 339] on span "2. Conecta tu dispositivo vía Bluetooth." at bounding box center [733, 333] width 178 height 11
click at [506, 280] on icon "Editor contextual toolbar" at bounding box center [501, 281] width 13 height 13
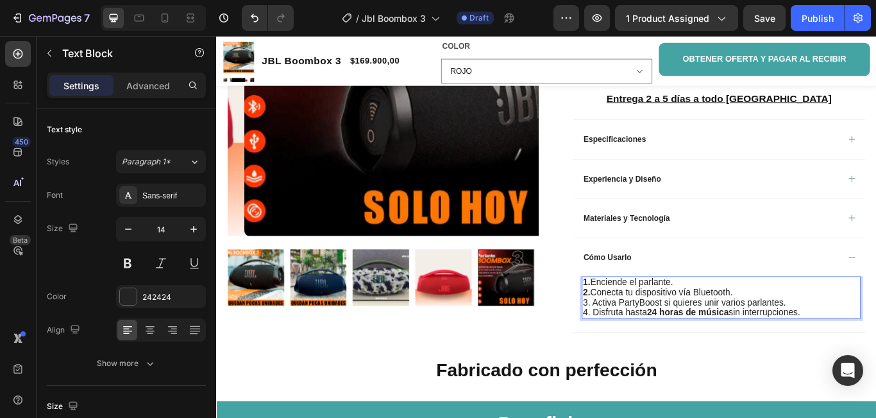
click at [649, 352] on span "3. Activa PartyBoost si quieres unir varios parlantes." at bounding box center [762, 346] width 237 height 11
drag, startPoint x: 649, startPoint y: 359, endPoint x: 638, endPoint y: 359, distance: 10.3
click at [644, 352] on span "3. Activa PartyBoost si quieres unir varios parlantes." at bounding box center [762, 346] width 237 height 11
click at [651, 363] on span "4. Disfruta hasta 24 horas de música sin interrupciones." at bounding box center [770, 357] width 253 height 11
drag, startPoint x: 651, startPoint y: 373, endPoint x: 640, endPoint y: 371, distance: 11.0
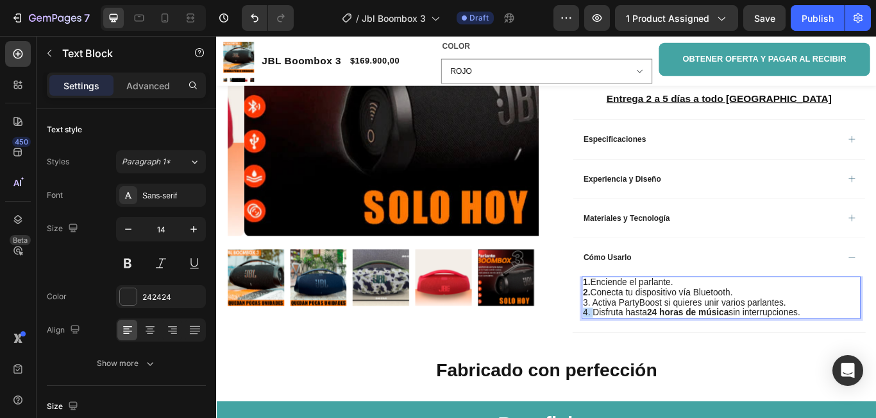
click at [644, 363] on span "4. Disfruta hasta 24 horas de música sin interrupciones." at bounding box center [770, 357] width 253 height 11
click at [649, 352] on span "3. Activa PartyBoost si quieres unir varios parlantes." at bounding box center [762, 346] width 237 height 11
drag, startPoint x: 649, startPoint y: 362, endPoint x: 640, endPoint y: 359, distance: 9.3
click at [644, 352] on span "3. Activa PartyBoost si quieres unir varios parlantes." at bounding box center [762, 346] width 237 height 11
click at [553, 402] on div "Product Images" at bounding box center [410, 153] width 362 height 495
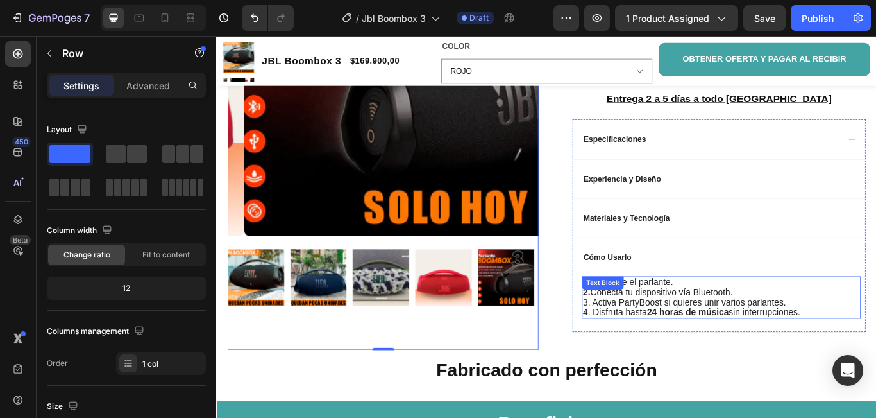
click at [649, 352] on span "3. Activa PartyBoost si quieres unir varios parlantes." at bounding box center [762, 346] width 237 height 11
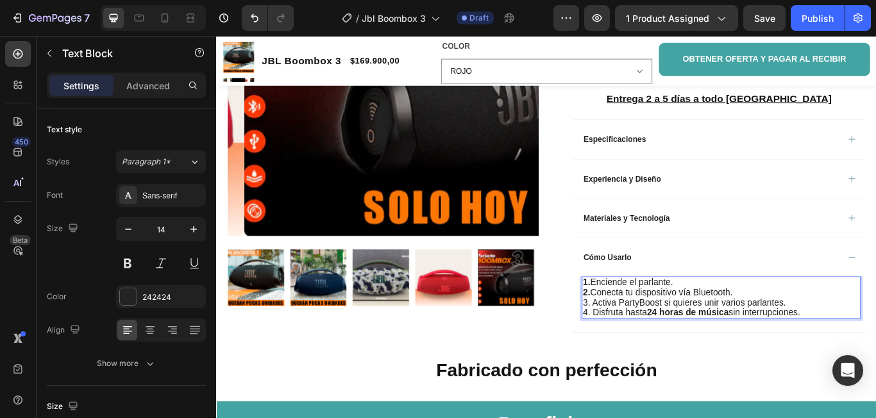
click at [649, 352] on span "3. Activa PartyBoost si quieres unir varios parlantes." at bounding box center [762, 346] width 237 height 11
drag, startPoint x: 649, startPoint y: 361, endPoint x: 638, endPoint y: 361, distance: 10.9
click at [644, 352] on span "3. Activa PartyBoost si quieres unir varios parlantes." at bounding box center [762, 346] width 237 height 11
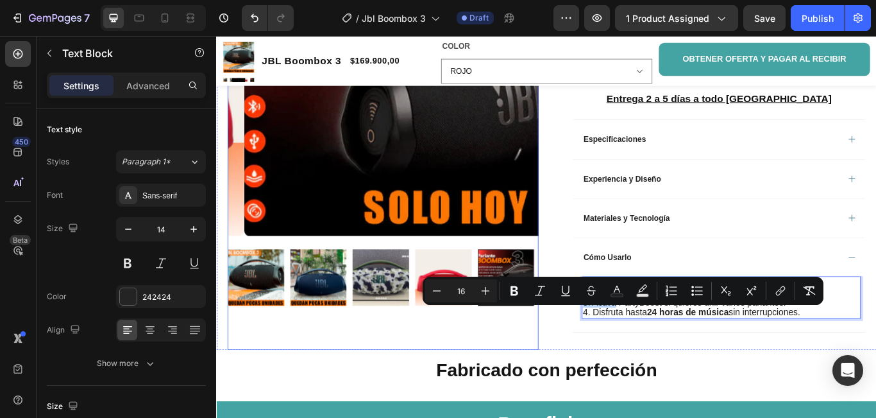
click at [584, 384] on div "Product Images" at bounding box center [410, 153] width 362 height 495
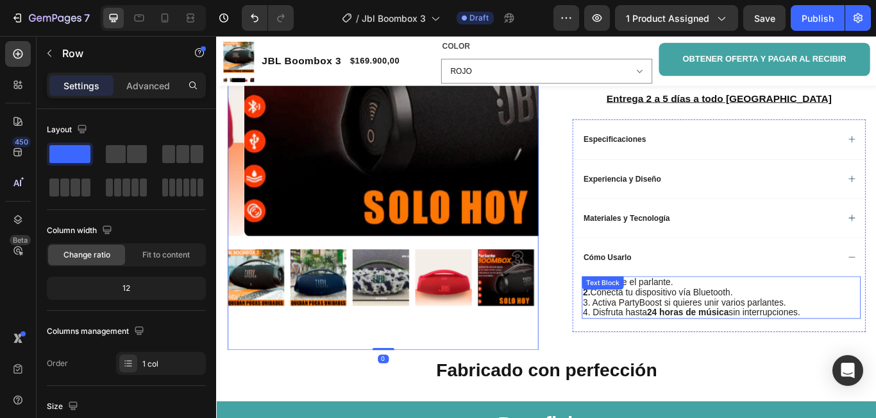
click at [647, 352] on span "3. Activa PartyBoost si quieres unir varios parlantes." at bounding box center [762, 346] width 237 height 11
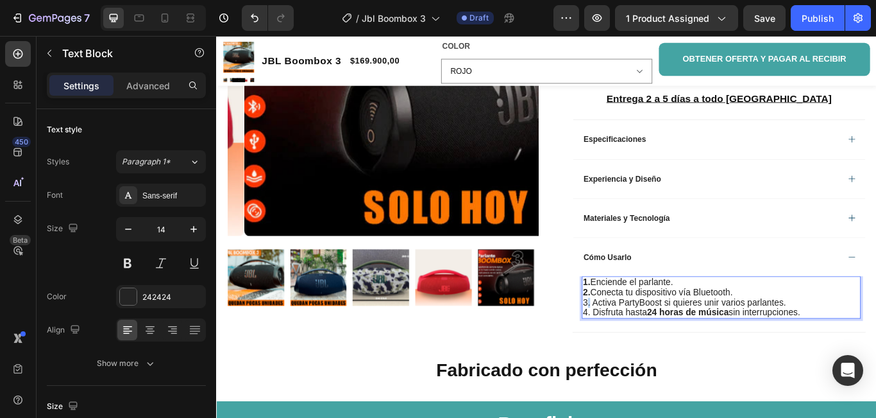
drag, startPoint x: 645, startPoint y: 357, endPoint x: 654, endPoint y: 357, distance: 8.4
click at [649, 352] on span "3. Activa PartyBoost si quieres unir varios parlantes." at bounding box center [762, 346] width 237 height 11
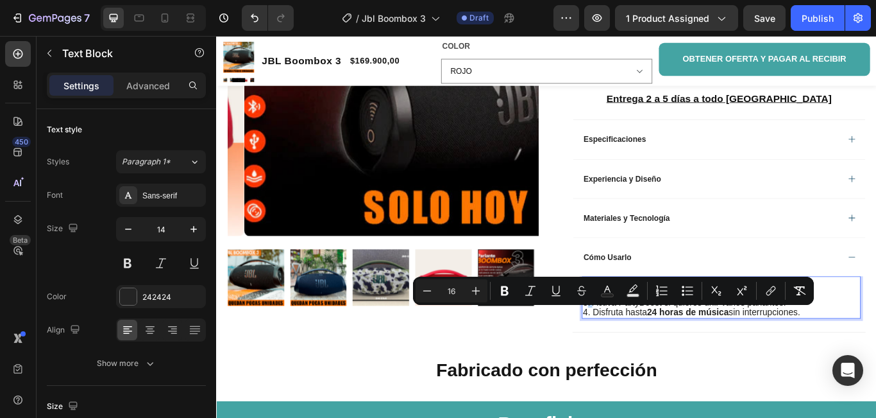
click at [647, 352] on span "3. Activa PartyBoost si quieres unir varios parlantes." at bounding box center [762, 346] width 237 height 11
drag, startPoint x: 647, startPoint y: 361, endPoint x: 640, endPoint y: 357, distance: 7.8
click at [644, 352] on span "3. Activa PartyBoost si quieres unir varios parlantes." at bounding box center [762, 346] width 237 height 11
click at [501, 290] on icon "Editor contextual toolbar" at bounding box center [502, 291] width 8 height 10
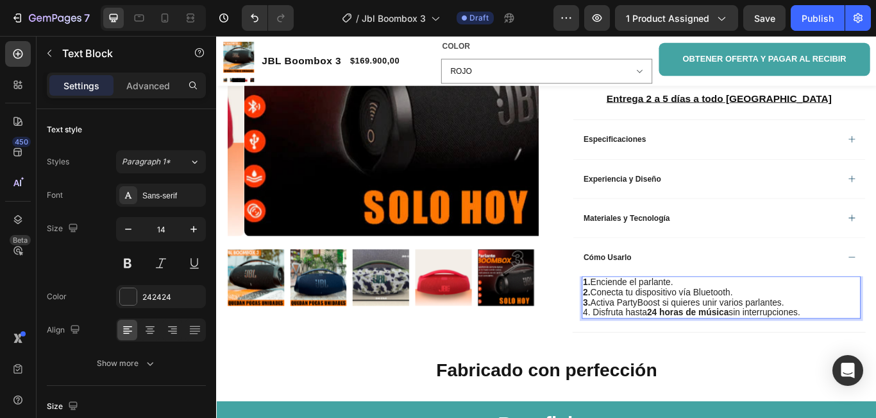
click at [647, 363] on span "4. Disfruta hasta 24 horas de música sin interrupciones." at bounding box center [770, 357] width 253 height 11
drag, startPoint x: 647, startPoint y: 370, endPoint x: 638, endPoint y: 370, distance: 9.6
click at [644, 363] on span "4. Disfruta hasta 24 horas de música sin interrupciones." at bounding box center [770, 357] width 253 height 11
click at [651, 363] on span "4. Disfruta hasta 24 horas de música sin interrupciones." at bounding box center [770, 357] width 253 height 11
click at [649, 363] on span "4. Disfruta hasta 24 horas de música sin interrupciones." at bounding box center [770, 357] width 253 height 11
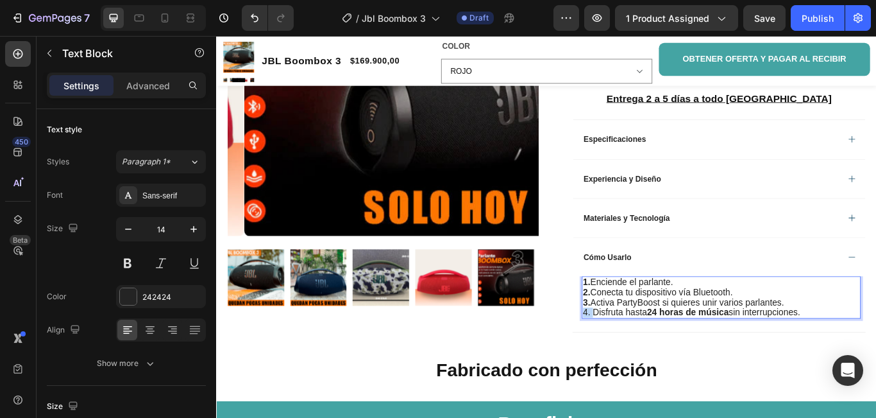
drag, startPoint x: 649, startPoint y: 370, endPoint x: 638, endPoint y: 370, distance: 11.6
click at [644, 363] on span "4. Disfruta hasta 24 horas de música sin interrupciones." at bounding box center [770, 357] width 253 height 11
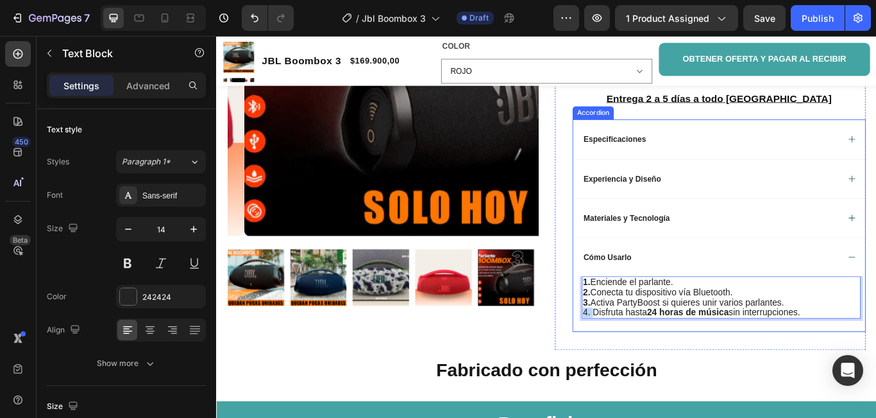
click at [611, 386] on div "JBL Boombox 3 Product Title Limited Edition Text Block Icon Icon Icon Icon Clas…" at bounding box center [792, 84] width 362 height 636
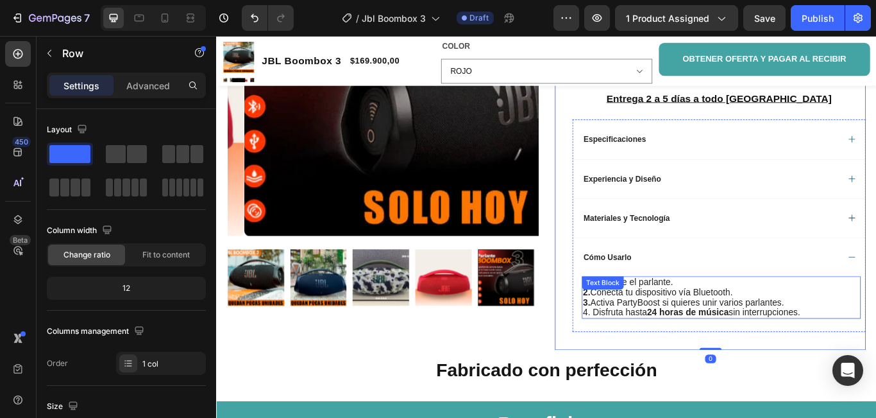
click at [647, 363] on span "4. Disfruta hasta 24 horas de música sin interrupciones." at bounding box center [770, 357] width 253 height 11
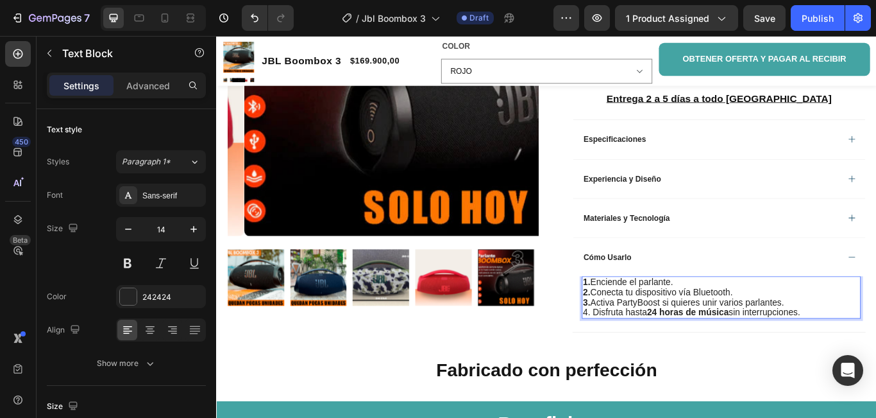
click at [647, 363] on span "4. Disfruta hasta 24 horas de música sin interrupciones." at bounding box center [770, 357] width 253 height 11
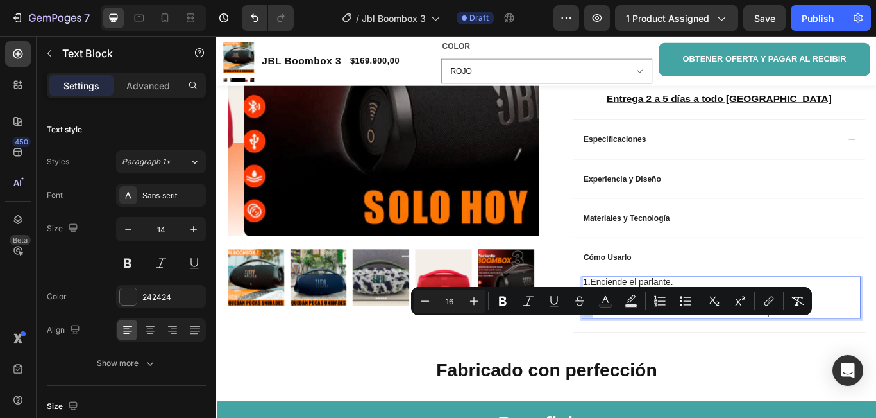
drag, startPoint x: 647, startPoint y: 371, endPoint x: 638, endPoint y: 368, distance: 10.4
click at [644, 363] on span "4. Disfruta hasta 24 horas de música sin interrupciones." at bounding box center [770, 357] width 253 height 11
click at [506, 299] on icon "Editor contextual toolbar" at bounding box center [503, 301] width 8 height 10
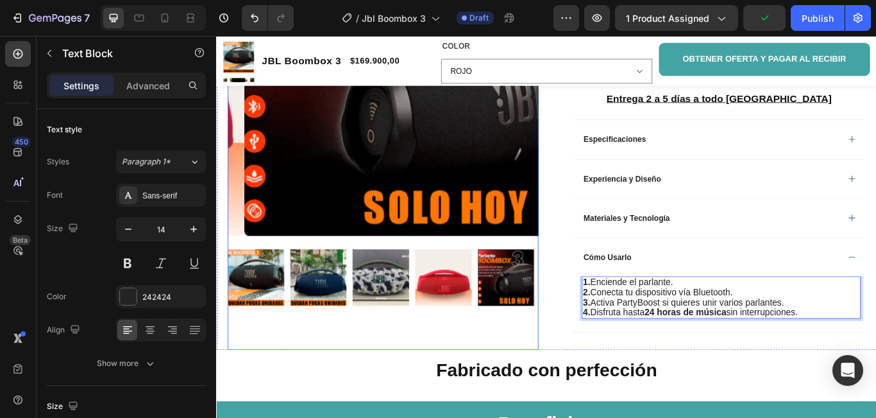
click at [490, 389] on div "Product Images" at bounding box center [410, 153] width 362 height 495
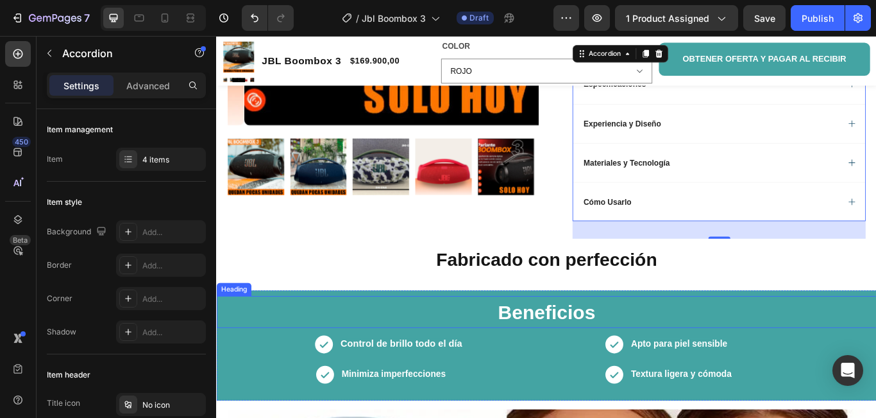
scroll to position [513, 0]
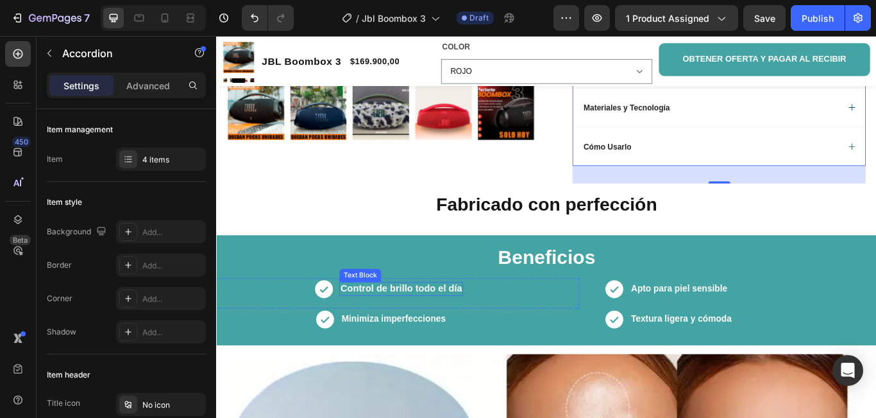
click at [466, 336] on strong "Control de brillo todo el día" at bounding box center [432, 330] width 142 height 12
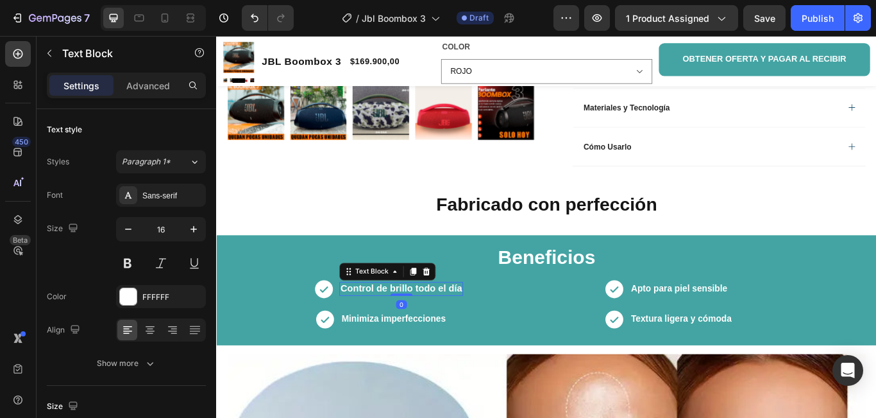
click at [499, 336] on strong "Control de brillo todo el día" at bounding box center [432, 330] width 142 height 12
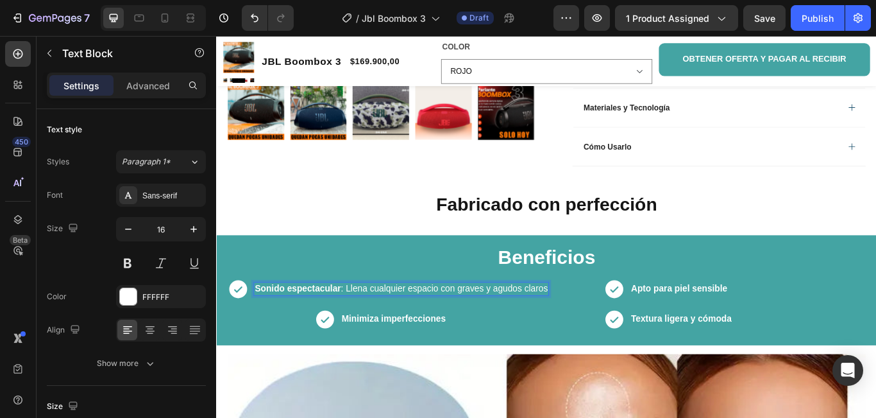
click at [543, 337] on p "Sonido espectacular : Llena cualquier espacio con graves y agudos claros" at bounding box center [431, 330] width 342 height 13
click at [754, 244] on h2 "Fabricado con perfección" at bounding box center [601, 232] width 770 height 30
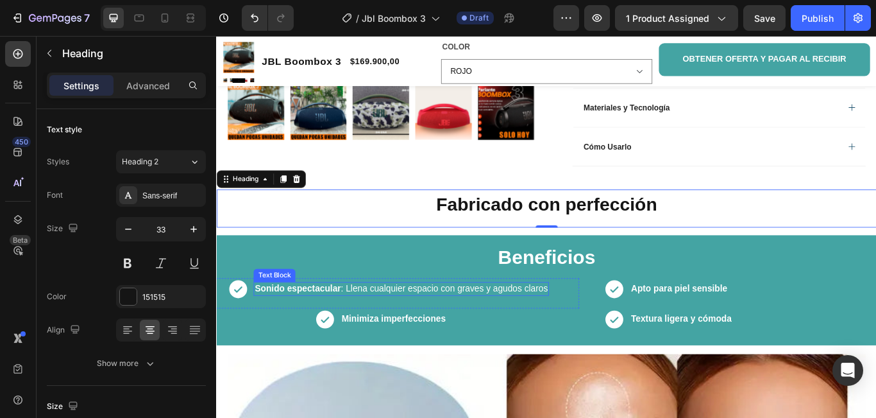
click at [598, 337] on p "Sonido espectacular : Llena cualquier espacio con graves y agudos claros" at bounding box center [431, 330] width 342 height 13
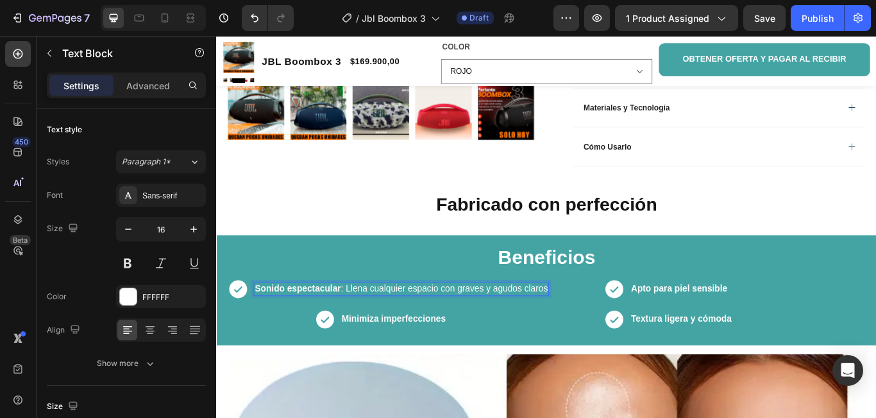
click at [599, 337] on p "Sonido espectacular : Llena cualquier espacio con graves y agudos claros" at bounding box center [431, 330] width 342 height 13
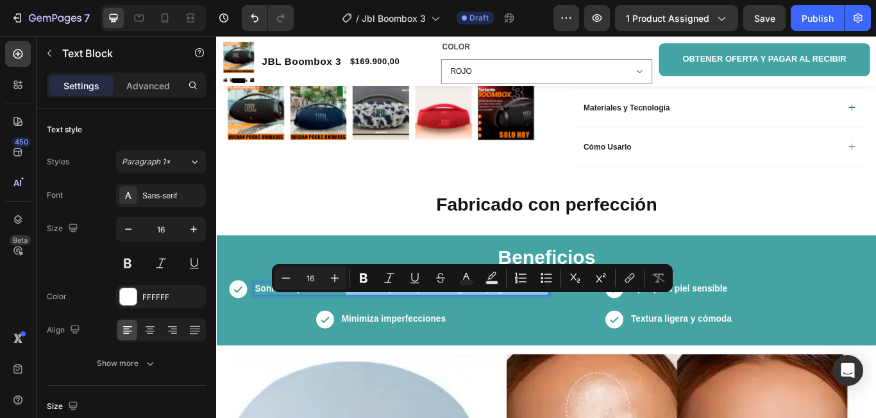
drag, startPoint x: 599, startPoint y: 341, endPoint x: 366, endPoint y: 343, distance: 232.9
click at [366, 337] on p "Sonido espectacular : Llena cualquier espacio con graves y agudos claros" at bounding box center [431, 330] width 342 height 13
click at [361, 278] on icon "Editor contextual toolbar" at bounding box center [364, 278] width 8 height 10
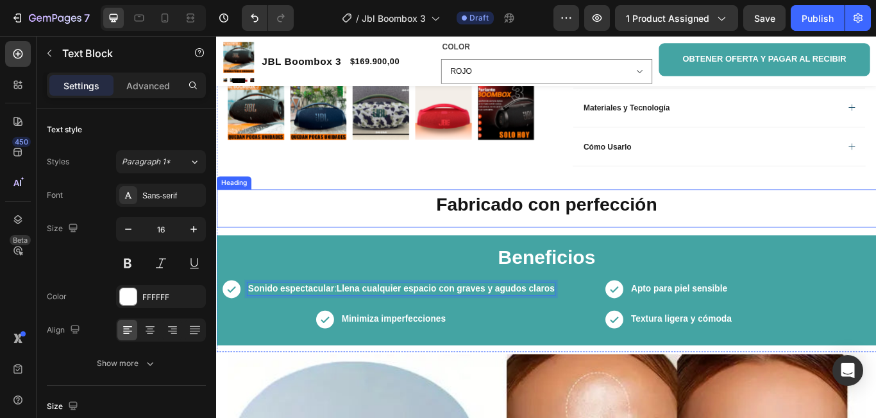
click at [758, 248] on h2 "Fabricado con perfección" at bounding box center [601, 232] width 770 height 30
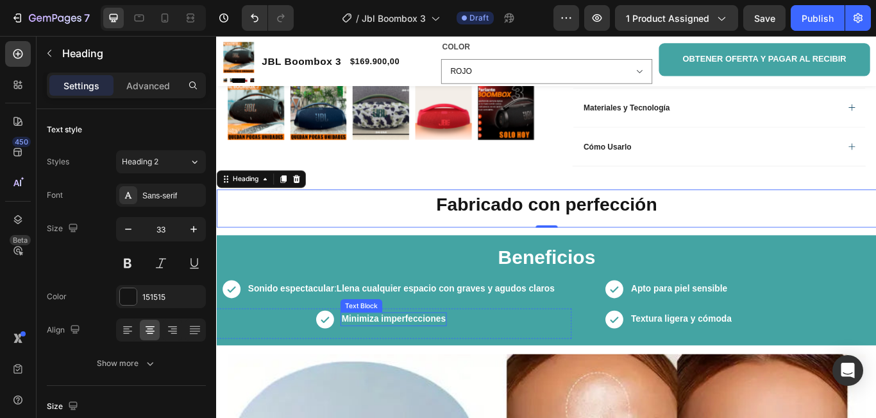
click at [480, 371] on strong "Minimiza imperfecciones" at bounding box center [422, 365] width 121 height 11
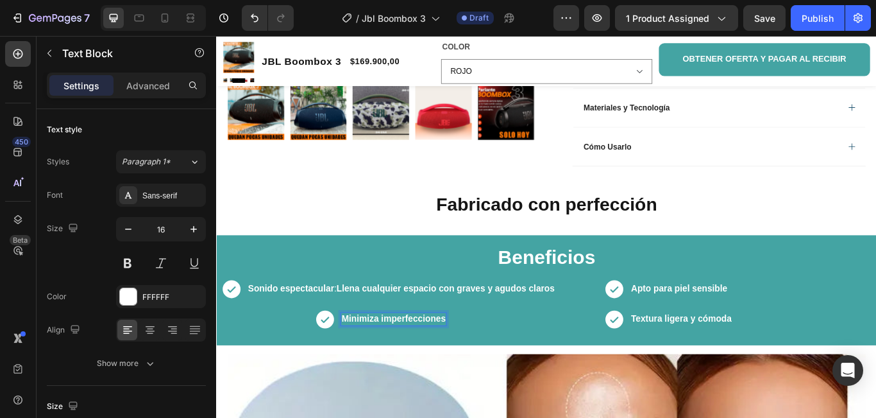
click at [480, 371] on strong "Minimiza imperfecciones" at bounding box center [422, 365] width 121 height 11
click at [225, 344] on icon at bounding box center [234, 331] width 26 height 26
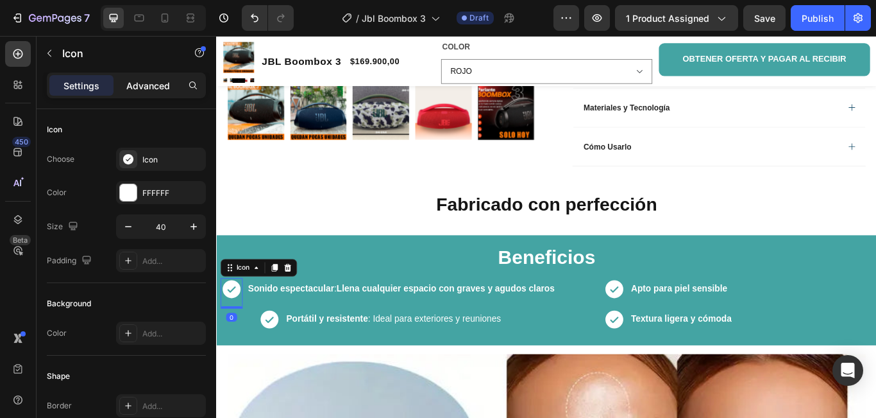
click at [145, 86] on p "Advanced" at bounding box center [148, 85] width 44 height 13
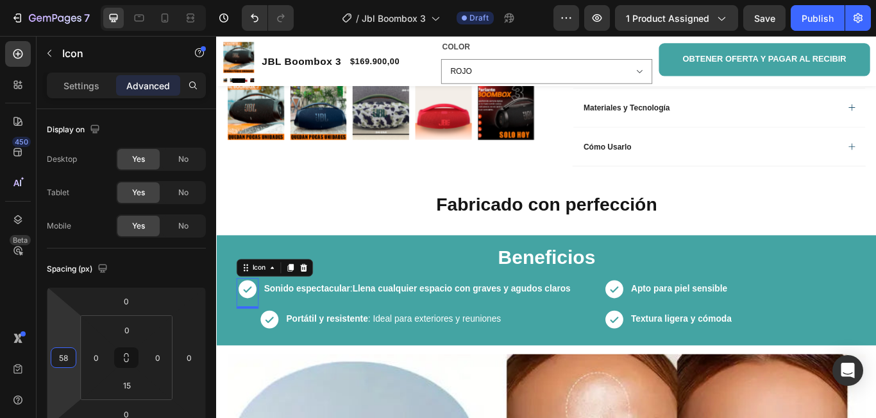
drag, startPoint x: 73, startPoint y: 312, endPoint x: 55, endPoint y: 294, distance: 26.3
click at [55, 0] on html "7 Version history / Jbl Boombox 3 Draft Preview 1 product assigned Save Publish…" at bounding box center [438, 0] width 876 height 0
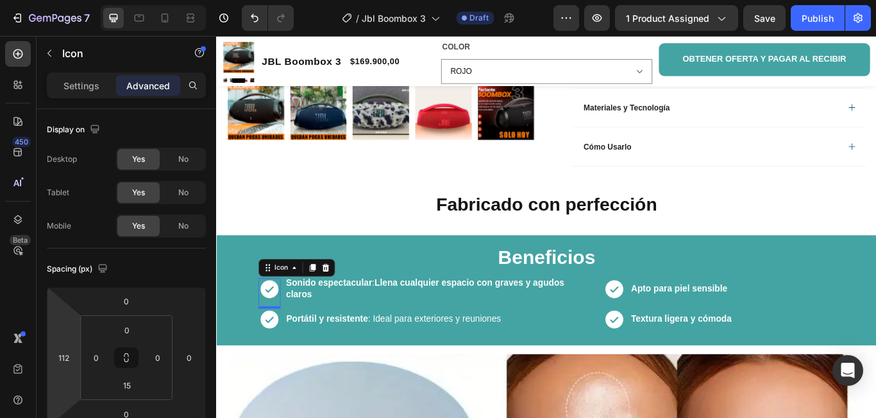
type input "108"
drag, startPoint x: 78, startPoint y: 324, endPoint x: 69, endPoint y: 308, distance: 18.1
click at [69, 0] on html "7 Version history / Jbl Boombox 3 Draft Preview 1 product assigned Save Publish…" at bounding box center [438, 0] width 876 height 0
click at [244, 215] on div "Heading" at bounding box center [236, 207] width 40 height 15
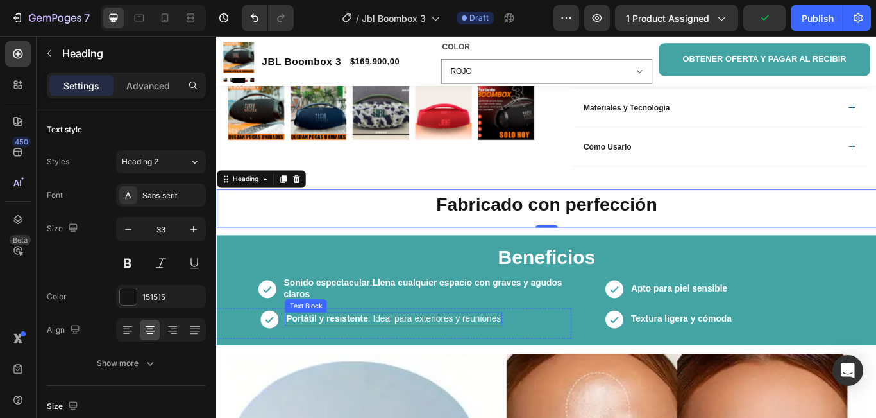
click at [422, 373] on p "Portátil y resistente : Ideal para exteriores y reuniones" at bounding box center [422, 365] width 250 height 13
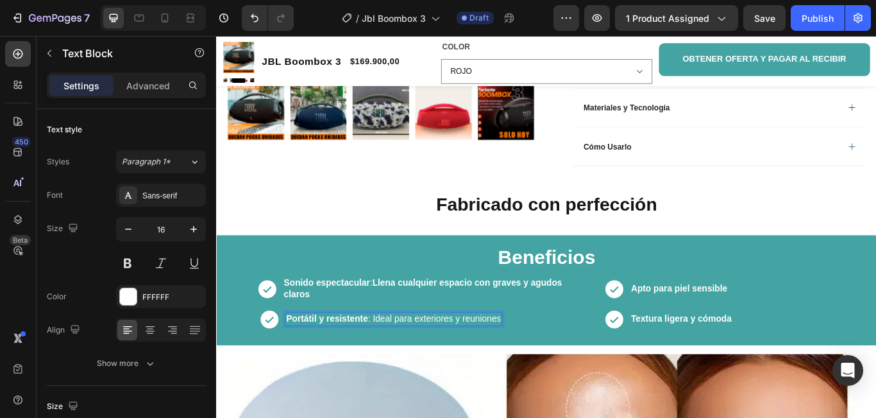
click at [543, 373] on p "Portátil y resistente : Ideal para exteriores y reuniones" at bounding box center [422, 365] width 250 height 13
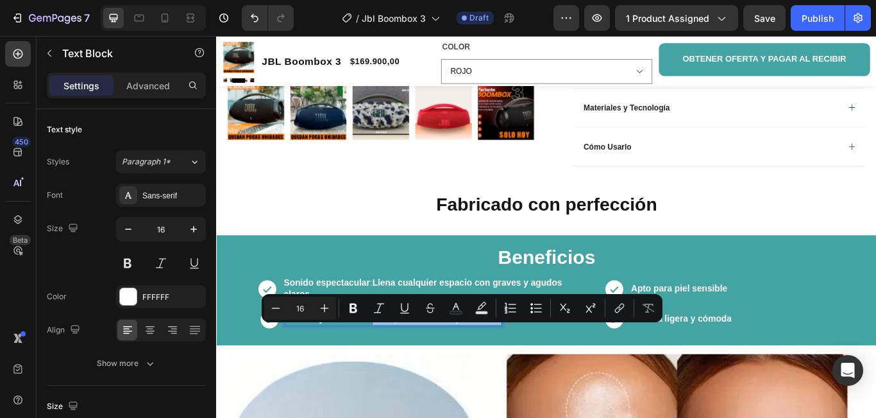
drag, startPoint x: 543, startPoint y: 380, endPoint x: 395, endPoint y: 383, distance: 148.2
click at [395, 373] on p "Portátil y resistente : Ideal para exteriores y reuniones" at bounding box center [422, 365] width 250 height 13
click at [353, 311] on icon "Editor contextual toolbar" at bounding box center [353, 308] width 13 height 13
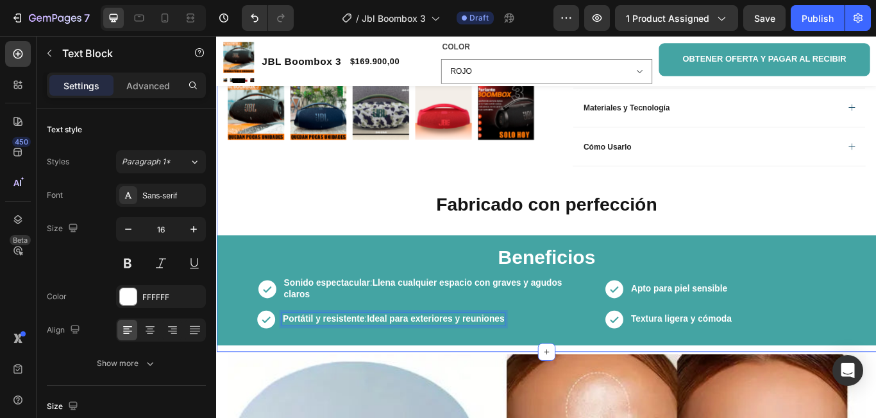
click at [760, 223] on div "Product Images Row JBL Boombox 3 Product Title Limited Edition Text Block Icon …" at bounding box center [601, 2] width 770 height 790
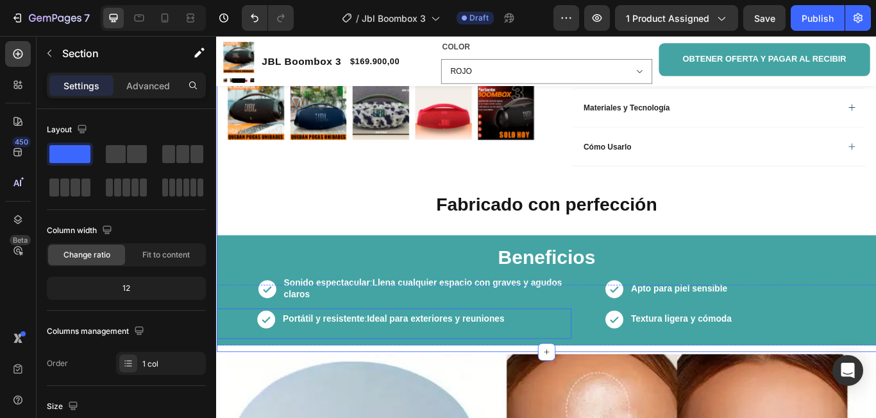
click at [246, 383] on div "Icon Portátil y resistente : Ideal para exteriores y reuniones Text Block Row" at bounding box center [407, 371] width 446 height 35
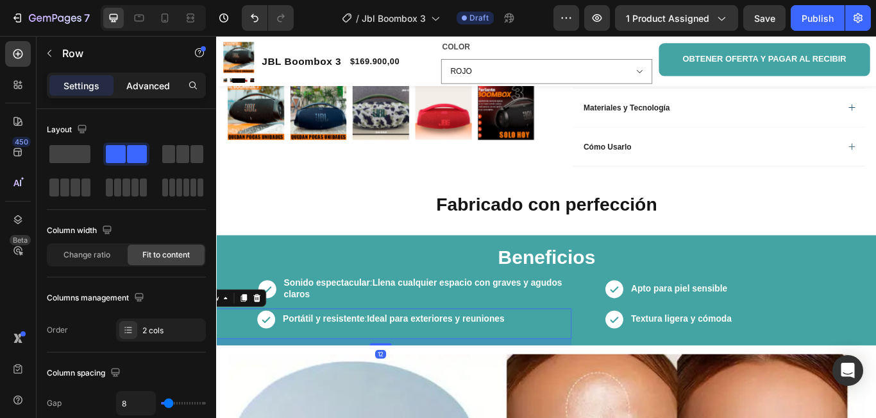
click at [142, 81] on p "Advanced" at bounding box center [148, 85] width 44 height 13
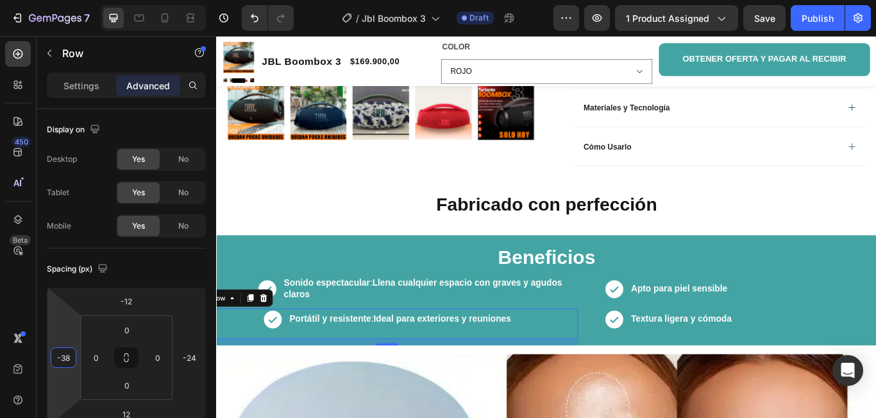
type input "-42"
click at [61, 0] on html "7 Version history / Jbl Boombox 3 Draft Preview 1 product assigned Save Publish…" at bounding box center [438, 0] width 876 height 0
click at [298, 245] on h2 "Fabricado con perfección" at bounding box center [601, 232] width 770 height 30
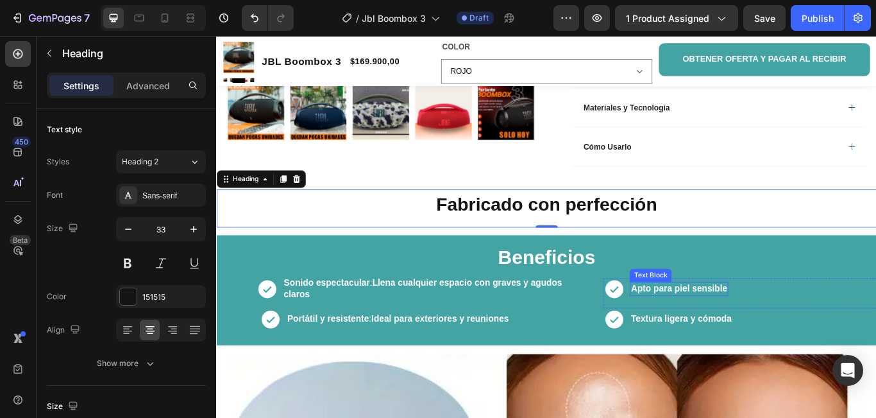
click at [805, 336] on strong "Apto para piel sensible" at bounding box center [755, 330] width 112 height 11
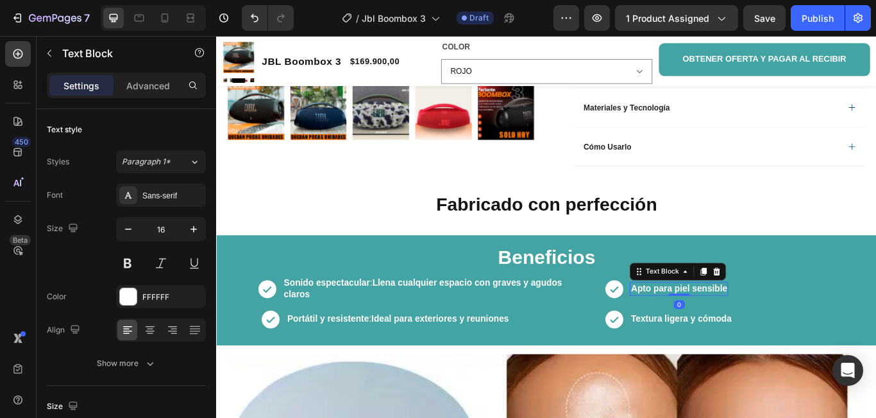
click at [806, 339] on div "Apto para piel sensible" at bounding box center [755, 331] width 115 height 15
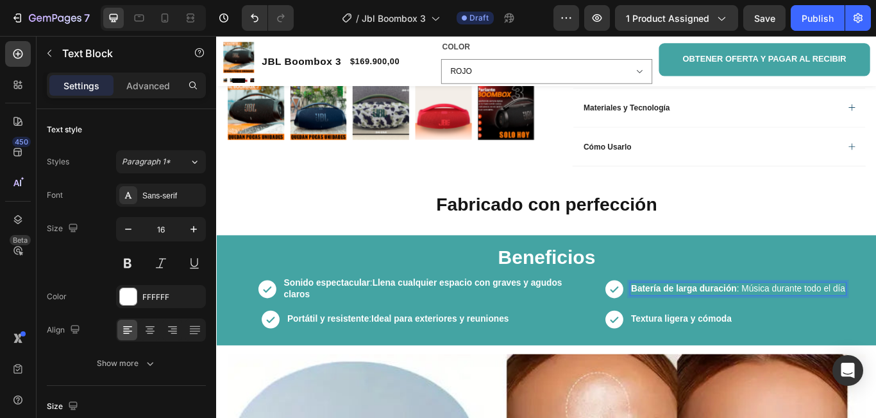
click at [823, 337] on p "Batería de larga duración : Música durante todo el día" at bounding box center [824, 330] width 250 height 13
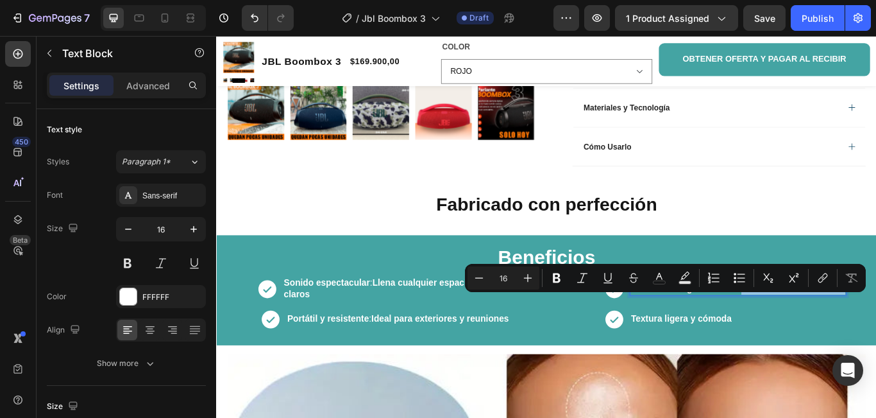
drag, startPoint x: 823, startPoint y: 345, endPoint x: 941, endPoint y: 341, distance: 118.7
click at [876, 337] on p "Batería de larga duración : Música durante todo el día" at bounding box center [824, 330] width 250 height 13
click at [557, 277] on icon "Editor contextual toolbar" at bounding box center [557, 278] width 8 height 10
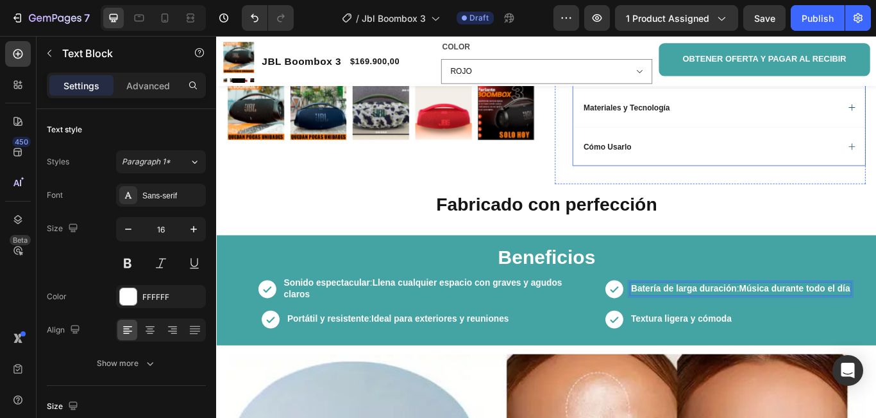
click at [782, 187] on div "Cómo Usarlo" at bounding box center [802, 165] width 341 height 46
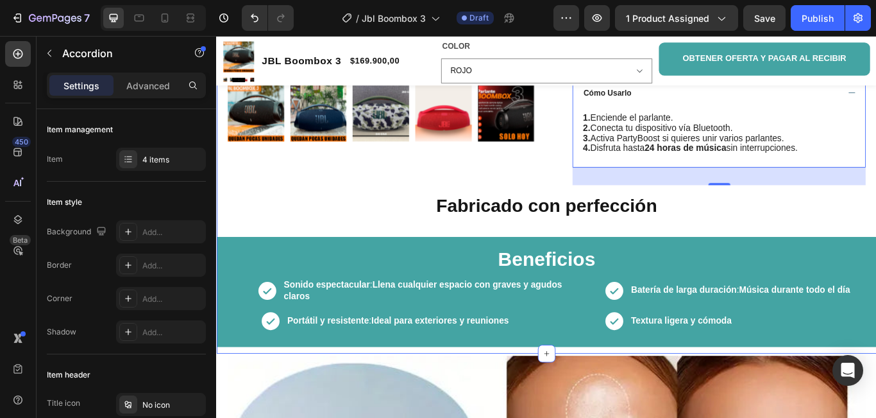
scroll to position [577, 0]
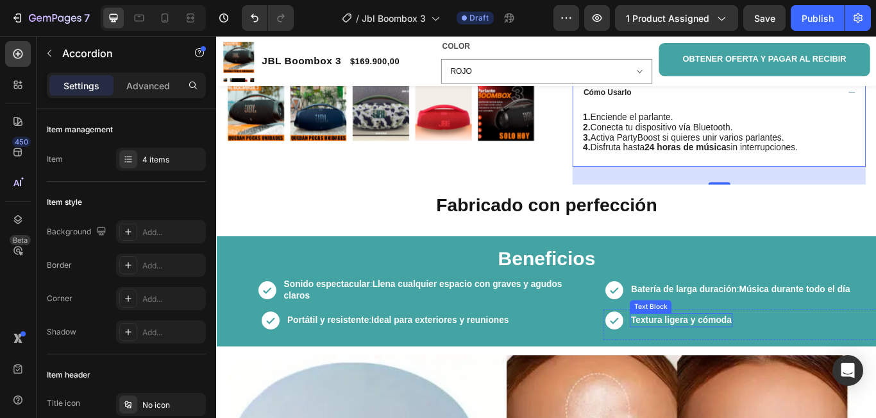
click at [701, 371] on strong "Textura ligera y cómoda" at bounding box center [757, 366] width 117 height 11
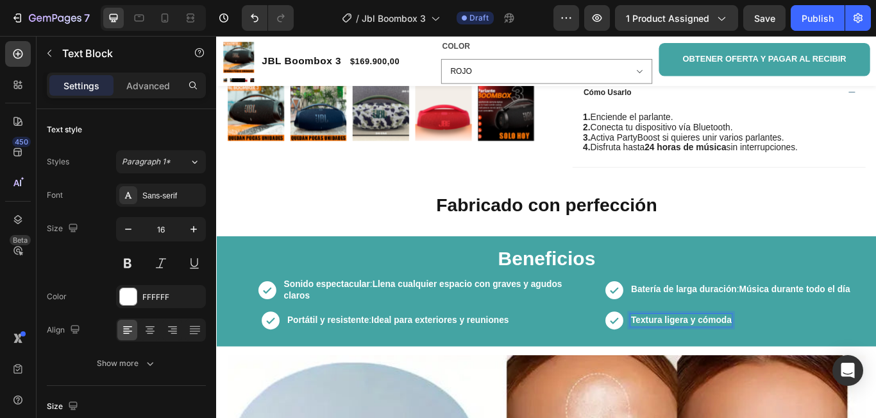
click at [810, 371] on strong "Textura ligera y cómoda" at bounding box center [757, 366] width 117 height 11
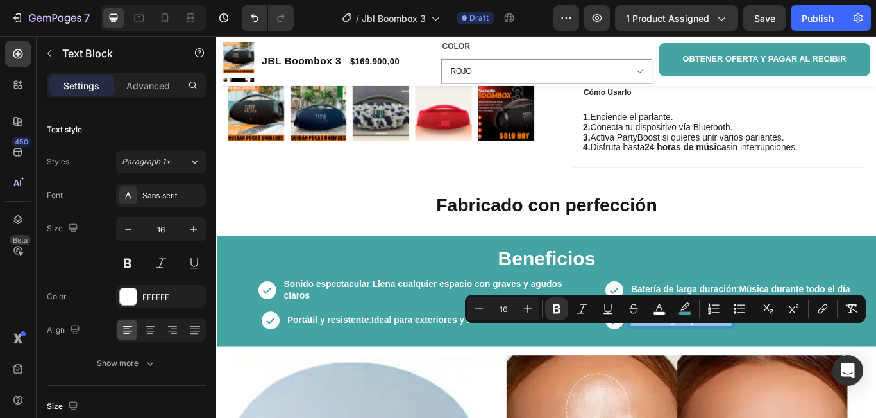
drag, startPoint x: 809, startPoint y: 380, endPoint x: 695, endPoint y: 377, distance: 114.2
click at [699, 371] on strong "Textura ligera y cómoda" at bounding box center [757, 366] width 117 height 11
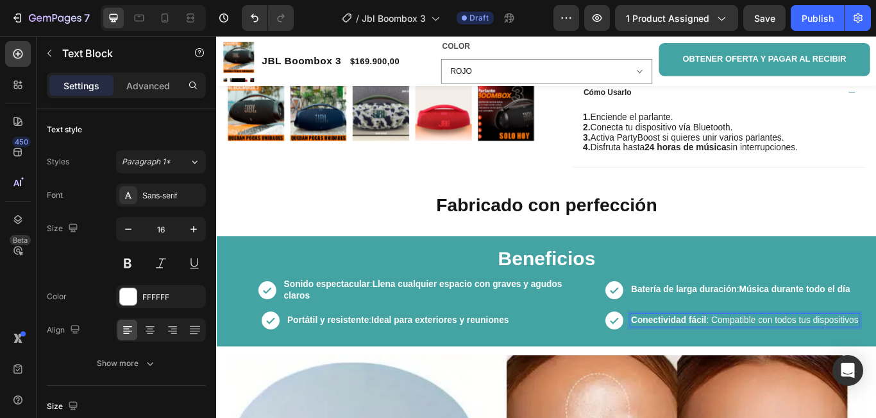
click at [876, 375] on div "Conectividad fácil : Compatible con todos tus dispositivos" at bounding box center [832, 367] width 268 height 15
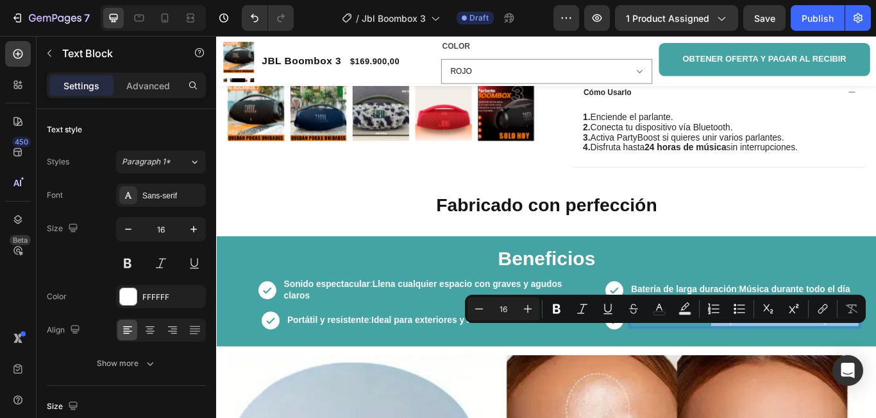
drag, startPoint x: 959, startPoint y: 379, endPoint x: 788, endPoint y: 380, distance: 170.7
click at [788, 373] on p "Conectividad fácil : Compatible con todos tus dispositivos" at bounding box center [832, 366] width 266 height 13
click at [558, 308] on icon "Editor contextual toolbar" at bounding box center [557, 309] width 8 height 10
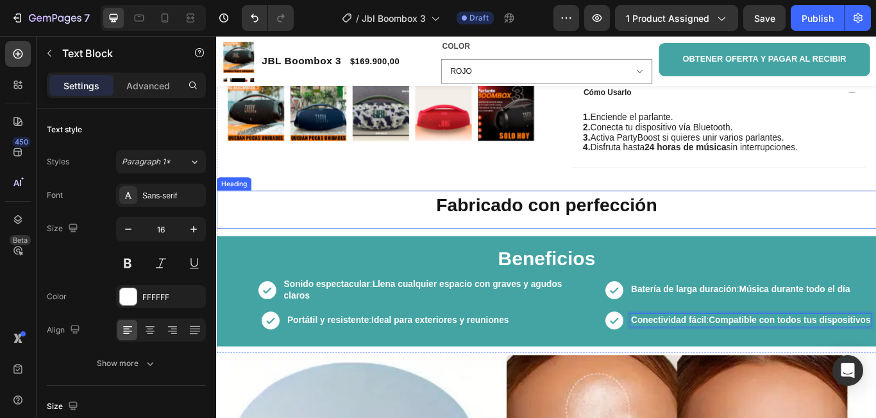
click at [817, 246] on h2 "Fabricado con perfección" at bounding box center [601, 233] width 770 height 30
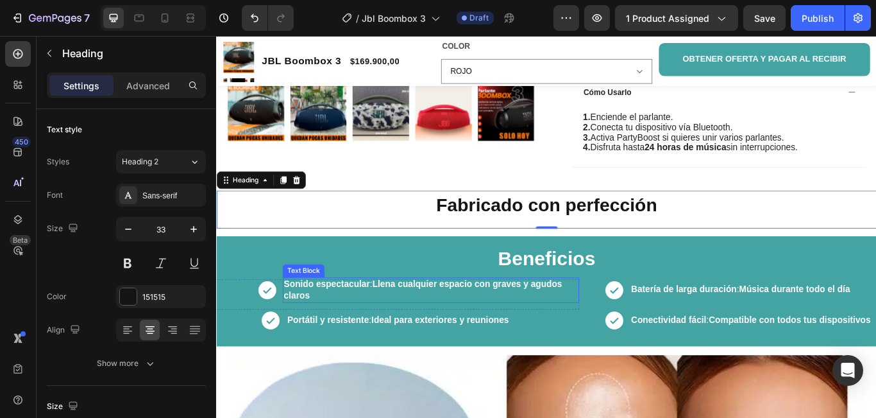
click at [548, 335] on strong "Llena cualquier espacio con graves y agudos claros" at bounding box center [456, 331] width 325 height 24
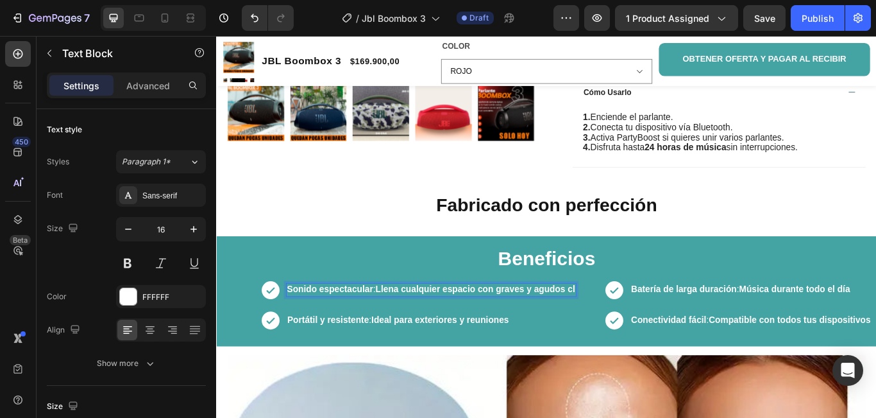
scroll to position [584, 0]
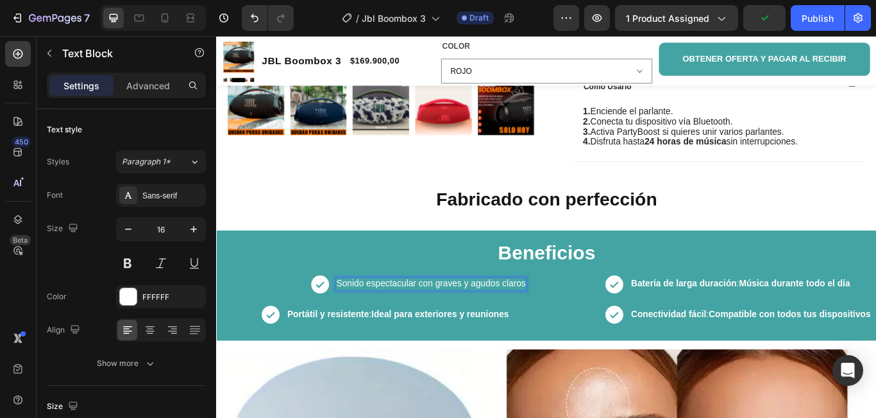
click at [446, 332] on p "Sonido espectacular con graves y agudos claros" at bounding box center [466, 324] width 221 height 13
click at [449, 332] on p "Sonido espectacular con graves y agudos claros" at bounding box center [466, 324] width 221 height 13
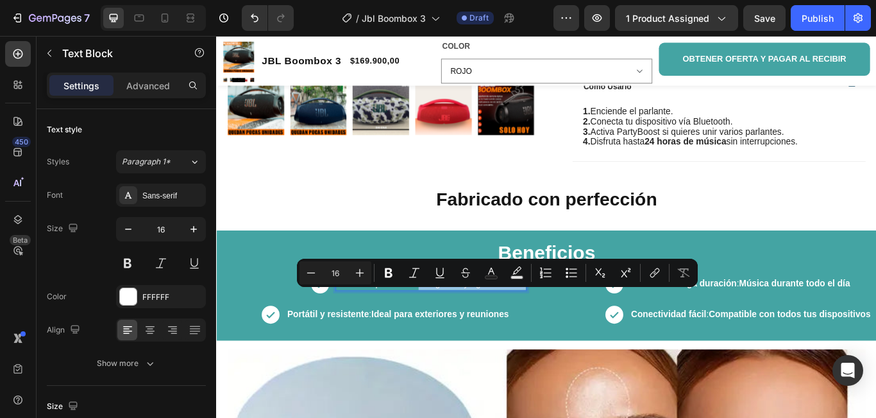
drag, startPoint x: 449, startPoint y: 336, endPoint x: 556, endPoint y: 339, distance: 106.6
click at [556, 332] on p "Sonido espectacular con graves y agudos claros" at bounding box center [466, 324] width 221 height 13
click at [388, 273] on icon "Editor contextual toolbar" at bounding box center [389, 273] width 8 height 10
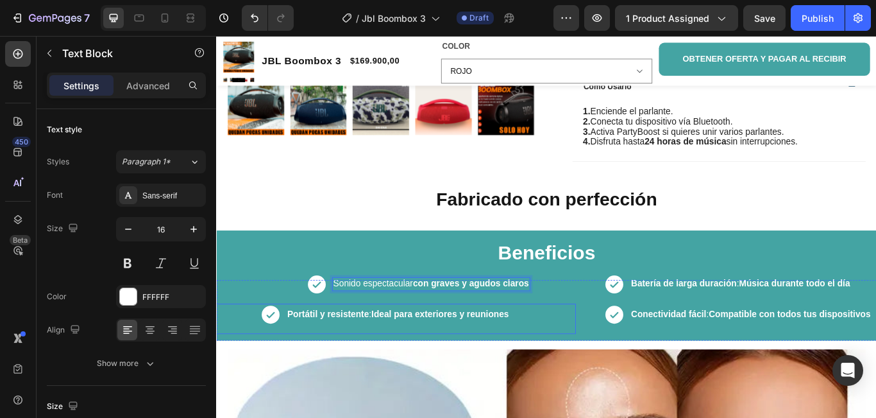
click at [241, 380] on div "Icon Portátil y resistente : Ideal para exteriores y reuniones Text Block Row" at bounding box center [412, 365] width 446 height 35
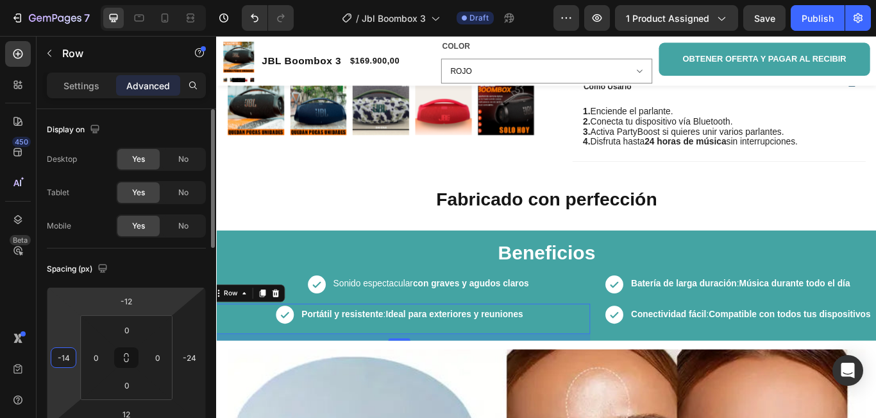
click at [60, 0] on html "7 Version history / Jbl Boombox 3 Draft Preview 1 product assigned Save Publish…" at bounding box center [438, 0] width 876 height 0
type input "-16"
drag, startPoint x: 81, startPoint y: 320, endPoint x: 79, endPoint y: 313, distance: 6.7
click at [79, 313] on div "-12 -16 12 -24 0 0 0 0" at bounding box center [126, 357] width 159 height 141
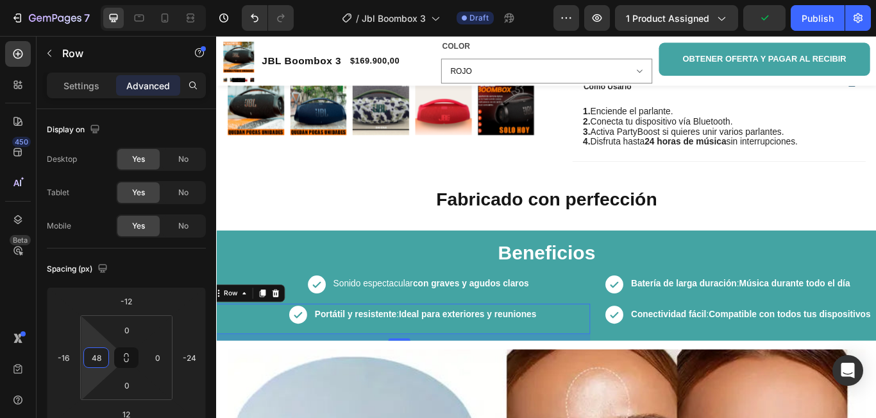
type input "50"
drag, startPoint x: 76, startPoint y: 315, endPoint x: 72, endPoint y: 309, distance: 7.3
click at [72, 0] on html "7 Version history / Jbl Boombox 3 Draft Preview 1 product assigned Publish 450 …" at bounding box center [438, 0] width 876 height 0
click at [286, 332] on div "Icon" at bounding box center [298, 329] width 95 height 35
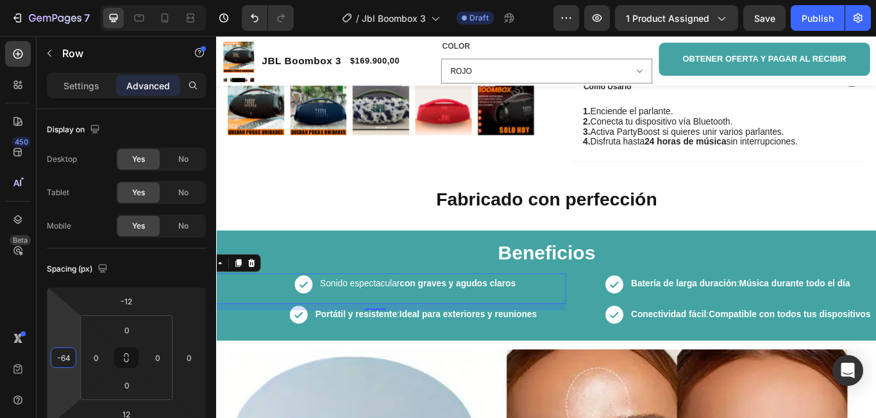
type input "-66"
drag, startPoint x: 66, startPoint y: 305, endPoint x: 208, endPoint y: 301, distance: 141.9
click at [107, 0] on html "7 Version history / Jbl Boombox 3 Draft Preview 1 product assigned Save Publish…" at bounding box center [438, 0] width 876 height 0
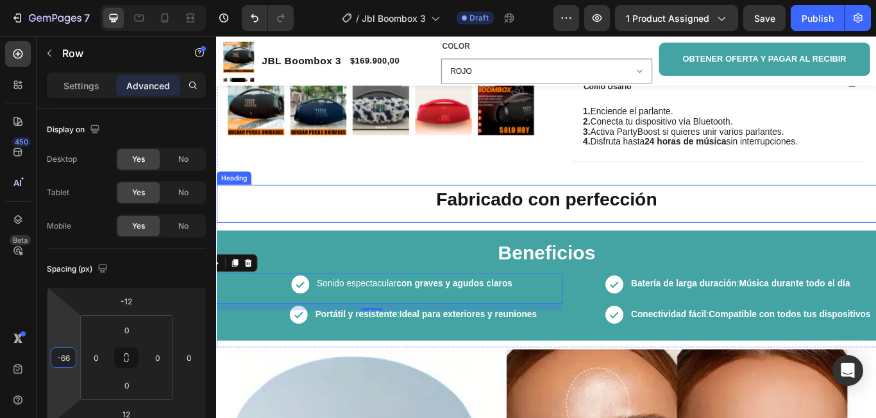
click at [343, 242] on h2 "Fabricado con perfección" at bounding box center [601, 227] width 770 height 30
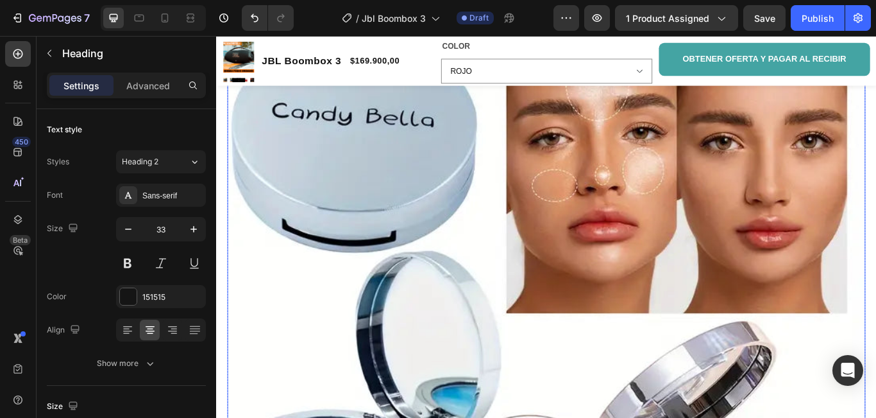
scroll to position [969, 0]
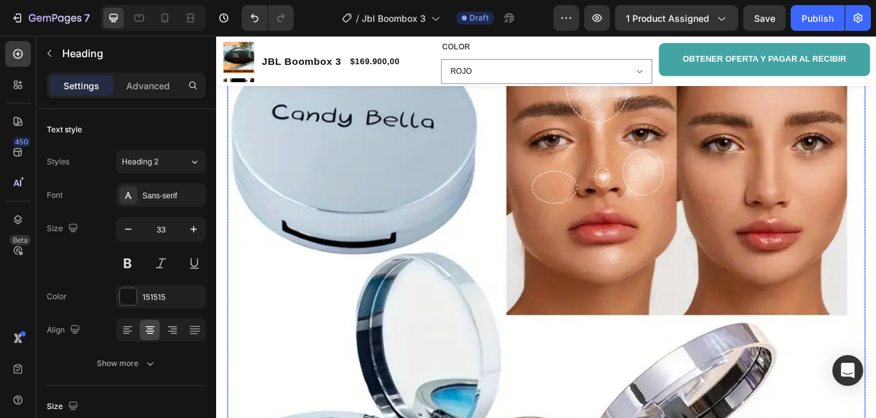
click at [555, 312] on img at bounding box center [601, 402] width 744 height 744
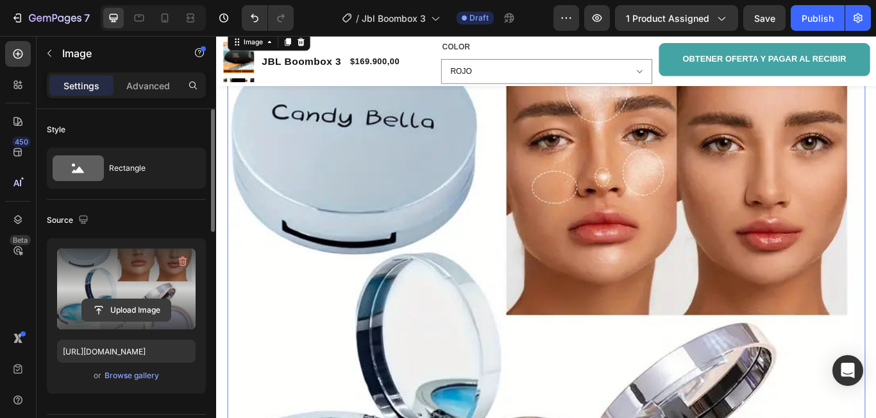
click at [121, 309] on input "file" at bounding box center [126, 310] width 89 height 22
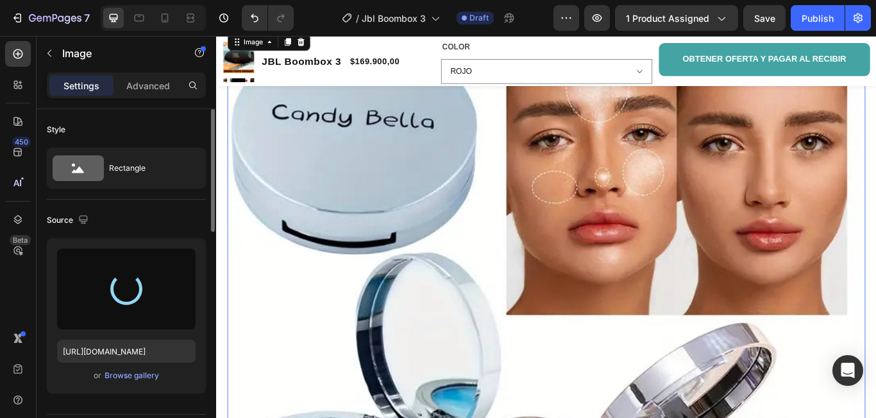
type input "[URL][DOMAIN_NAME]"
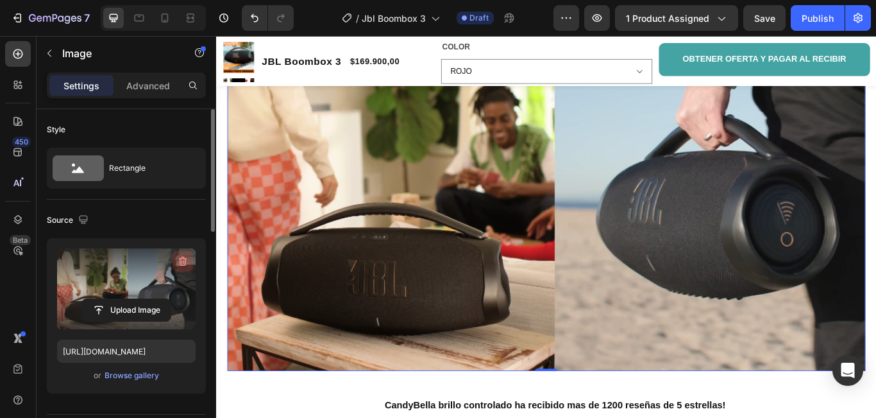
click at [177, 258] on icon "button" at bounding box center [182, 261] width 13 height 13
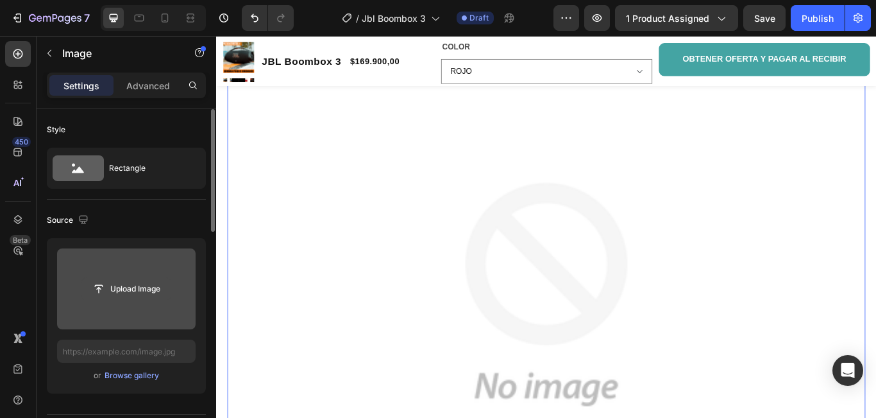
click at [126, 285] on input "file" at bounding box center [126, 289] width 89 height 22
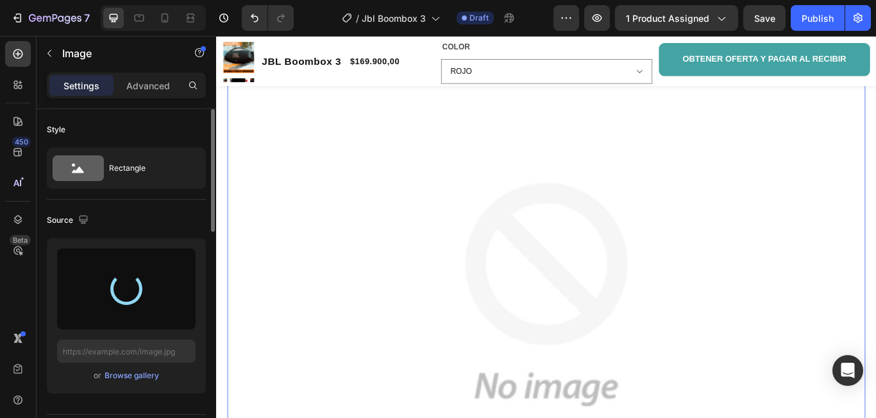
type input "[URL][DOMAIN_NAME]"
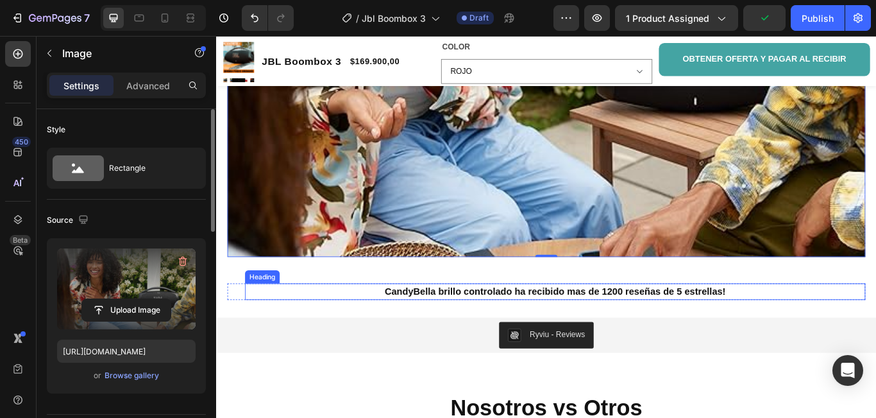
scroll to position [1225, 0]
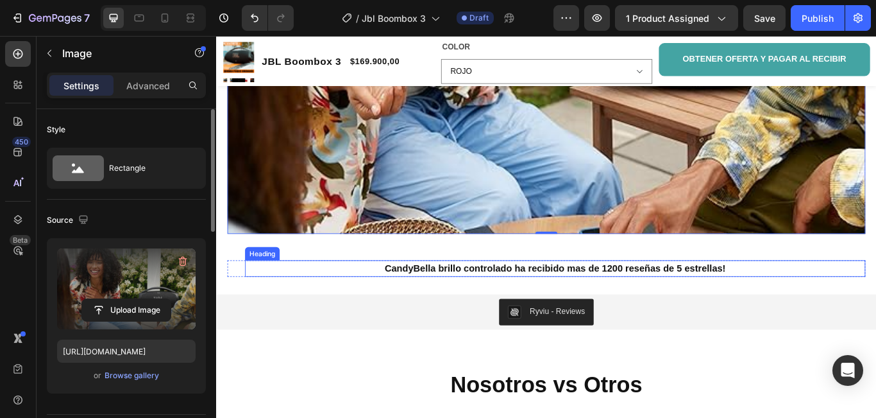
click at [620, 300] on strong "CandyBella brillo controlado ha recibido mas de 1200 reseñas de 5 estrellas!" at bounding box center [612, 306] width 398 height 12
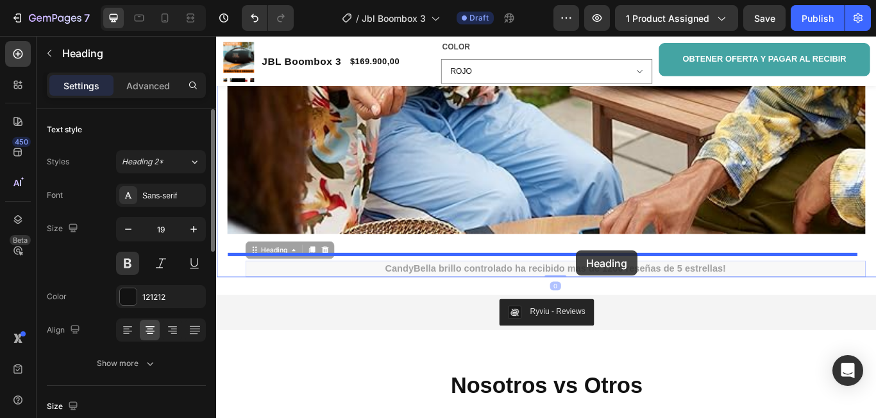
drag, startPoint x: 811, startPoint y: 298, endPoint x: 636, endPoint y: 286, distance: 175.6
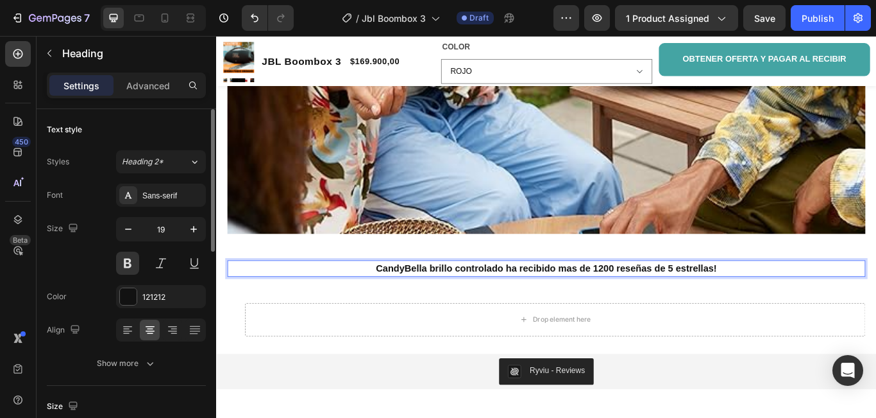
click at [799, 298] on p "CandyBella brillo controlado ha recibido mas de 1200 reseñas de 5 estrellas!" at bounding box center [601, 306] width 742 height 17
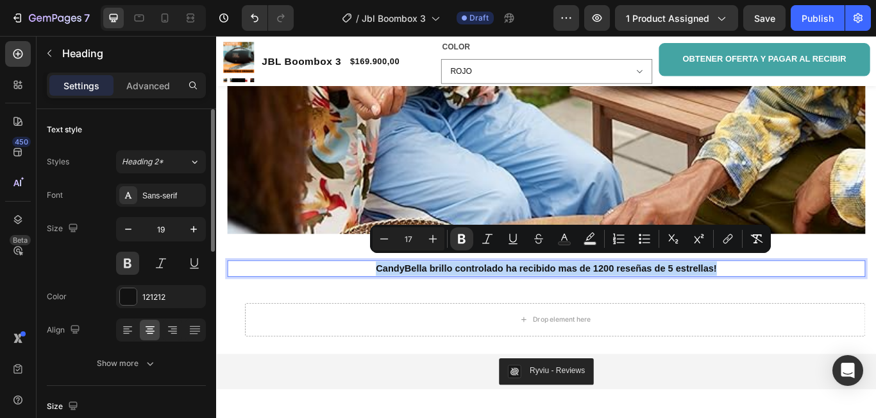
drag, startPoint x: 802, startPoint y: 298, endPoint x: 393, endPoint y: 294, distance: 409.3
click at [393, 298] on p "CandyBella brillo controlado ha recibido mas de 1200 reseñas de 5 estrellas!" at bounding box center [601, 306] width 742 height 17
copy strong "CandyBella brillo controlado ha recibido mas de 1200 reseñas de 5 estrellas!"
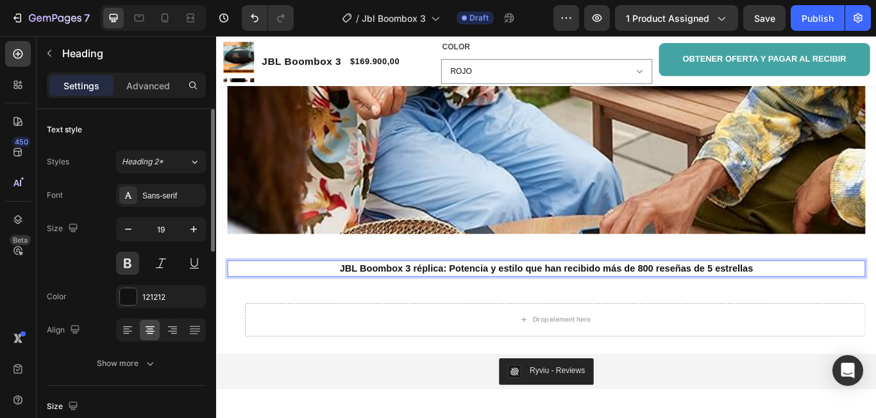
click at [480, 300] on strong "JBL Boombox 3 réplica: Potencia y estilo que han recibido más de 800 reseñas de…" at bounding box center [601, 306] width 482 height 12
click at [477, 303] on strong "JBL Boombox 3 réplica: Potencia y estilo que han recibido más de 800 reseñas de…" at bounding box center [601, 306] width 482 height 12
click at [685, 303] on strong "JBL Boombox 3: Potencia y estilo que han recibido más de 800 reseñas de 5 estre…" at bounding box center [601, 306] width 444 height 12
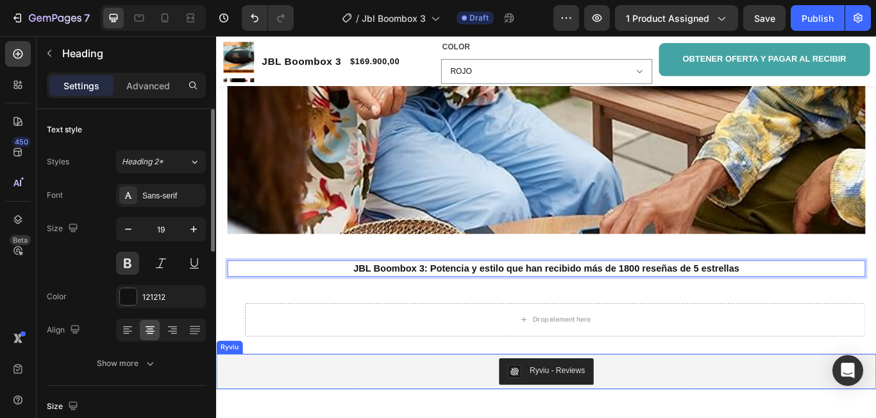
click at [587, 417] on div "Ryviu - Reviews" at bounding box center [614, 425] width 64 height 13
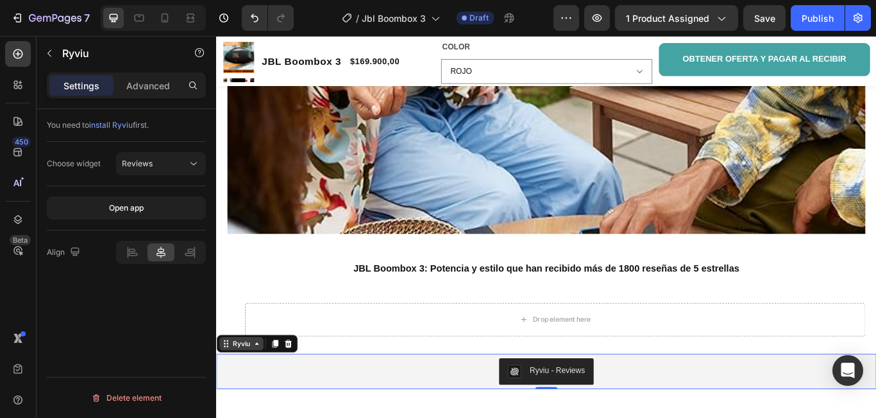
click at [235, 391] on div "Ryviu" at bounding box center [245, 394] width 26 height 12
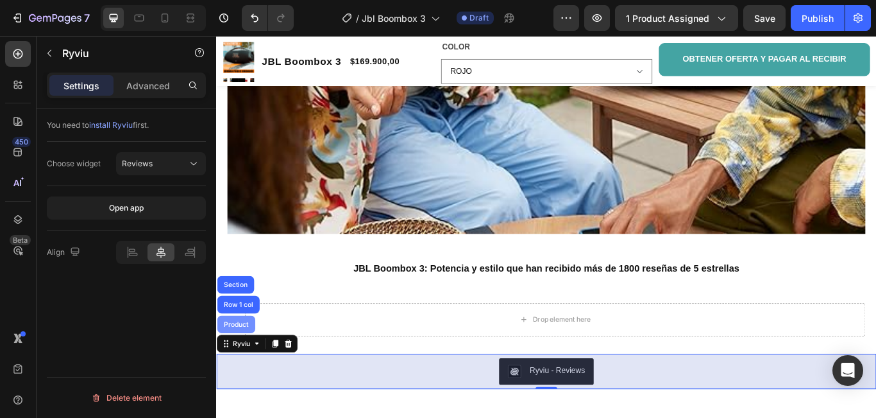
click at [253, 368] on div "Product" at bounding box center [239, 372] width 34 height 8
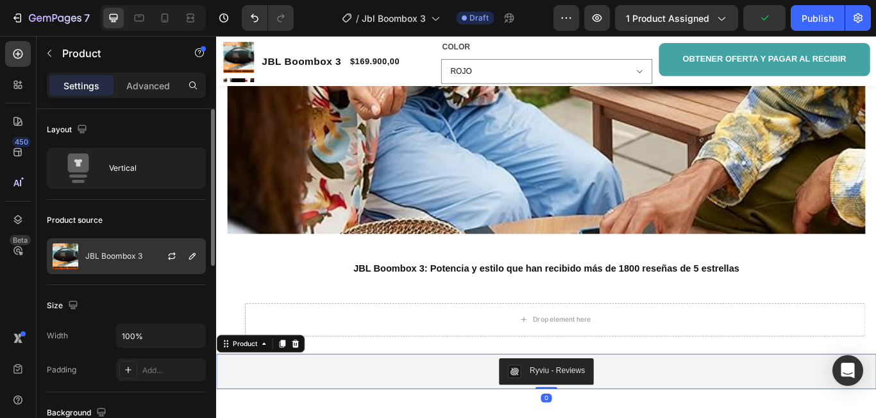
click at [113, 255] on p "JBL Boombox 3" at bounding box center [113, 255] width 57 height 9
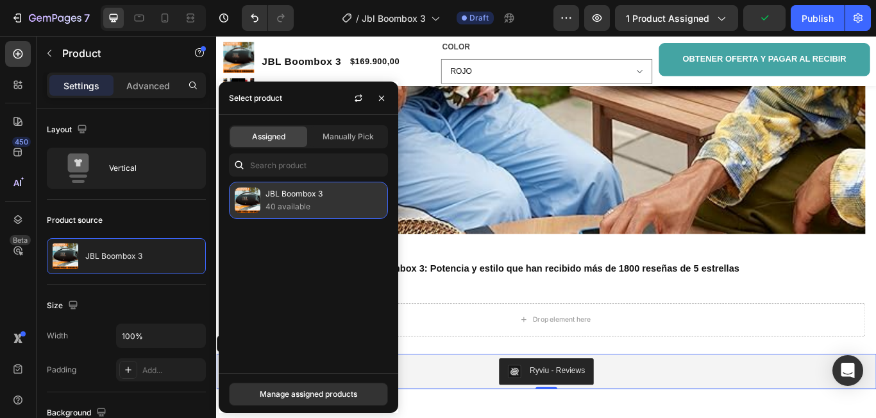
click at [292, 203] on p "40 available" at bounding box center [324, 206] width 117 height 13
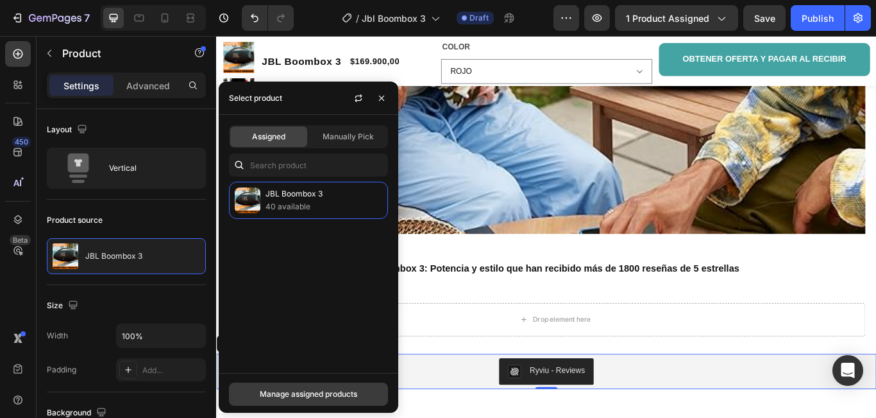
click at [327, 393] on div "Manage assigned products" at bounding box center [309, 394] width 98 height 12
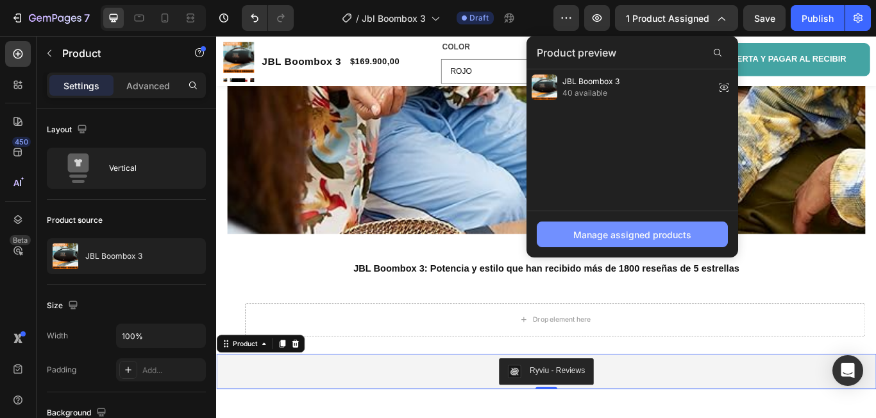
click at [646, 237] on div "Manage assigned products" at bounding box center [633, 234] width 118 height 13
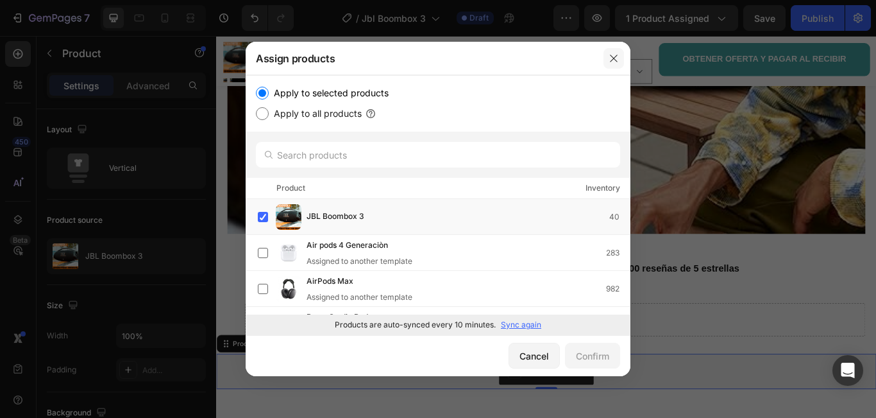
click at [617, 59] on icon "button" at bounding box center [614, 58] width 10 height 10
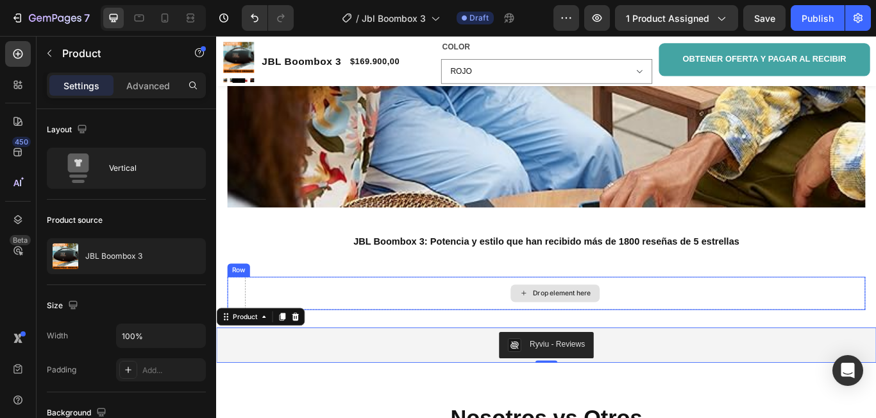
scroll to position [1290, 0]
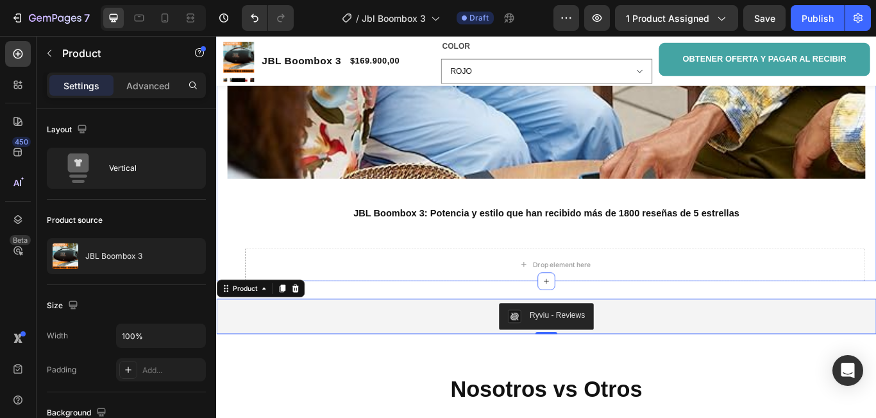
click at [876, 223] on div "Image Row ⁠⁠⁠⁠⁠⁠⁠ JBL Boombox 3: Potencia y estilo que han recibido más de 1800…" at bounding box center [601, 14] width 744 height 616
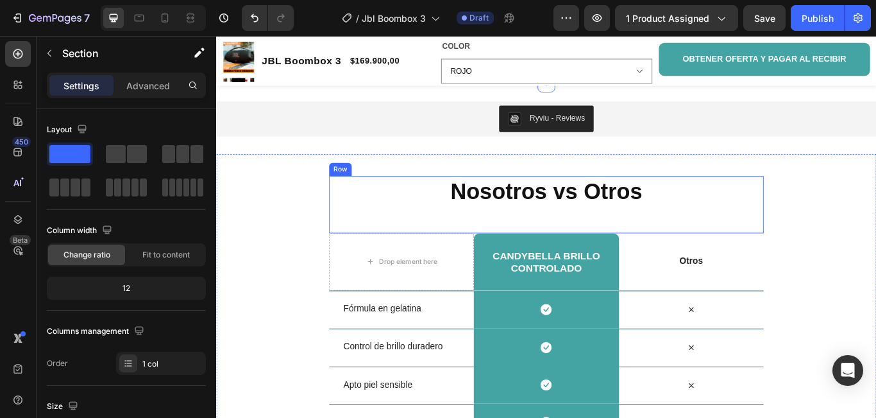
scroll to position [1546, 0]
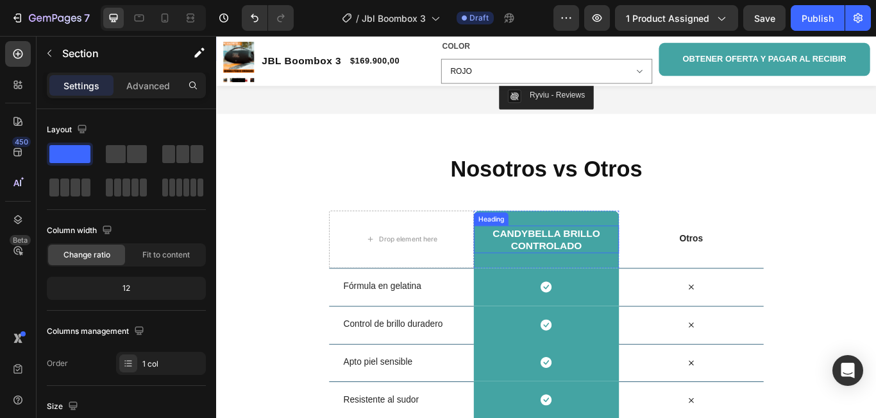
click at [602, 266] on span "Candybella brillo controlado" at bounding box center [600, 273] width 125 height 28
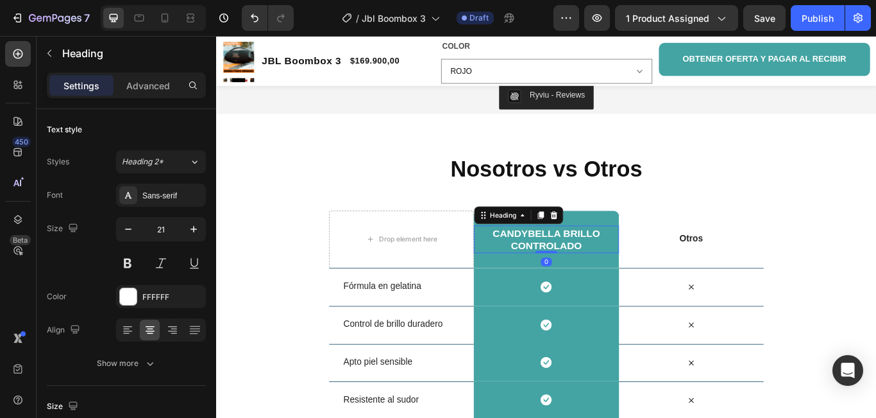
click at [651, 271] on h2 "Candybella brillo controlado" at bounding box center [600, 273] width 169 height 32
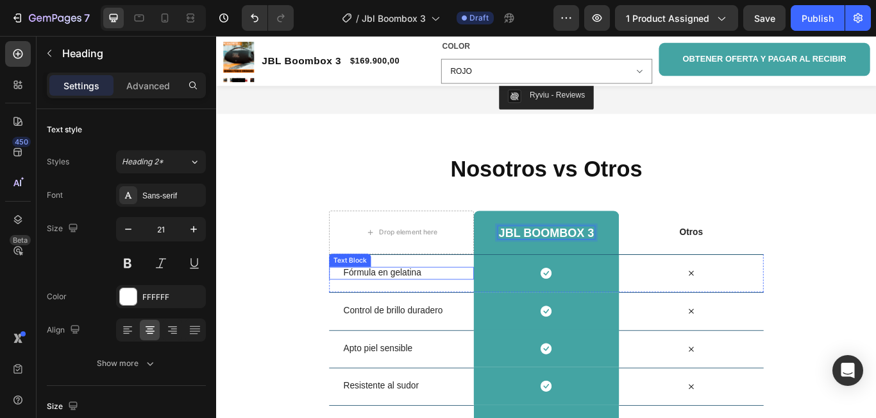
click at [455, 305] on p "Fórmula en gelatina" at bounding box center [439, 311] width 151 height 13
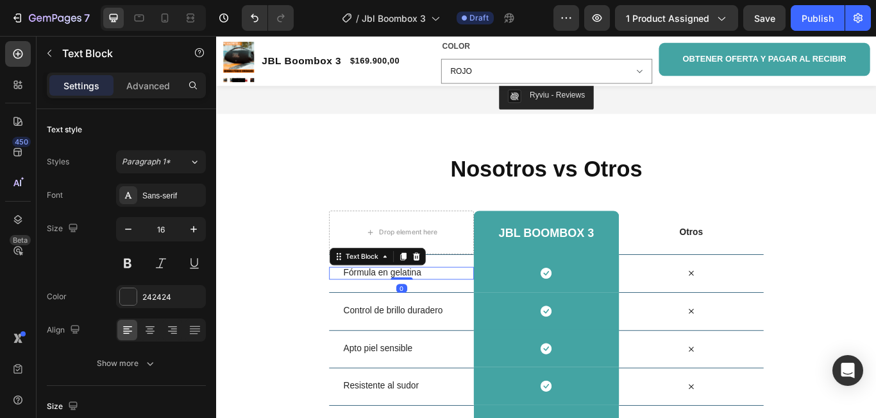
click at [457, 305] on p "Fórmula en gelatina" at bounding box center [439, 311] width 151 height 13
click at [398, 305] on div "Rich Text Editor. Editing area: main" at bounding box center [439, 312] width 153 height 15
click at [467, 305] on p "Potencia de sonido" at bounding box center [439, 311] width 151 height 13
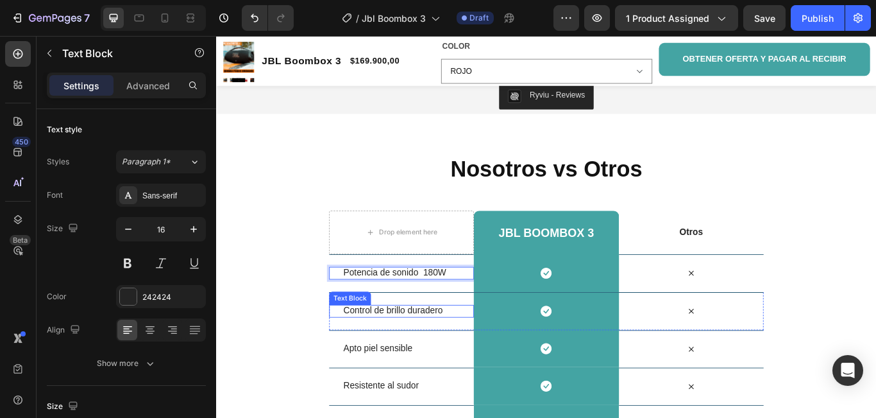
click at [434, 350] on span "Control de brillo duradero" at bounding box center [422, 355] width 116 height 11
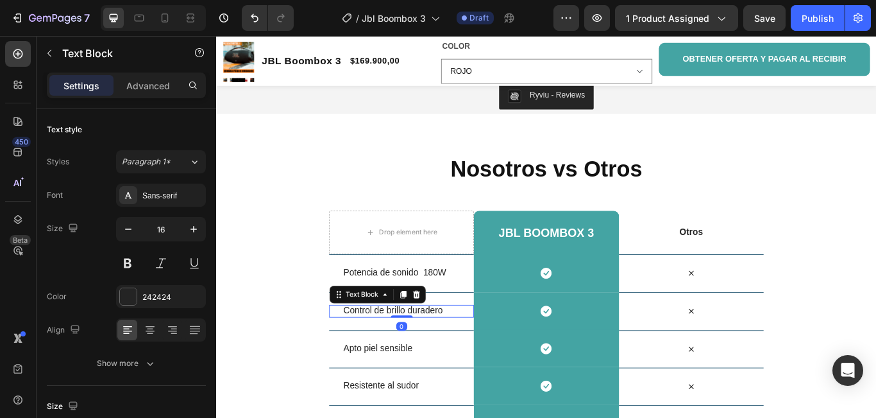
click at [488, 349] on p "Control de brillo duradero" at bounding box center [439, 355] width 151 height 13
click at [438, 349] on p "Resistencia" at bounding box center [439, 355] width 151 height 13
click at [430, 349] on p "Resistencia" at bounding box center [439, 355] width 151 height 13
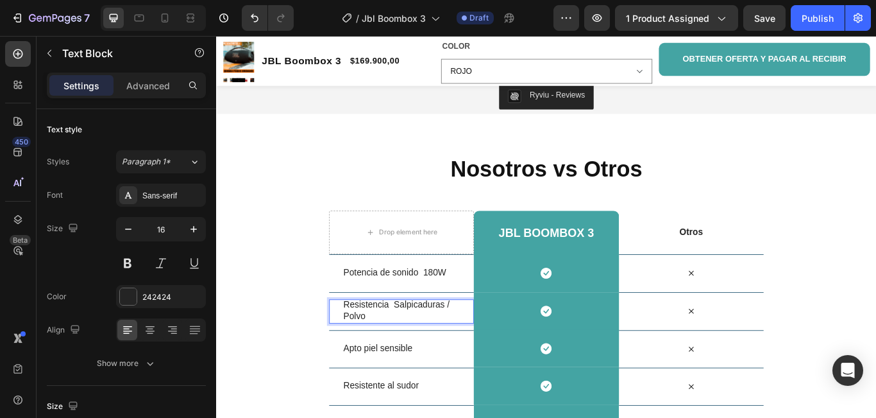
click at [421, 343] on p "Resistencia Salpicaduras / Polvo" at bounding box center [439, 356] width 151 height 27
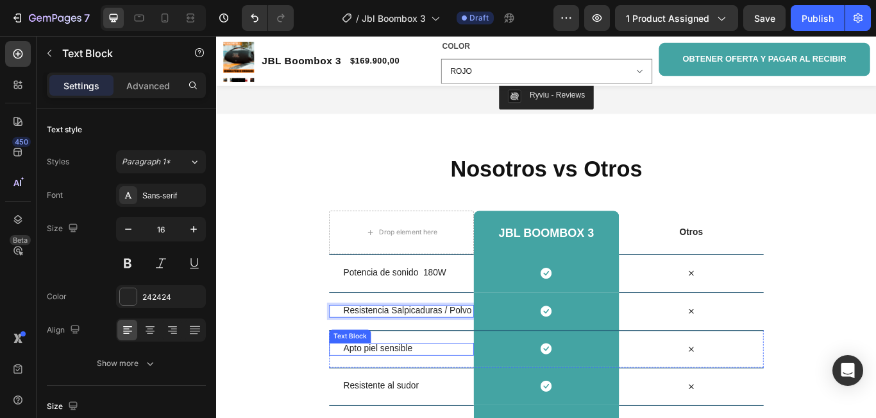
click at [447, 393] on p "Apto piel sensible" at bounding box center [439, 399] width 151 height 13
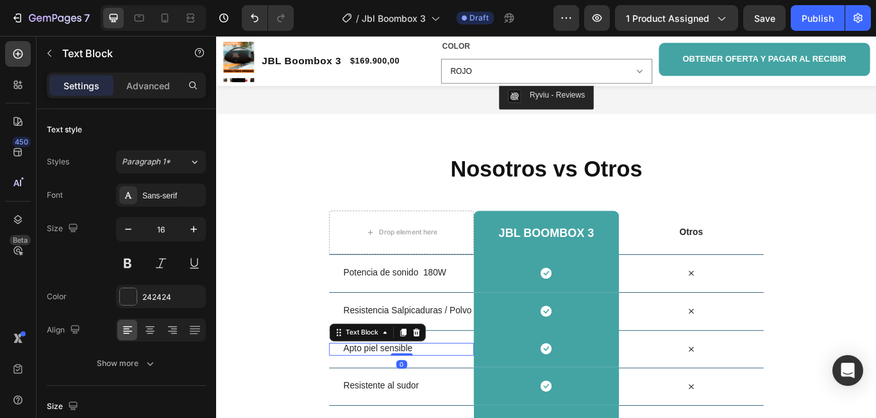
click at [456, 393] on p "Apto piel sensible" at bounding box center [439, 399] width 151 height 13
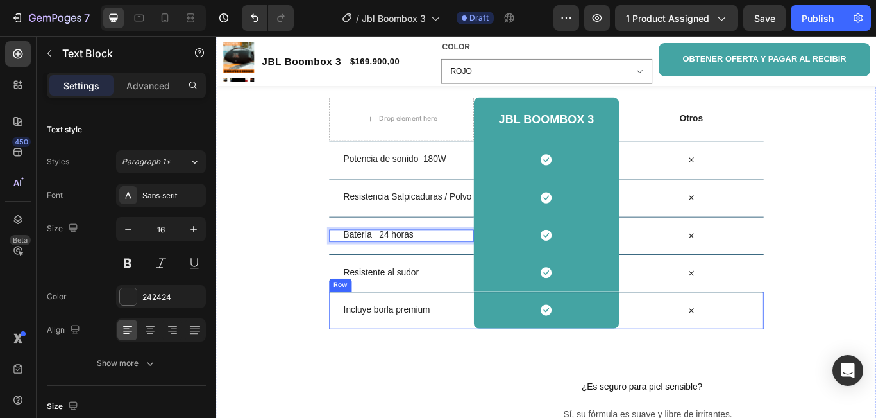
scroll to position [1675, 0]
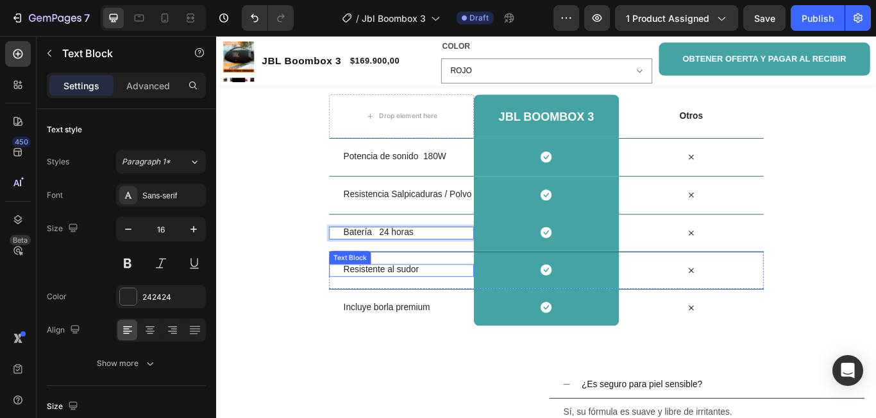
click at [451, 309] on p "Resistente al sudor" at bounding box center [439, 308] width 151 height 13
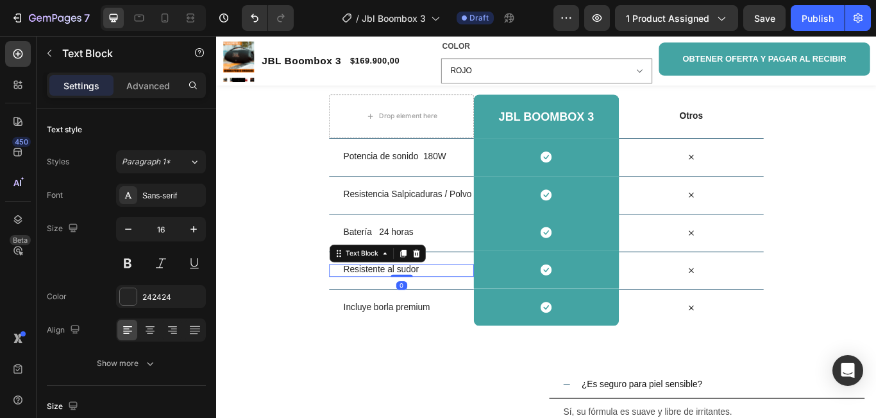
click at [452, 308] on p "Resistente al sudor" at bounding box center [439, 308] width 151 height 13
click at [442, 307] on p "Conectividad" at bounding box center [439, 308] width 151 height 13
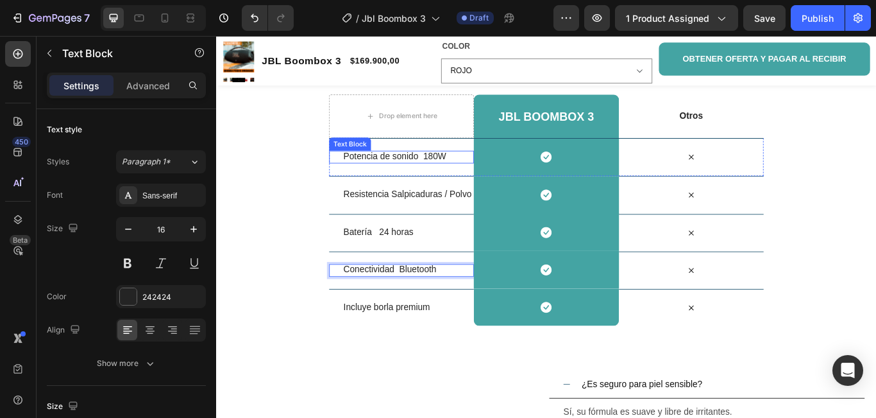
click at [456, 175] on p "Potencia de sonido 180W" at bounding box center [439, 175] width 151 height 13
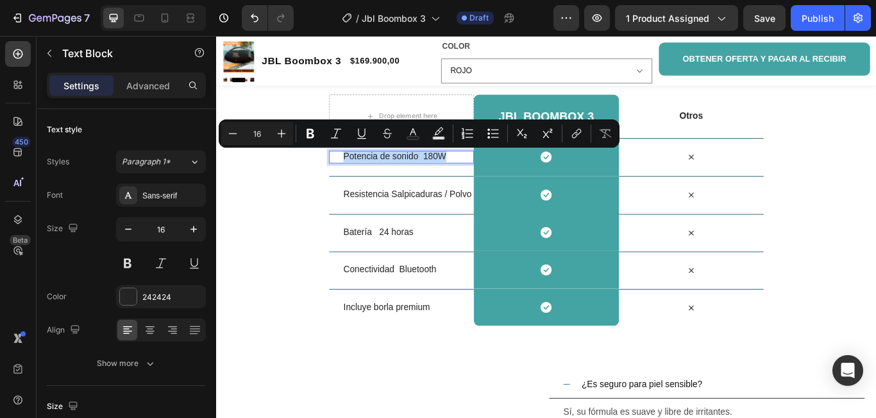
drag, startPoint x: 490, startPoint y: 173, endPoint x: 359, endPoint y: 172, distance: 130.9
click at [364, 172] on p "Potencia de sonido 180W" at bounding box center [439, 175] width 151 height 13
click at [280, 217] on div "Nosotros vs Otros Heading Row Drop element here JBL BOOMBOX 3 Heading Row Otros…" at bounding box center [601, 328] width 770 height 583
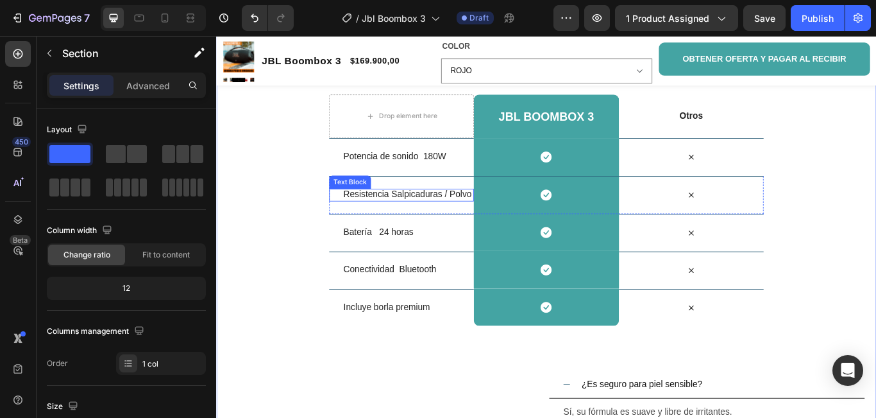
click at [392, 217] on p "Resistencia Salpicaduras / Polvo" at bounding box center [439, 220] width 151 height 13
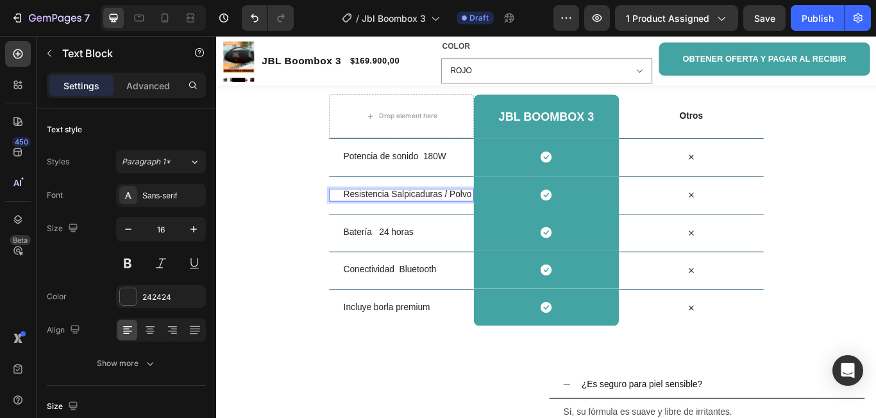
click at [507, 219] on p "Resistencia Salpicaduras / Polvo" at bounding box center [439, 220] width 151 height 13
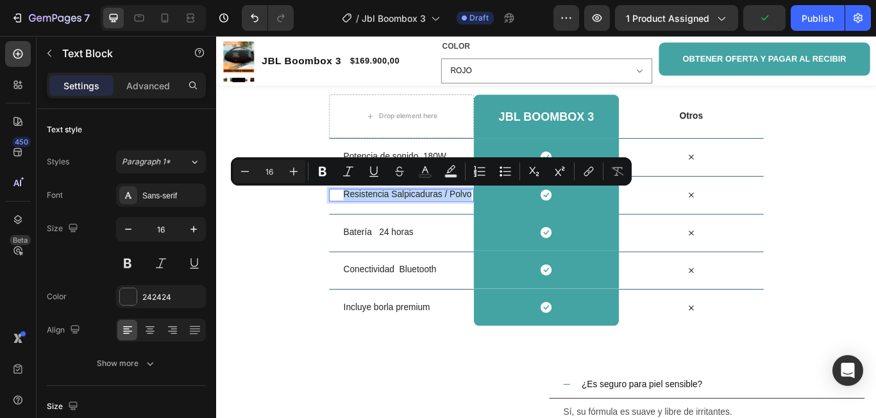
drag, startPoint x: 507, startPoint y: 219, endPoint x: 362, endPoint y: 217, distance: 145.0
click at [364, 217] on p "Resistencia Salpicaduras / Polvo" at bounding box center [439, 220] width 151 height 13
click at [296, 228] on div "Nosotros vs Otros Heading Row Drop element here JBL BOOMBOX 3 Heading Row Otros…" at bounding box center [601, 328] width 770 height 583
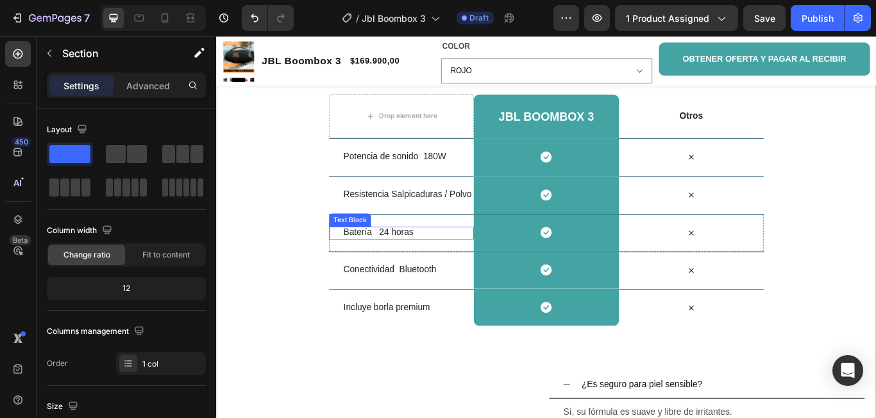
click at [420, 267] on p "Batería 24 horas" at bounding box center [439, 264] width 151 height 13
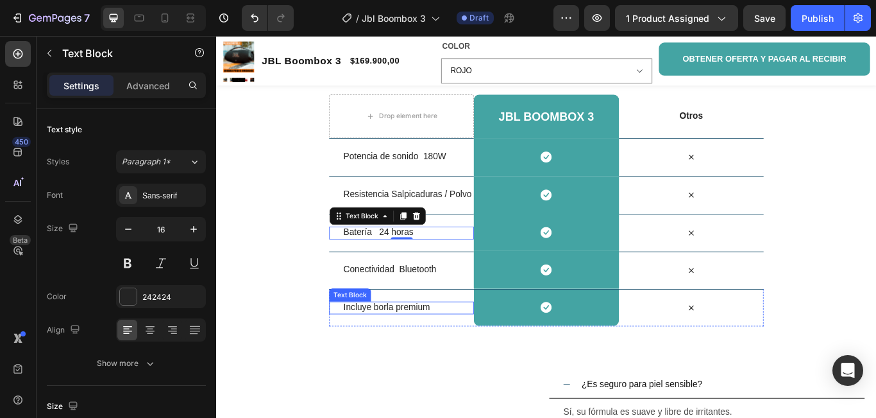
click at [439, 354] on span "Incluye borla premium" at bounding box center [414, 351] width 101 height 11
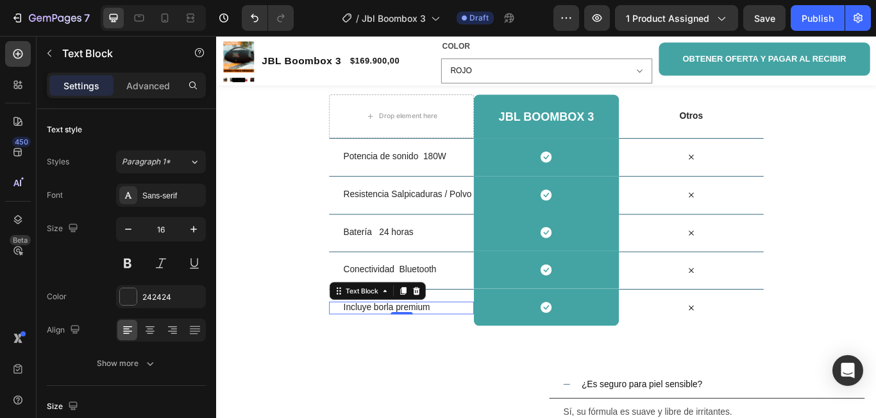
click at [473, 349] on p "Incluye borla premium" at bounding box center [439, 351] width 151 height 13
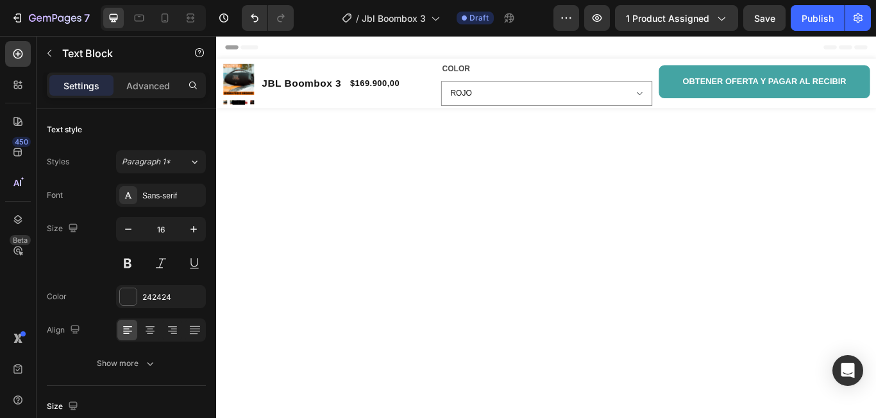
scroll to position [1675, 0]
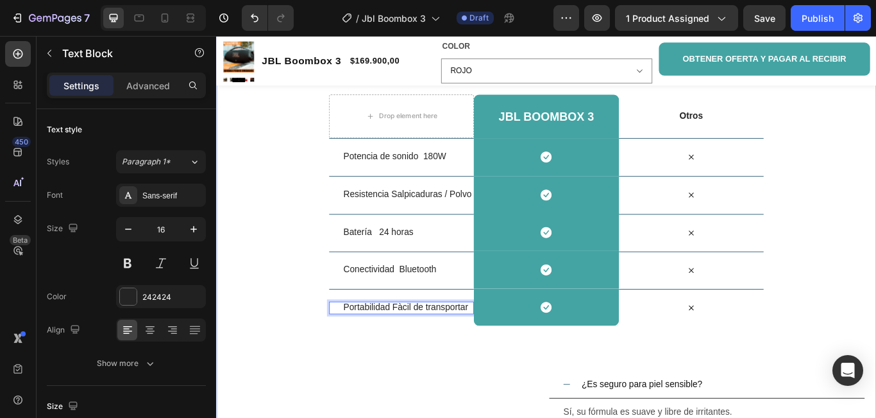
click at [281, 332] on div "Nosotros vs Otros Heading Row Drop element here JBL BOOMBOX 3 Heading Row Otros…" at bounding box center [601, 328] width 770 height 583
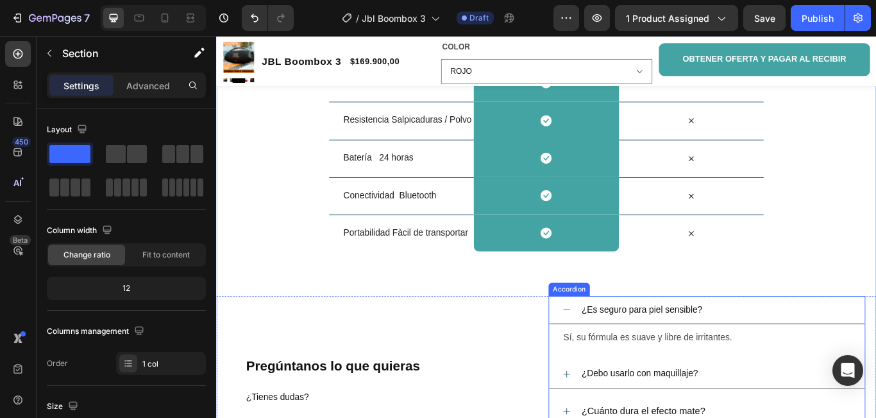
scroll to position [1867, 0]
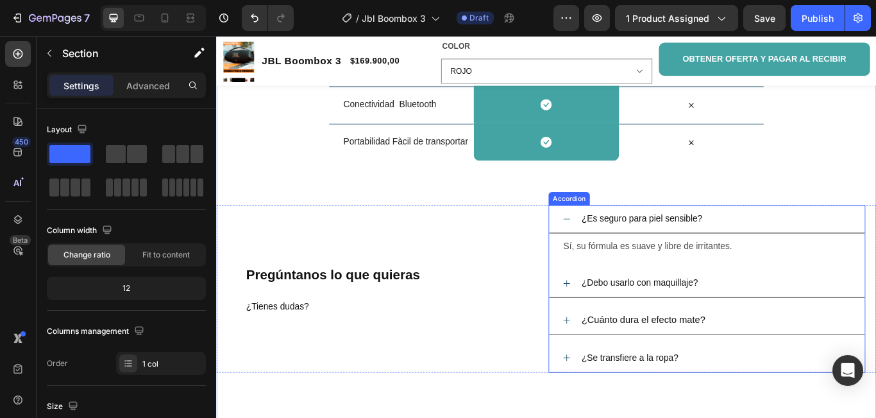
click at [778, 250] on div "¿Es seguro para piel sensible?" at bounding box center [712, 249] width 145 height 22
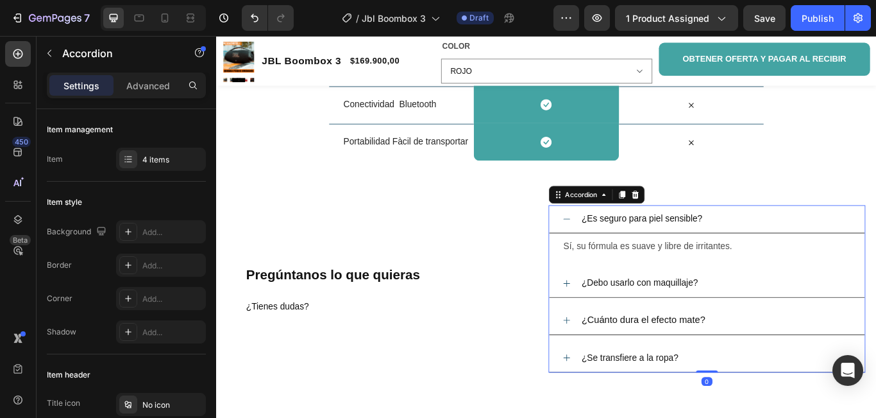
click at [778, 251] on div "¿Es seguro para piel sensible?" at bounding box center [712, 249] width 145 height 22
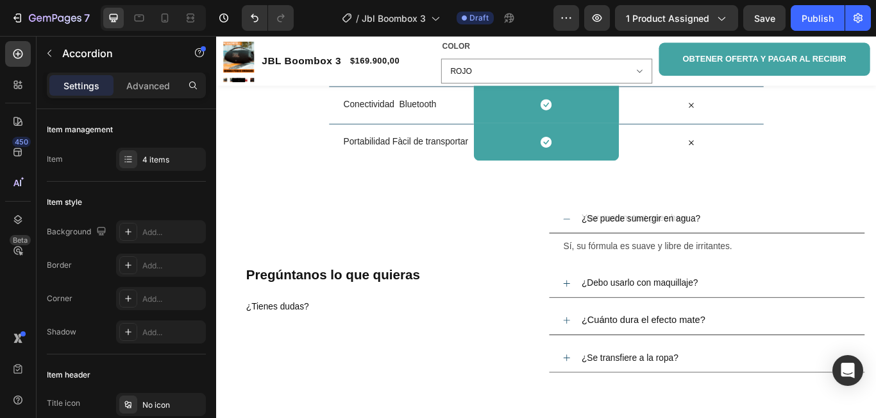
scroll to position [1864, 0]
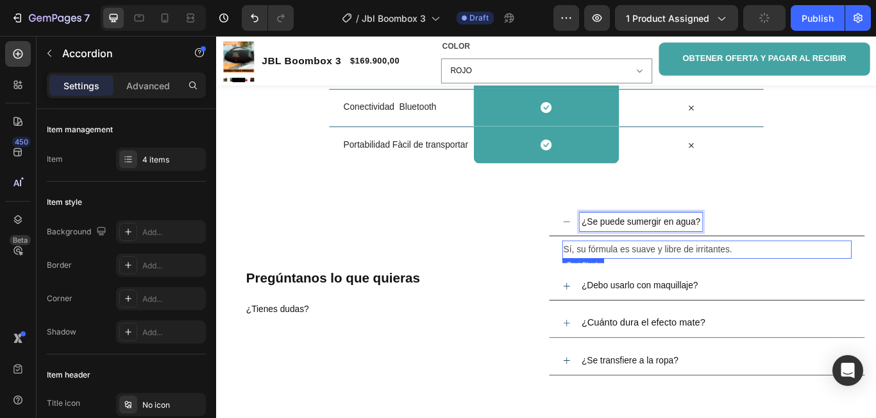
click at [811, 281] on span "Sí, su fórmula es suave y libre de irritantes." at bounding box center [719, 283] width 197 height 11
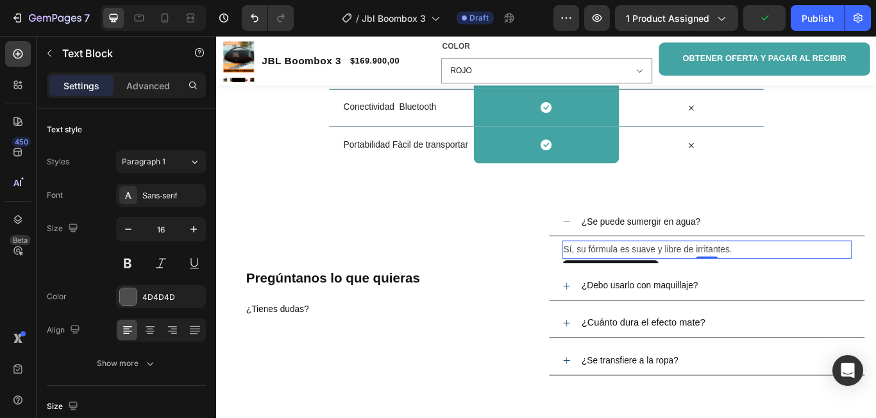
click at [814, 282] on p "Sí, su fórmula es suave y libre de irritantes." at bounding box center [788, 284] width 335 height 19
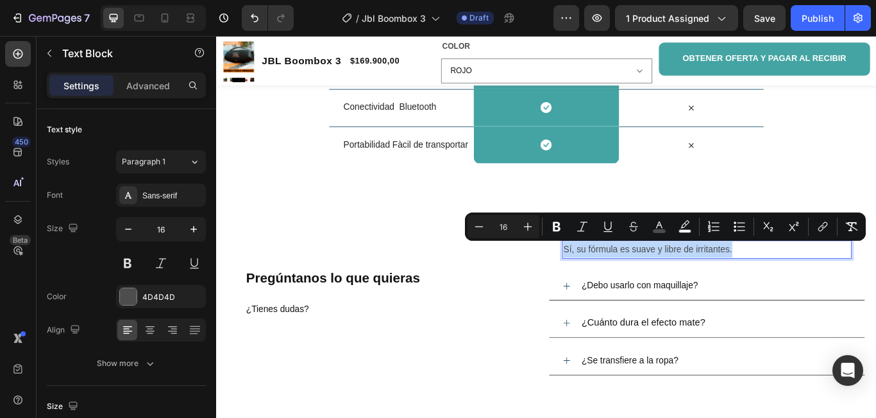
drag, startPoint x: 813, startPoint y: 282, endPoint x: 619, endPoint y: 280, distance: 193.8
click at [621, 280] on p "Sí, su fórmula es suave y libre de irritantes." at bounding box center [788, 284] width 335 height 19
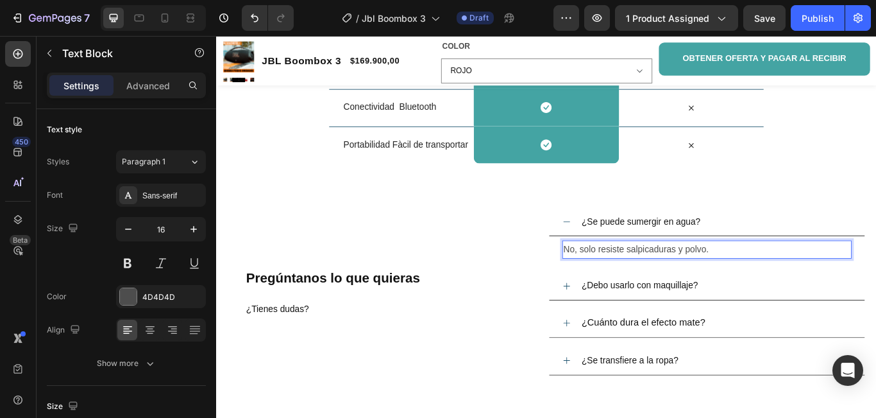
click at [794, 286] on p "No, solo resiste salpicaduras y polvo." at bounding box center [788, 284] width 335 height 19
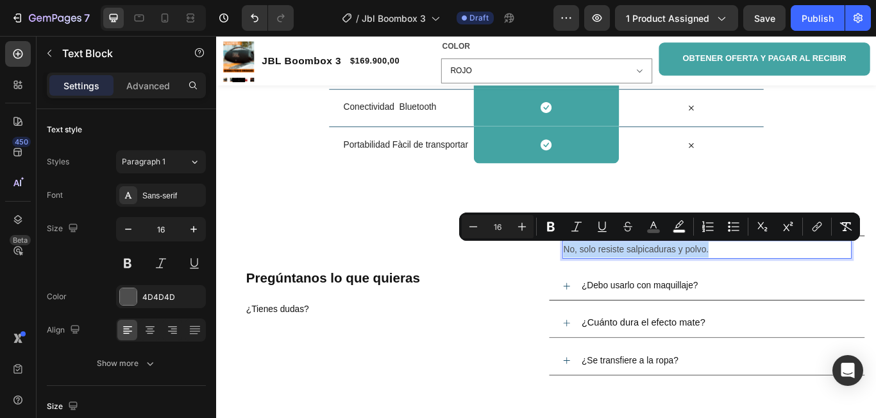
drag, startPoint x: 731, startPoint y: 280, endPoint x: 618, endPoint y: 282, distance: 112.9
click at [621, 282] on p "No, solo resiste salpicaduras y polvo." at bounding box center [788, 284] width 335 height 19
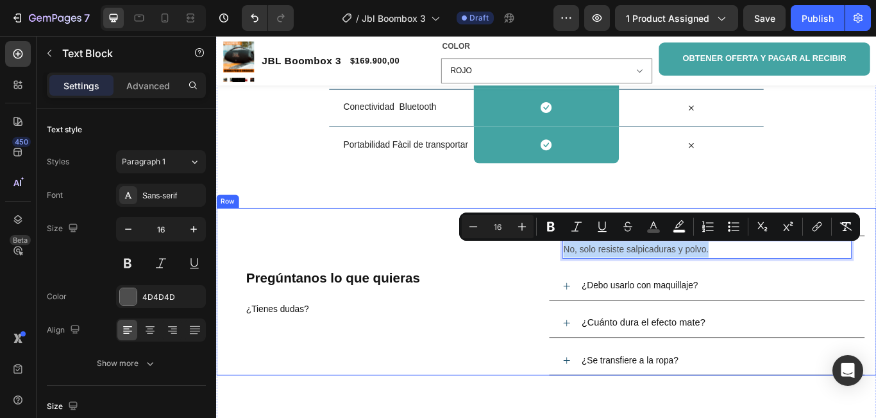
click at [379, 250] on div "Pregúntanos lo que quieras ¿Tienes dudas? Heading" at bounding box center [414, 333] width 370 height 195
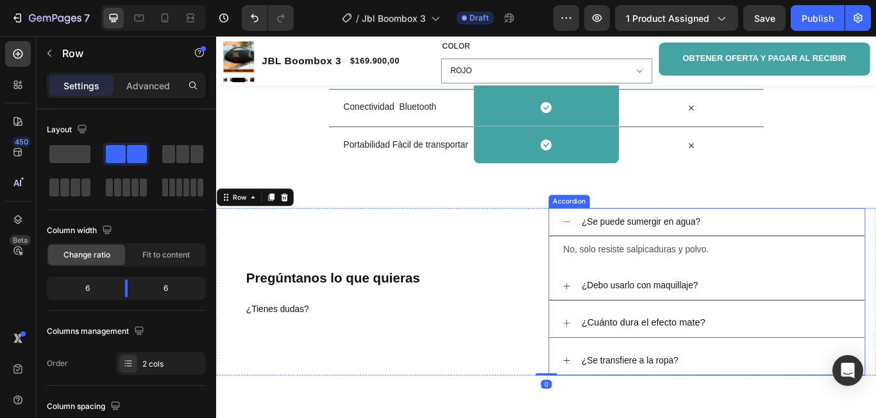
click at [620, 251] on icon at bounding box center [625, 252] width 10 height 10
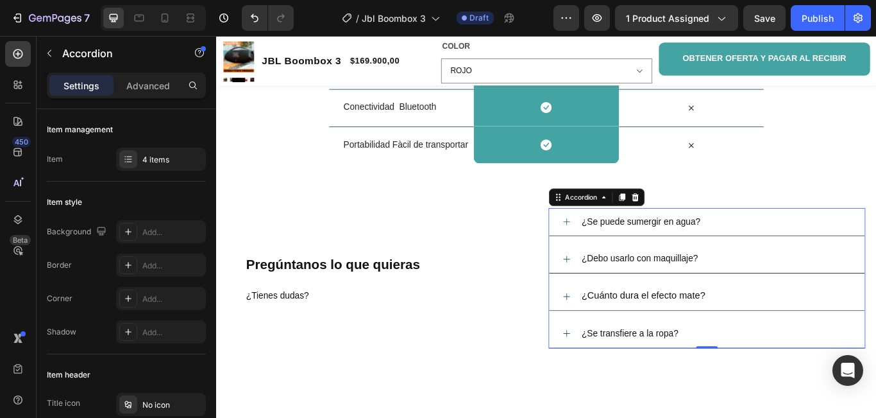
click at [774, 298] on div "¿Debo usarlo con maquillaje?" at bounding box center [710, 295] width 140 height 22
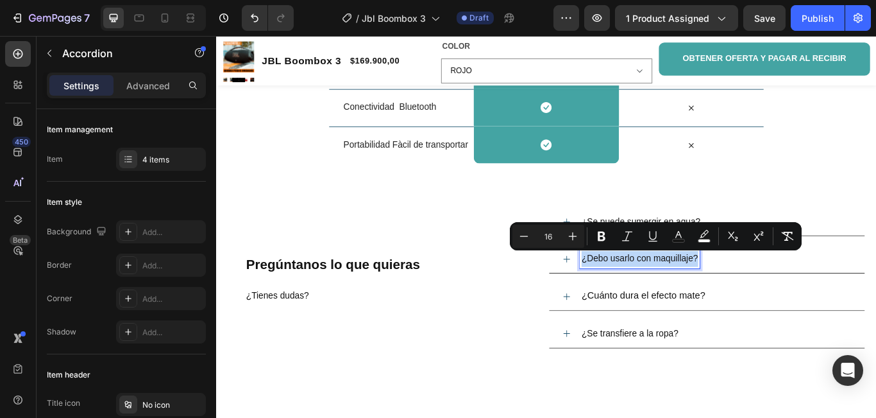
drag, startPoint x: 774, startPoint y: 296, endPoint x: 638, endPoint y: 291, distance: 135.5
click at [640, 291] on div "¿Debo usarlo con maquillaje?" at bounding box center [710, 295] width 140 height 22
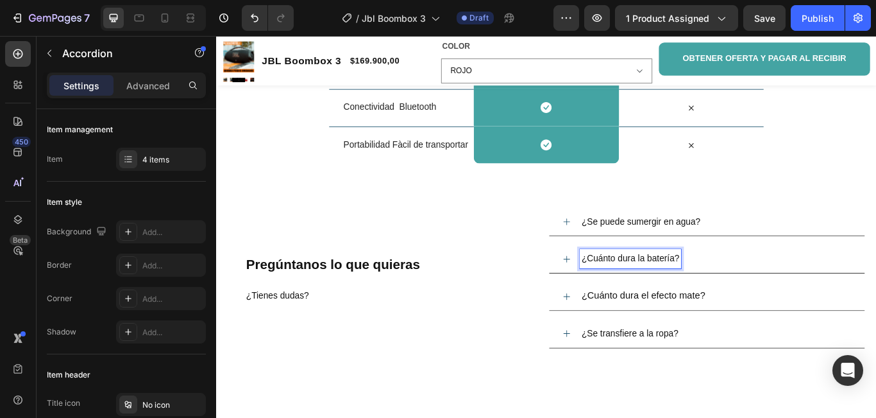
click at [622, 295] on icon at bounding box center [625, 296] width 8 height 8
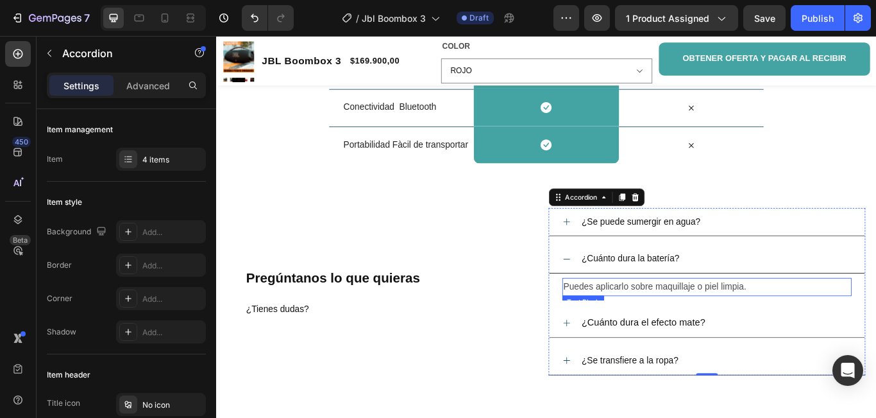
click at [832, 328] on p "Puedes aplicarlo sobre maquillaje o piel limpia." at bounding box center [788, 328] width 335 height 19
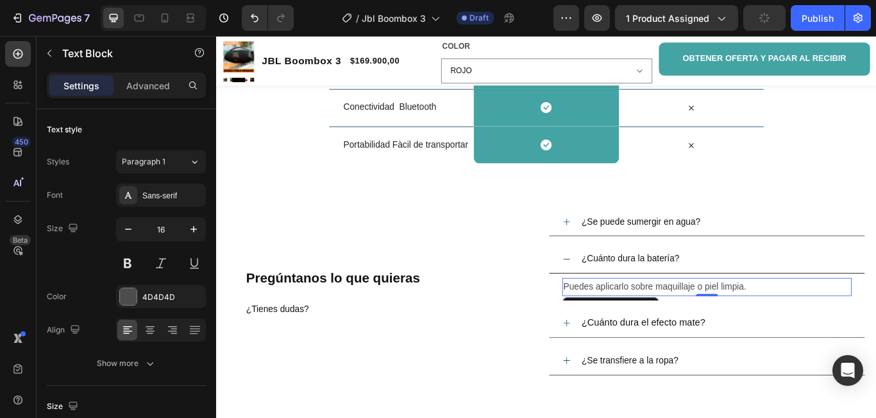
click at [832, 328] on p "Puedes aplicarlo sobre maquillaje o piel limpia." at bounding box center [788, 328] width 335 height 19
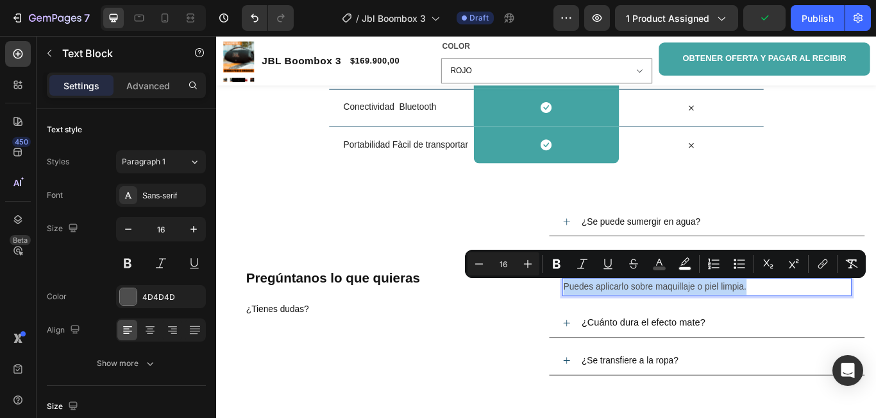
drag, startPoint x: 796, startPoint y: 322, endPoint x: 619, endPoint y: 321, distance: 176.4
click at [621, 321] on p "Puedes aplicarlo sobre maquillaje o piel limpia." at bounding box center [788, 328] width 335 height 19
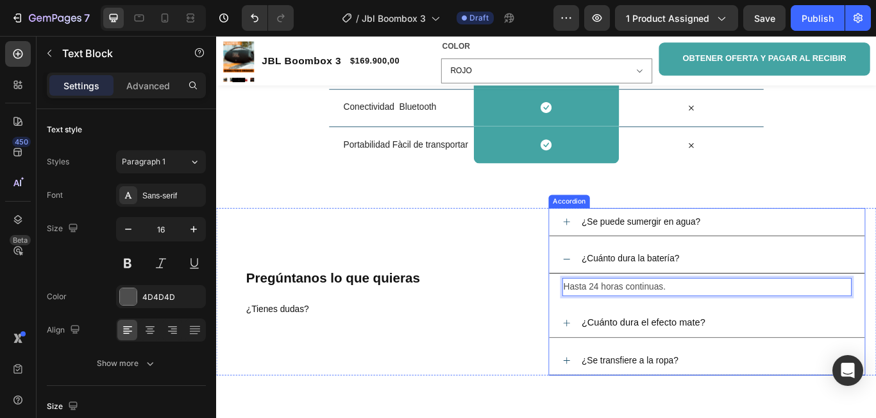
click at [624, 295] on icon at bounding box center [625, 296] width 10 height 10
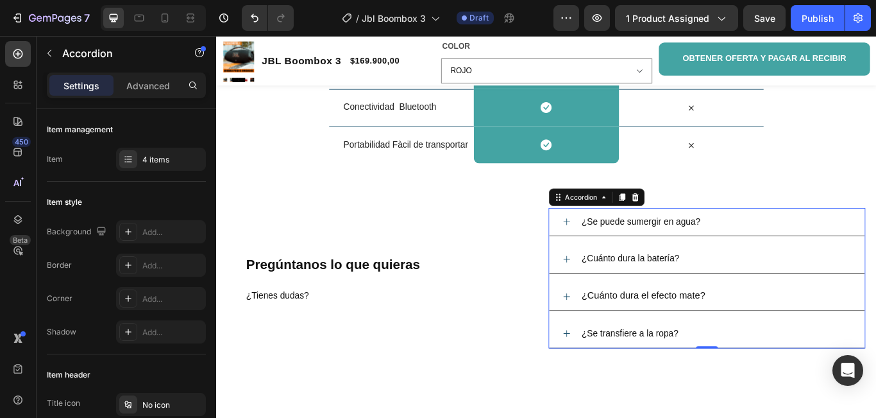
click at [620, 335] on icon at bounding box center [625, 339] width 10 height 10
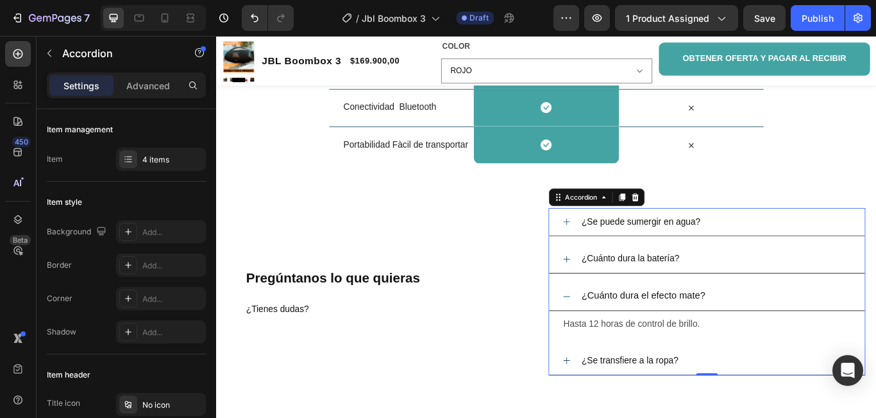
click at [781, 341] on div "¿Cuánto dura el efecto mate?" at bounding box center [714, 339] width 148 height 22
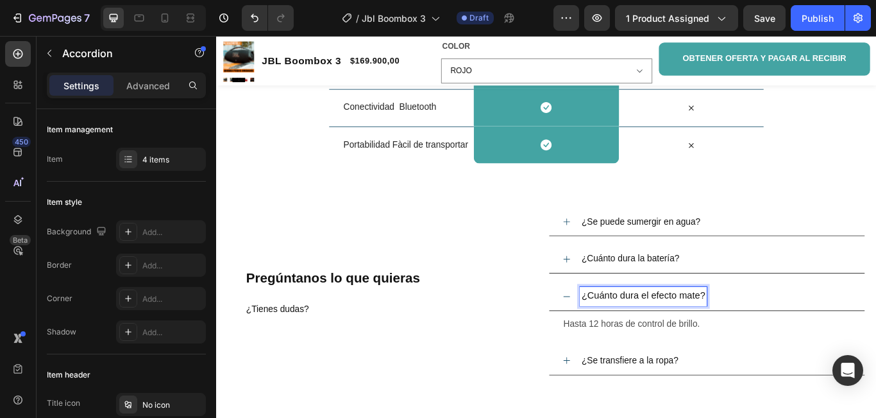
click at [781, 341] on span "¿Cuánto dura el efecto mate?" at bounding box center [714, 338] width 144 height 12
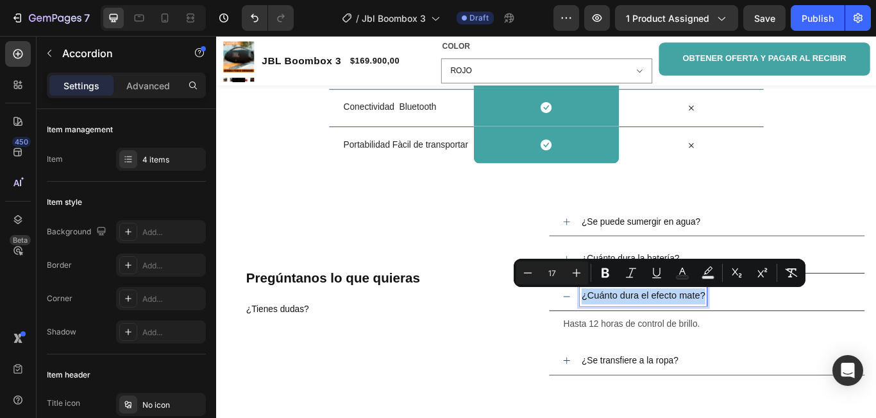
drag, startPoint x: 781, startPoint y: 341, endPoint x: 638, endPoint y: 343, distance: 143.1
click at [642, 343] on span "¿Cuánto dura el efecto mate?" at bounding box center [714, 338] width 144 height 12
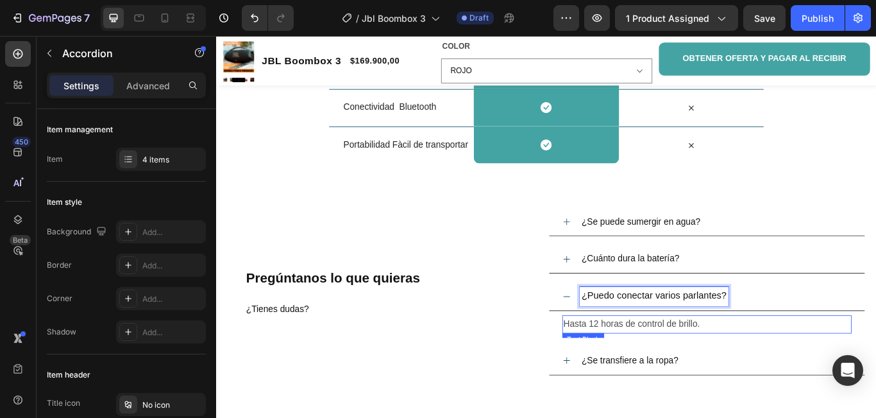
click at [781, 370] on p "Hasta 12 horas de control de brillo." at bounding box center [788, 371] width 335 height 19
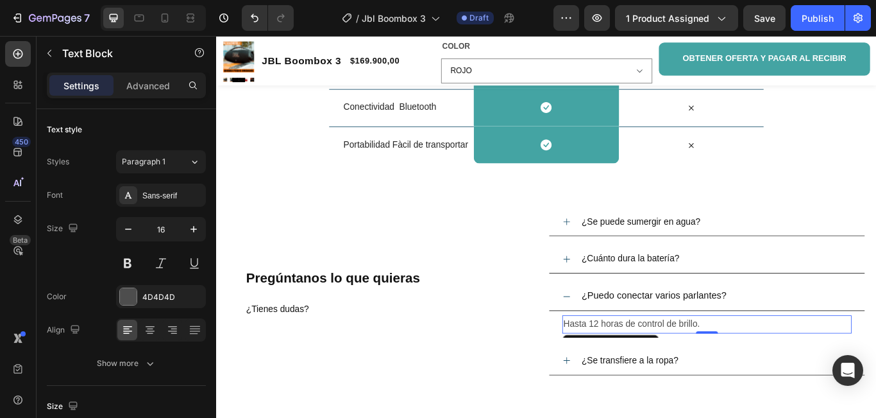
click at [780, 370] on p "Hasta 12 horas de control de brillo." at bounding box center [788, 371] width 335 height 19
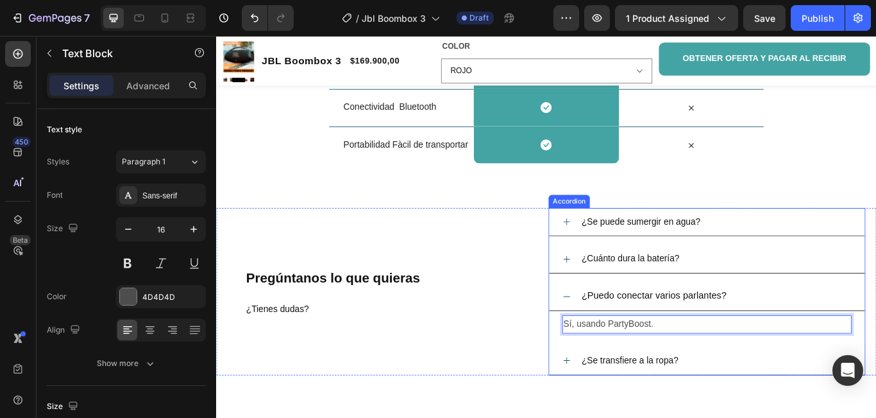
click at [626, 341] on div "¿Puedo conectar varios parlantes?" at bounding box center [788, 339] width 368 height 33
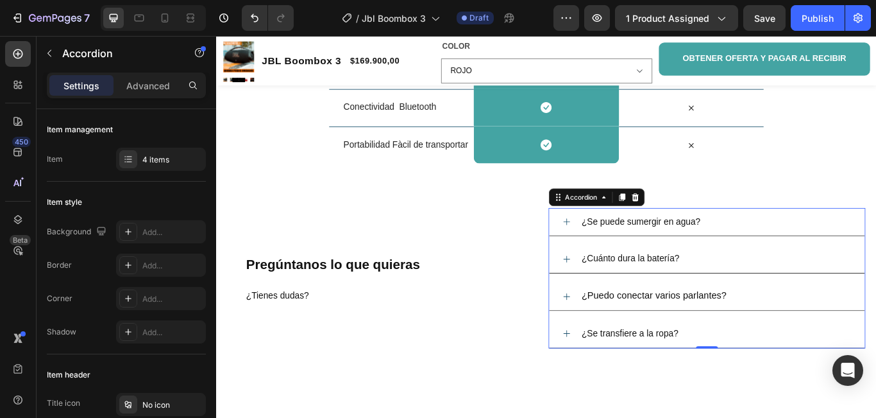
click at [751, 383] on div "¿Se transfiere a la ropa?" at bounding box center [698, 382] width 117 height 22
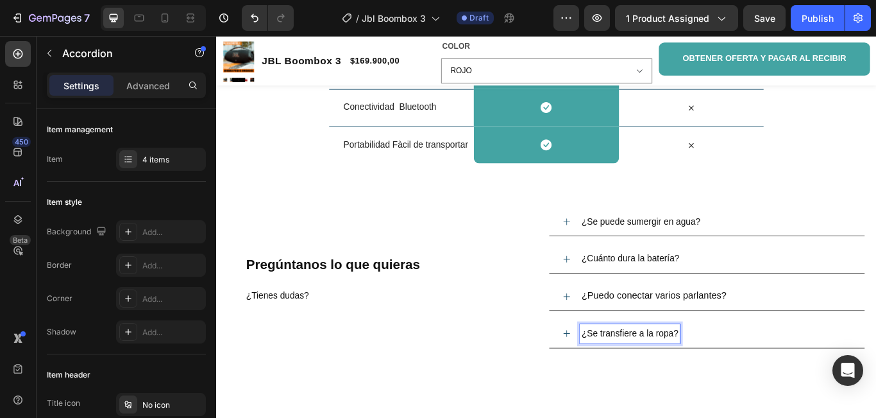
click at [749, 383] on span "¿Se transfiere a la ropa?" at bounding box center [698, 382] width 113 height 11
click at [753, 384] on div "¿Se transfiere a la ropa?" at bounding box center [798, 382] width 317 height 22
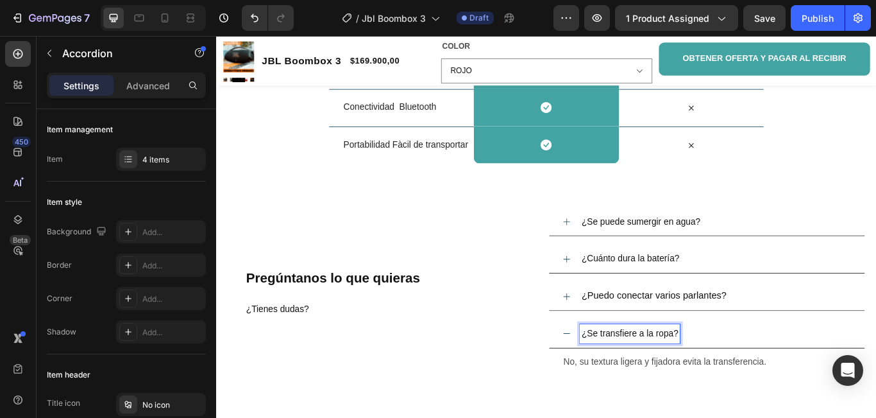
click at [751, 383] on div "¿Se transfiere a la ropa?" at bounding box center [698, 382] width 117 height 22
click at [750, 383] on span "¿Se transfiere a la ropa?" at bounding box center [698, 382] width 113 height 11
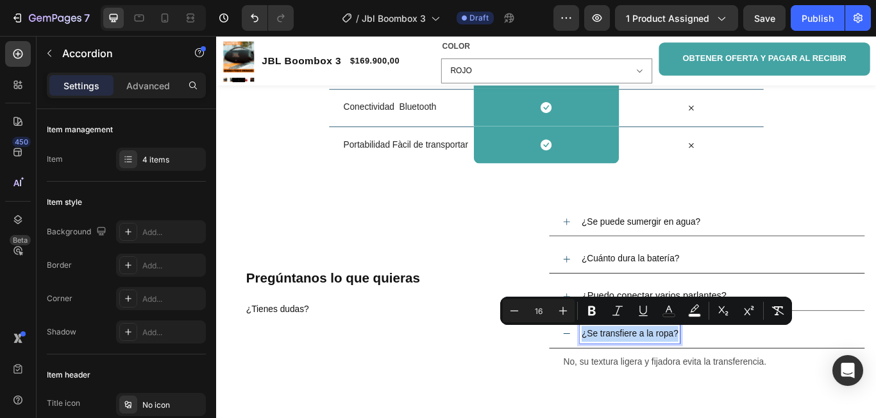
drag, startPoint x: 750, startPoint y: 383, endPoint x: 640, endPoint y: 388, distance: 110.4
click at [642, 388] on p "¿Se transfiere a la ropa?" at bounding box center [698, 382] width 113 height 19
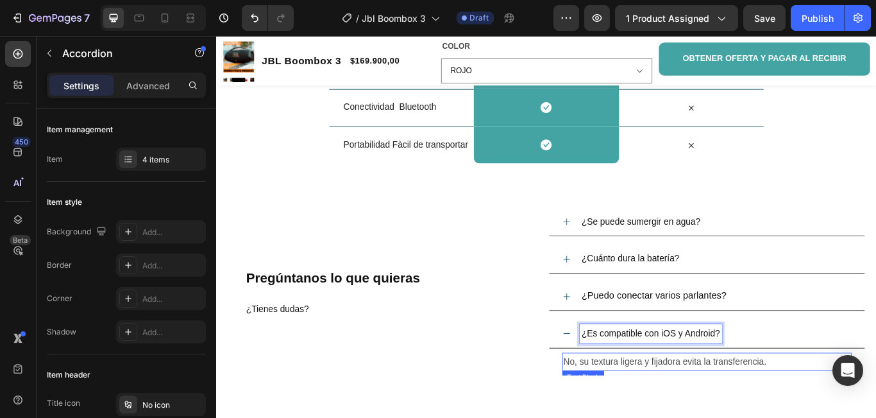
click at [858, 415] on p "No, su textura ligera y fijadora evita la transferencia." at bounding box center [788, 415] width 335 height 19
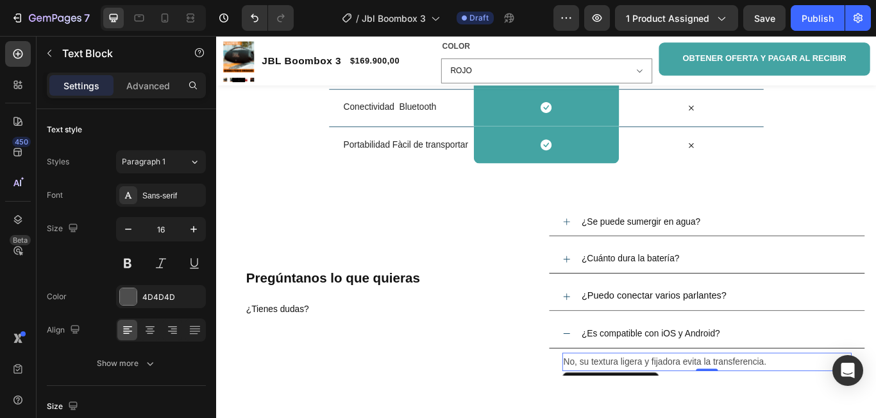
click at [858, 415] on p "No, su textura ligera y fijadora evita la transferencia." at bounding box center [788, 415] width 335 height 19
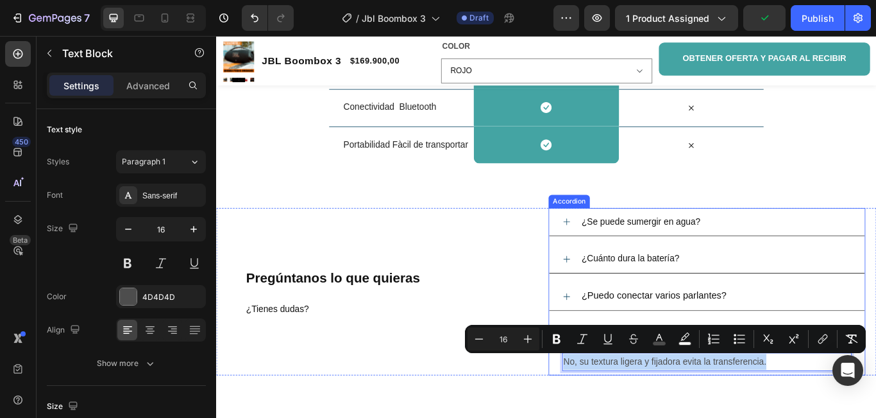
drag, startPoint x: 858, startPoint y: 415, endPoint x: 613, endPoint y: 411, distance: 244.5
click at [613, 411] on div "No, su textura ligera y fijadora evita la transferencia. Text Block 0" at bounding box center [788, 415] width 368 height 31
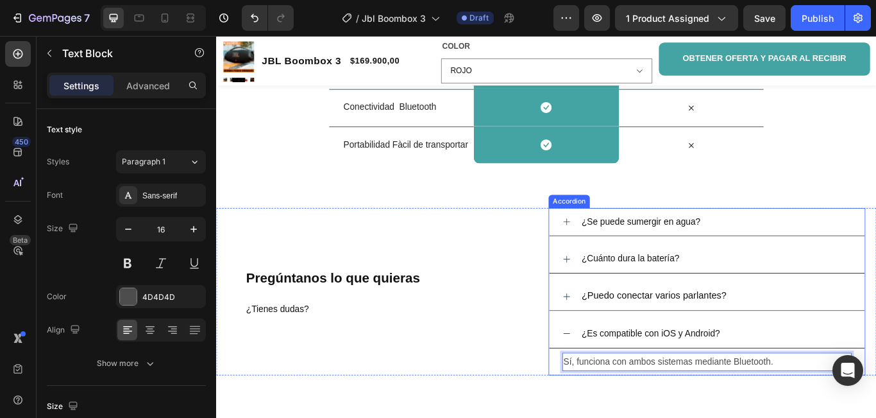
click at [622, 382] on icon at bounding box center [625, 382] width 8 height 1
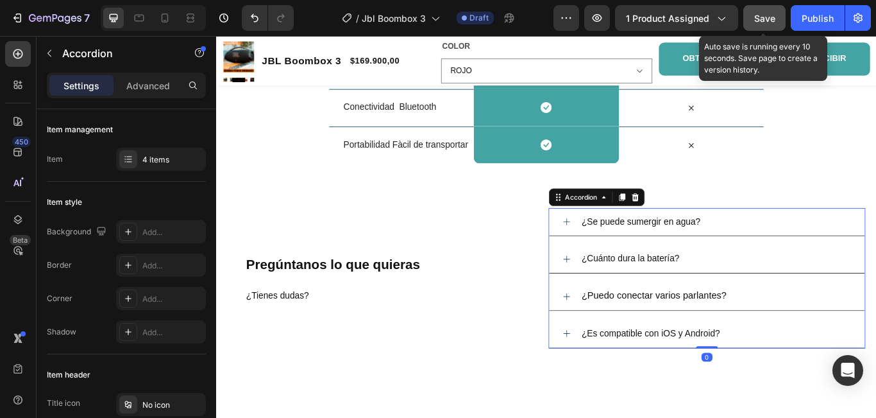
click at [760, 19] on span "Save" at bounding box center [764, 18] width 21 height 11
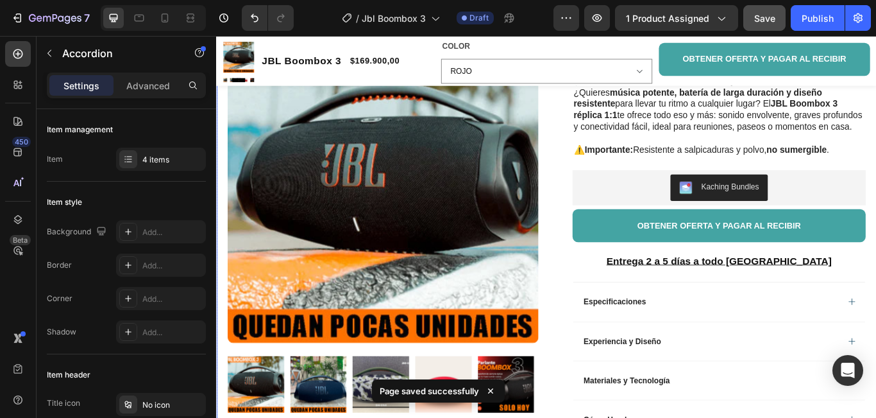
scroll to position [0, 0]
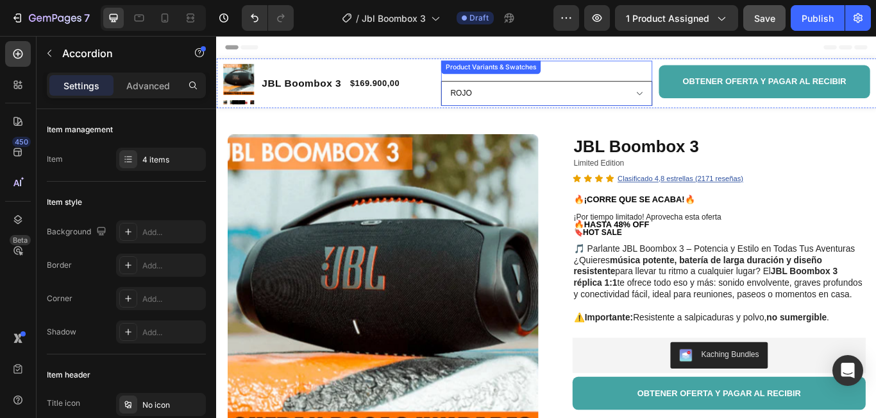
click at [600, 102] on select "ROJO NEGRO CAMUFLADO AZUL" at bounding box center [601, 103] width 246 height 29
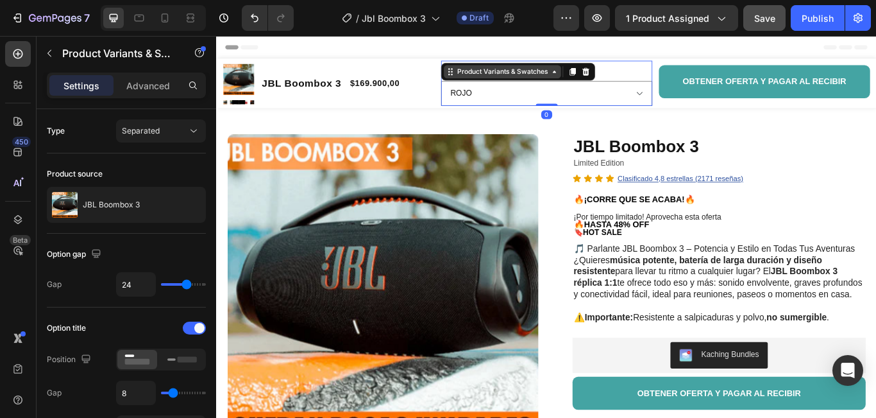
click at [486, 81] on icon at bounding box center [489, 77] width 10 height 10
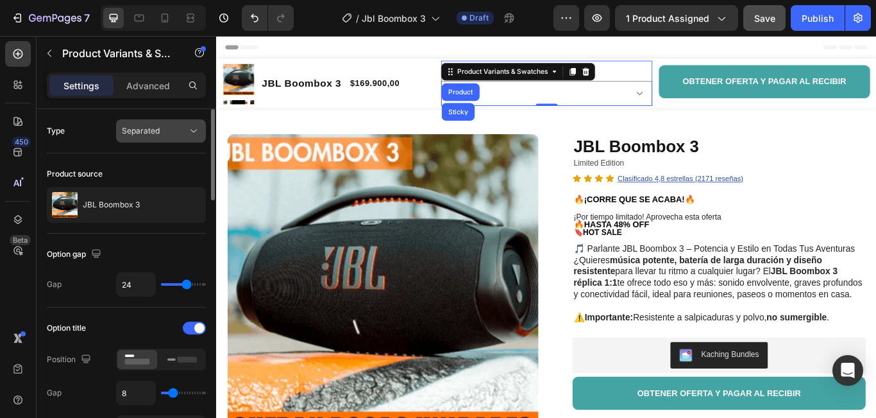
click at [189, 128] on icon at bounding box center [193, 130] width 13 height 13
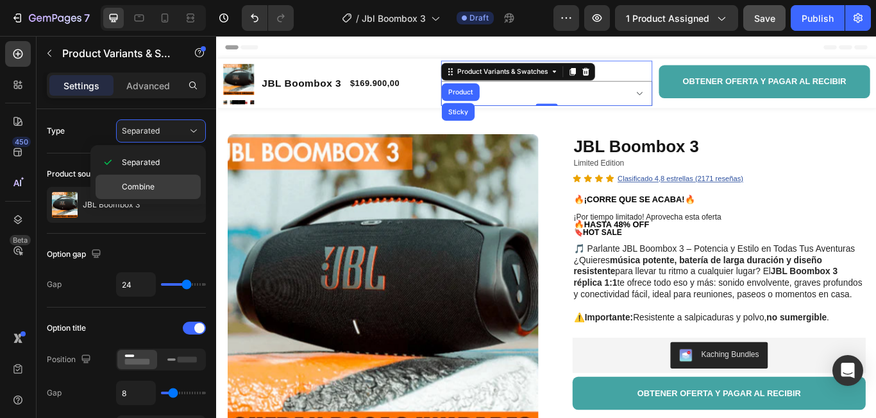
click at [138, 184] on span "Combine" at bounding box center [138, 187] width 33 height 12
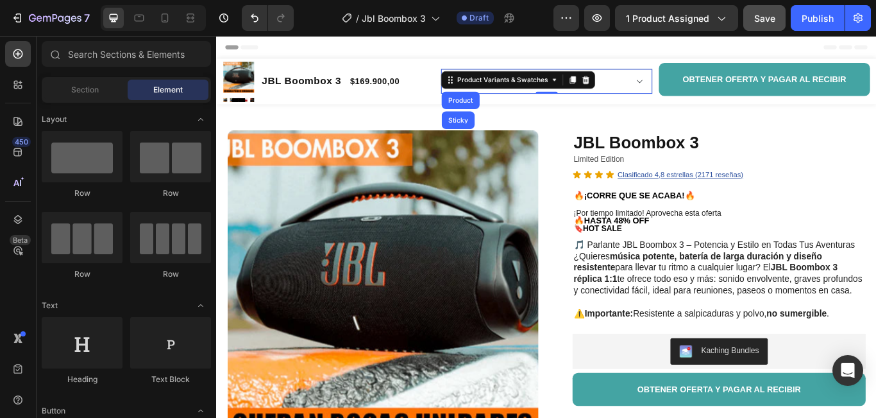
click at [677, 50] on div "Header" at bounding box center [600, 49] width 749 height 26
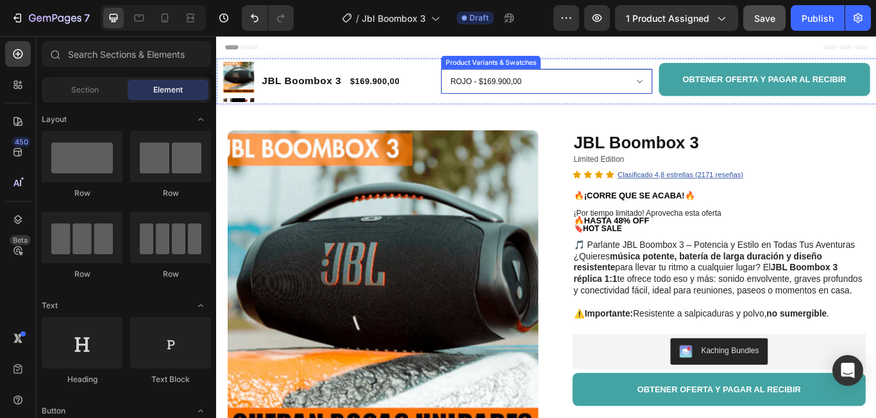
click at [704, 91] on select "ROJO - $169.900,00 NEGRO - $169.900,00 CAMUFLADO - $169.900,00 AZUL - $169.900,…" at bounding box center [601, 88] width 246 height 29
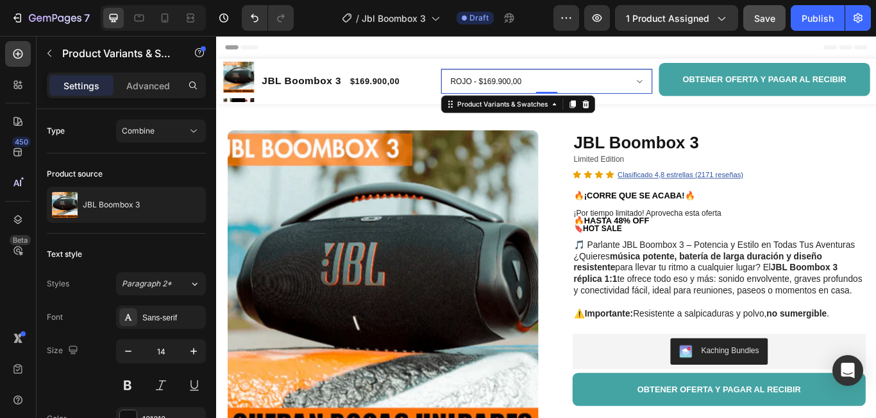
click at [703, 91] on select "ROJO - $169.900,00 NEGRO - $169.900,00 CAMUFLADO - $169.900,00 AZUL - $169.900,…" at bounding box center [601, 88] width 246 height 29
click at [188, 133] on icon at bounding box center [193, 130] width 13 height 13
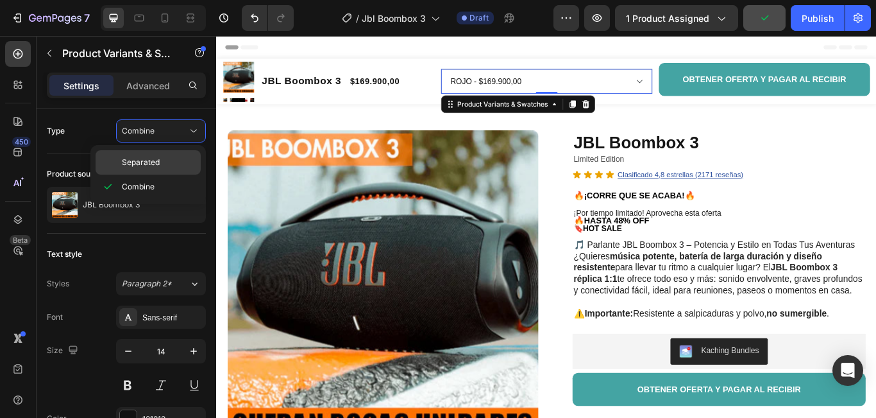
click at [151, 164] on span "Separated" at bounding box center [141, 163] width 38 height 12
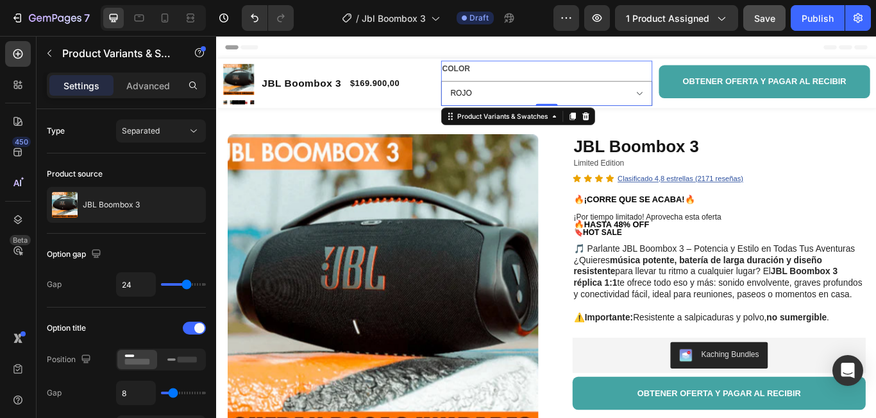
click at [628, 53] on div "Header" at bounding box center [600, 49] width 749 height 26
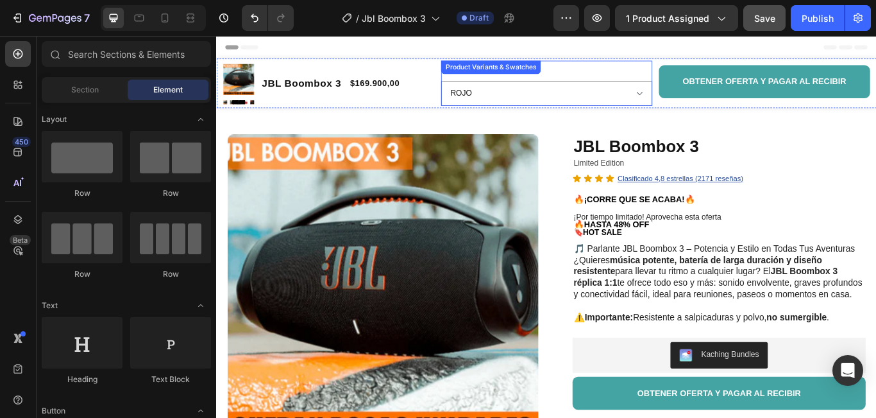
click at [629, 74] on div "COLOR ROJO NEGRO CAMUFLADO AZUL" at bounding box center [601, 91] width 246 height 53
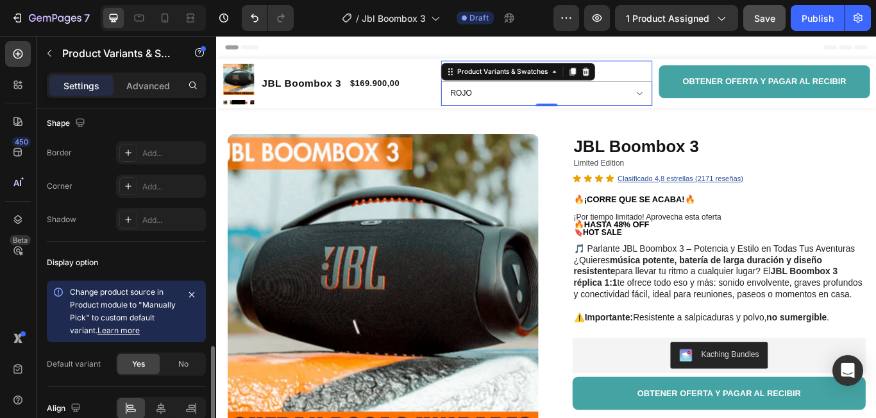
scroll to position [962, 0]
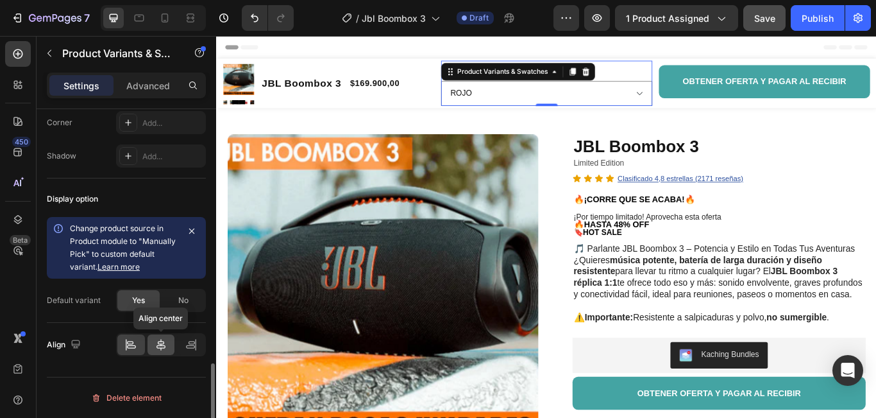
click at [163, 341] on icon at bounding box center [161, 345] width 9 height 12
click at [123, 344] on div at bounding box center [131, 344] width 28 height 21
drag, startPoint x: 609, startPoint y: 79, endPoint x: 613, endPoint y: 87, distance: 8.6
click at [609, 80] on icon at bounding box center [610, 77] width 10 height 10
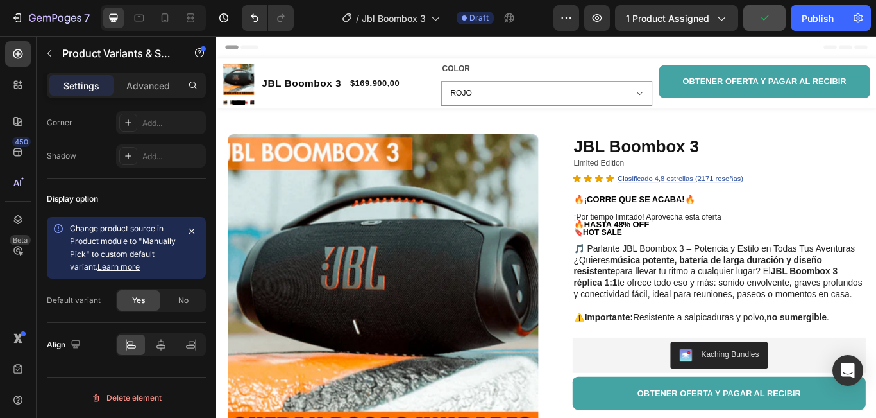
click at [802, 44] on div "Header" at bounding box center [600, 49] width 749 height 26
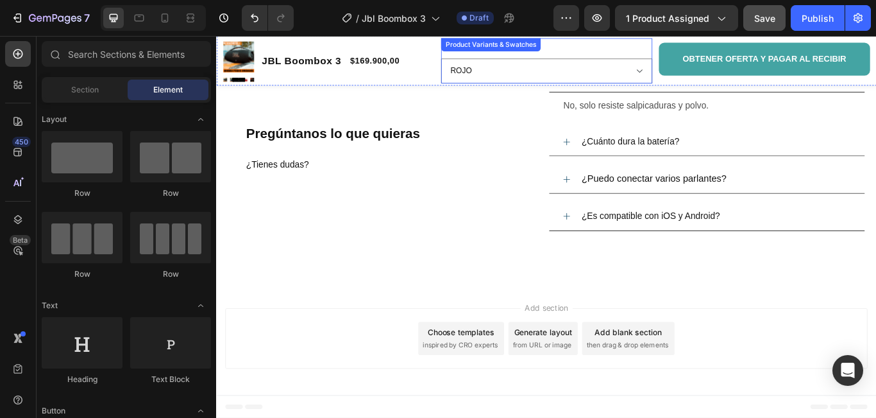
scroll to position [1390, 0]
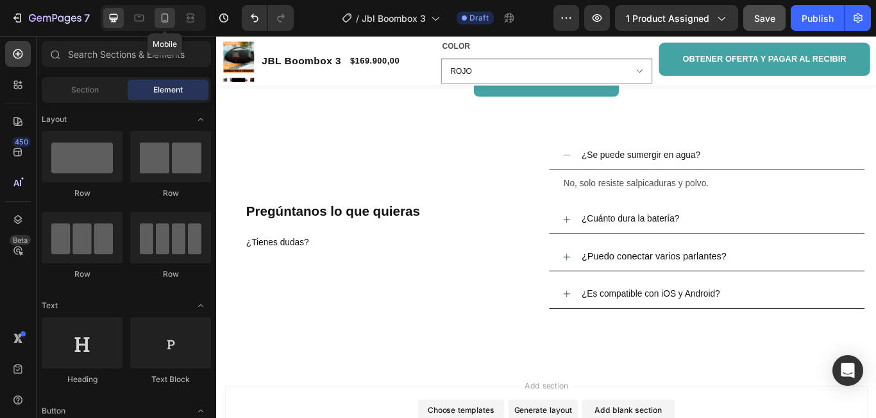
click at [167, 15] on icon at bounding box center [164, 18] width 13 height 13
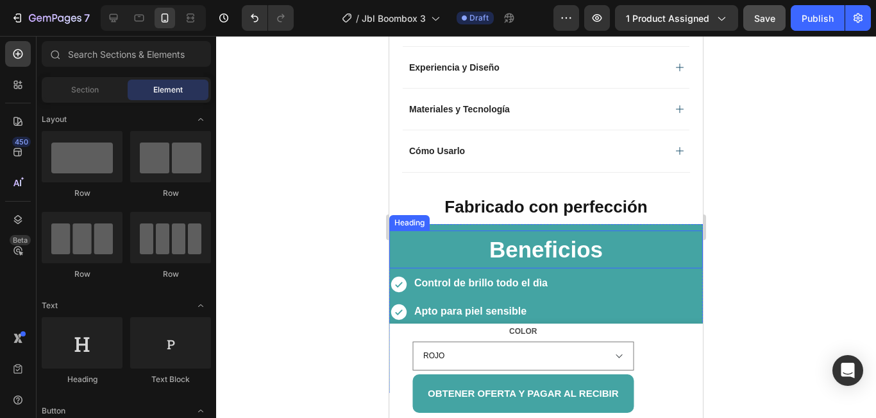
scroll to position [834, 0]
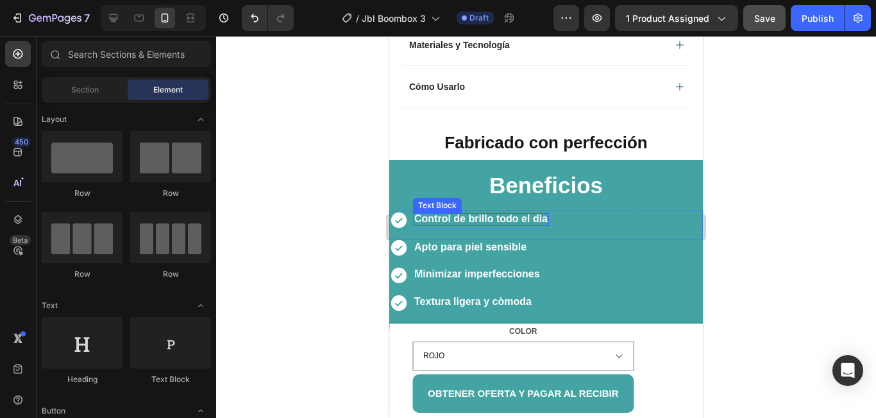
click at [545, 213] on strong "Control de brillo todo el dìa" at bounding box center [480, 218] width 133 height 11
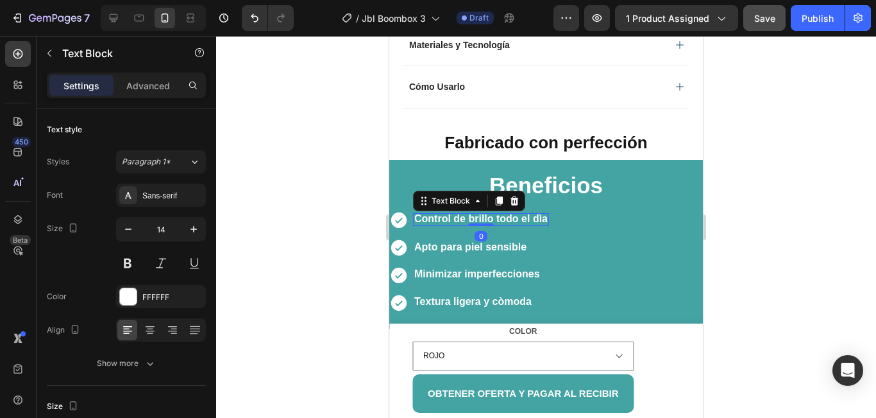
click at [548, 213] on div "Control de brillo todo el dìa" at bounding box center [481, 219] width 136 height 13
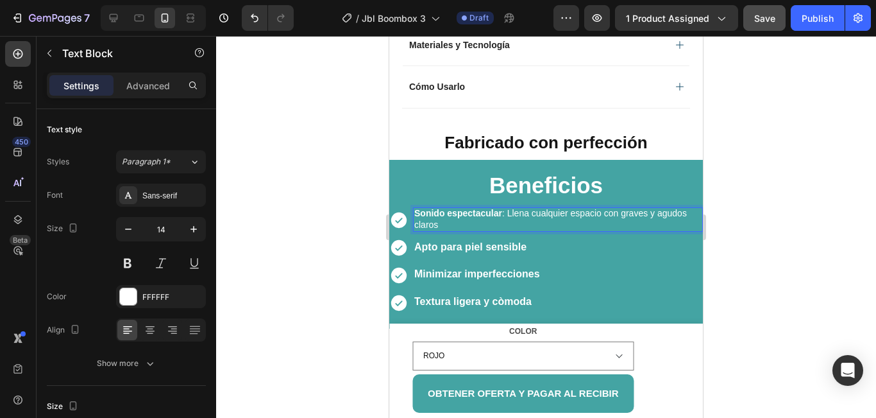
click at [604, 207] on p "Sonido espectacular : Llena cualquier espacio con graves y agudos claros" at bounding box center [557, 218] width 287 height 23
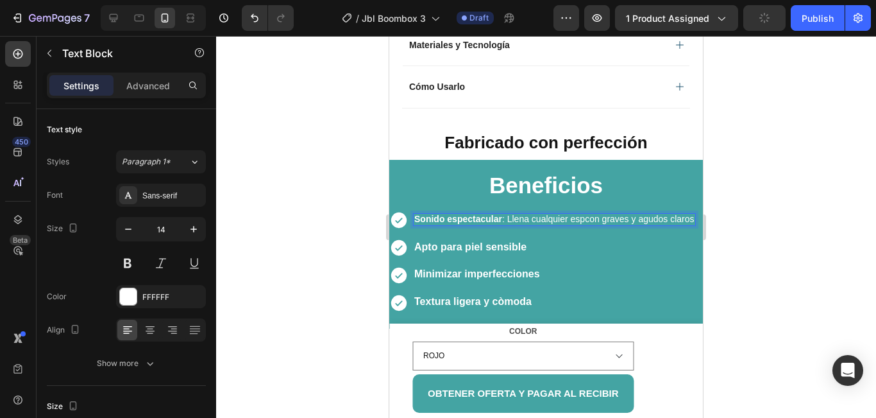
scroll to position [840, 0]
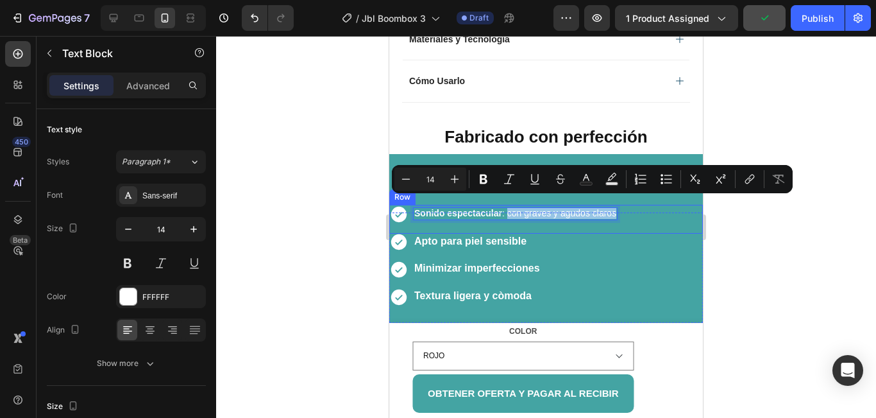
drag, startPoint x: 506, startPoint y: 203, endPoint x: 606, endPoint y: 200, distance: 100.1
click at [618, 207] on div "Sonido espectacular : con graves y agudos claros" at bounding box center [515, 213] width 205 height 13
click at [483, 180] on icon "Editor contextual toolbar" at bounding box center [483, 179] width 13 height 13
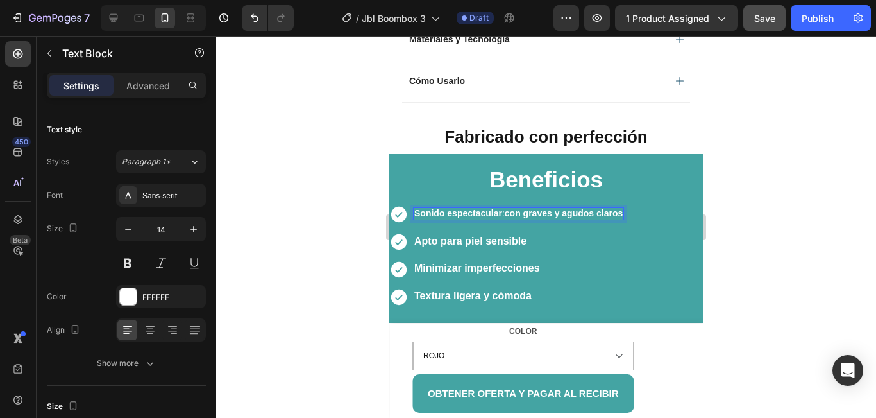
click at [618, 208] on strong "con graves y agudos claros" at bounding box center [564, 213] width 118 height 10
click at [623, 208] on strong "con graves y agudos claros" at bounding box center [564, 213] width 118 height 10
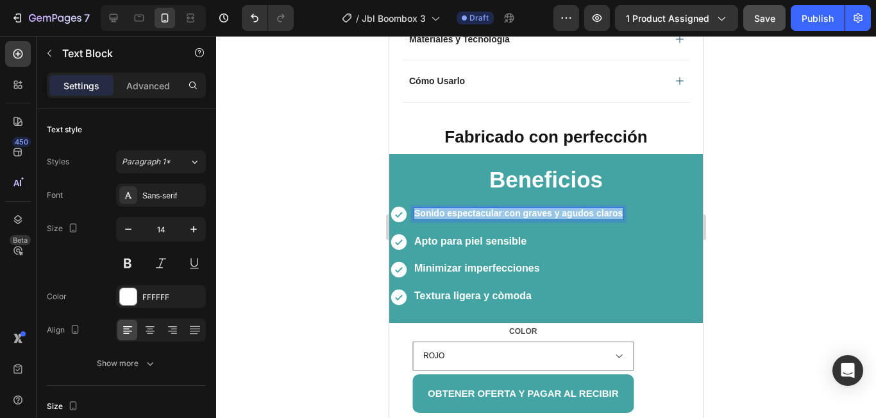
drag, startPoint x: 625, startPoint y: 204, endPoint x: 416, endPoint y: 204, distance: 208.5
click at [416, 207] on p "Sonido espectacular : con graves y agudos claros" at bounding box center [518, 213] width 209 height 12
click at [603, 208] on strong "con graves y agudos claros" at bounding box center [564, 213] width 118 height 10
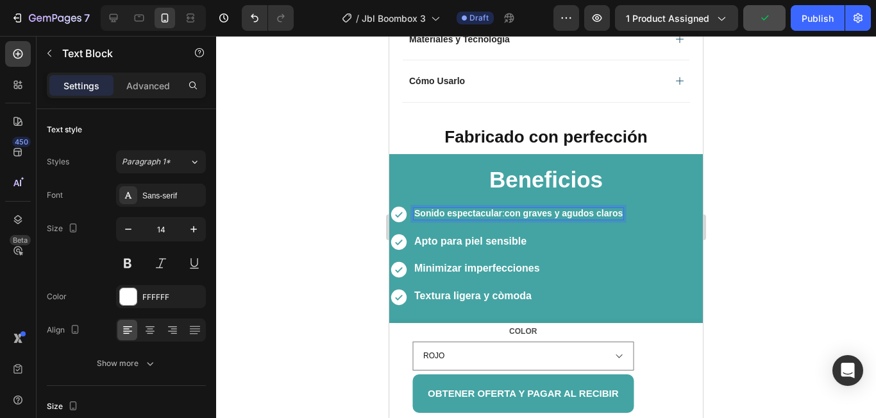
click at [623, 208] on strong "con graves y agudos claros" at bounding box center [564, 213] width 118 height 10
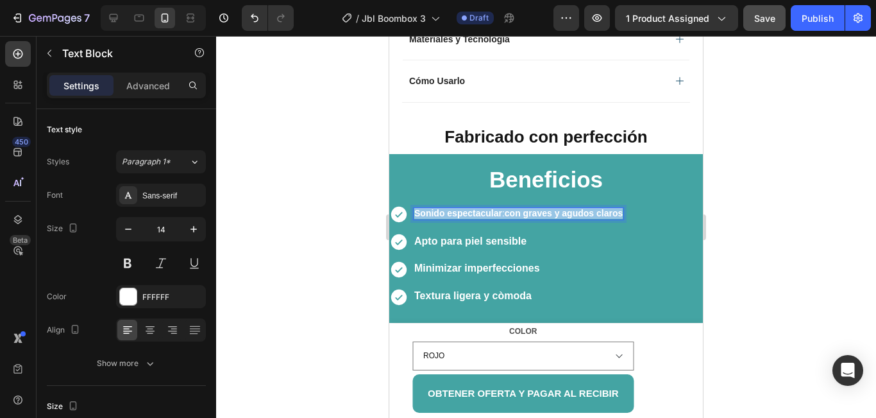
drag, startPoint x: 626, startPoint y: 203, endPoint x: 416, endPoint y: 203, distance: 209.8
click at [416, 207] on p "Sonido espectacular : con graves y agudos claros" at bounding box center [518, 213] width 209 height 12
click at [655, 192] on div "Beneficios Heading Icon Sonido espectacular : con graves y agudos claros Text B…" at bounding box center [546, 238] width 314 height 168
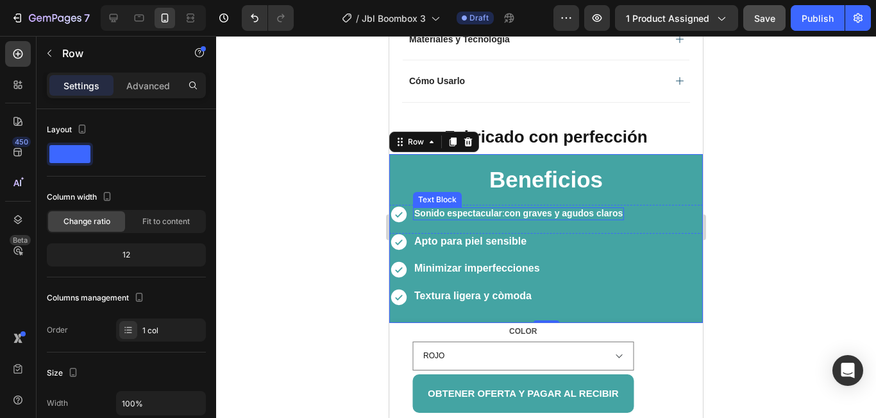
click at [447, 208] on strong "Sonido espectacular" at bounding box center [458, 213] width 88 height 10
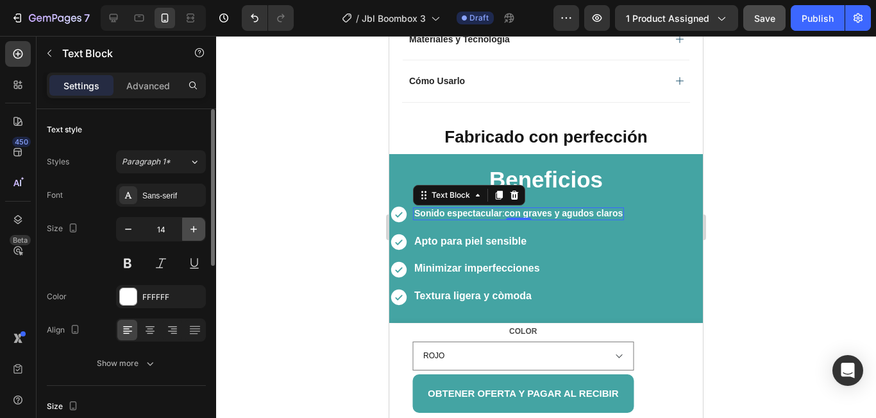
click at [195, 226] on icon "button" at bounding box center [193, 229] width 13 height 13
type input "16"
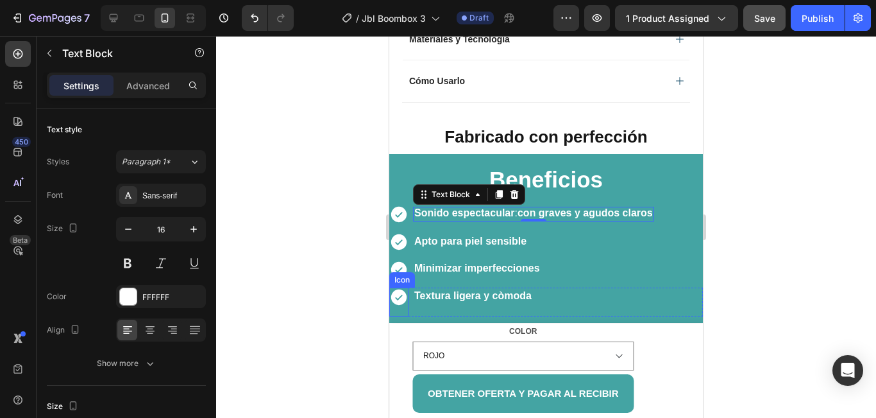
click at [300, 252] on div at bounding box center [546, 227] width 660 height 382
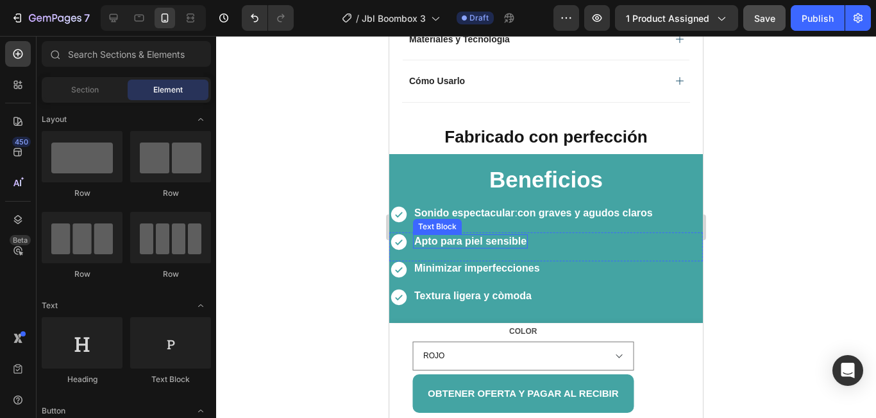
click at [501, 235] on strong "Apto para piel sensible" at bounding box center [470, 240] width 112 height 11
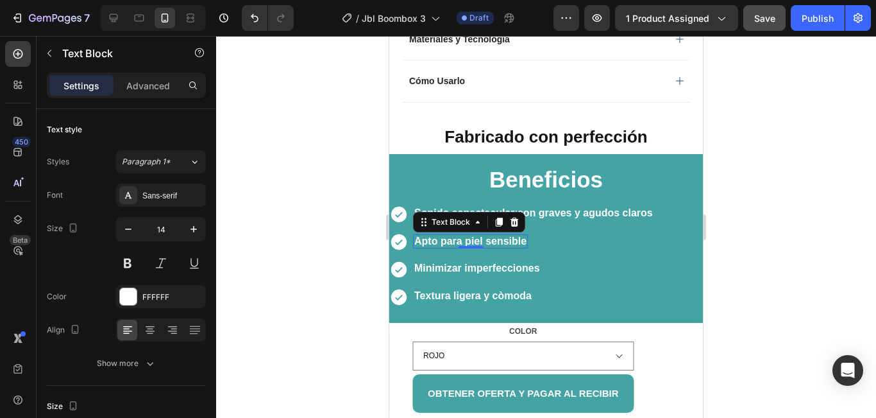
click at [526, 235] on strong "Apto para piel sensible" at bounding box center [470, 240] width 112 height 11
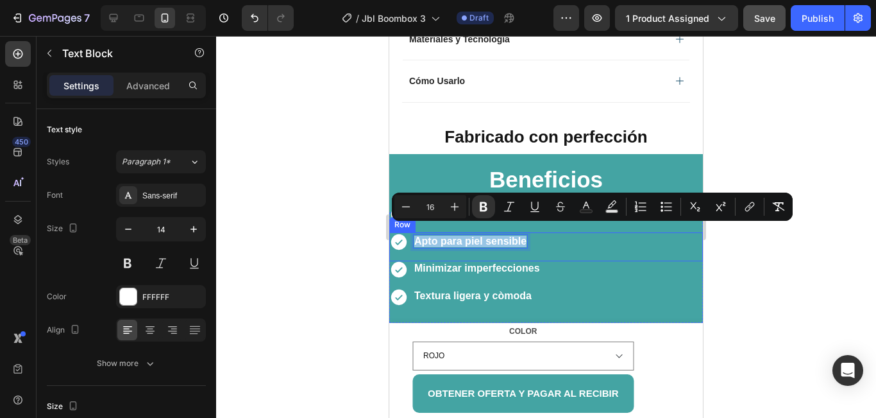
drag, startPoint x: 526, startPoint y: 233, endPoint x: 409, endPoint y: 231, distance: 116.8
click at [409, 232] on div "Icon Apto para piel sensible Text Block 0 Row" at bounding box center [546, 246] width 314 height 29
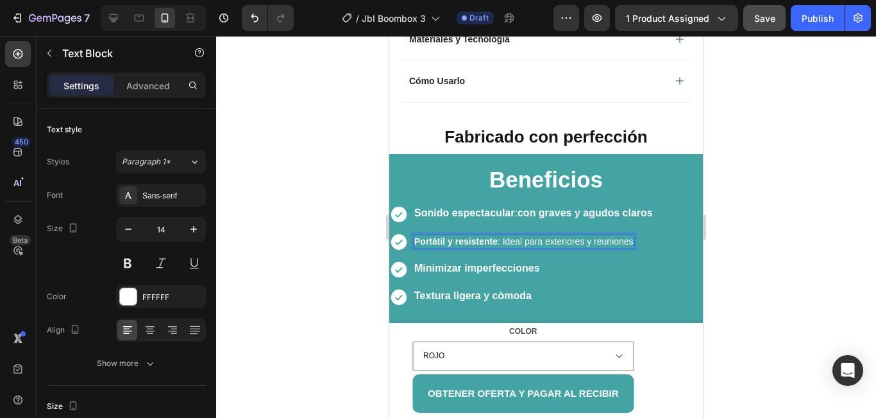
click at [633, 235] on p "Portátil y resistente : Ideal para exteriores y reuniones" at bounding box center [523, 241] width 219 height 12
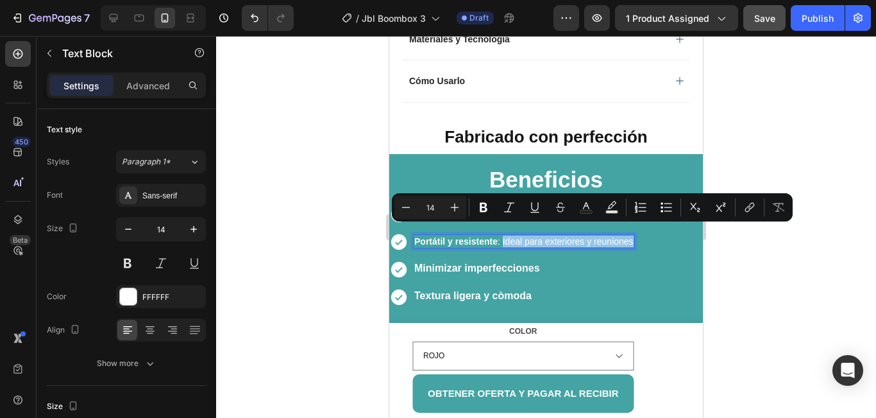
drag, startPoint x: 633, startPoint y: 234, endPoint x: 502, endPoint y: 233, distance: 131.5
click at [502, 235] on p "Portátil y resistente : Ideal para exteriores y reuniones" at bounding box center [523, 241] width 219 height 12
click at [474, 207] on button "Bold" at bounding box center [483, 207] width 23 height 23
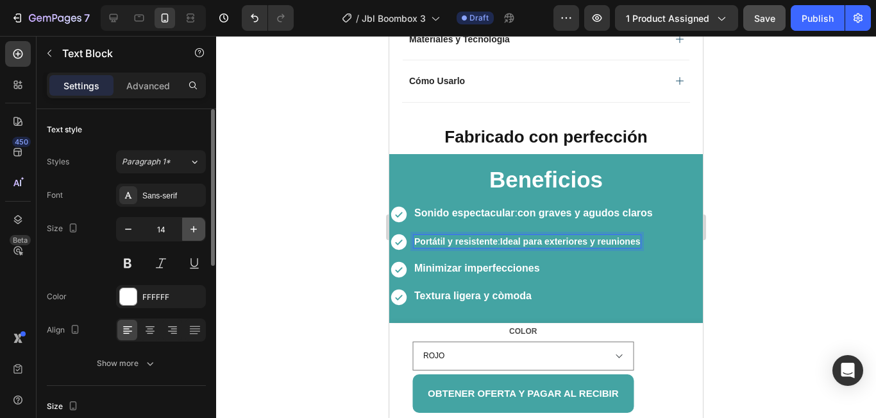
click at [203, 228] on button "button" at bounding box center [193, 228] width 23 height 23
click at [200, 228] on button "button" at bounding box center [193, 228] width 23 height 23
type input "16"
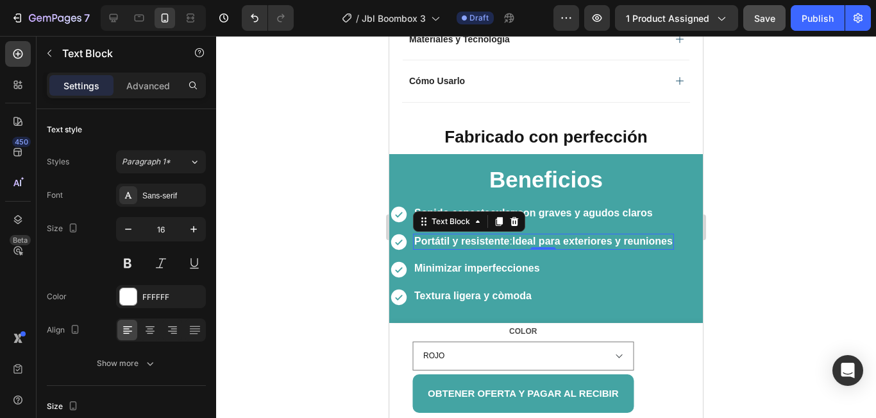
click at [281, 235] on div at bounding box center [546, 227] width 660 height 382
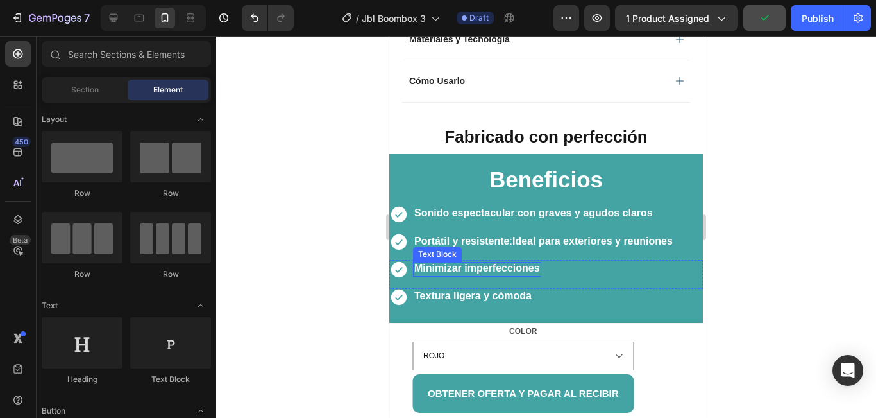
click at [479, 262] on strong "Minimizar imperfecciones" at bounding box center [477, 267] width 126 height 11
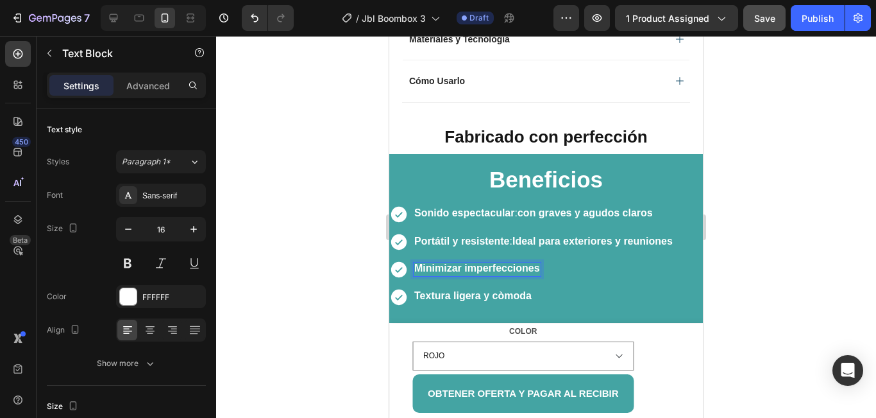
click at [540, 262] on strong "Minimizar imperfecciones" at bounding box center [477, 267] width 126 height 11
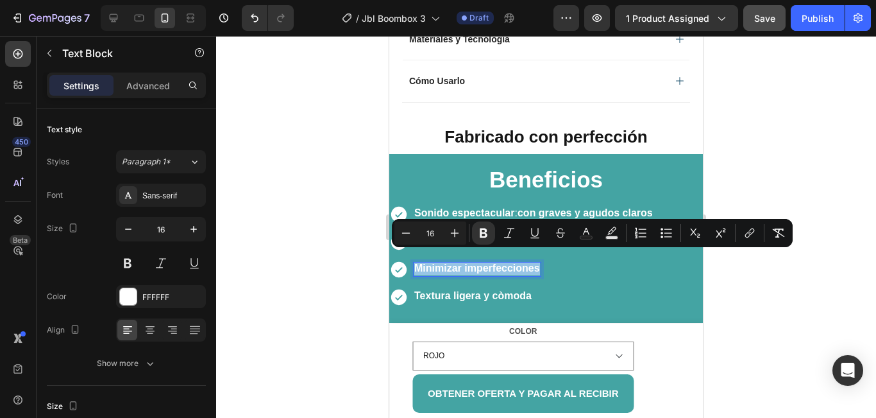
drag, startPoint x: 540, startPoint y: 257, endPoint x: 416, endPoint y: 261, distance: 123.2
click at [416, 262] on strong "Minimizar imperfecciones" at bounding box center [477, 267] width 126 height 11
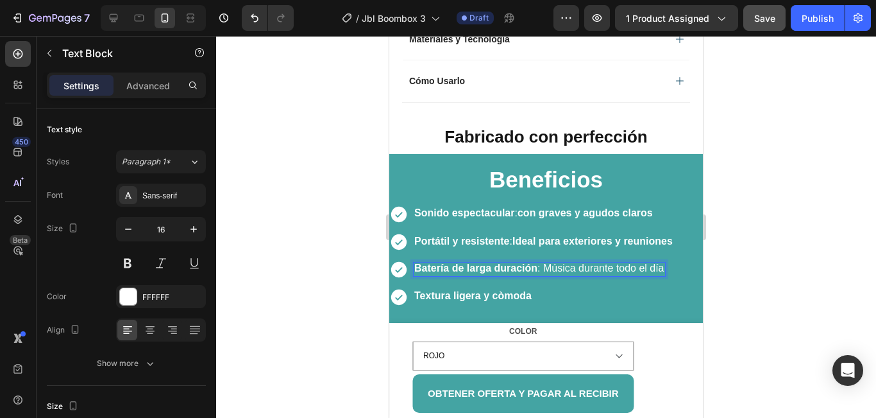
click at [663, 262] on p "Batería de larga duración : Música durante todo el día" at bounding box center [539, 268] width 250 height 13
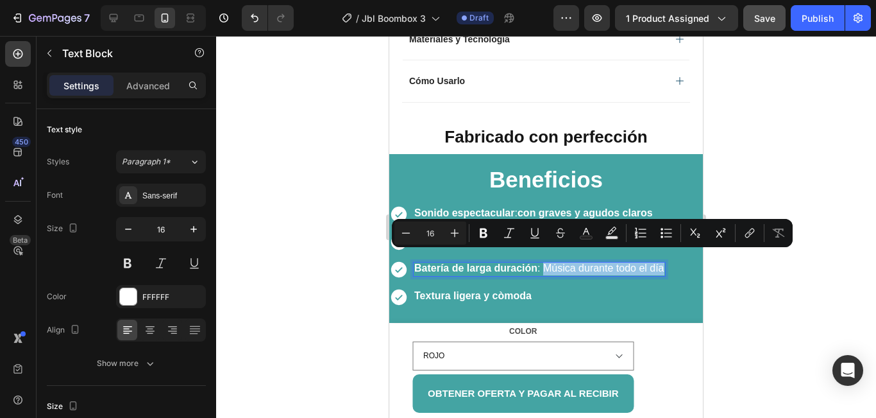
drag, startPoint x: 662, startPoint y: 260, endPoint x: 543, endPoint y: 259, distance: 118.7
click at [543, 262] on p "Batería de larga duración : Música durante todo el día" at bounding box center [539, 268] width 250 height 13
click at [481, 230] on icon "Editor contextual toolbar" at bounding box center [484, 233] width 8 height 10
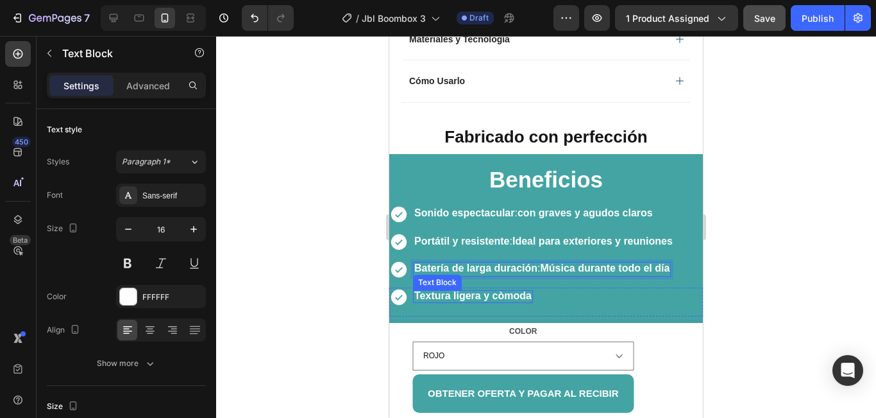
click at [491, 290] on strong "Textura ligera y còmoda" at bounding box center [472, 295] width 117 height 11
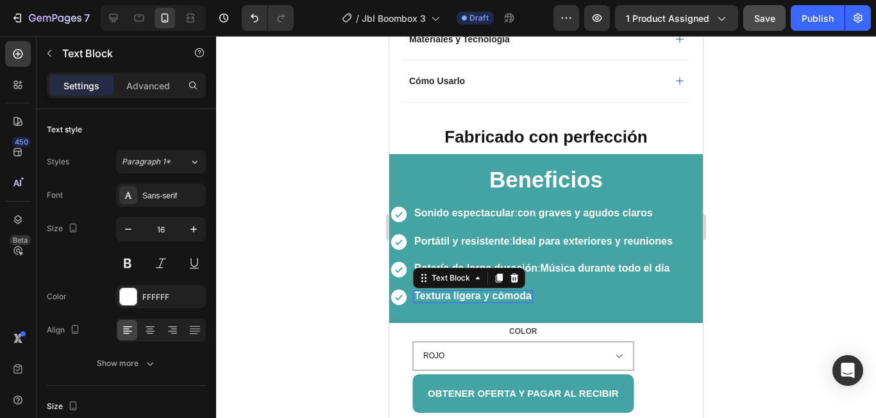
scroll to position [415, 0]
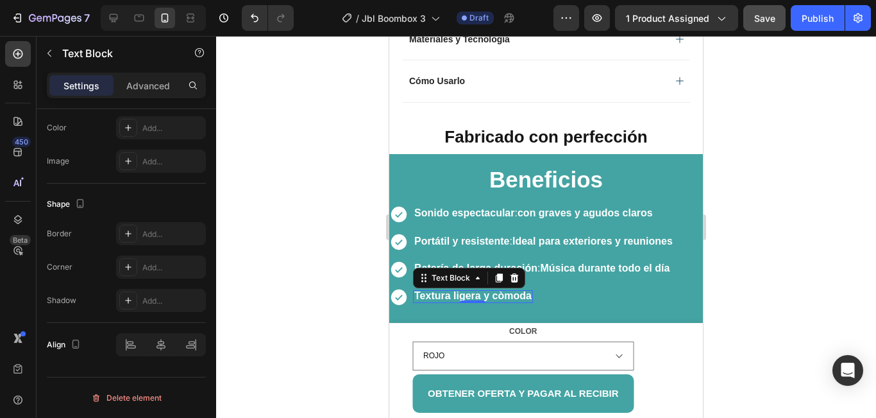
click at [532, 290] on div "Textura ligera y còmoda" at bounding box center [473, 296] width 120 height 13
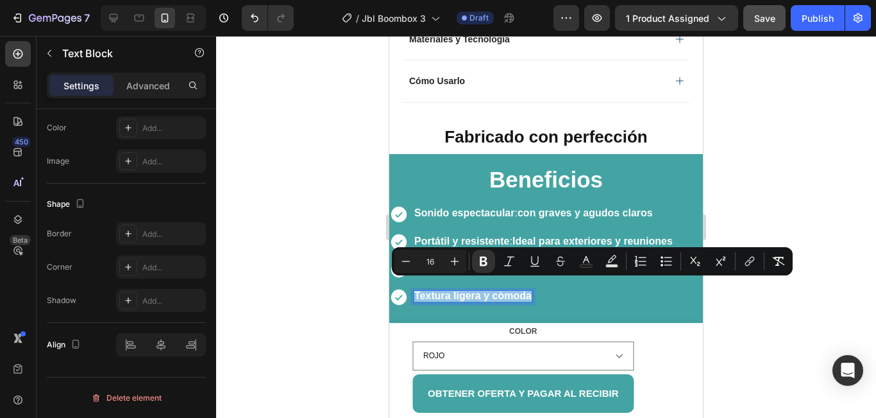
drag, startPoint x: 531, startPoint y: 287, endPoint x: 415, endPoint y: 287, distance: 116.1
click at [415, 290] on strong "Textura ligera y còmoda" at bounding box center [472, 295] width 117 height 11
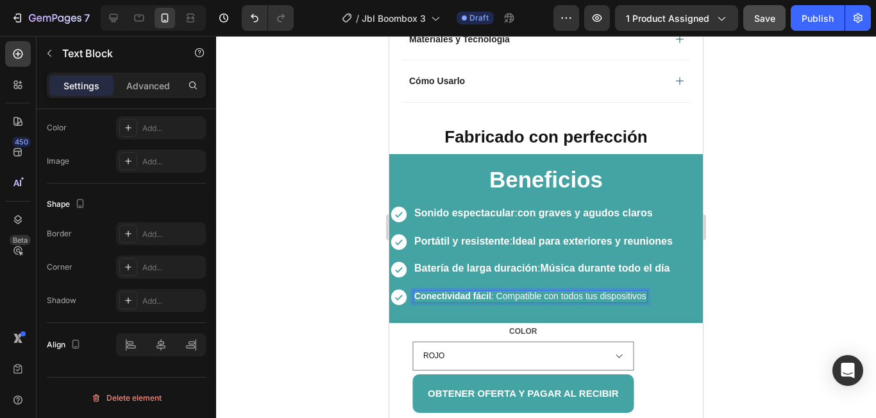
click at [647, 290] on div "Conectividad fácil : Compatible con todos tus dispositivos" at bounding box center [530, 296] width 235 height 13
click at [646, 290] on p "Conectividad fácil : Compatible con todos tus dispositivos" at bounding box center [530, 296] width 232 height 12
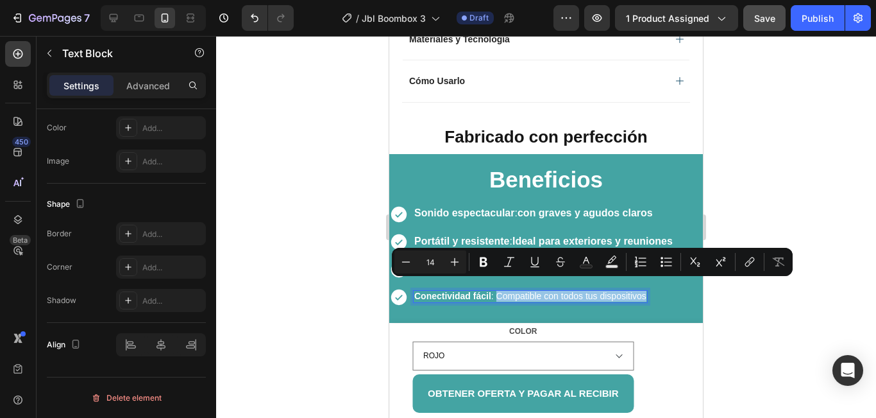
drag, startPoint x: 646, startPoint y: 287, endPoint x: 496, endPoint y: 287, distance: 150.1
click at [496, 290] on p "Conectividad fácil : Compatible con todos tus dispositivos" at bounding box center [530, 296] width 232 height 12
click at [454, 264] on icon "Editor contextual toolbar" at bounding box center [454, 261] width 13 height 13
type input "16"
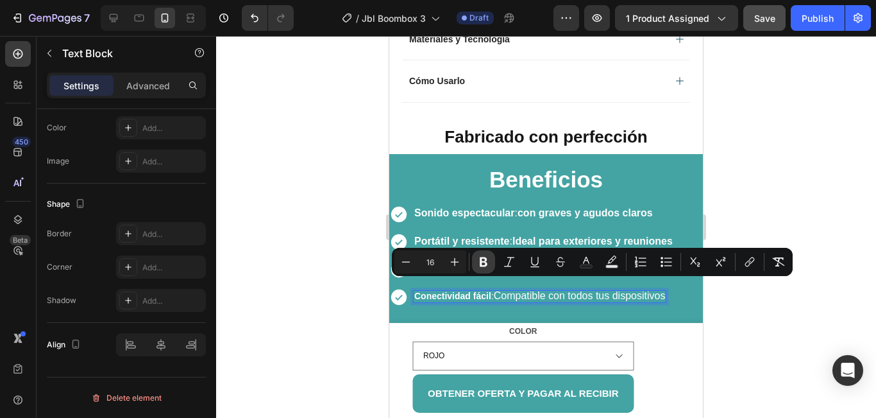
click at [484, 268] on button "Bold" at bounding box center [483, 261] width 23 height 23
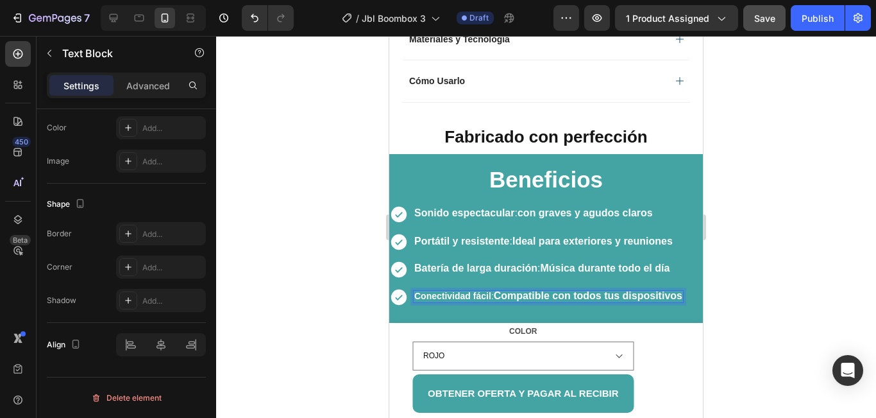
click at [533, 290] on strong "Compatible con todos tus dispositivos" at bounding box center [588, 295] width 189 height 11
click at [753, 277] on div at bounding box center [546, 227] width 660 height 382
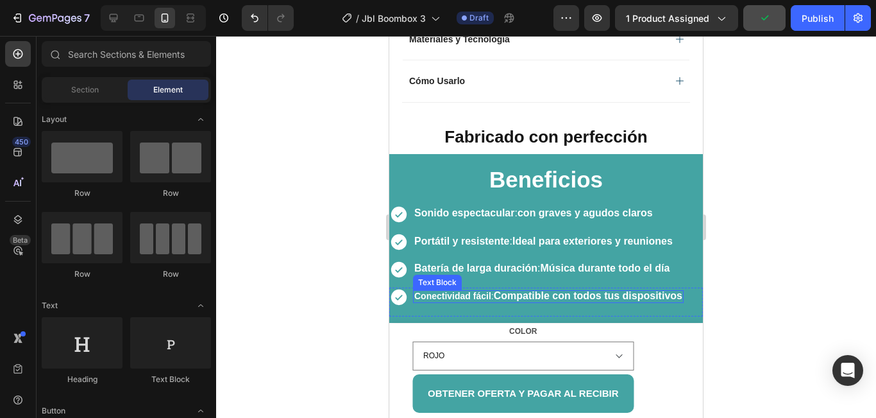
click at [656, 290] on strong "Compatible con todos tus dispositivos" at bounding box center [588, 295] width 189 height 11
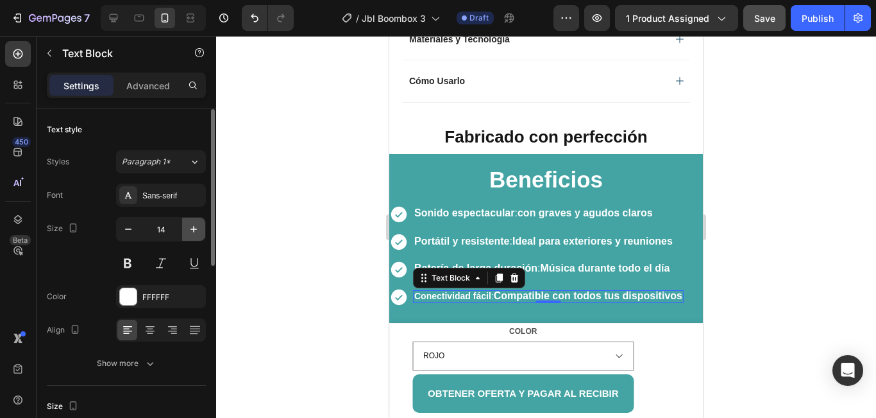
click at [196, 228] on icon "button" at bounding box center [193, 229] width 13 height 13
click at [194, 224] on icon "button" at bounding box center [193, 229] width 13 height 13
type input "16"
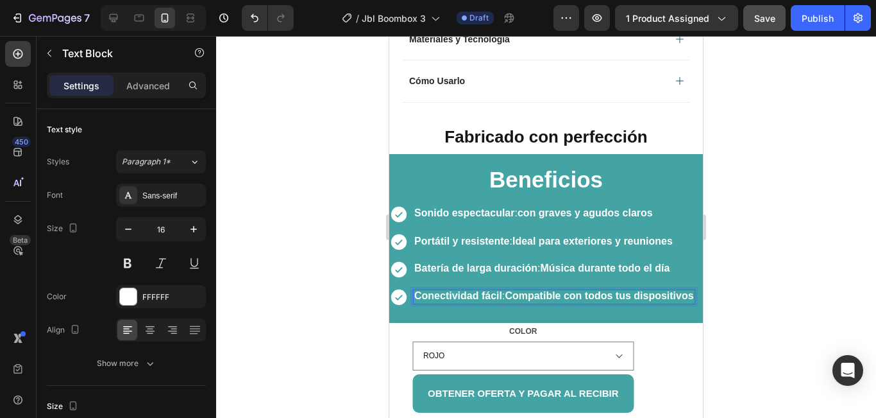
click at [511, 290] on strong "Compatible con todos tus dispositivos" at bounding box center [599, 295] width 189 height 11
click at [774, 253] on div at bounding box center [546, 227] width 660 height 382
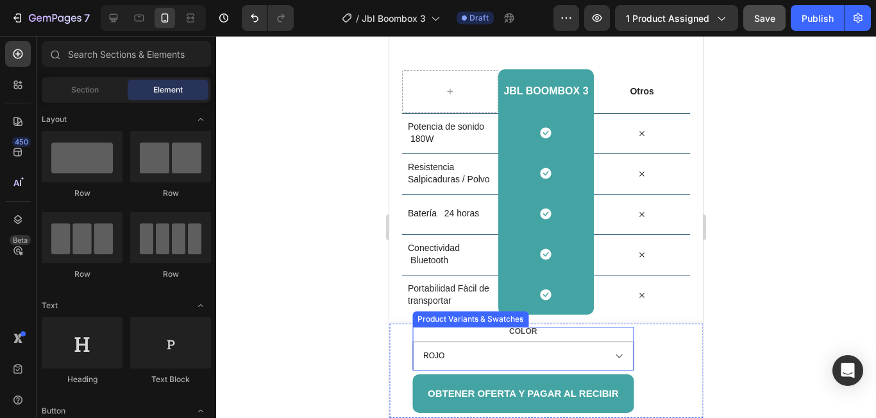
scroll to position [1546, 0]
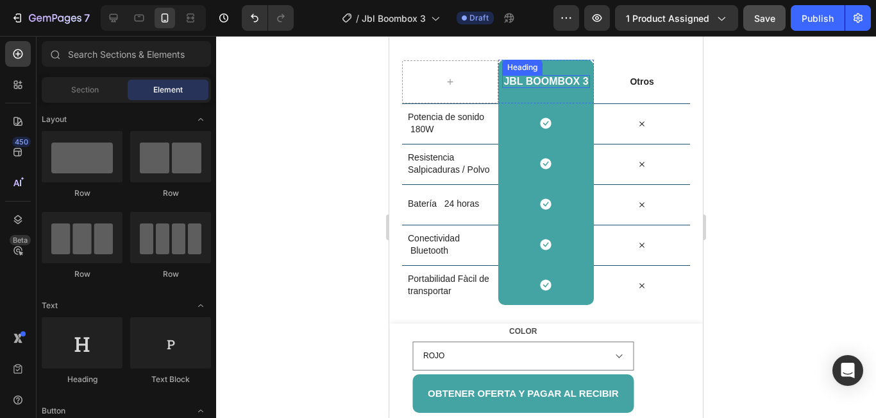
click at [533, 80] on h2 "JBL BOOMBOX 3" at bounding box center [545, 81] width 87 height 13
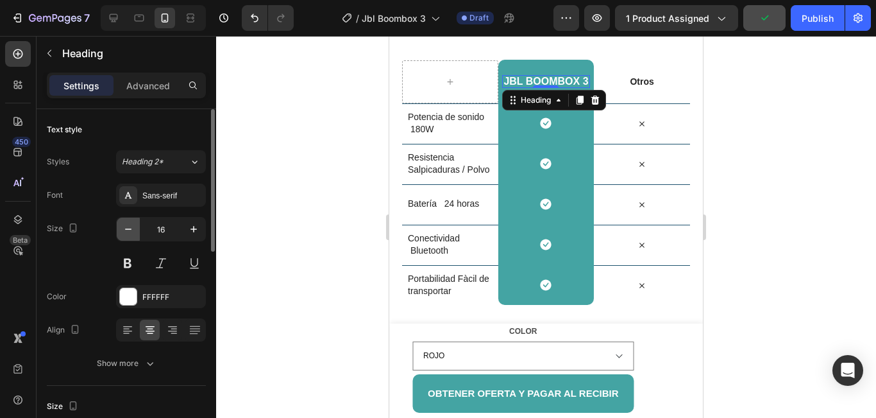
click at [129, 227] on icon "button" at bounding box center [128, 229] width 13 height 13
type input "15"
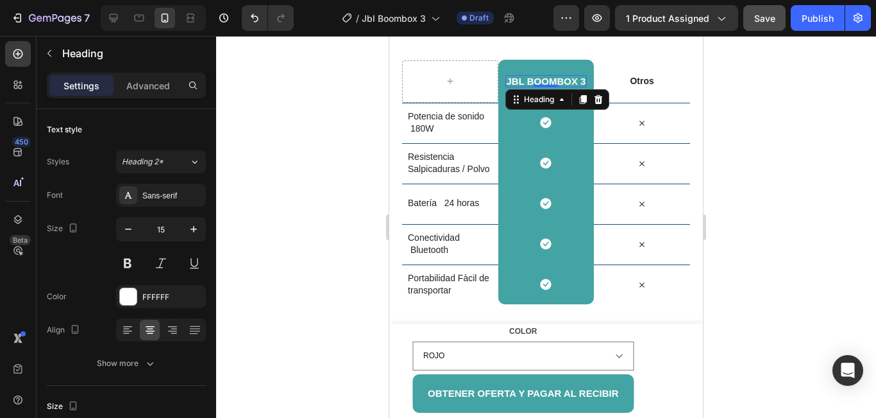
click at [276, 206] on div at bounding box center [546, 227] width 660 height 382
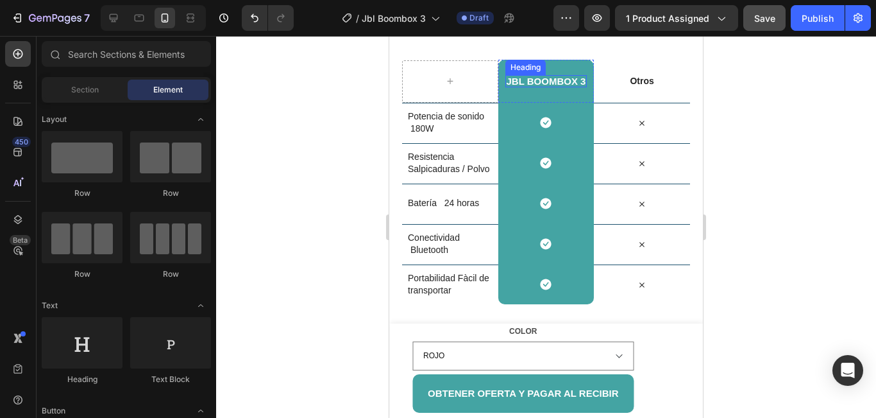
click at [540, 78] on h2 "JBL BOOMBOX 3" at bounding box center [547, 81] width 82 height 12
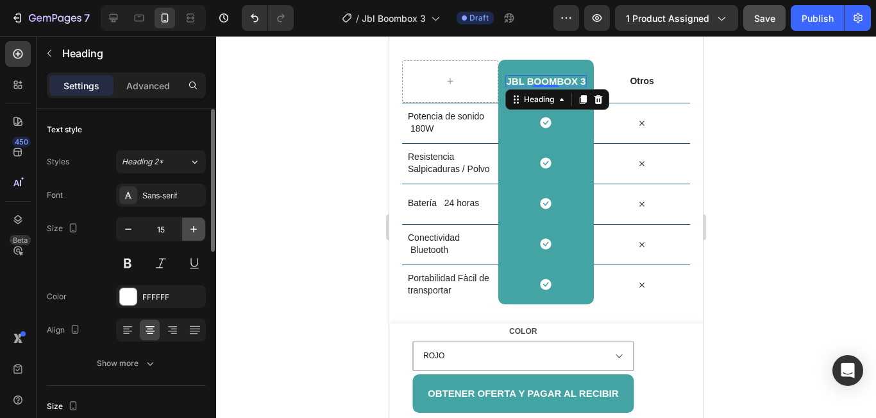
click at [200, 226] on icon "button" at bounding box center [193, 229] width 13 height 13
type input "16"
click at [264, 202] on div at bounding box center [546, 227] width 660 height 382
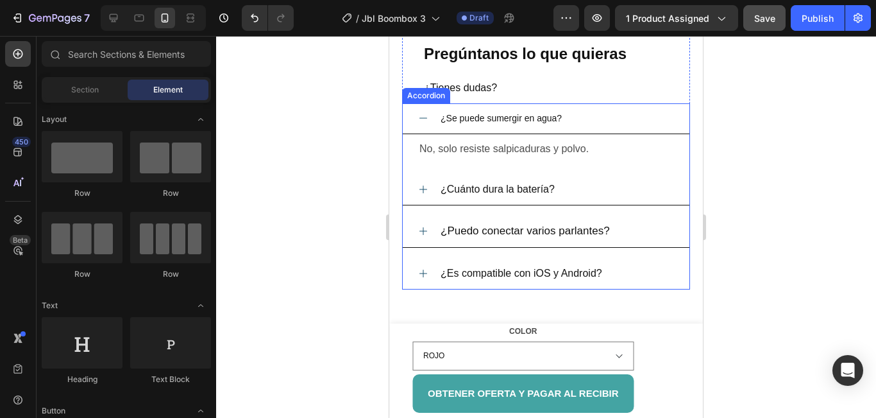
scroll to position [1866, 0]
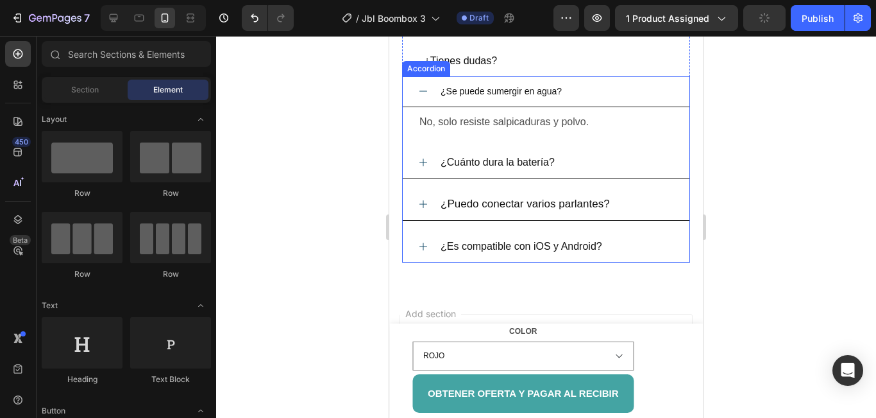
click at [421, 90] on div "¿Se puede sumergir en agua? No, solo resiste salpicaduras y polvo. Text Block ¿…" at bounding box center [546, 169] width 288 height 186
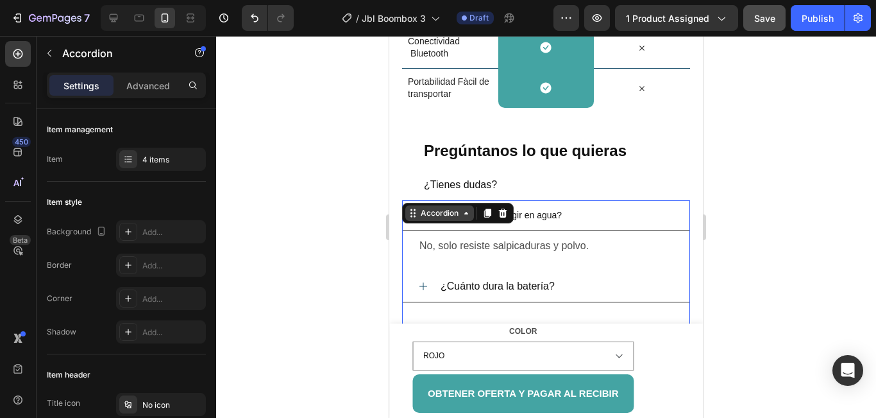
scroll to position [1738, 0]
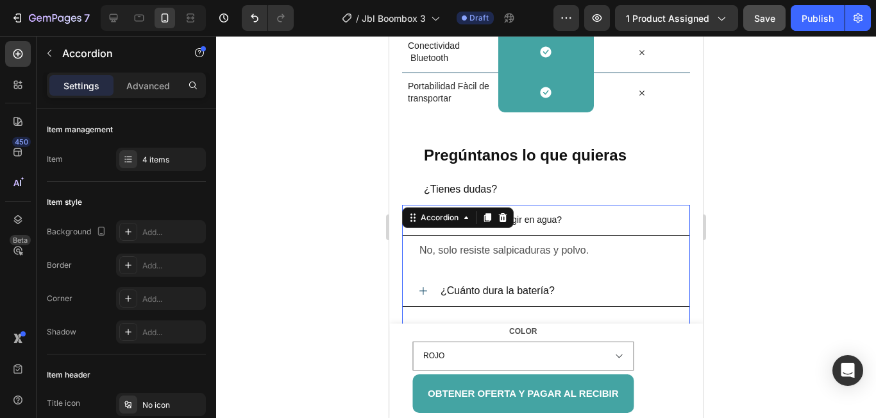
click at [310, 239] on div at bounding box center [546, 227] width 660 height 382
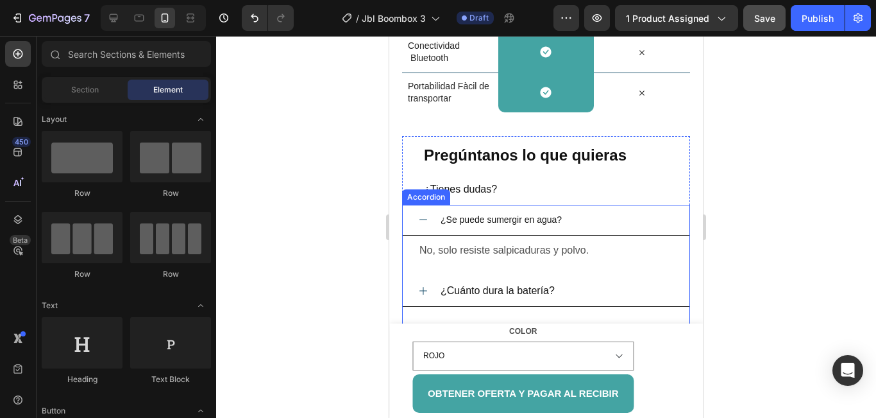
click at [424, 219] on icon at bounding box center [424, 219] width 8 height 1
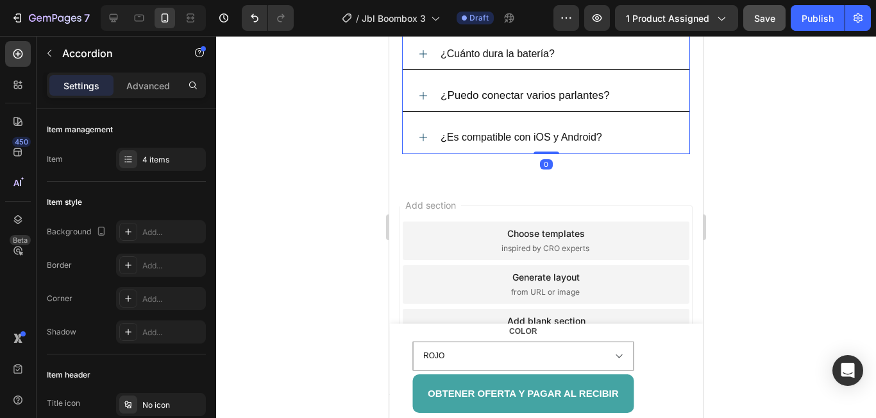
scroll to position [1948, 0]
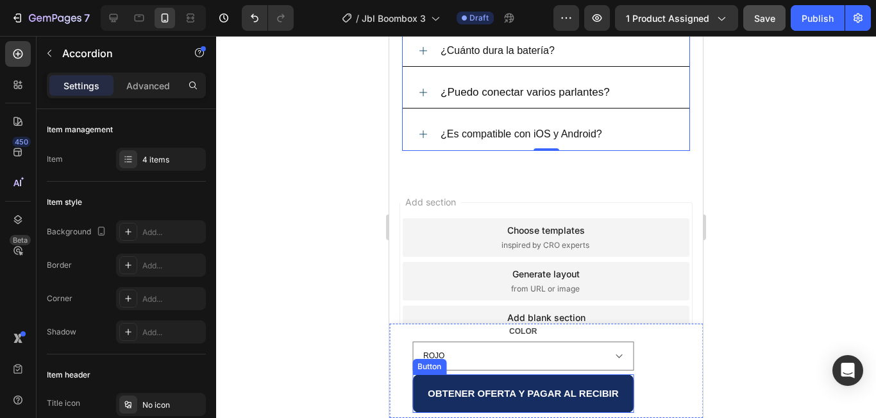
click at [420, 388] on button "OBTENER OFERTA Y PAGAR AL RECIBIR" at bounding box center [524, 393] width 222 height 38
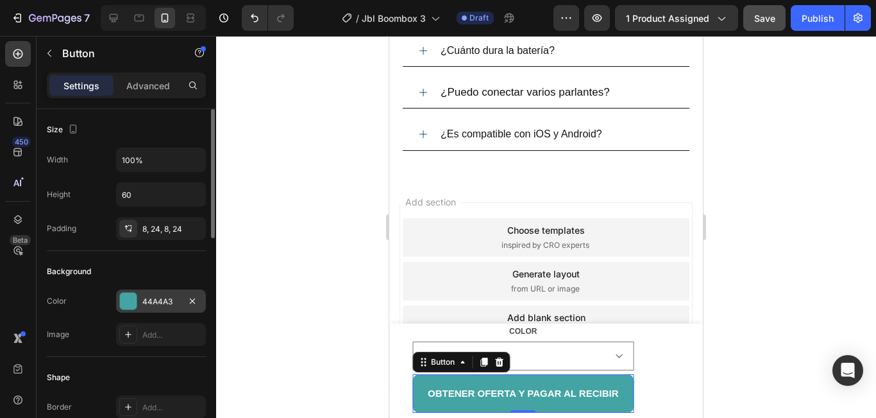
click at [135, 305] on div at bounding box center [128, 301] width 17 height 17
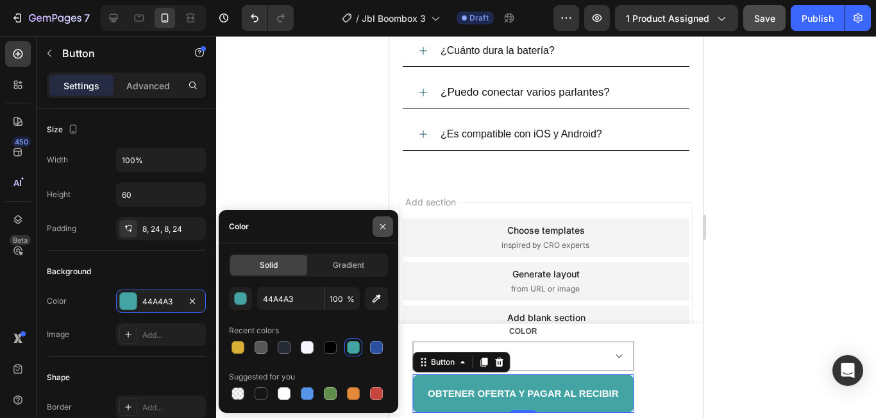
click at [380, 229] on icon "button" at bounding box center [383, 226] width 10 height 10
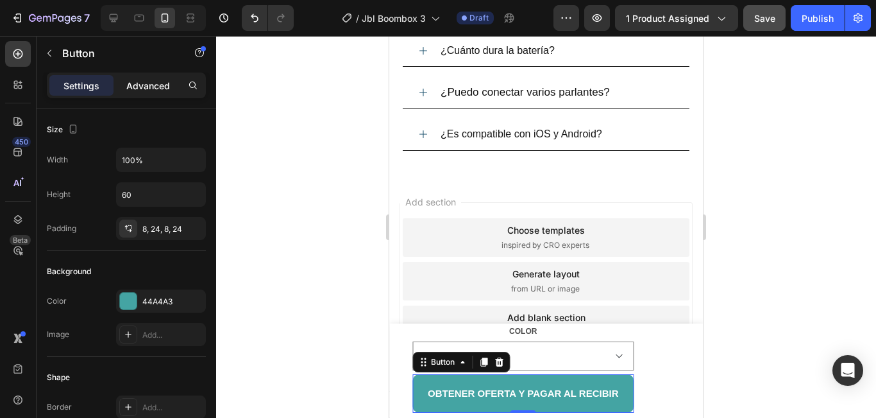
click at [152, 88] on p "Advanced" at bounding box center [148, 85] width 44 height 13
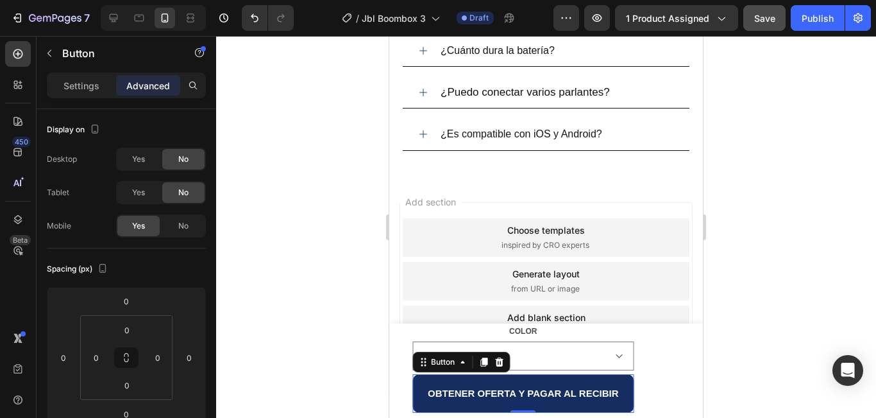
click at [420, 391] on button "OBTENER OFERTA Y PAGAR AL RECIBIR" at bounding box center [524, 393] width 222 height 38
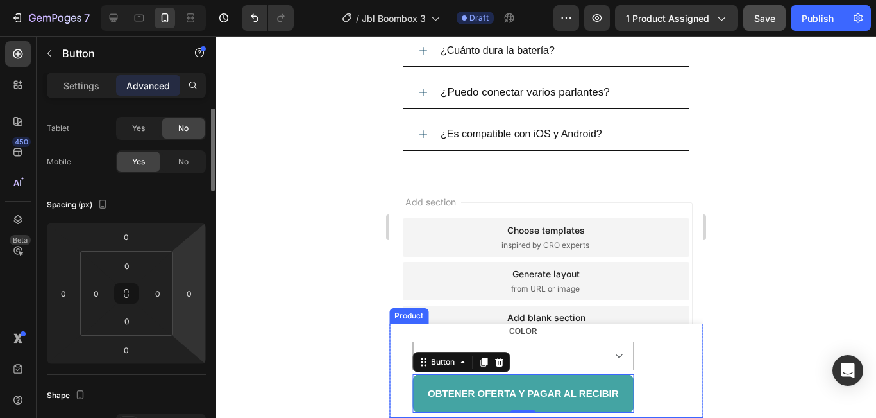
scroll to position [0, 0]
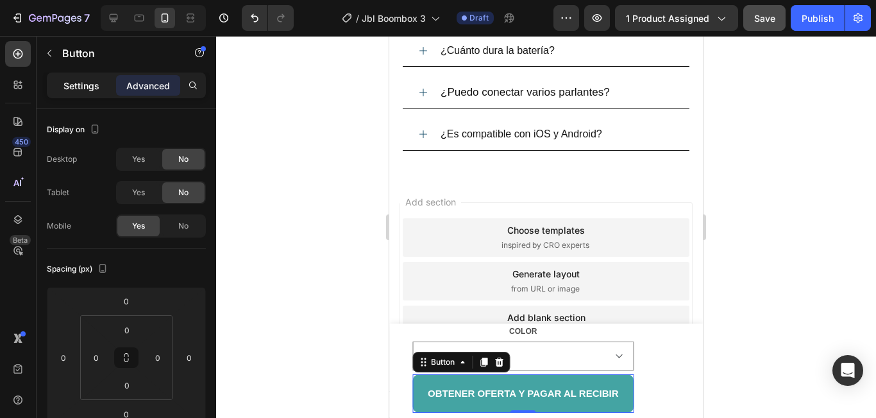
click at [92, 89] on p "Settings" at bounding box center [82, 85] width 36 height 13
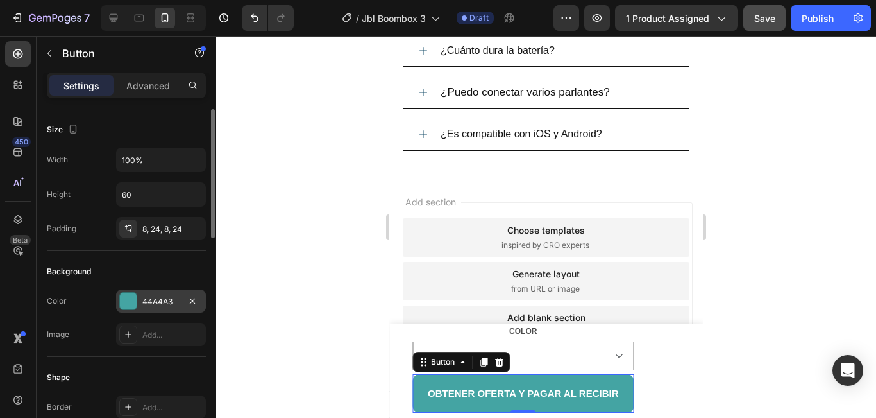
click at [129, 303] on div at bounding box center [128, 301] width 17 height 17
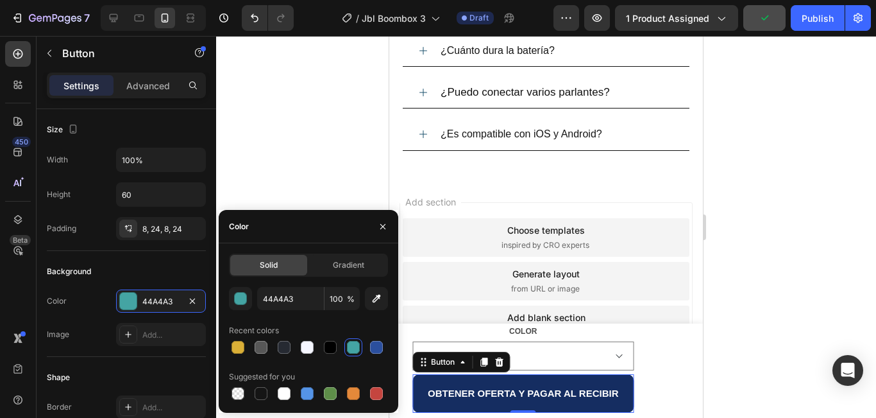
click at [425, 391] on button "OBTENER OFERTA Y PAGAR AL RECIBIR" at bounding box center [524, 393] width 222 height 38
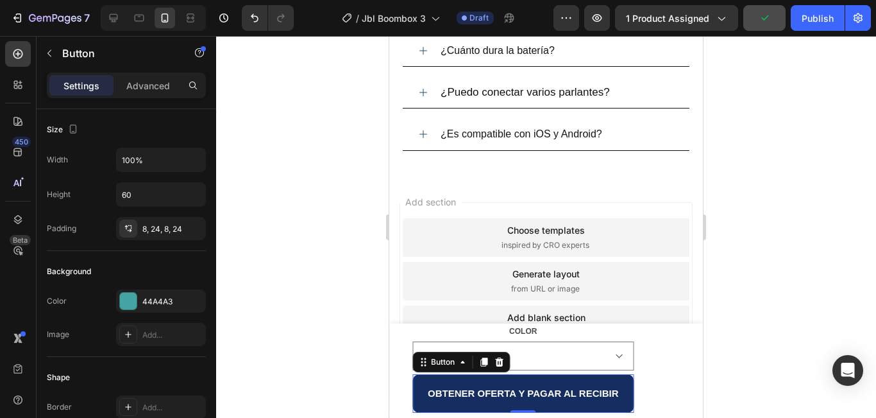
click at [417, 382] on button "OBTENER OFERTA Y PAGAR AL RECIBIR" at bounding box center [524, 393] width 222 height 38
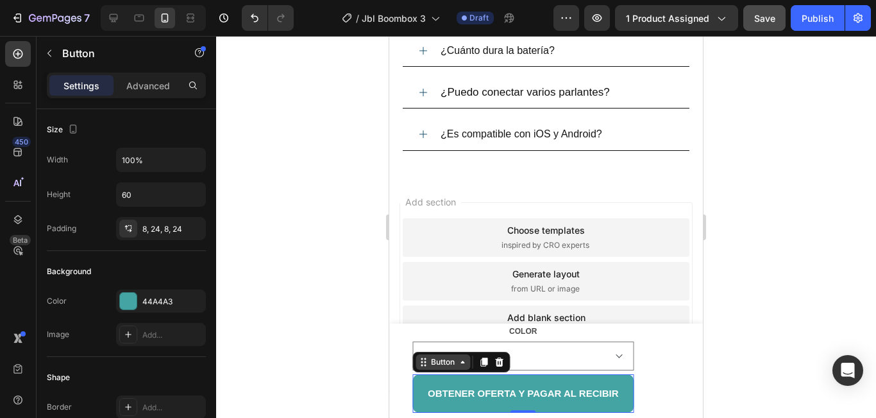
click at [447, 364] on div "Button" at bounding box center [443, 362] width 29 height 12
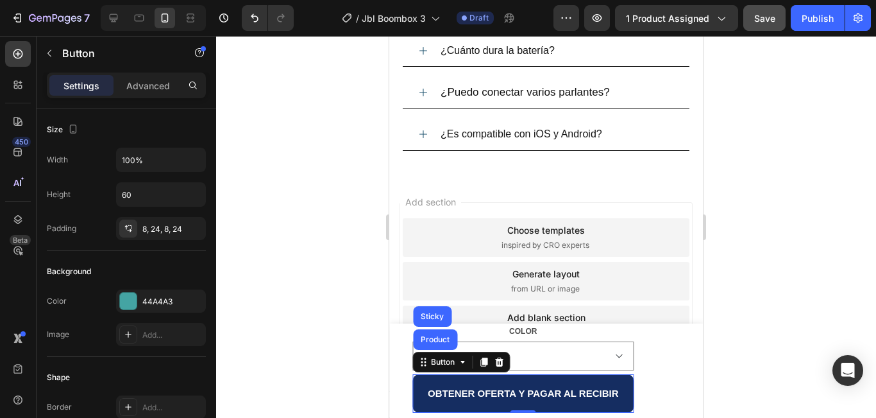
click at [419, 394] on button "OBTENER OFERTA Y PAGAR AL RECIBIR" at bounding box center [524, 393] width 222 height 38
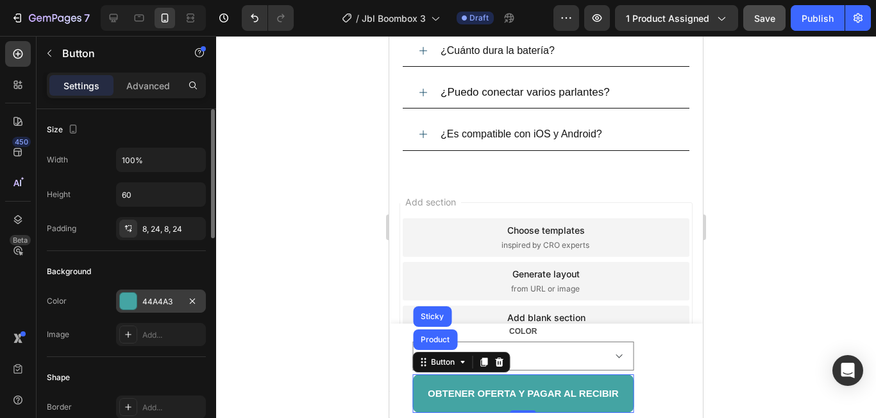
click at [130, 302] on div at bounding box center [128, 301] width 17 height 17
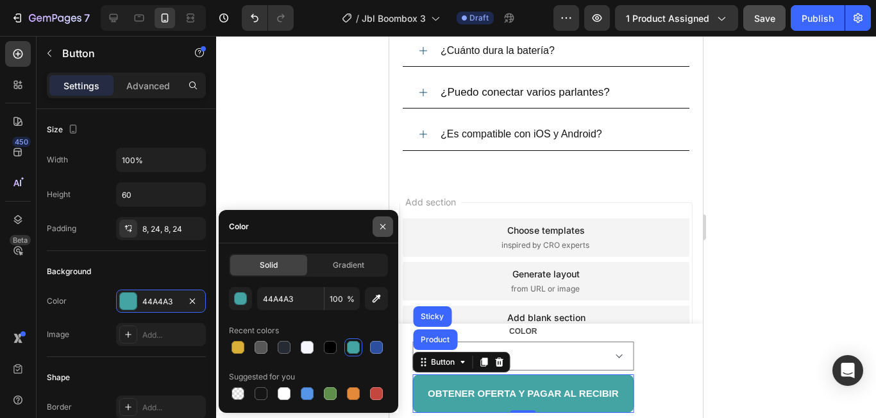
click at [377, 226] on button "button" at bounding box center [383, 226] width 21 height 21
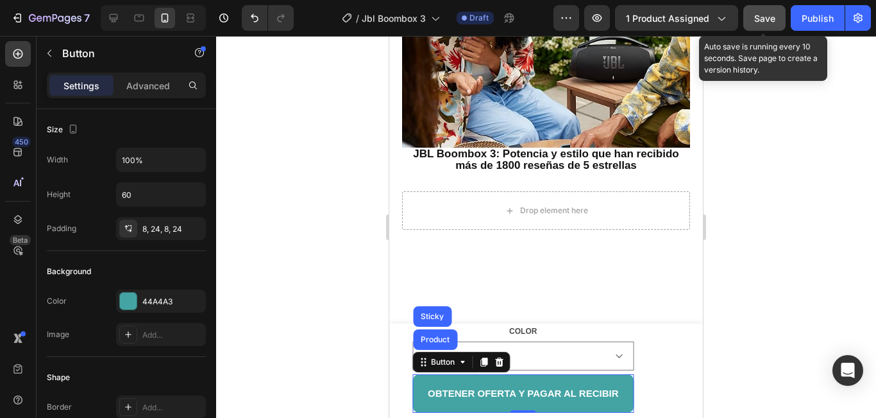
scroll to position [986, 0]
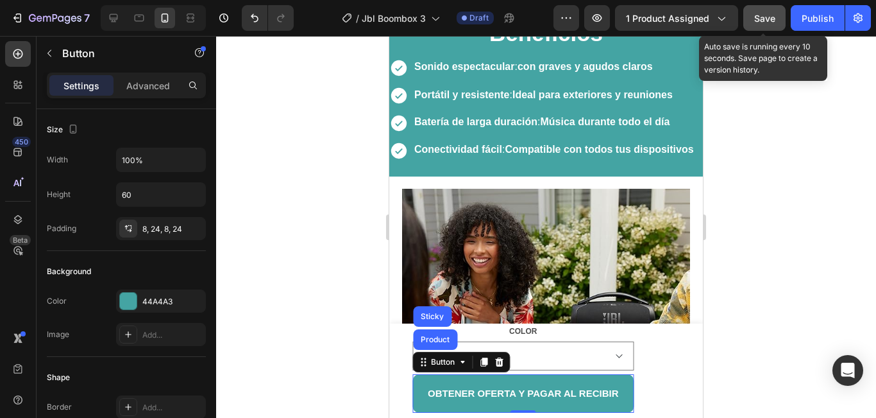
click at [763, 18] on span "Save" at bounding box center [764, 18] width 21 height 11
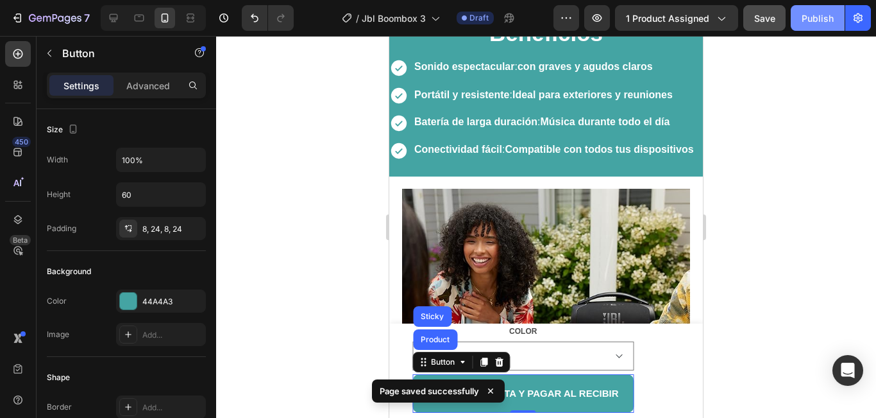
click at [812, 19] on div "Publish" at bounding box center [818, 18] width 32 height 13
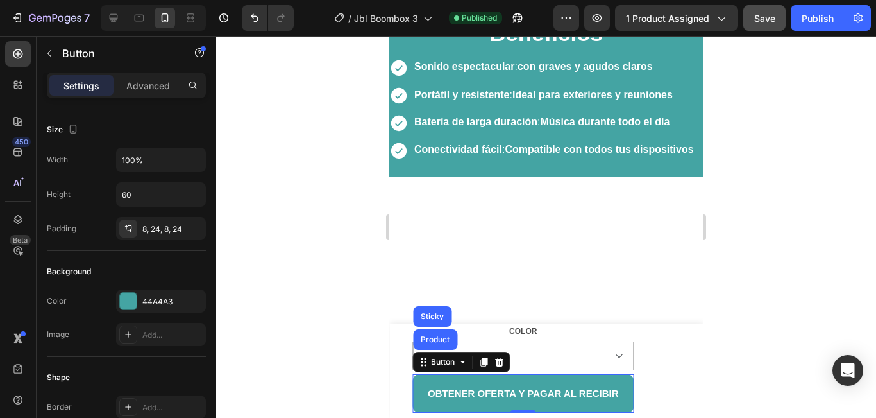
scroll to position [729, 0]
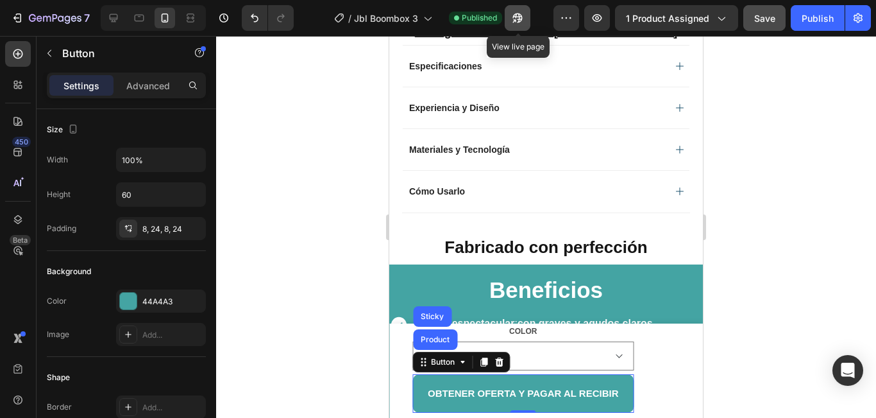
click at [516, 21] on icon "button" at bounding box center [514, 20] width 3 height 3
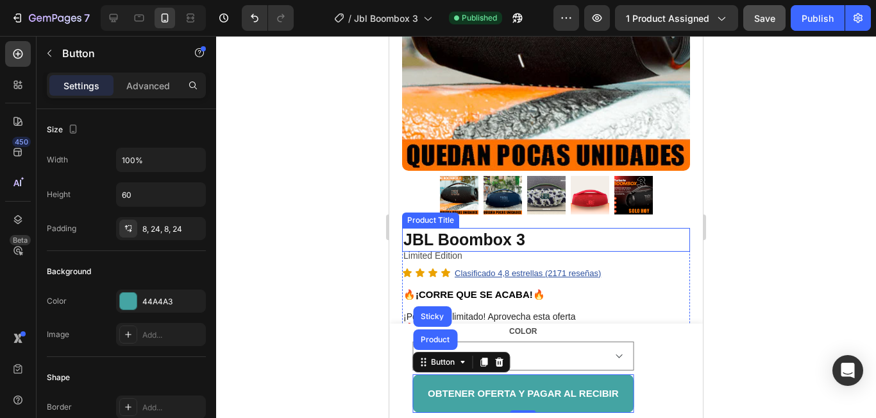
scroll to position [0, 0]
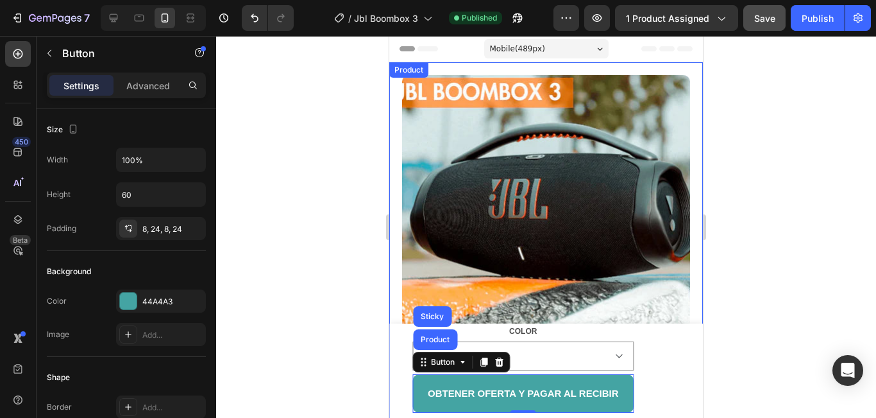
click at [790, 240] on div at bounding box center [546, 227] width 660 height 382
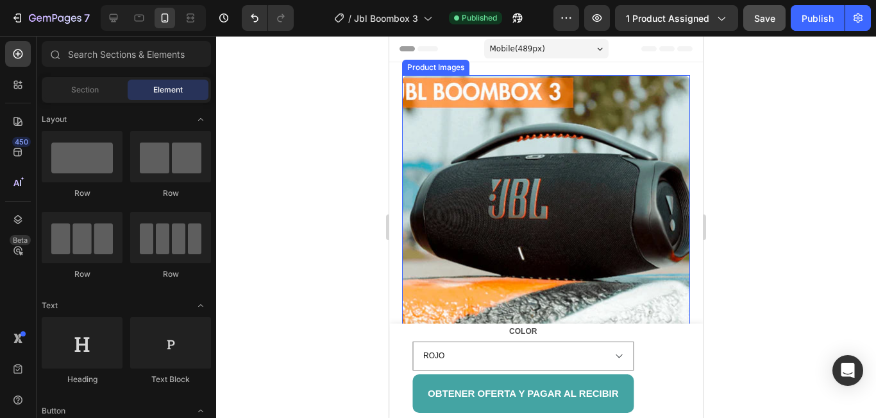
click at [440, 175] on img at bounding box center [546, 219] width 288 height 288
